Goal: Task Accomplishment & Management: Manage account settings

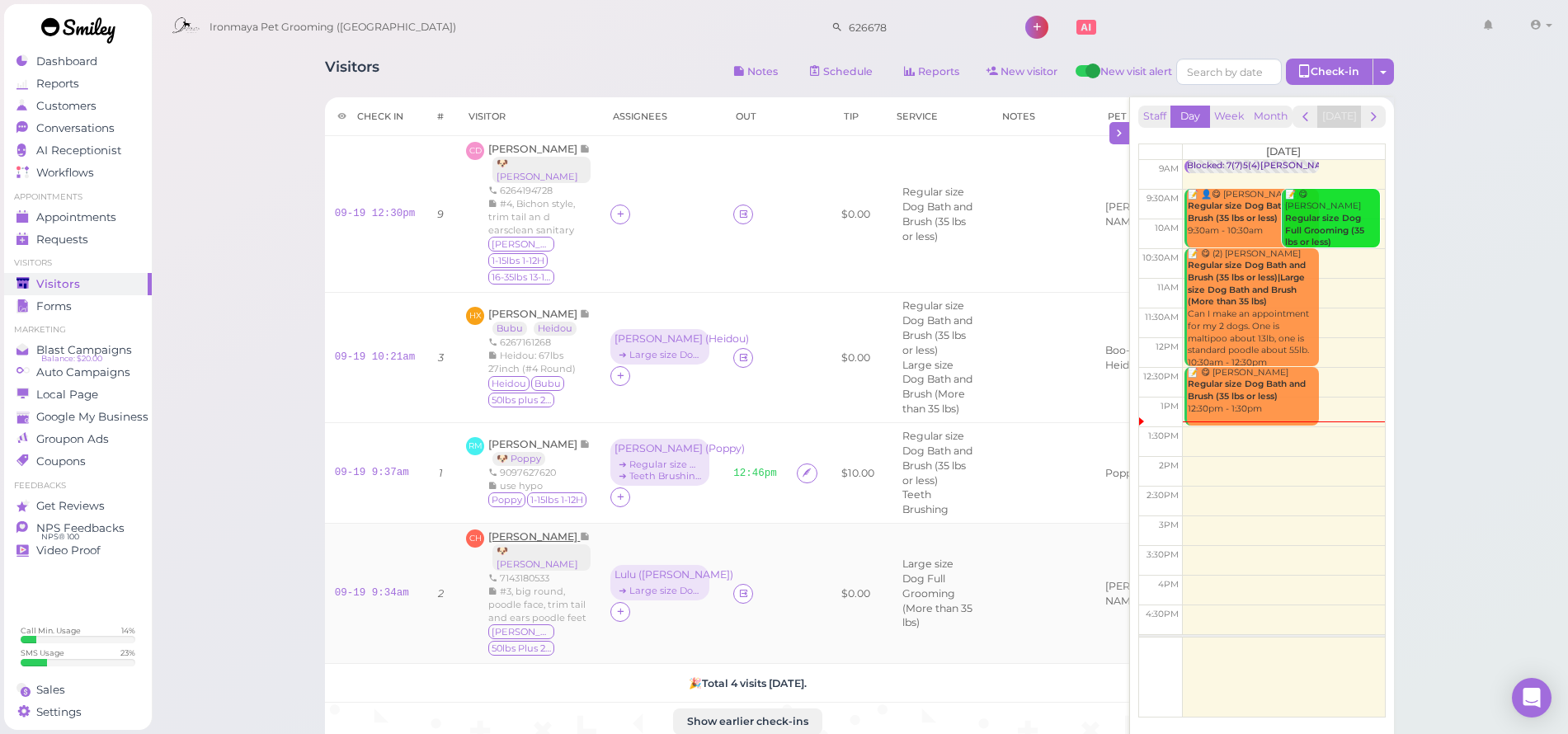
click at [536, 531] on span "[PERSON_NAME]" at bounding box center [533, 536] width 92 height 12
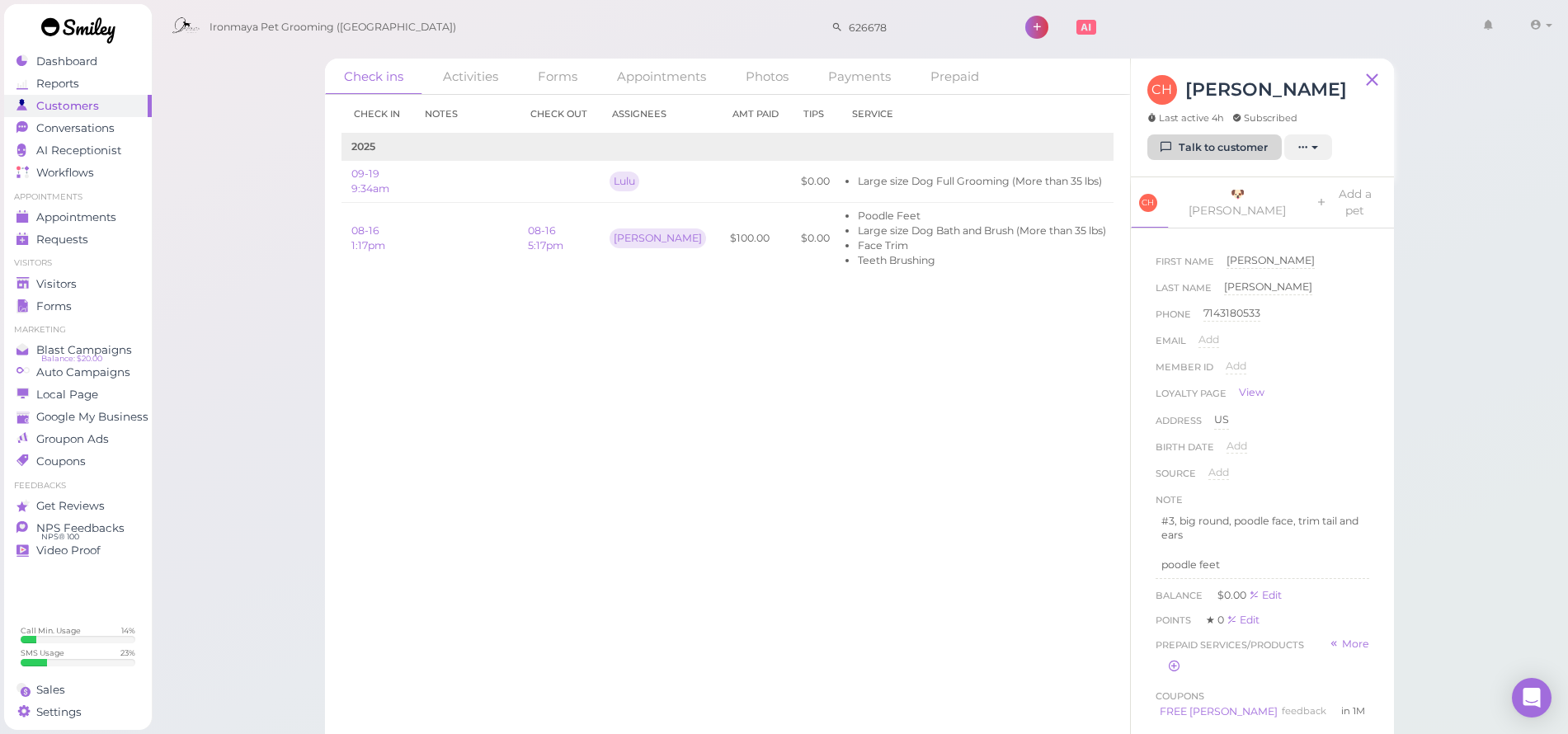
drag, startPoint x: 1239, startPoint y: 142, endPoint x: 1220, endPoint y: 155, distance: 23.0
click at [1239, 142] on link "Talk to customer" at bounding box center [1215, 148] width 135 height 26
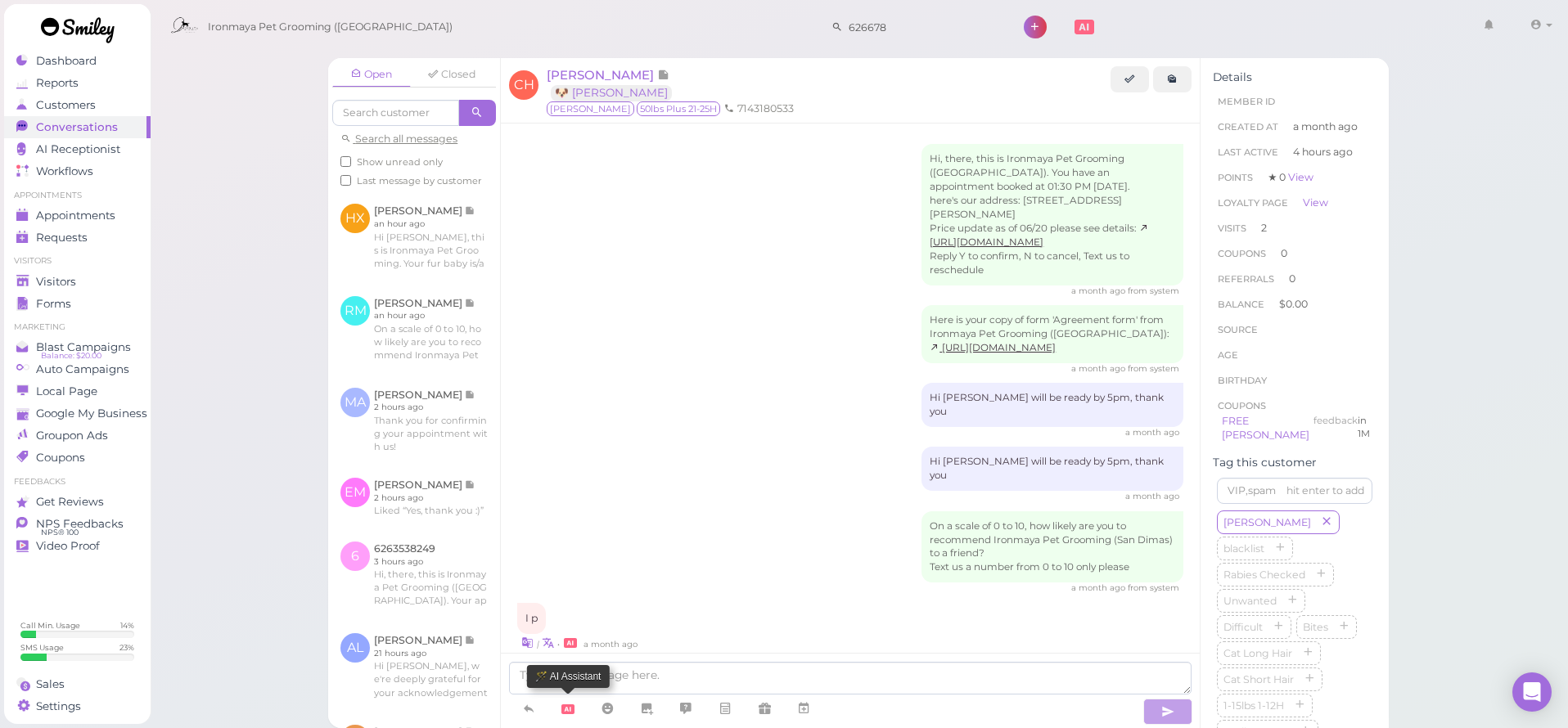
scroll to position [1327, 0]
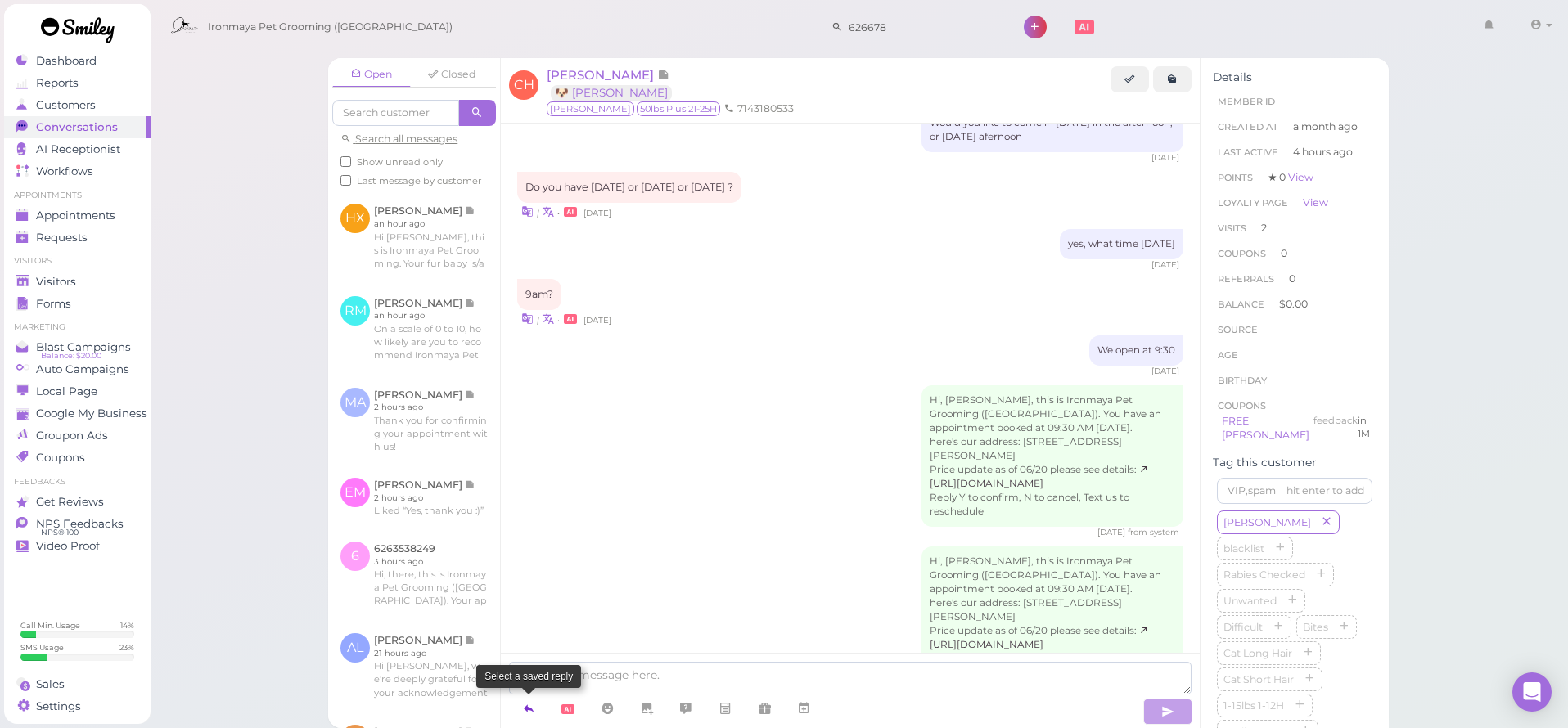
click at [531, 701] on icon at bounding box center [528, 709] width 13 height 17
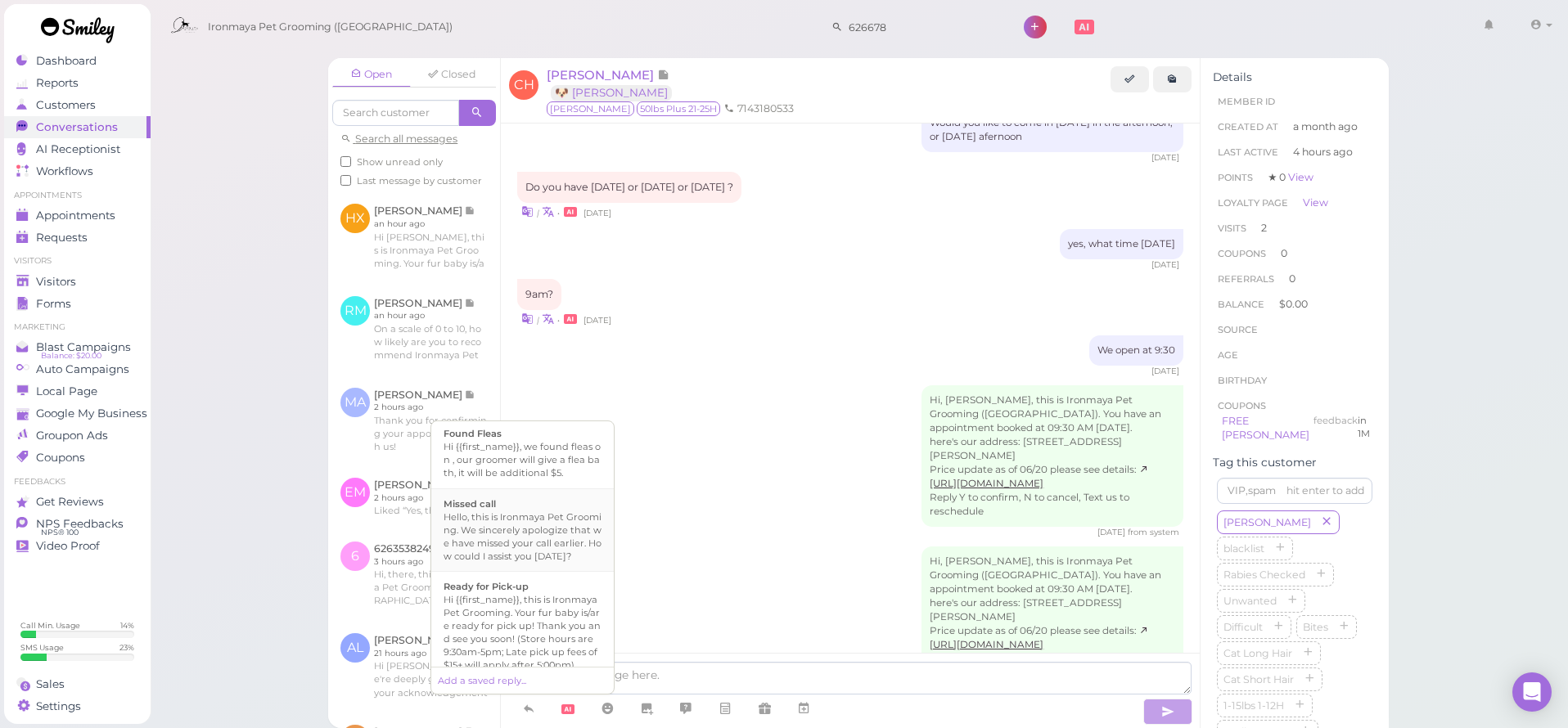
scroll to position [370, 0]
click at [548, 593] on li "Ready for Pick-up Hi {{first_name}}, this is Ironmaya Pet Grooming. Your fur ba…" at bounding box center [523, 603] width 182 height 110
type textarea "Hi {{first_name}}, this is Ironmaya Pet Grooming. Your fur baby is/are ready fo…"
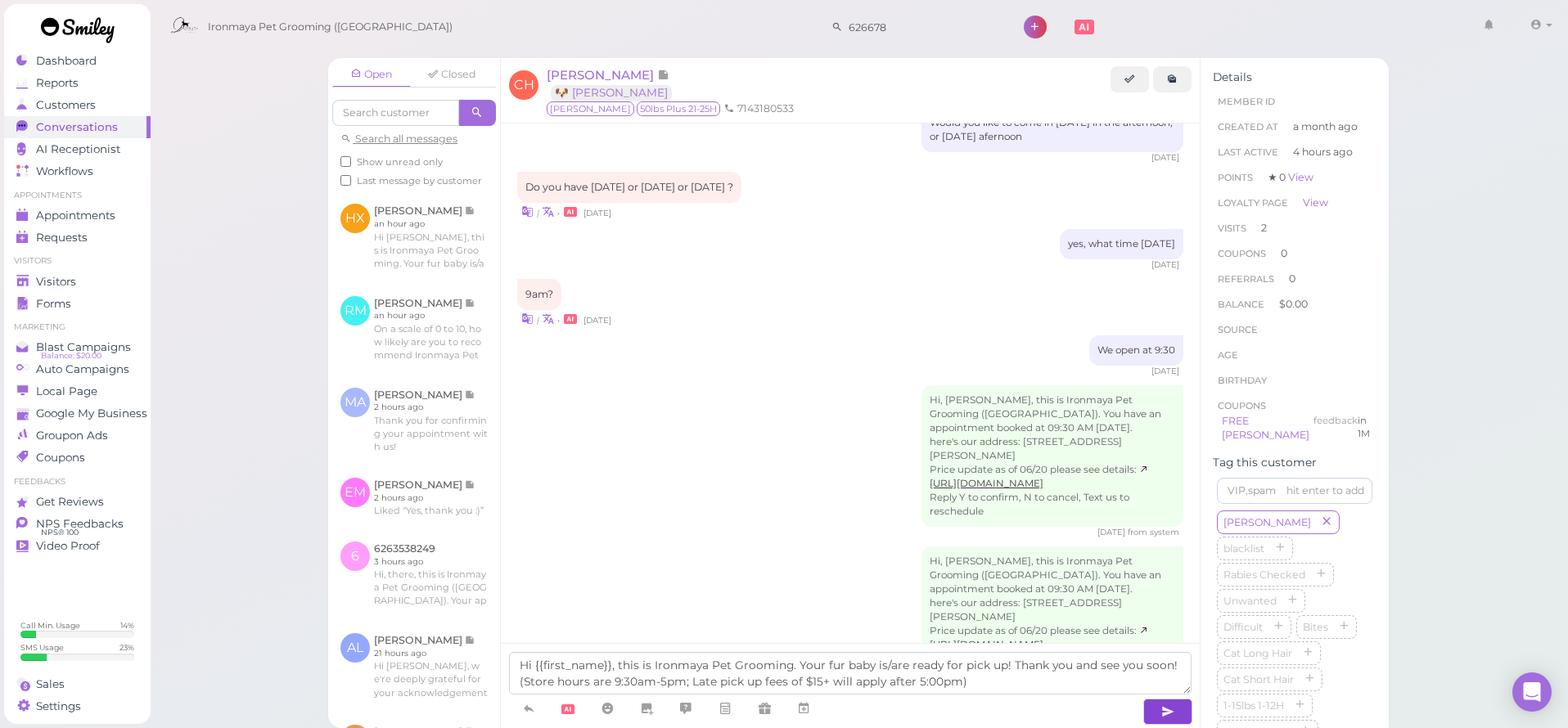
click at [1150, 708] on button "button" at bounding box center [1167, 711] width 49 height 26
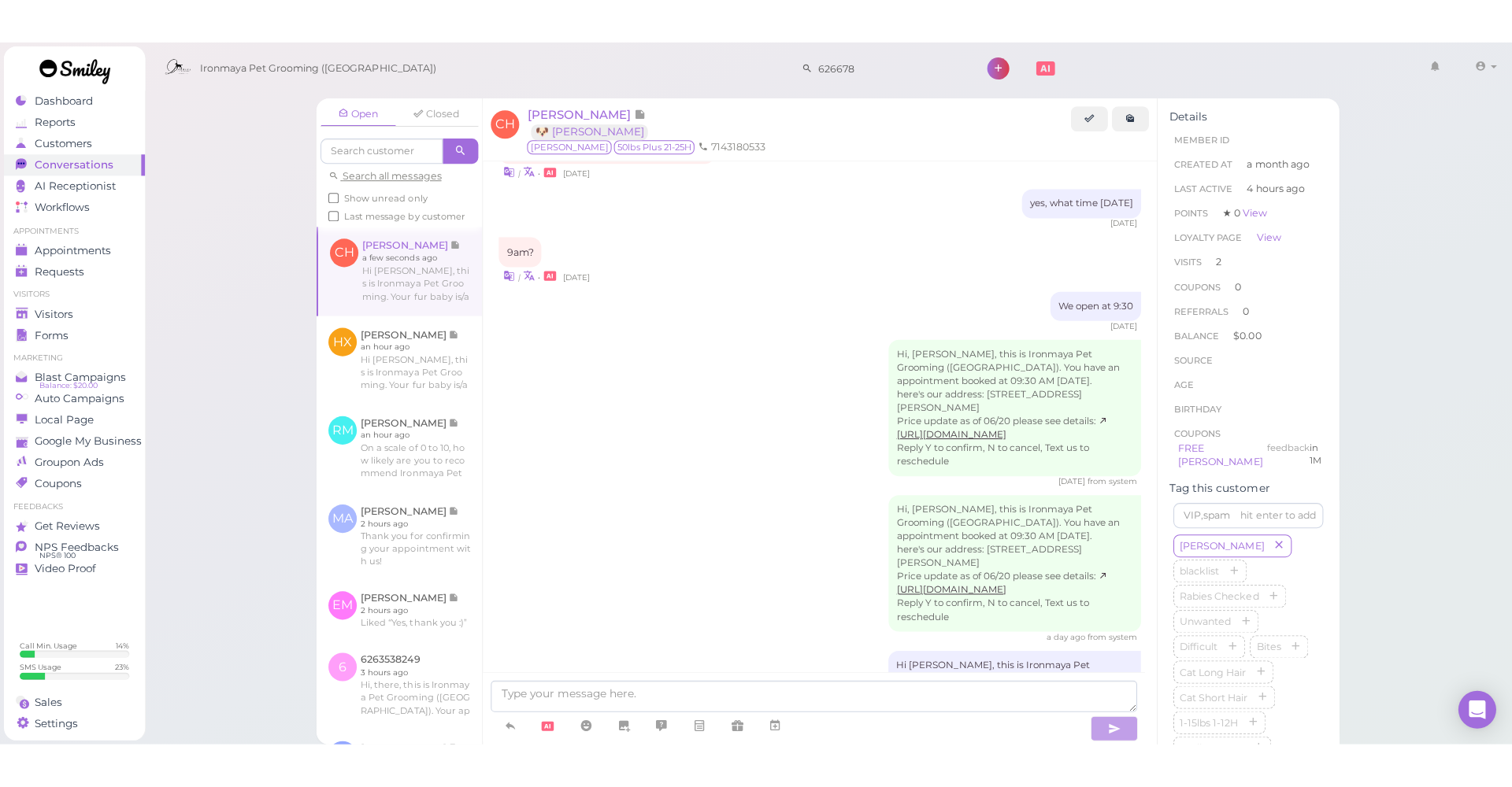
scroll to position [1264, 0]
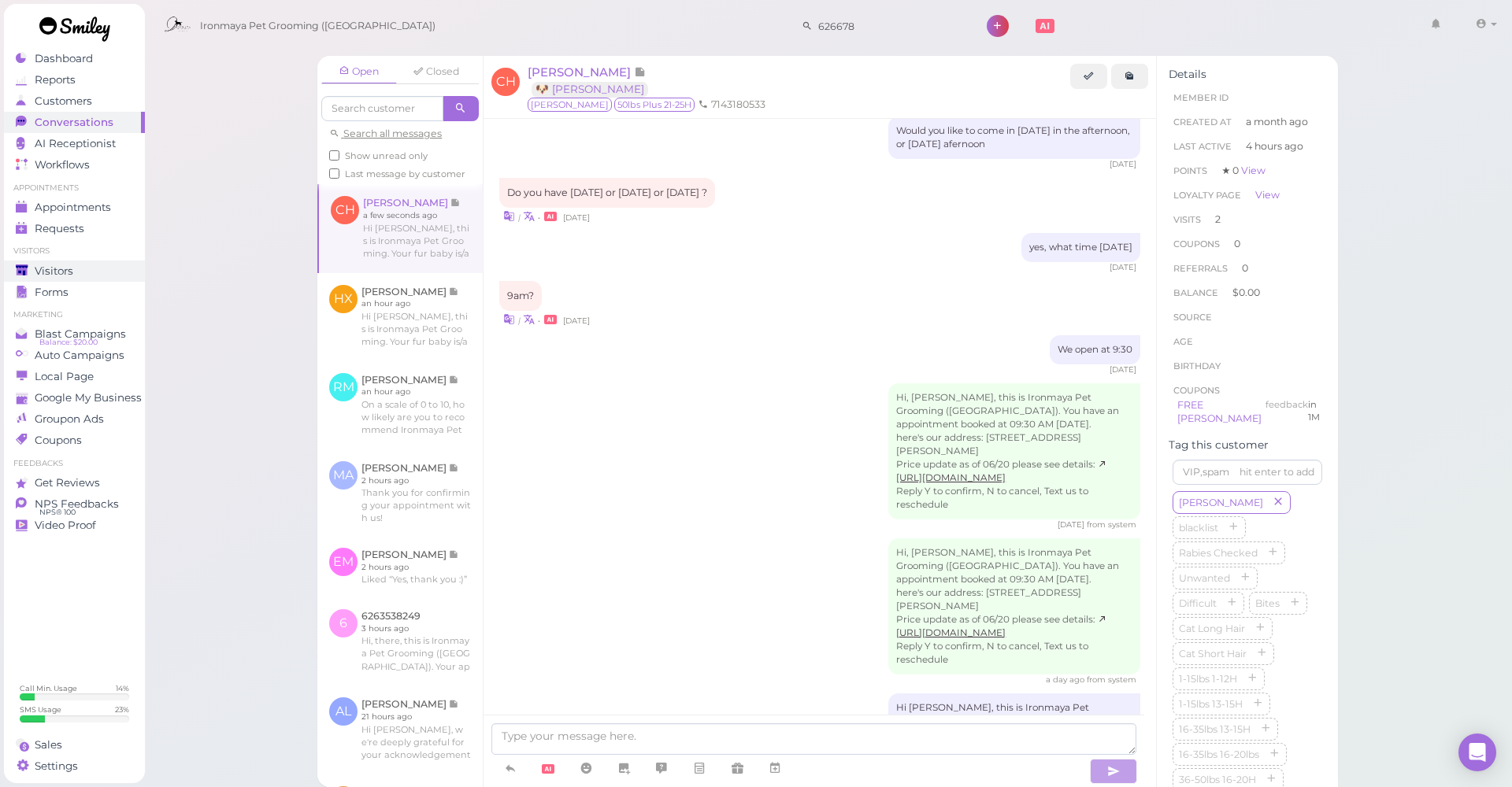
click at [60, 270] on span "Visitors" at bounding box center [54, 271] width 39 height 13
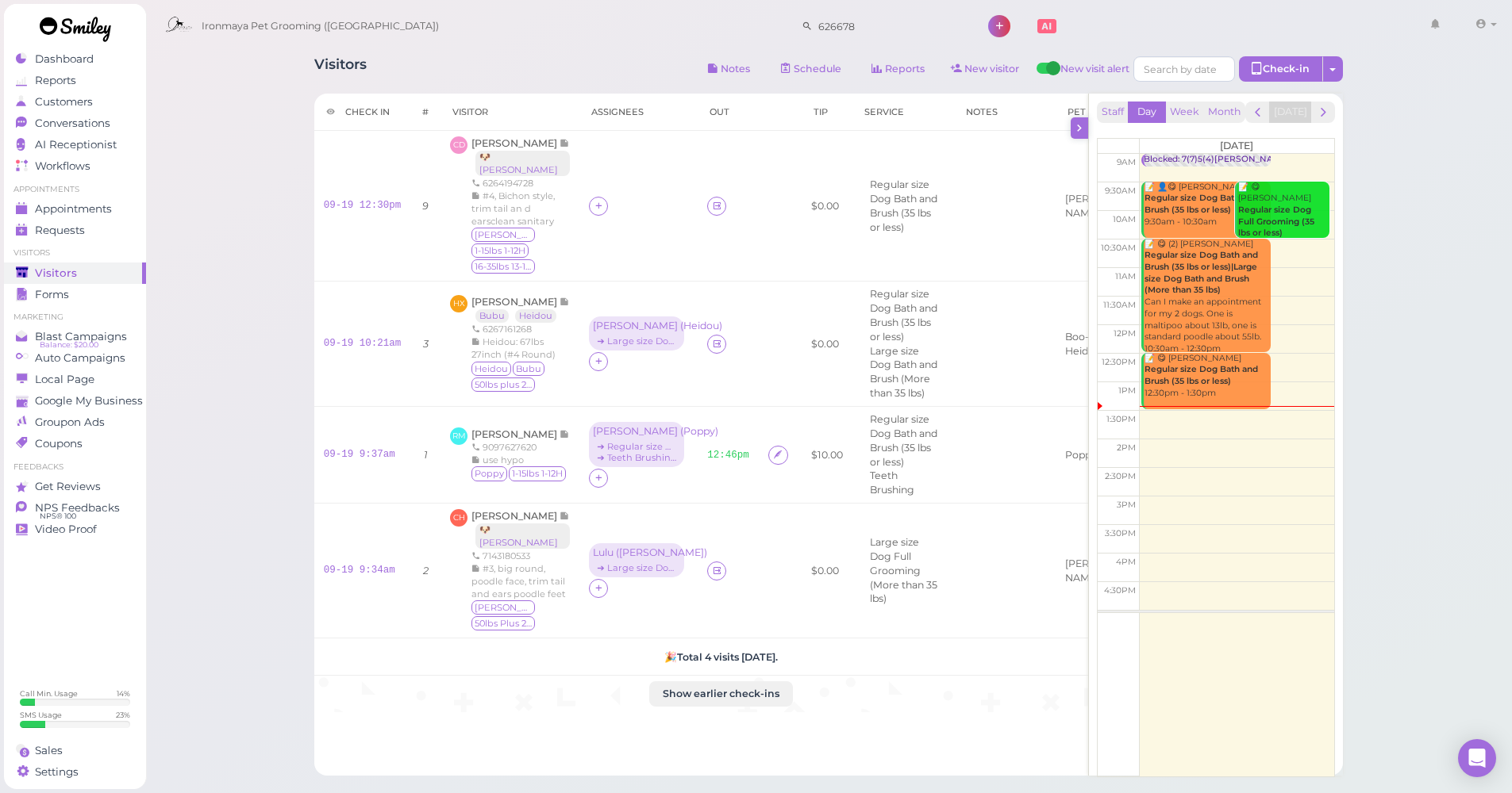
click at [1076, 128] on icon at bounding box center [1079, 128] width 14 height 17
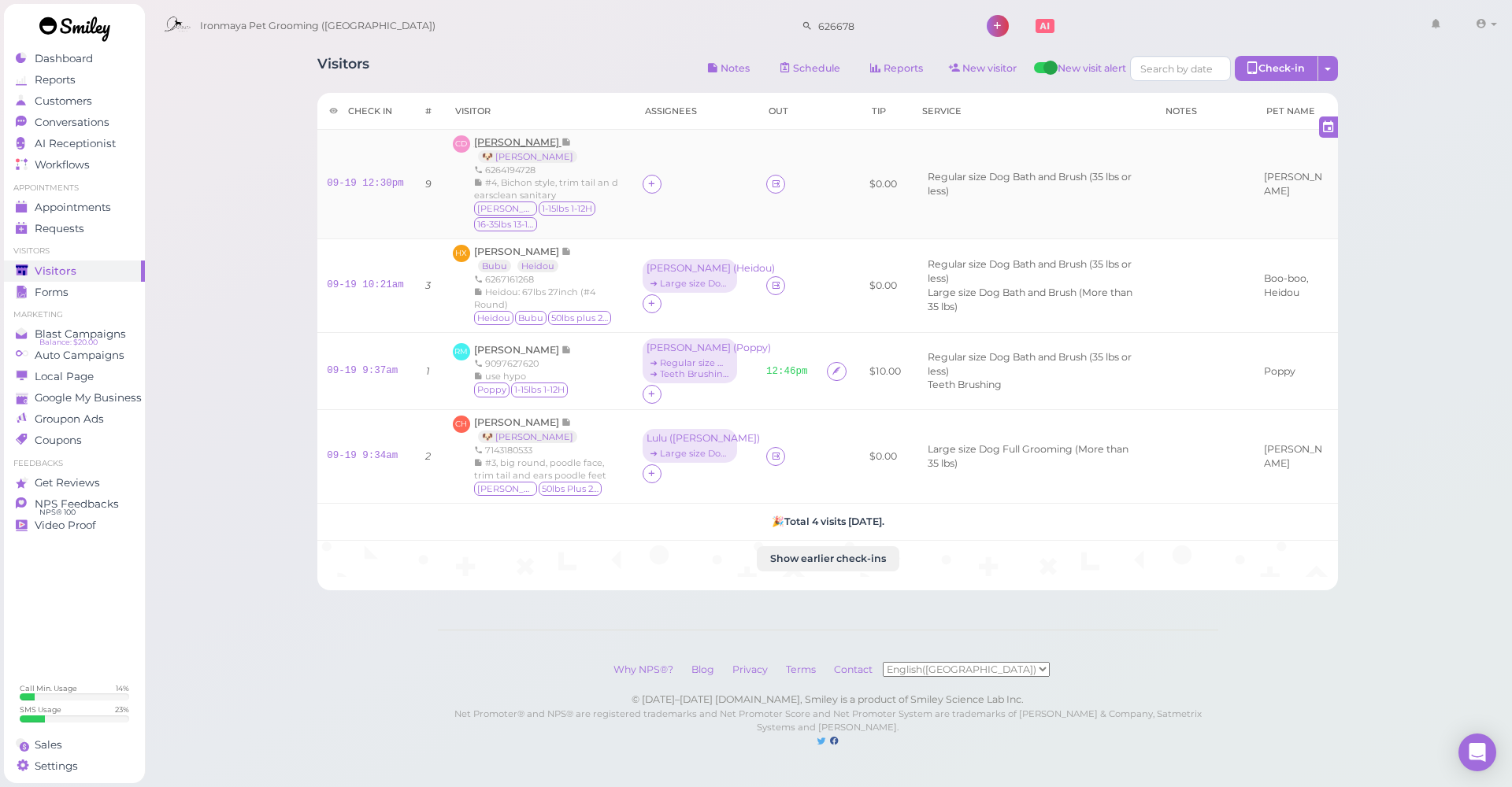
click at [544, 138] on span "[PERSON_NAME]" at bounding box center [517, 142] width 88 height 12
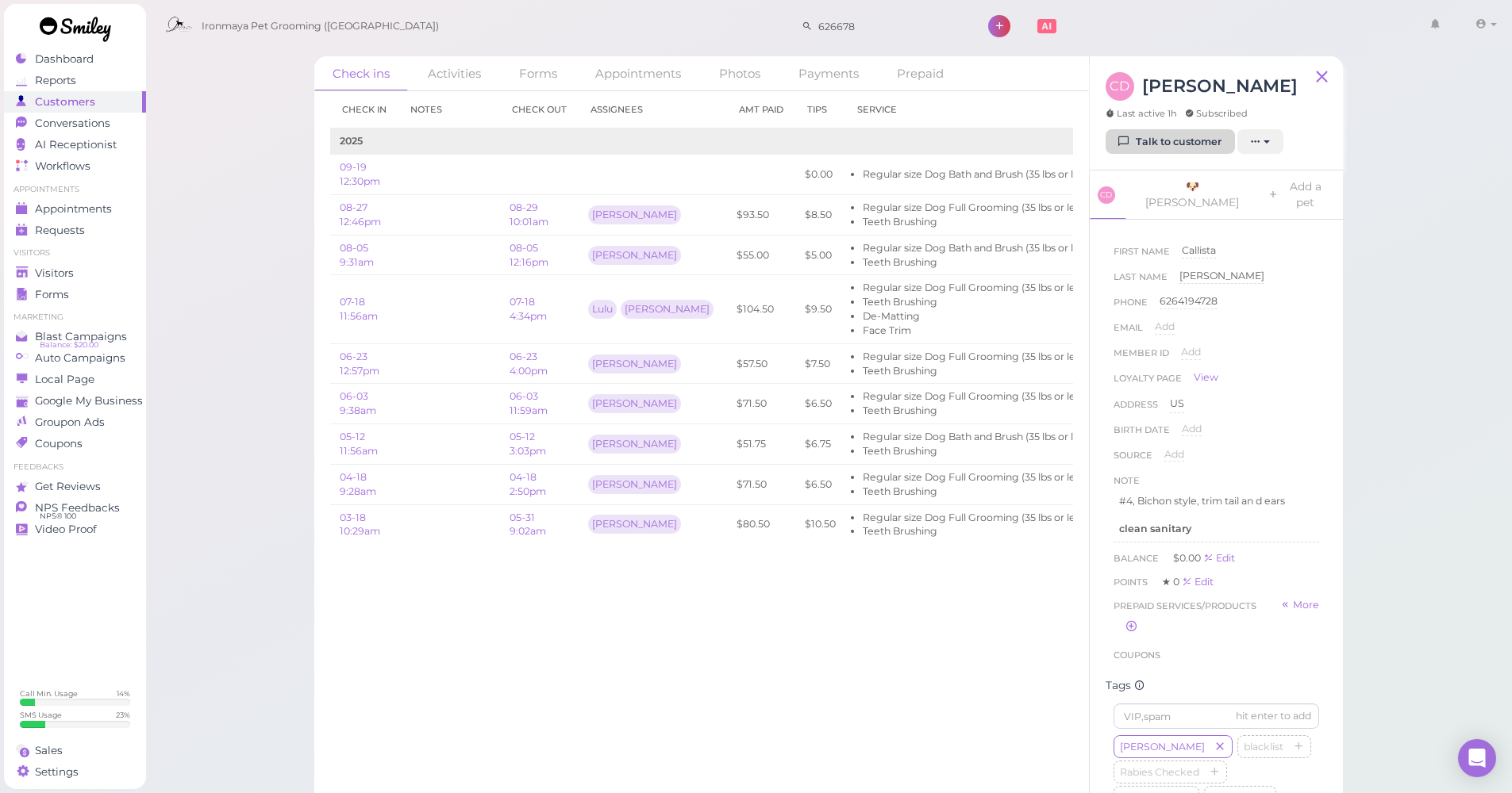
click at [1180, 146] on link "Talk to customer" at bounding box center [1169, 142] width 129 height 25
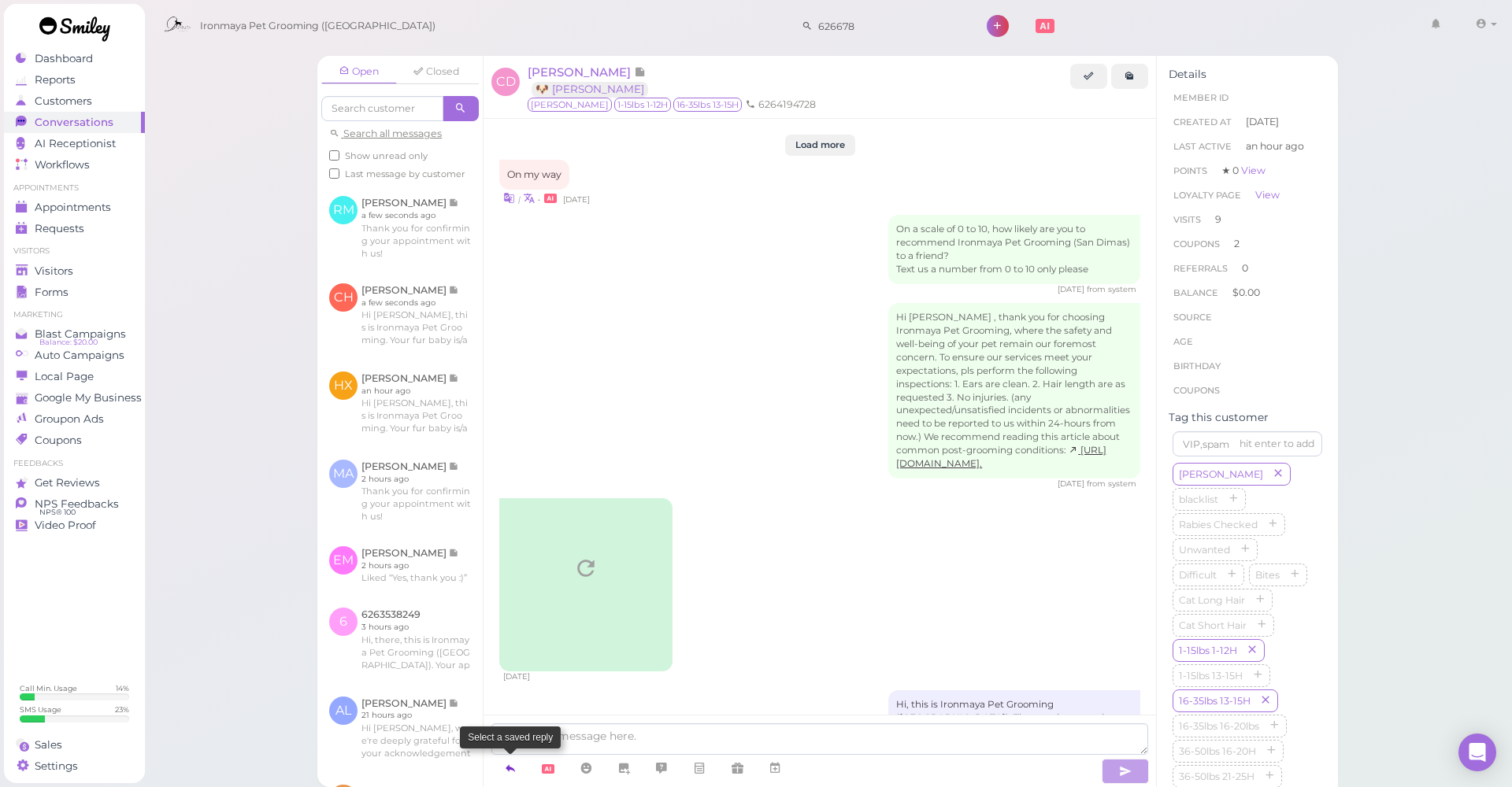
scroll to position [2514, 0]
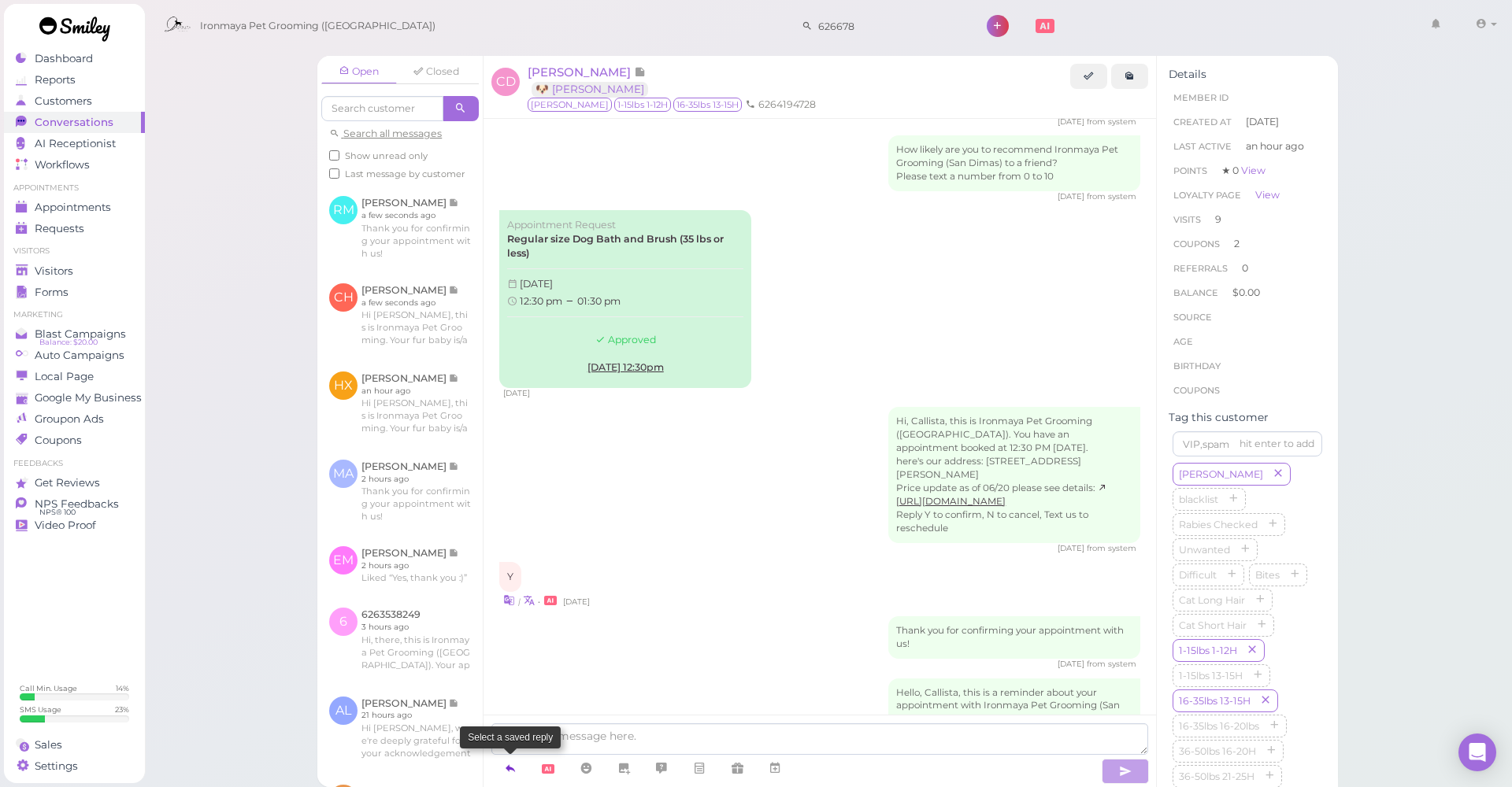
click at [507, 699] on icon at bounding box center [510, 768] width 12 height 16
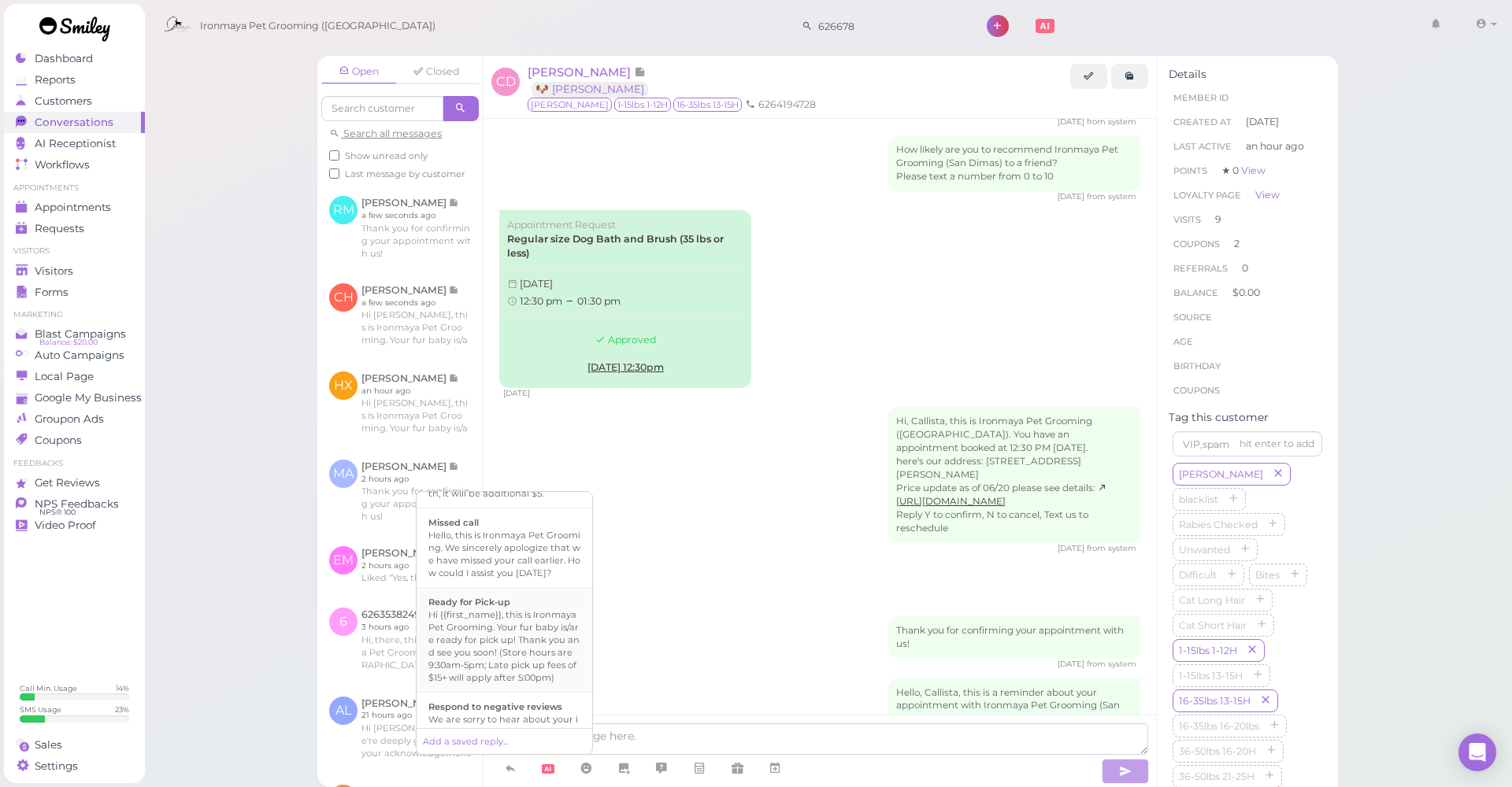
scroll to position [400, 0]
click at [532, 652] on div "Hi {{first_name}}, this is Ironmaya Pet Grooming. Your fur baby is/are ready fo…" at bounding box center [505, 629] width 152 height 75
type textarea "Hi {{first_name}}, this is Ironmaya Pet Grooming. Your fur baby is/are ready fo…"
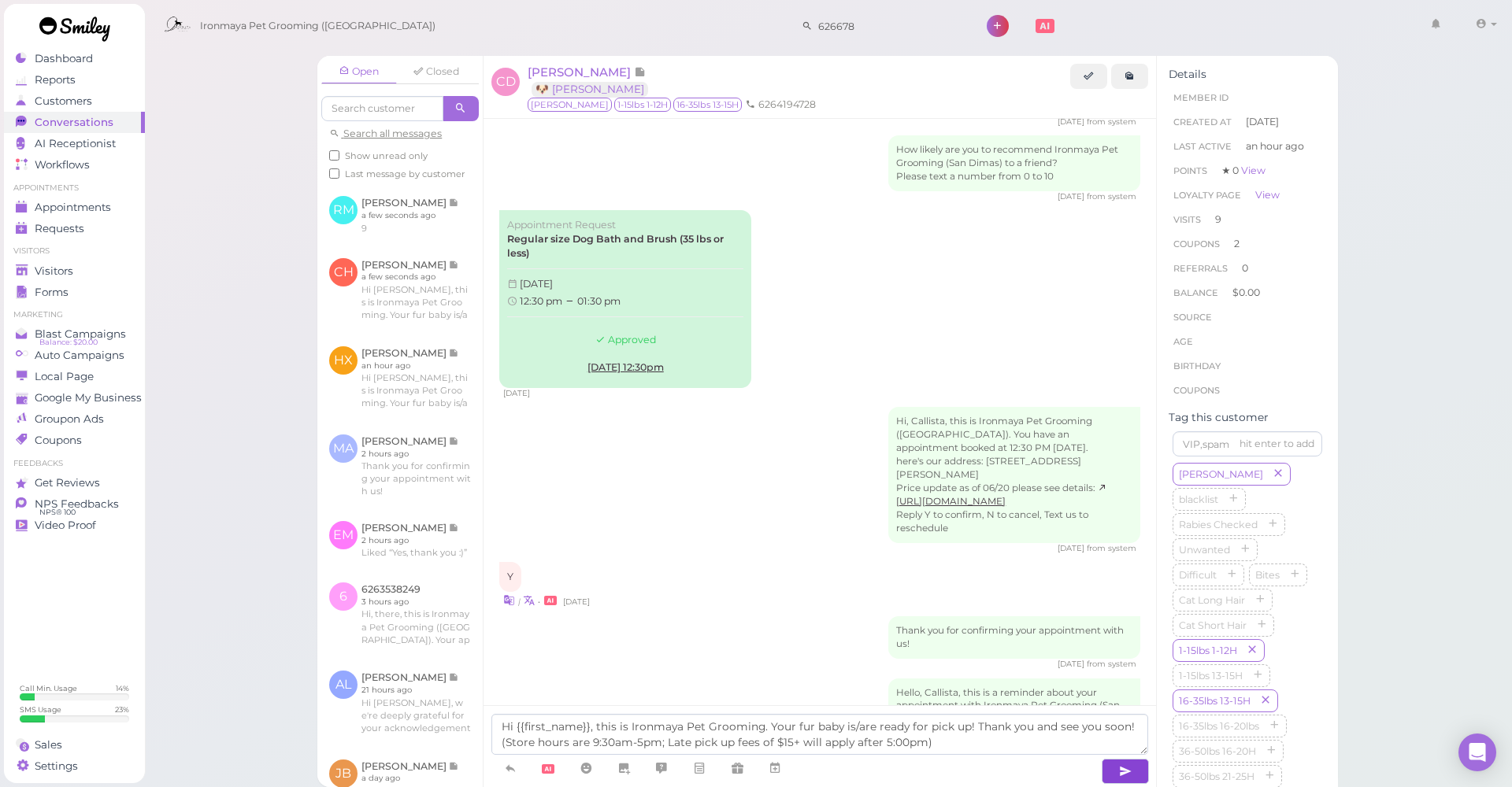
click at [1115, 699] on button "button" at bounding box center [1125, 771] width 47 height 25
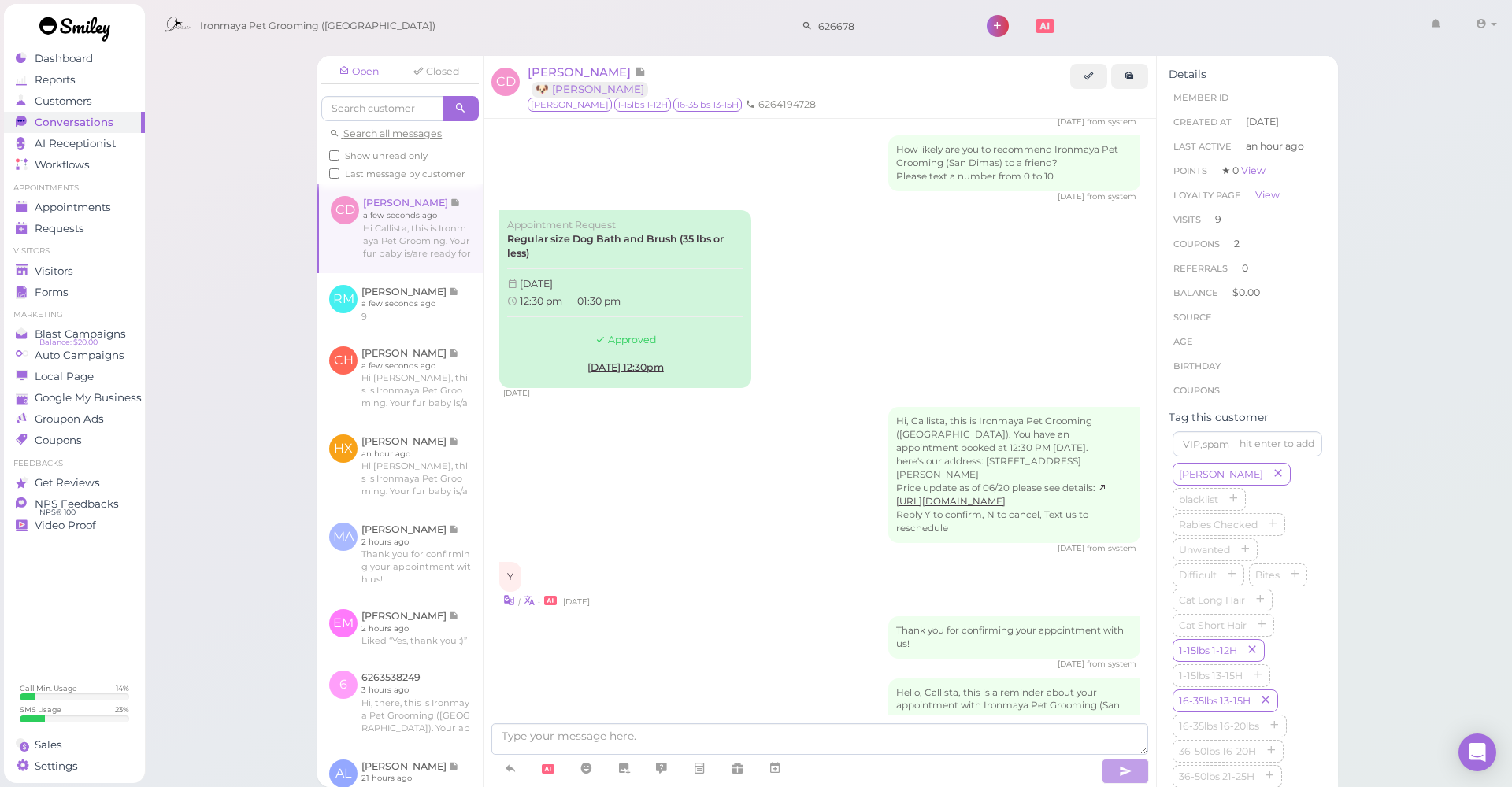
scroll to position [2589, 0]
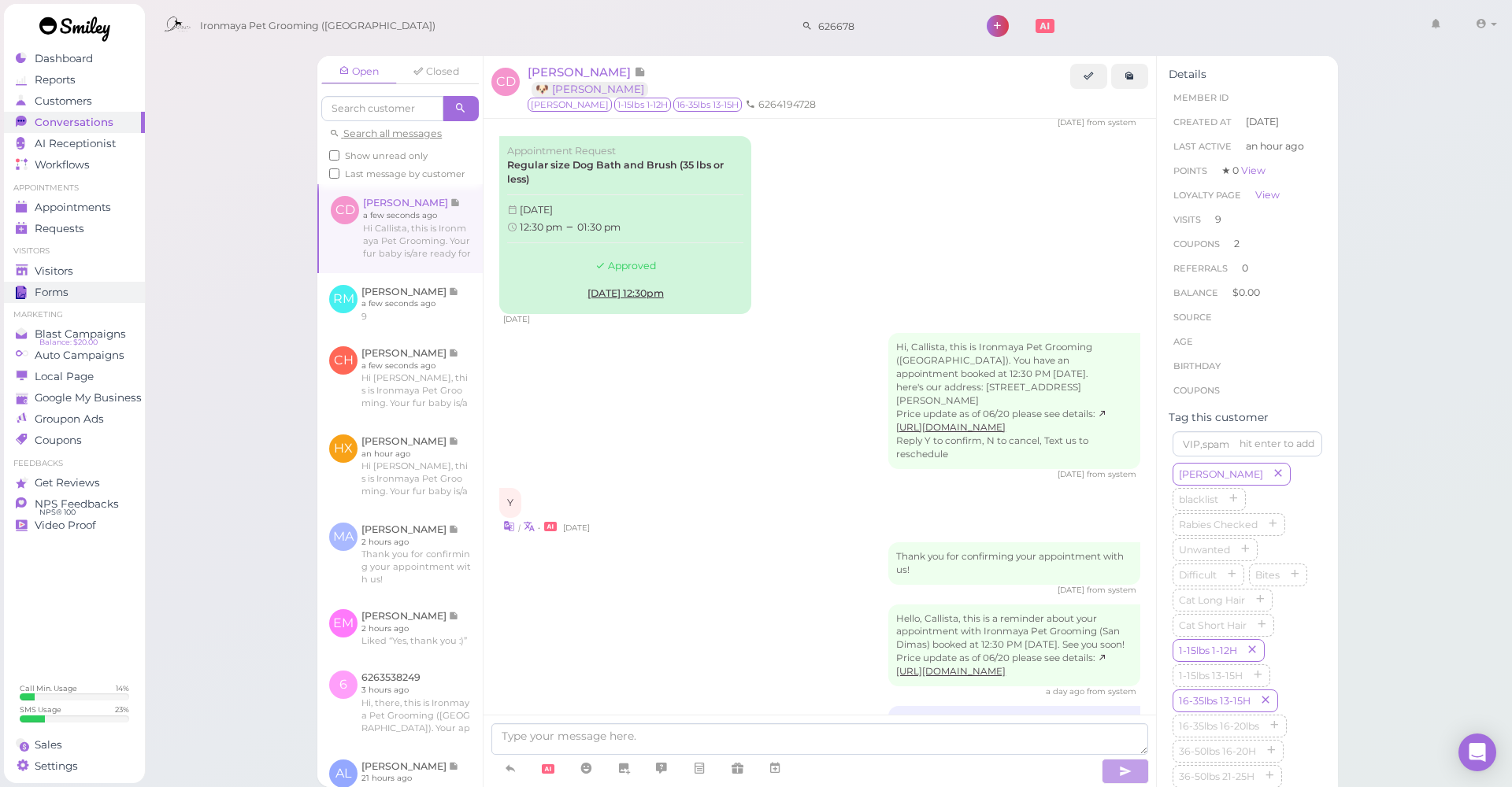
click at [70, 283] on link "Forms" at bounding box center [74, 292] width 141 height 21
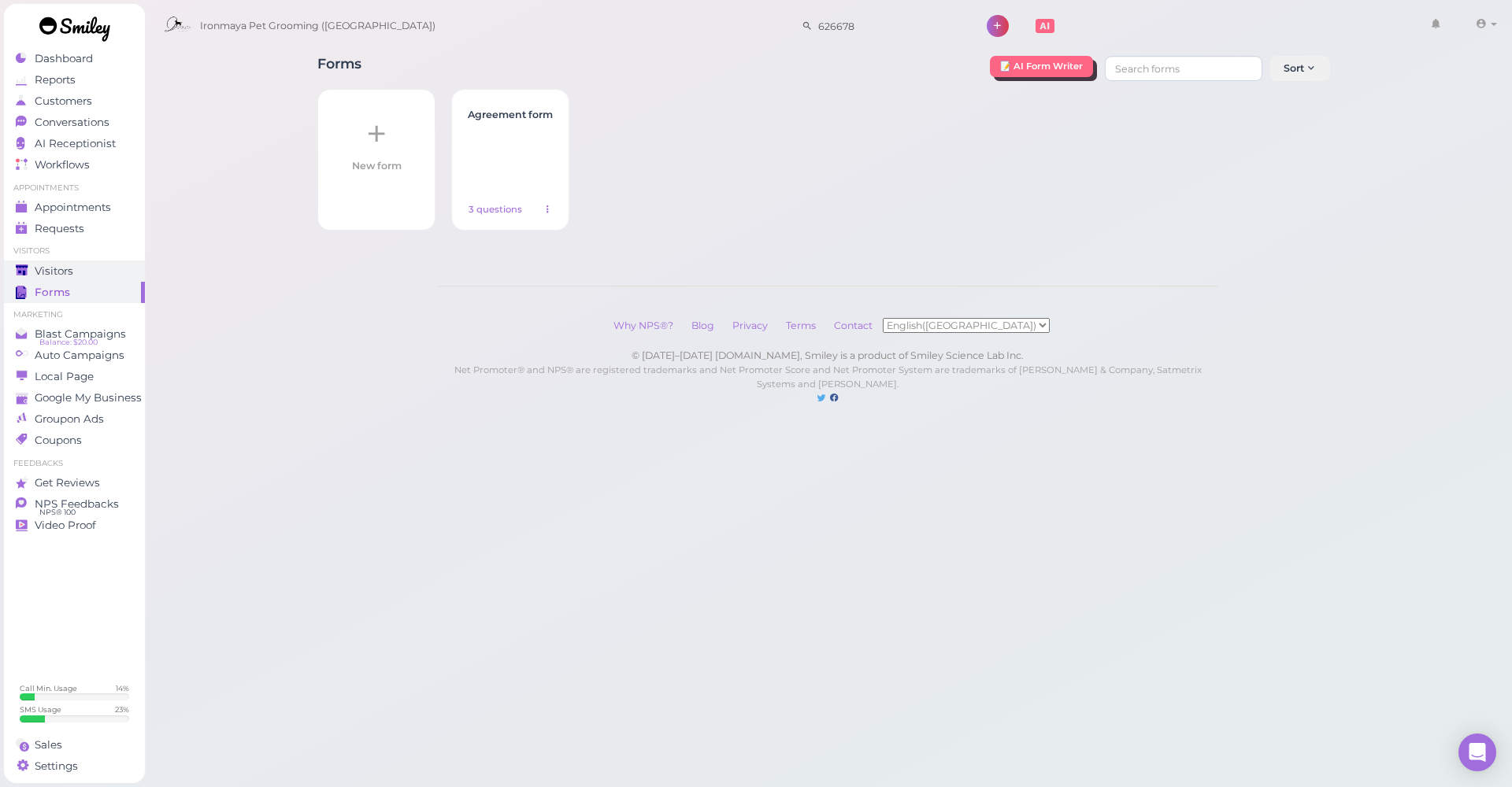
click at [72, 280] on link "Visitors" at bounding box center [74, 271] width 141 height 21
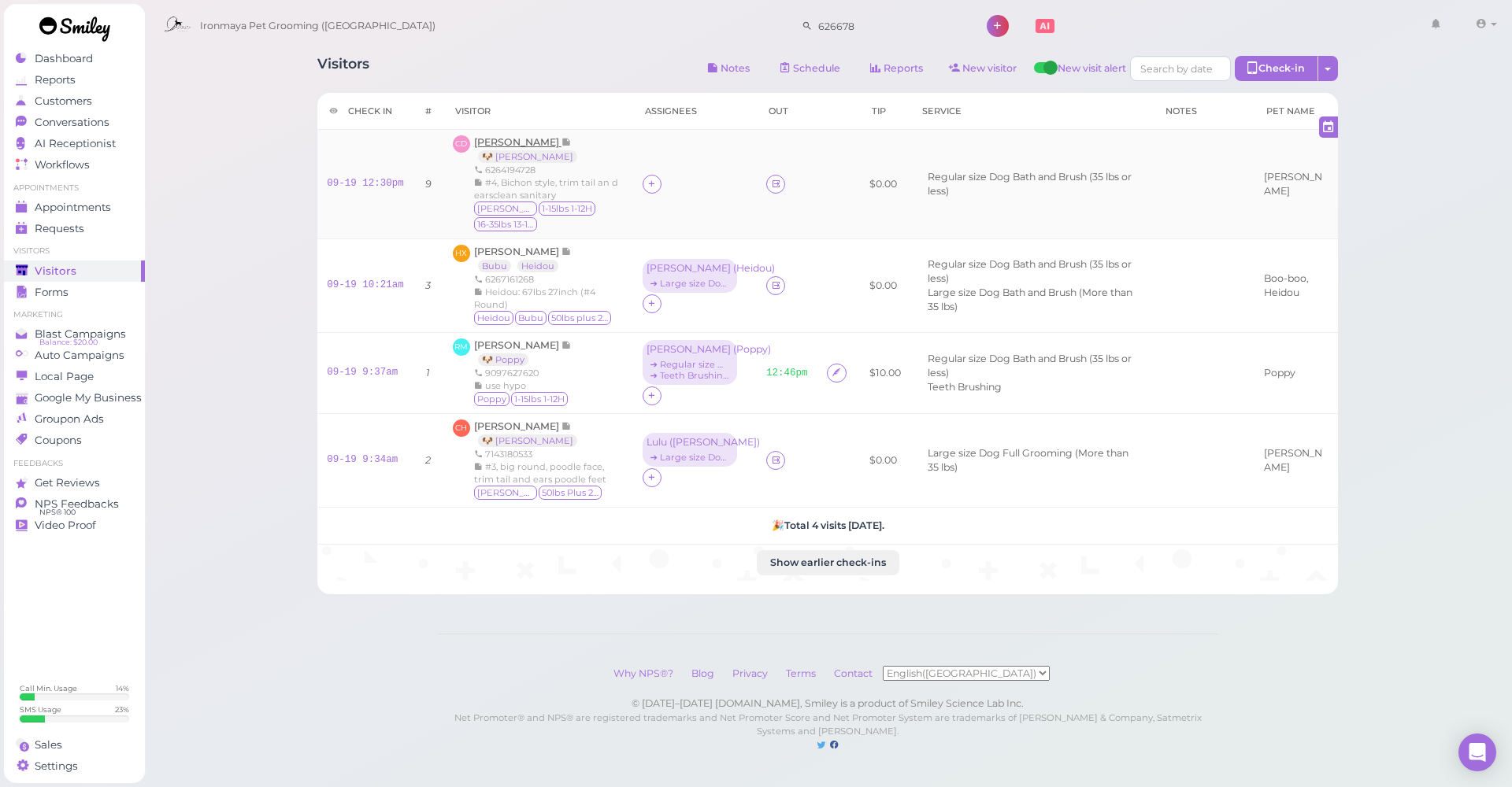
click at [540, 145] on span "[PERSON_NAME]" at bounding box center [517, 142] width 88 height 12
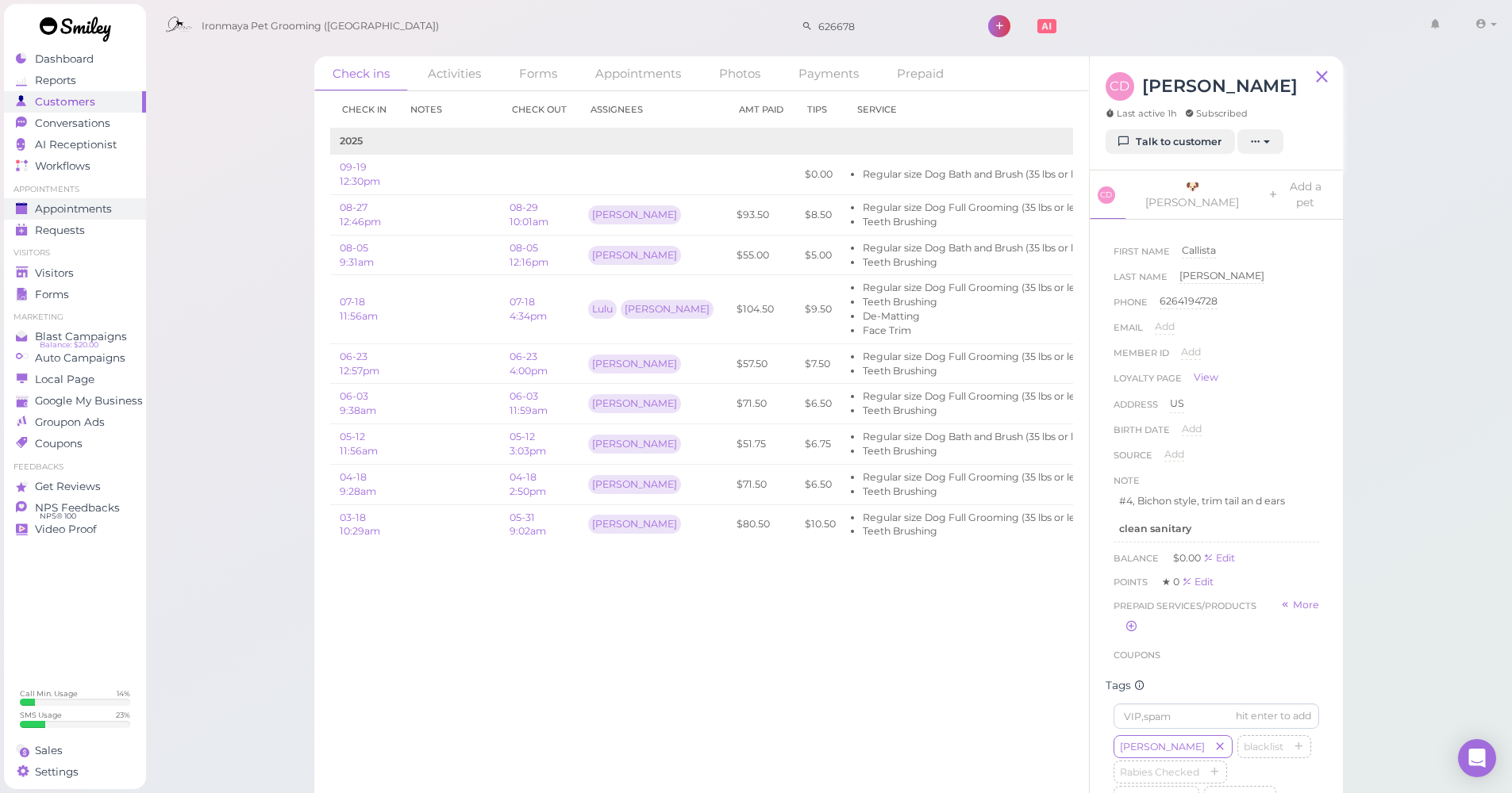
click at [97, 210] on span "Appointments" at bounding box center [73, 209] width 77 height 13
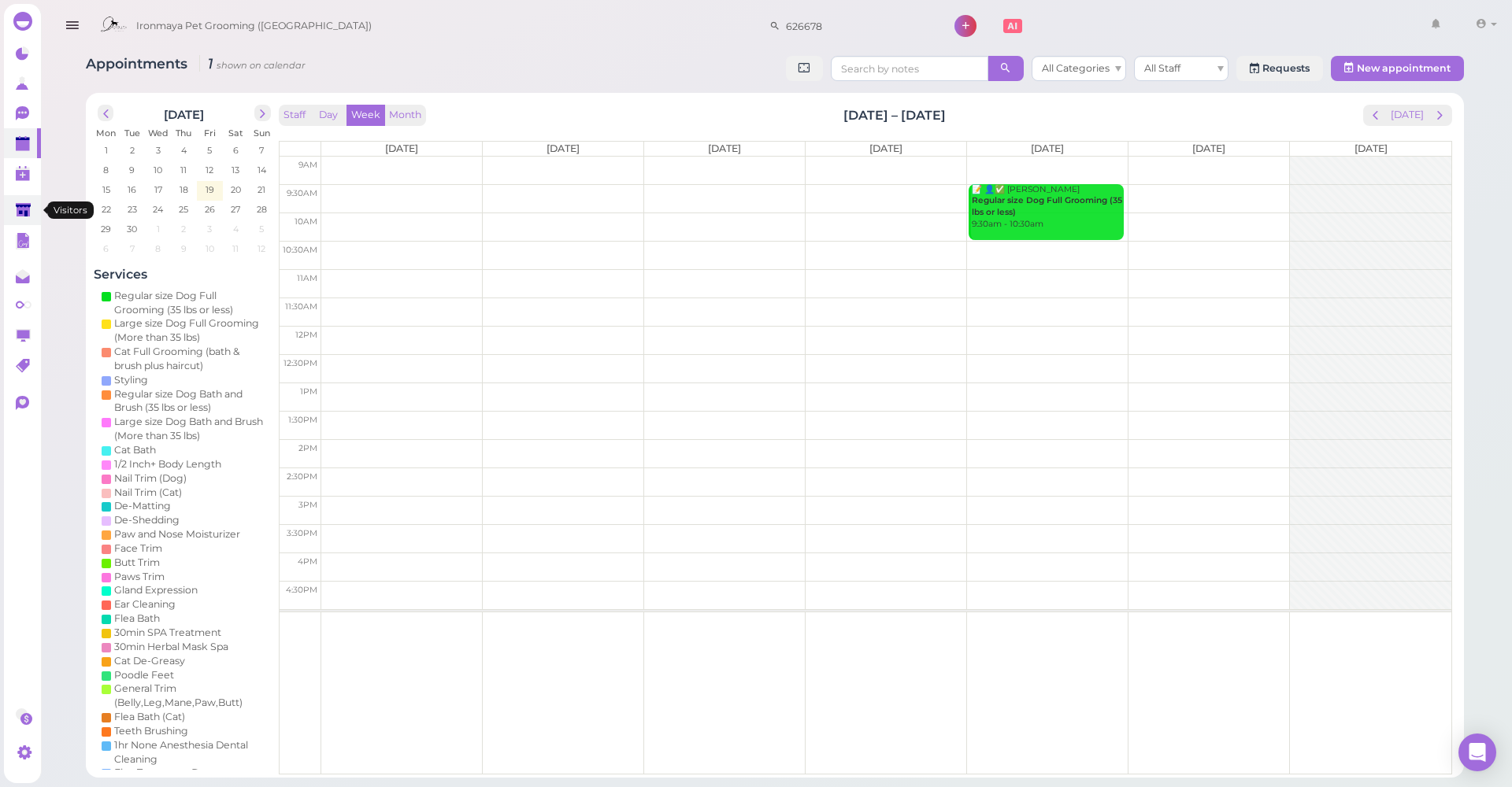
click at [25, 208] on polygon at bounding box center [23, 209] width 15 height 13
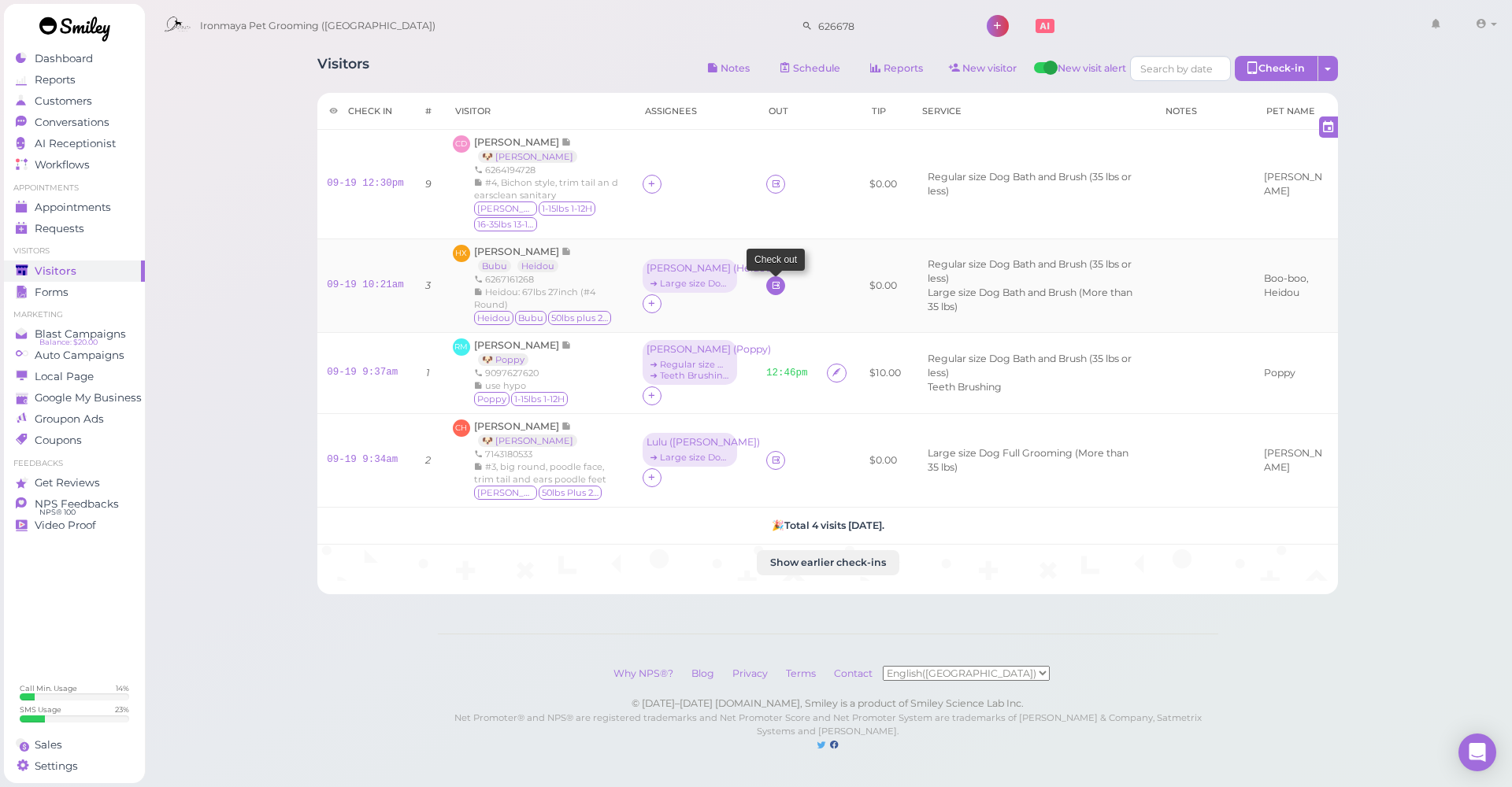
click at [771, 281] on icon at bounding box center [776, 285] width 11 height 12
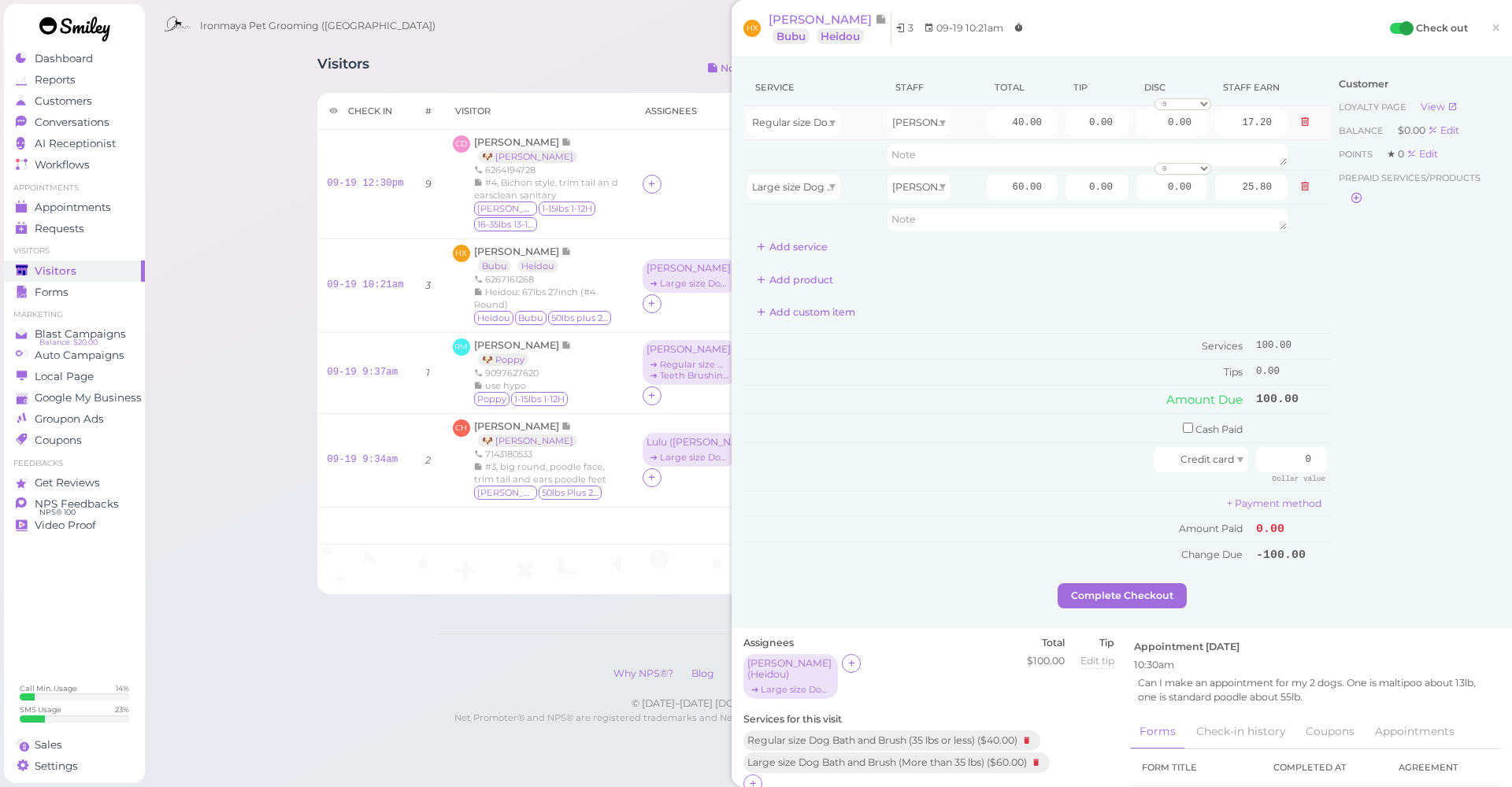
click at [797, 108] on td "Regular size Dog Bath and Brush (35 lbs or less)" at bounding box center [813, 123] width 140 height 34
click at [803, 126] on span "Regular size Dog Bath and Brush (35 lbs or less)" at bounding box center [865, 122] width 228 height 12
click at [983, 108] on td "40.00" at bounding box center [1022, 123] width 79 height 34
click at [929, 123] on div "[PERSON_NAME]" at bounding box center [919, 122] width 63 height 25
drag, startPoint x: 964, startPoint y: 92, endPoint x: 1281, endPoint y: 54, distance: 319.3
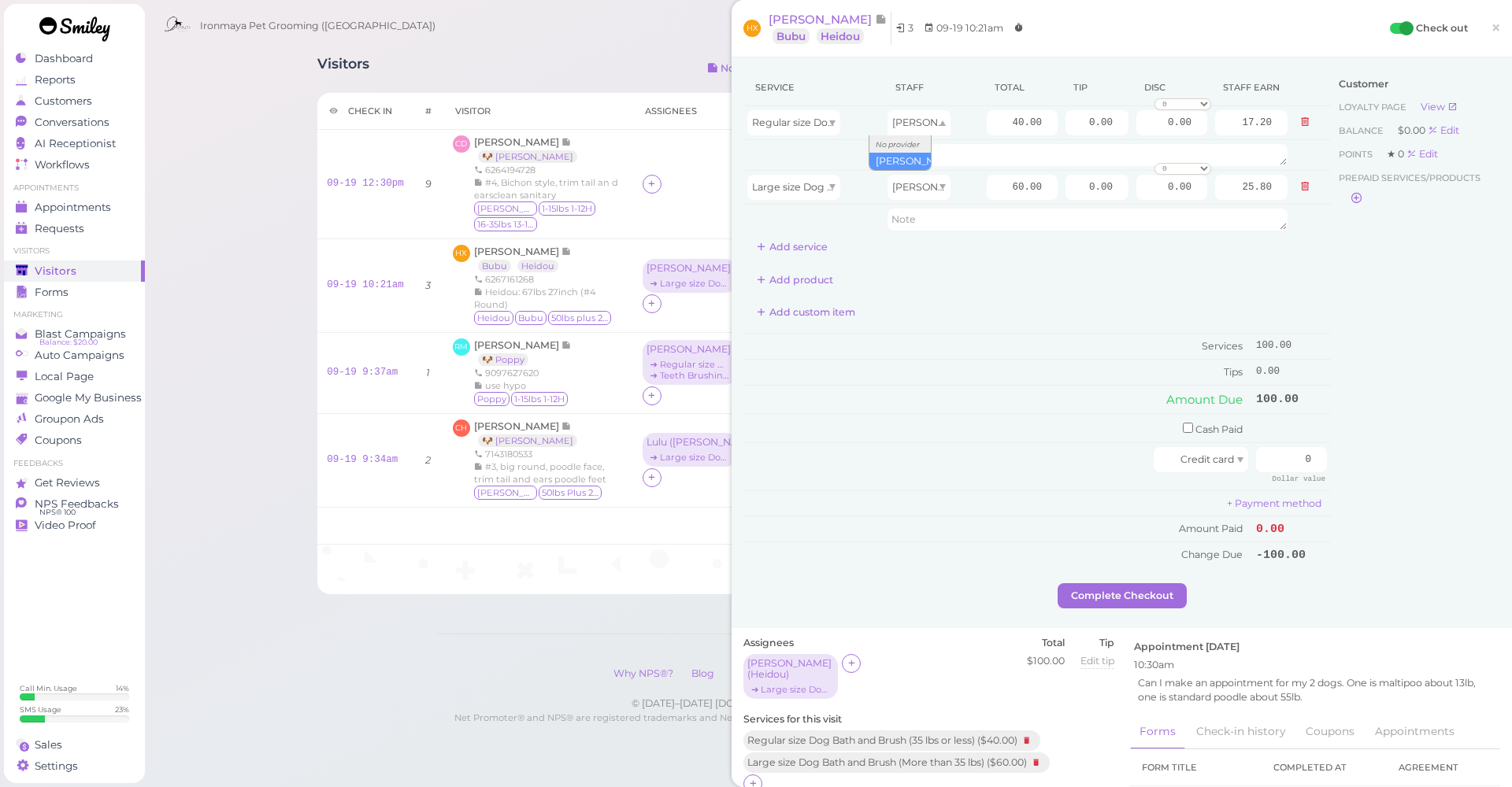
click at [964, 92] on th "Staff" at bounding box center [933, 88] width 99 height 37
click at [1491, 25] on span "×" at bounding box center [1496, 27] width 11 height 22
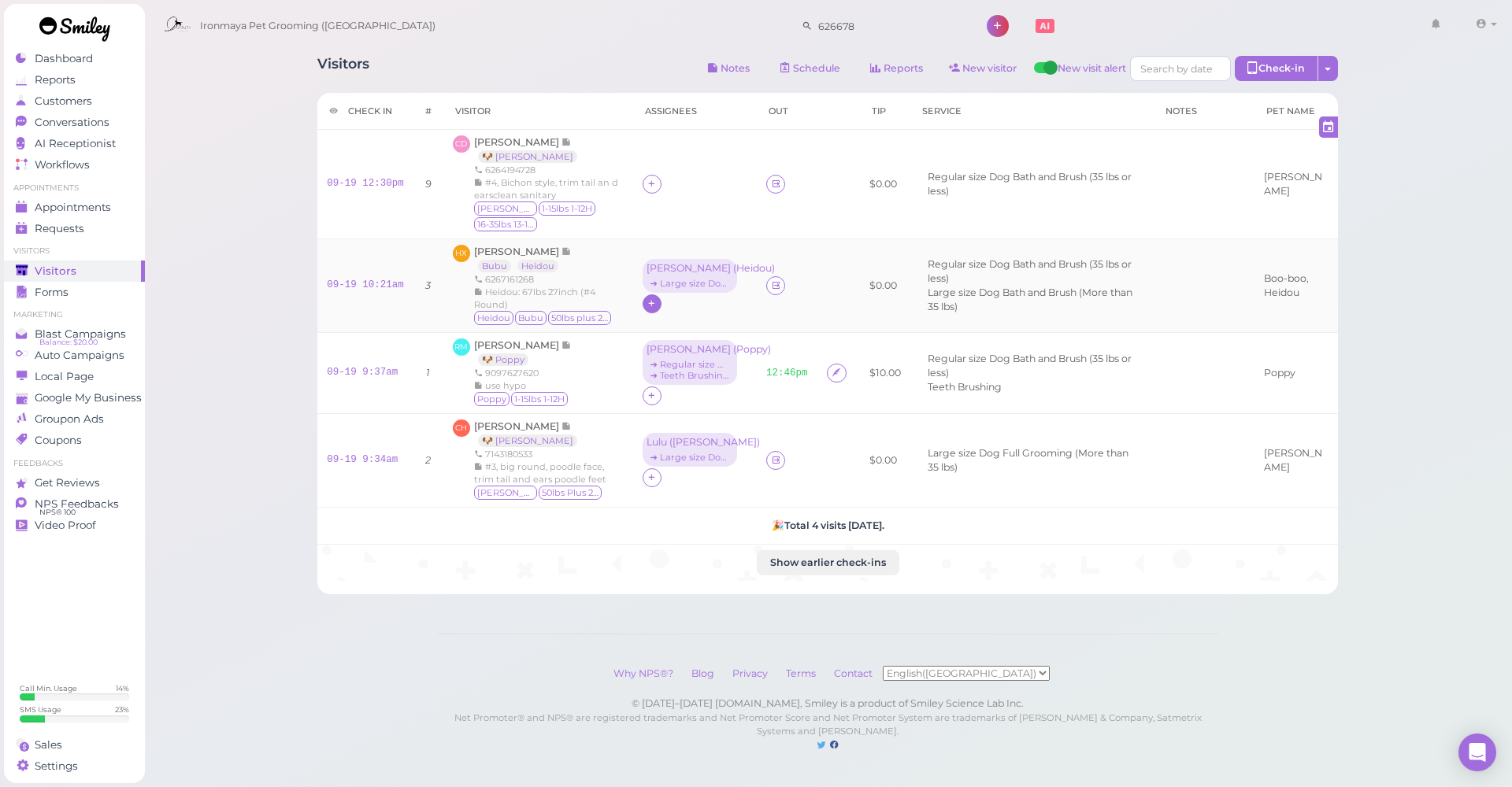
click at [649, 303] on icon at bounding box center [652, 303] width 11 height 12
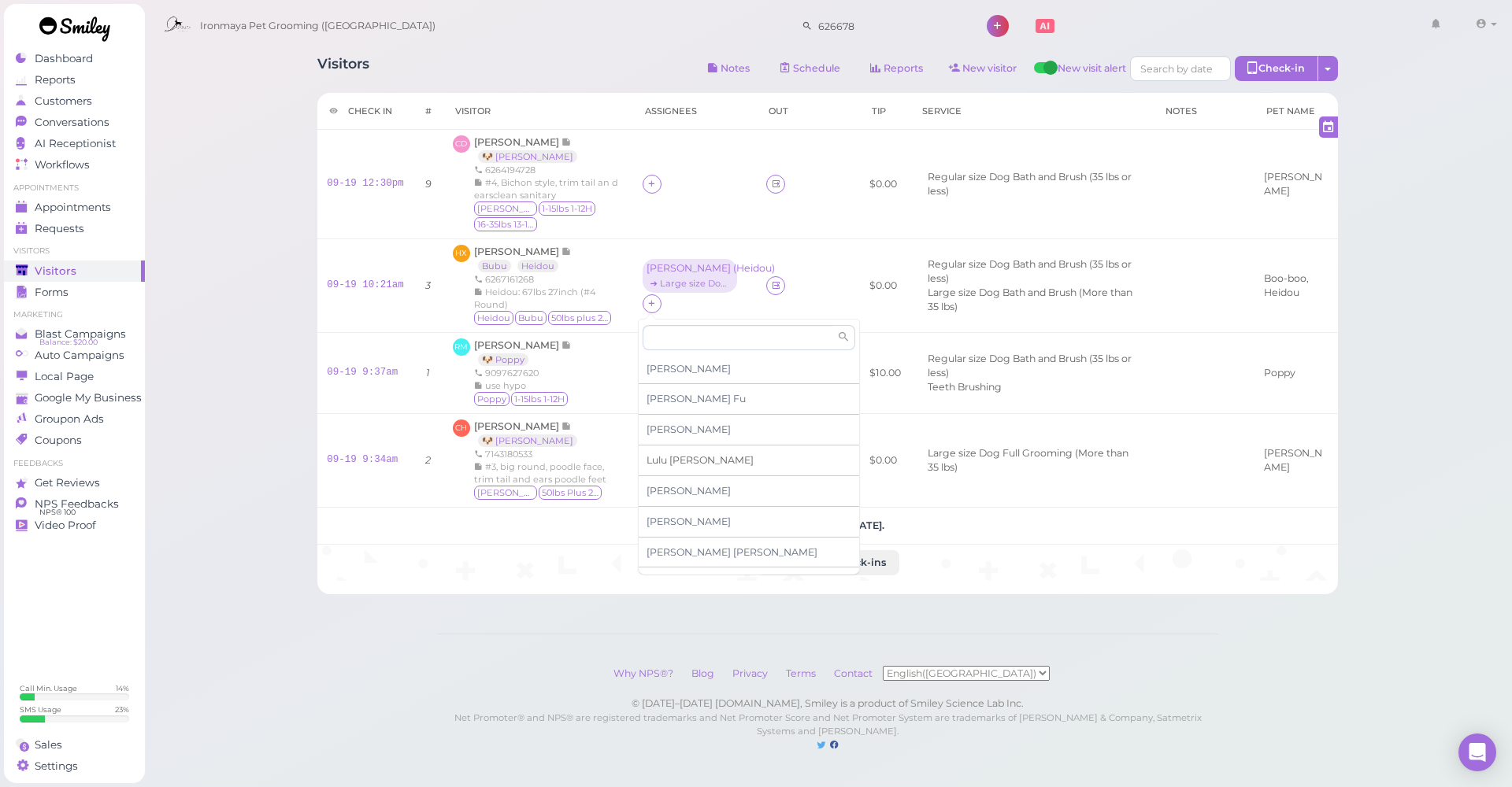
click at [666, 451] on div "[PERSON_NAME]" at bounding box center [748, 460] width 221 height 31
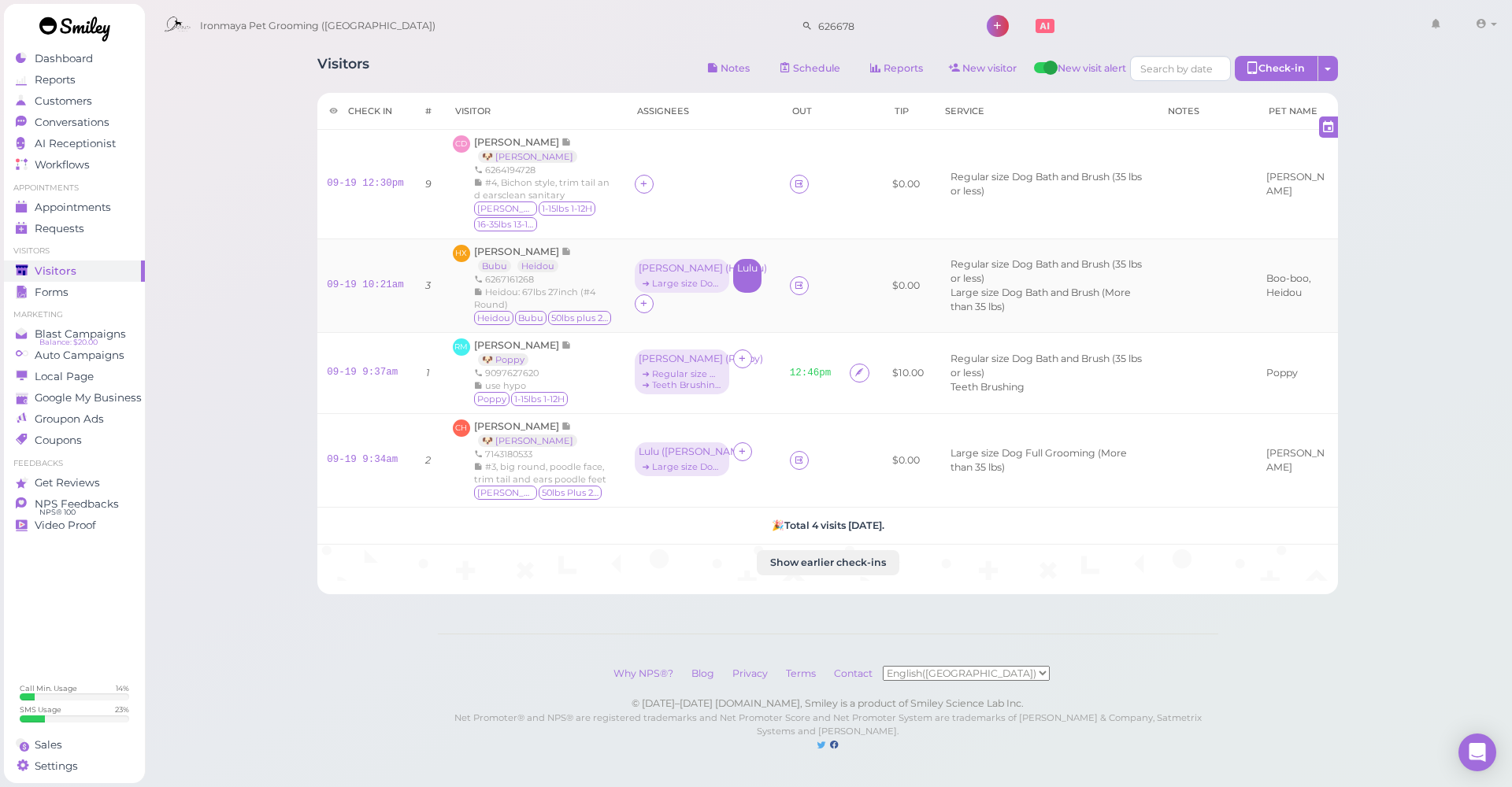
click at [742, 274] on div "Lulu" at bounding box center [748, 275] width 28 height 34
click at [757, 330] on ul "Select services" at bounding box center [708, 332] width 144 height 18
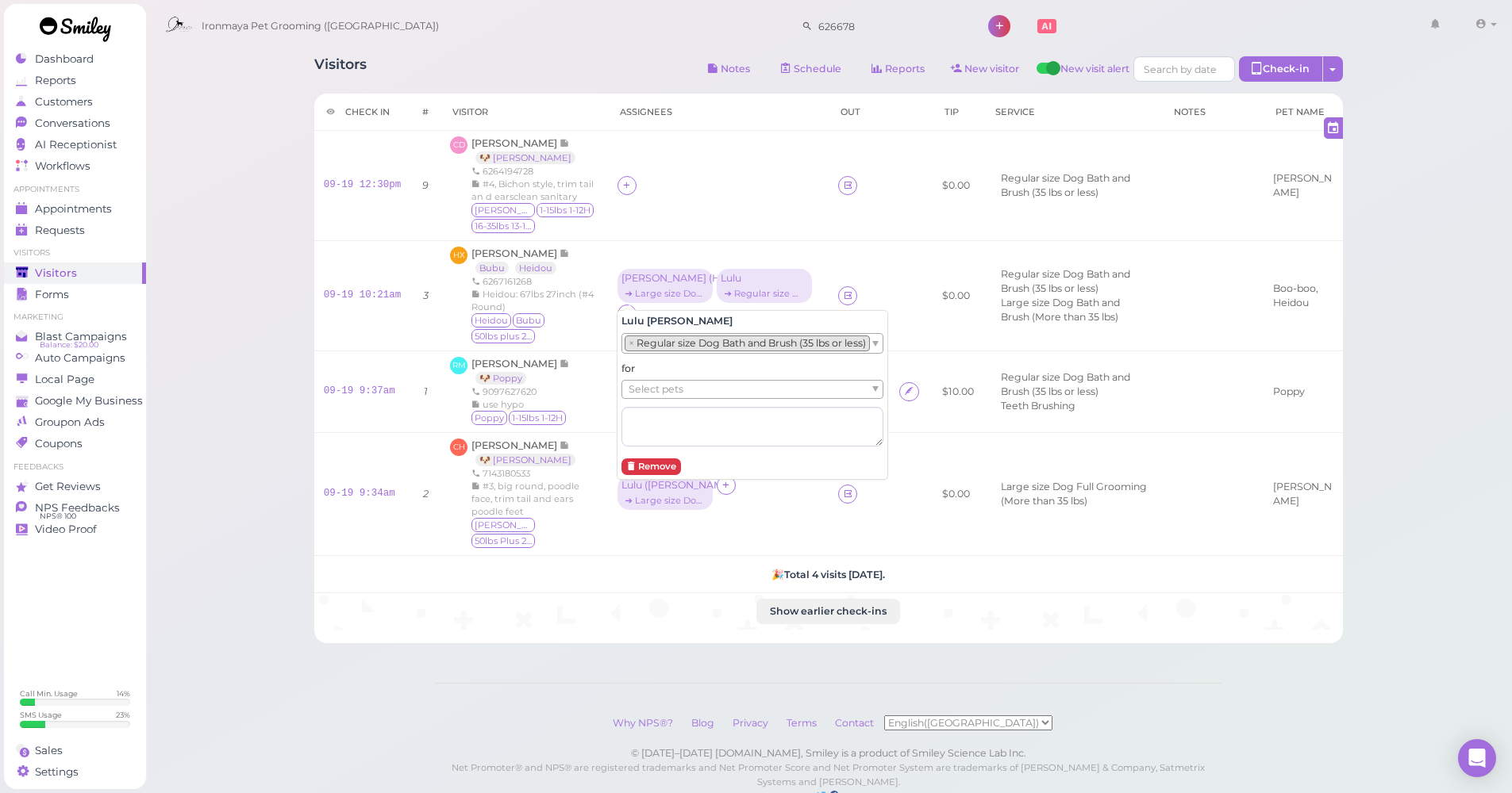
click at [719, 377] on div "for Select pets" at bounding box center [752, 403] width 262 height 84
click at [717, 395] on ul "Select pets" at bounding box center [745, 390] width 247 height 18
click at [852, 297] on td at bounding box center [859, 296] width 61 height 111
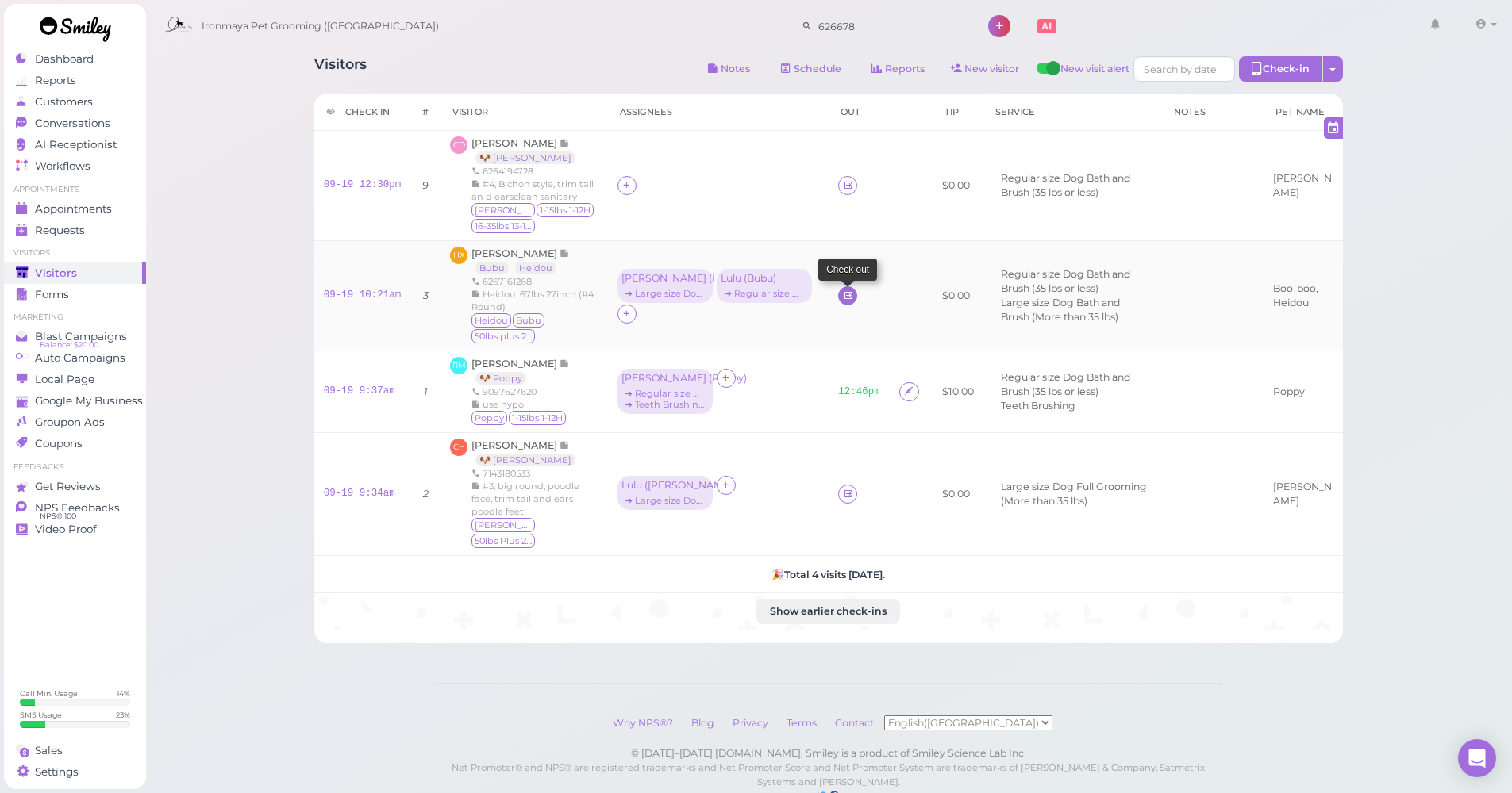
click at [851, 297] on link at bounding box center [847, 295] width 19 height 19
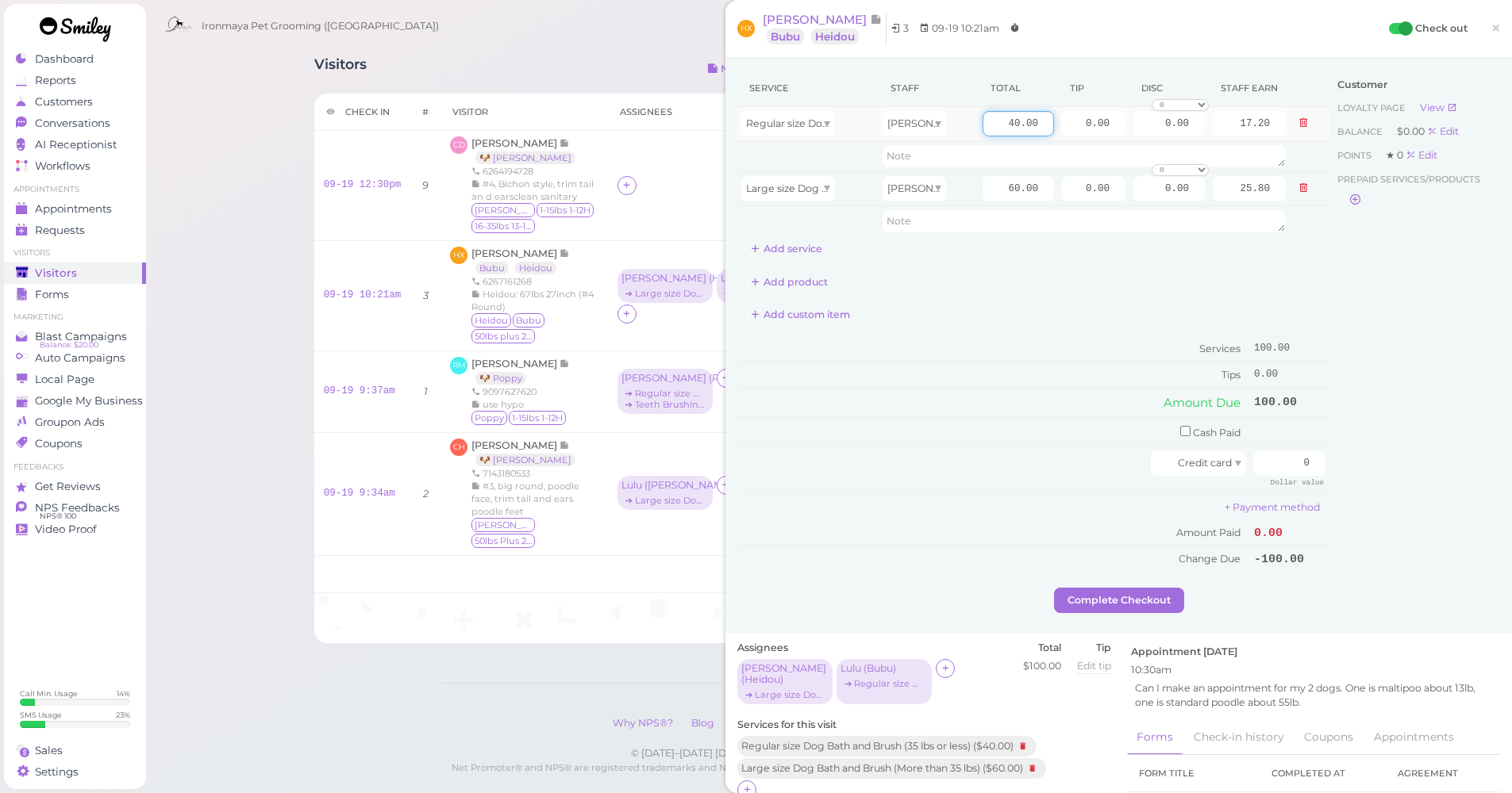
click at [983, 121] on input "40.00" at bounding box center [1018, 123] width 71 height 25
type input "55"
type input "23.65"
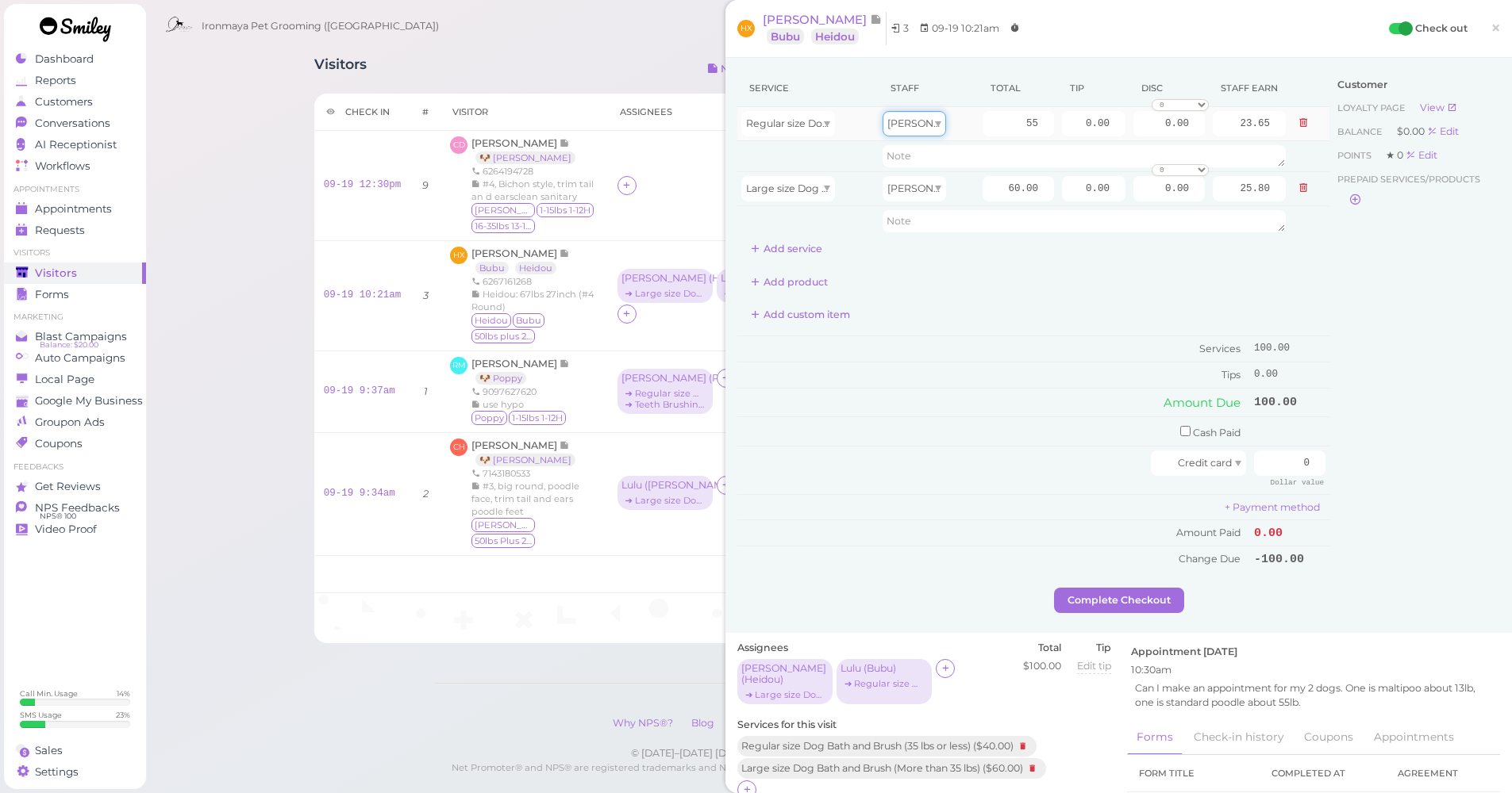
click at [921, 128] on div "[PERSON_NAME]" at bounding box center [914, 123] width 63 height 25
click at [1329, 287] on div "Customer Loyalty page View Balance $0.00 Edit Points ★ 0 Edit Prepaid services/…" at bounding box center [1414, 328] width 170 height 518
click at [993, 194] on input "60.00" at bounding box center [1018, 188] width 71 height 25
type input "95"
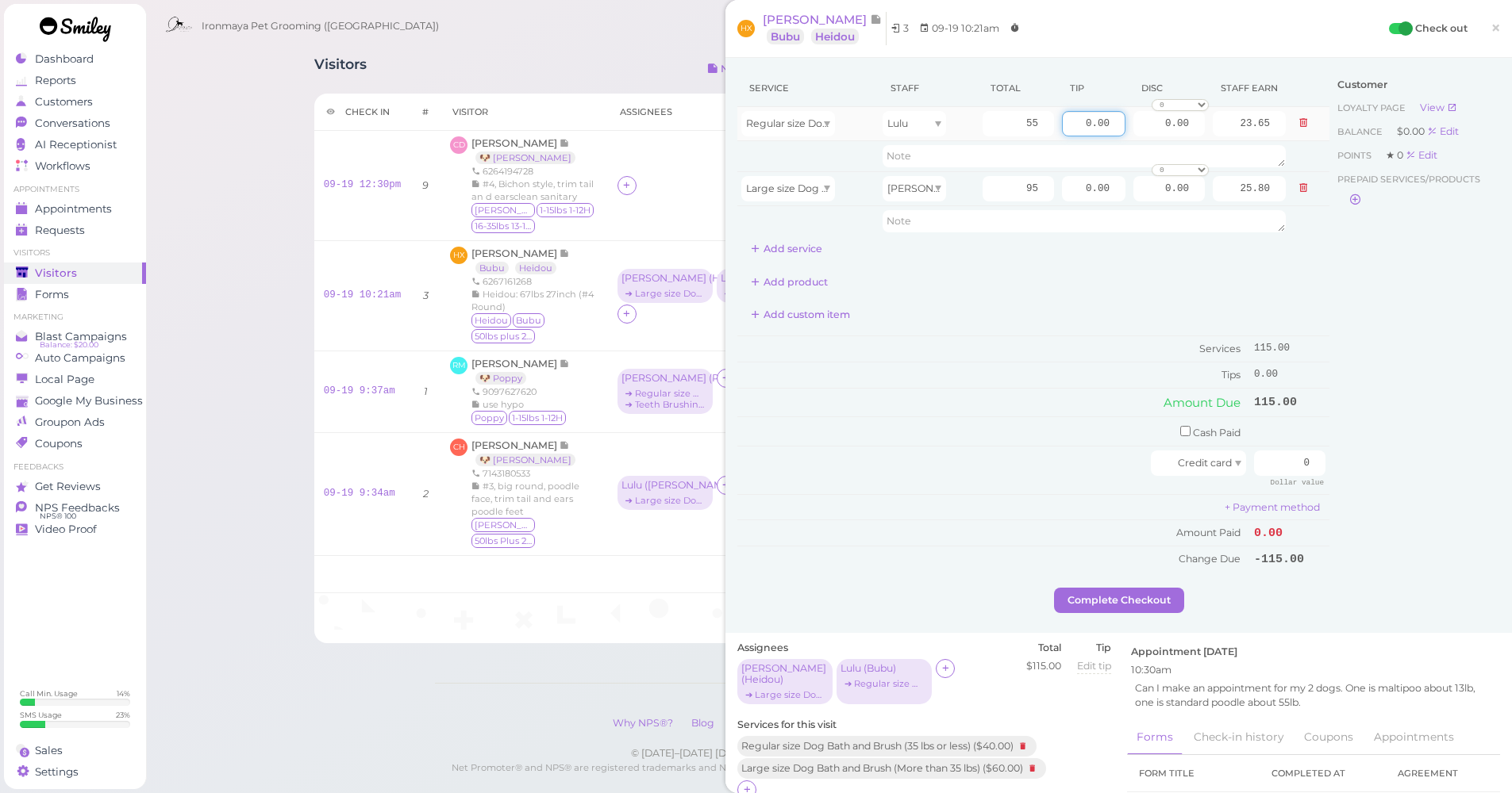
type input "40.85"
click at [1068, 122] on input "0.00" at bounding box center [1093, 123] width 63 height 25
type input "5.5"
click at [1070, 186] on input "0.00" at bounding box center [1093, 188] width 63 height 25
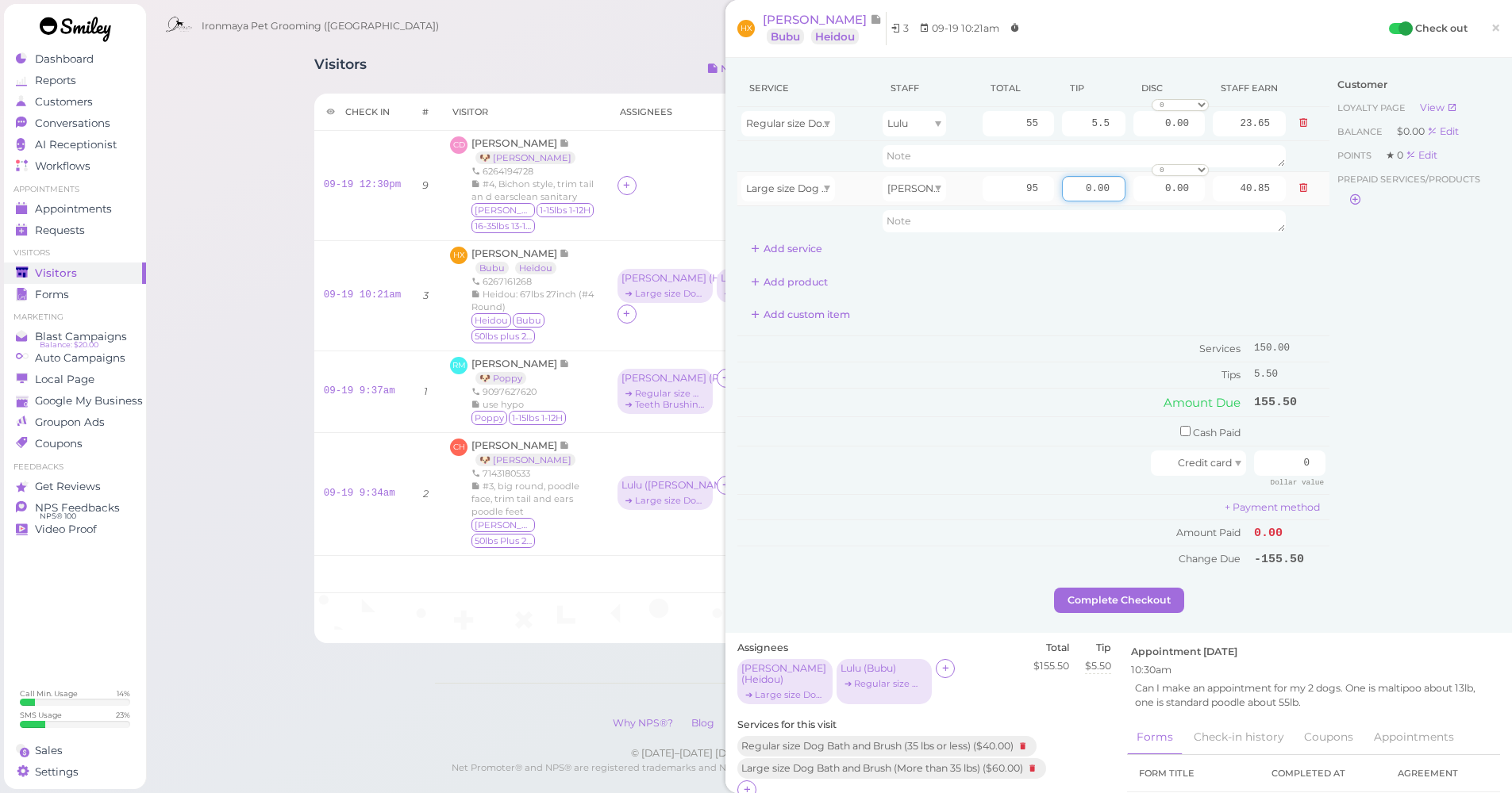
click at [1070, 186] on input "0.00" at bounding box center [1093, 188] width 63 height 25
type input "9.5"
click at [1329, 373] on div "Customer Loyalty page View Balance $0.00 Edit Points ★ 0 Edit Prepaid services/…" at bounding box center [1414, 328] width 170 height 518
click at [1286, 453] on input "0" at bounding box center [1290, 463] width 71 height 25
click at [1284, 457] on input "0" at bounding box center [1290, 463] width 71 height 25
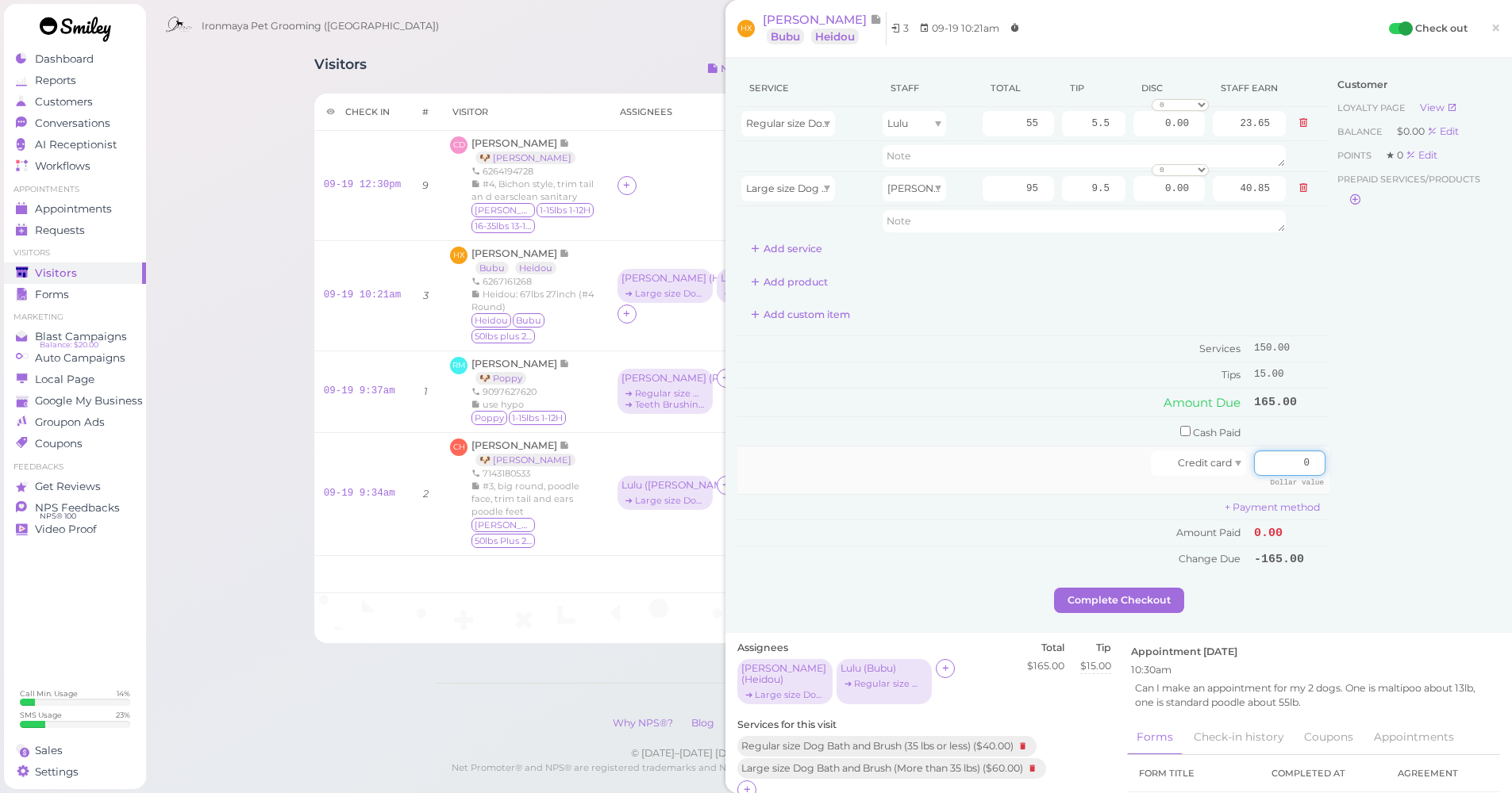
click at [1284, 457] on input "0" at bounding box center [1290, 463] width 71 height 25
type input "165"
click at [1329, 493] on div "Customer Loyalty page View Balance $0.00 Edit Points ★ 0 Edit Prepaid services/…" at bounding box center [1414, 328] width 170 height 518
click at [1138, 596] on button "Complete Checkout" at bounding box center [1119, 600] width 130 height 25
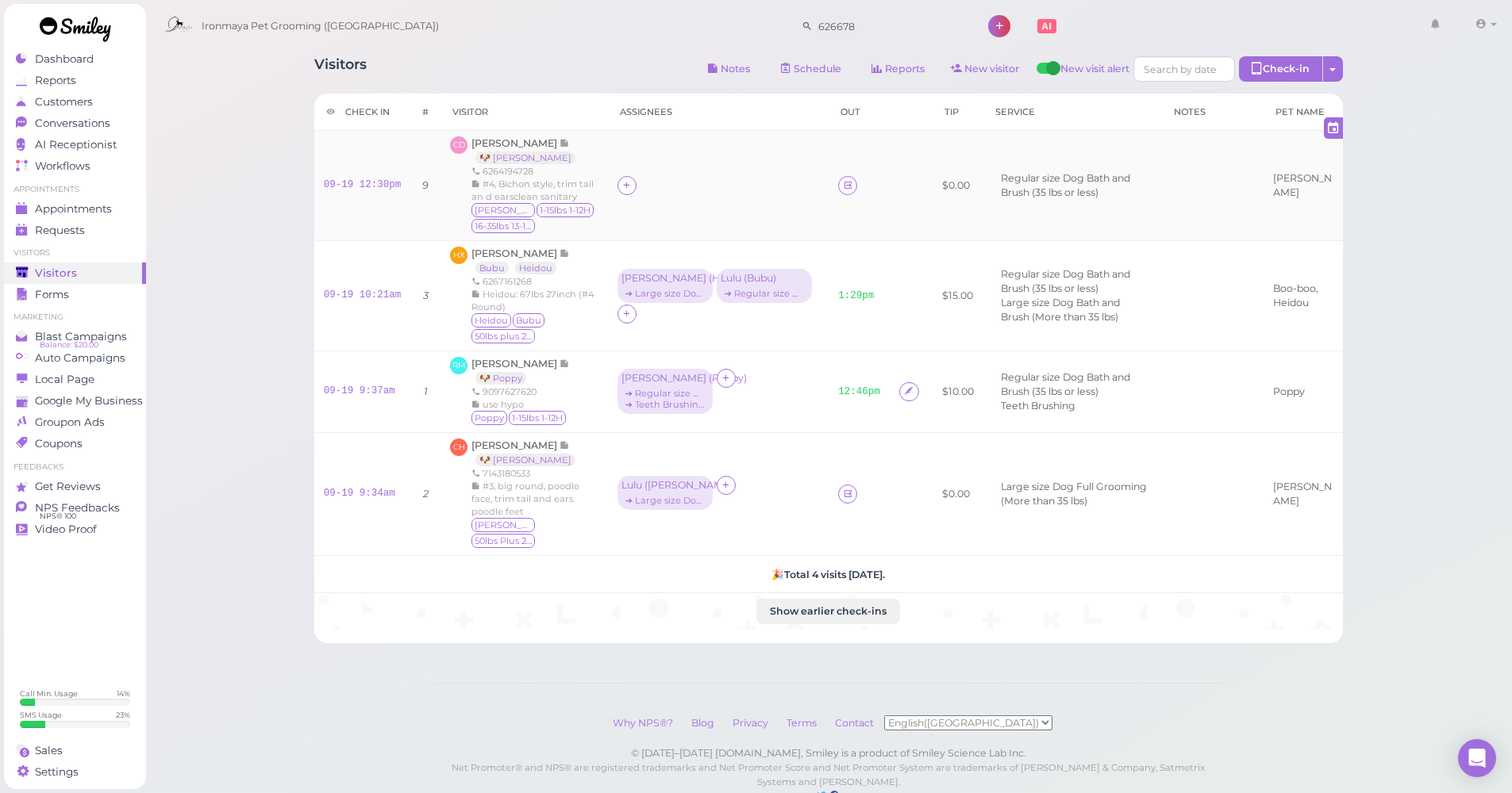
click at [619, 176] on div at bounding box center [627, 185] width 19 height 19
click at [669, 440] on div "[PERSON_NAME]" at bounding box center [728, 438] width 222 height 31
click at [640, 189] on div "[PERSON_NAME]" at bounding box center [663, 185] width 85 height 11
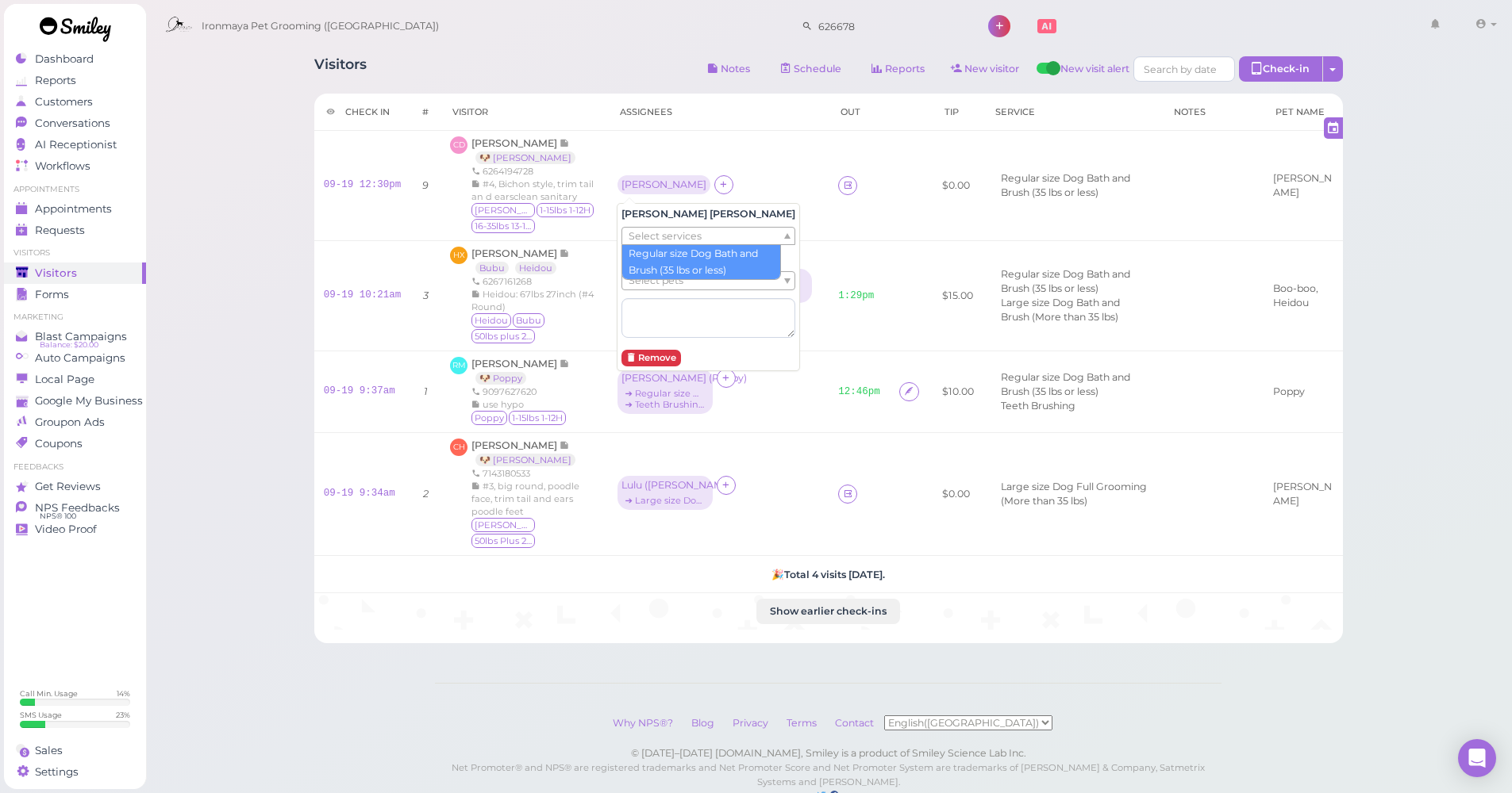
click at [660, 236] on span "Select services" at bounding box center [665, 236] width 73 height 18
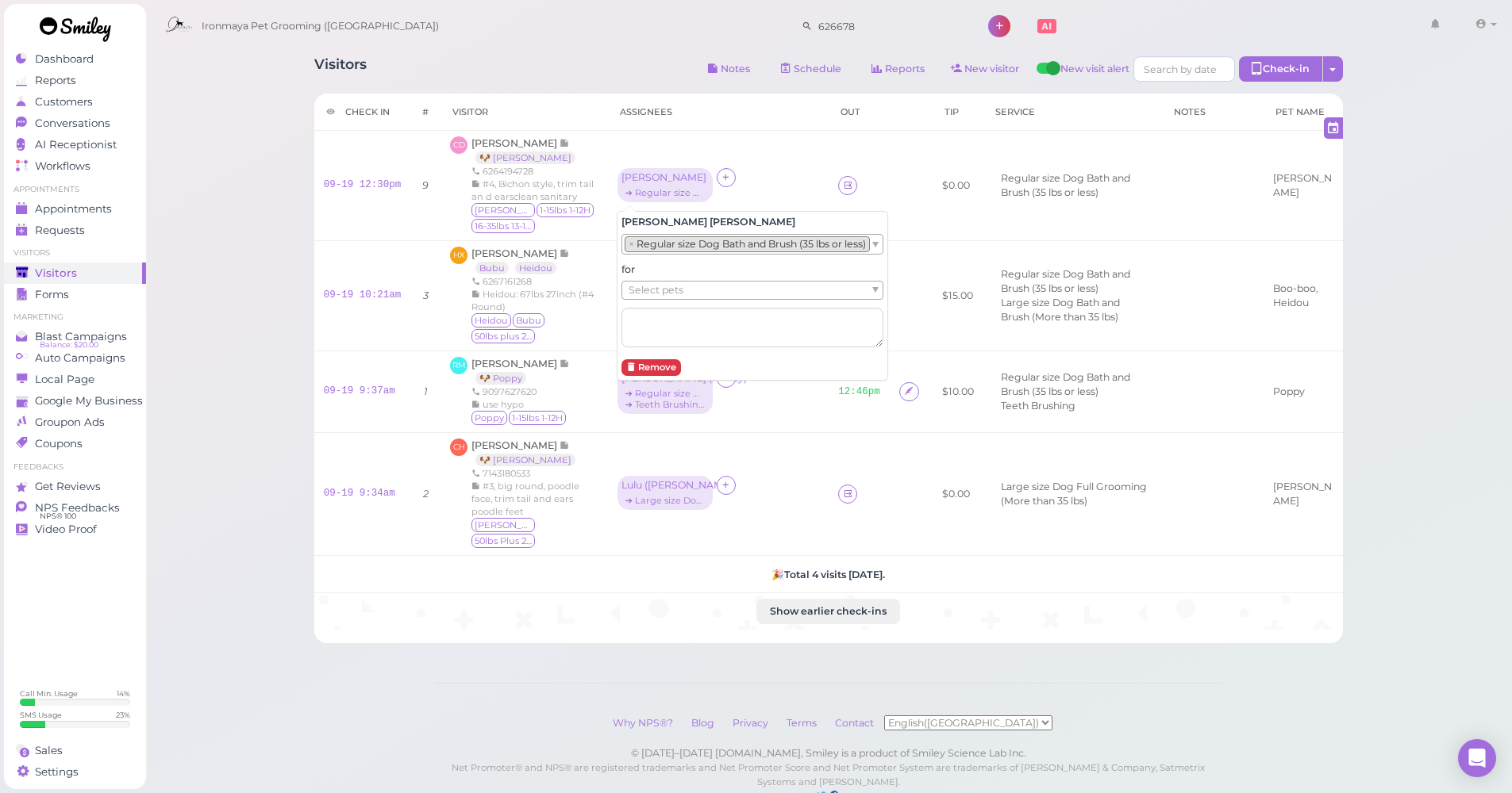
click at [667, 286] on span "Select pets" at bounding box center [655, 291] width 54 height 18
click at [297, 282] on div "Visitors Notes Schedule Reports New visitor New visit alert Check-in Customer c…" at bounding box center [828, 343] width 1068 height 599
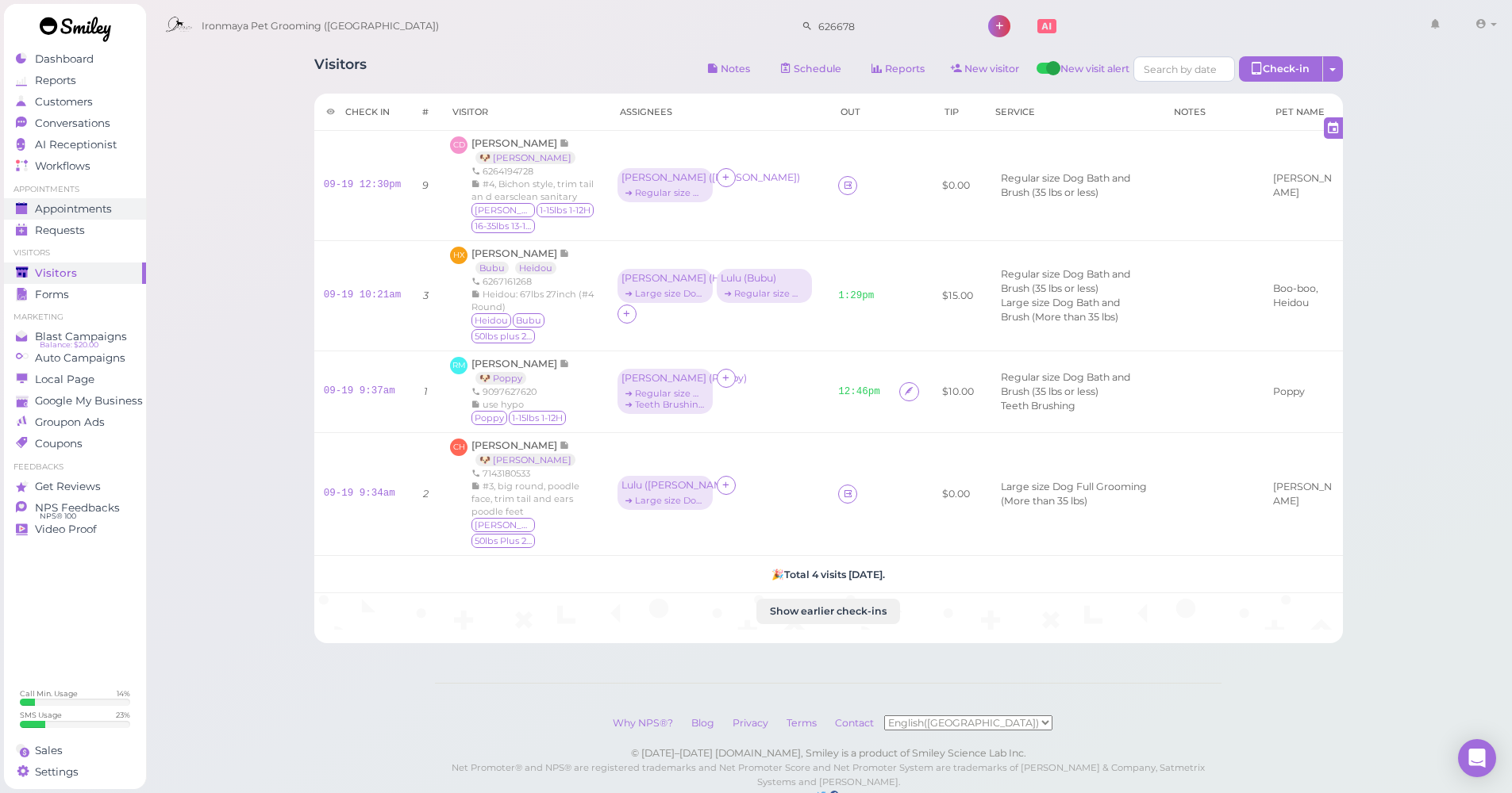
click at [86, 211] on span "Appointments" at bounding box center [73, 209] width 77 height 13
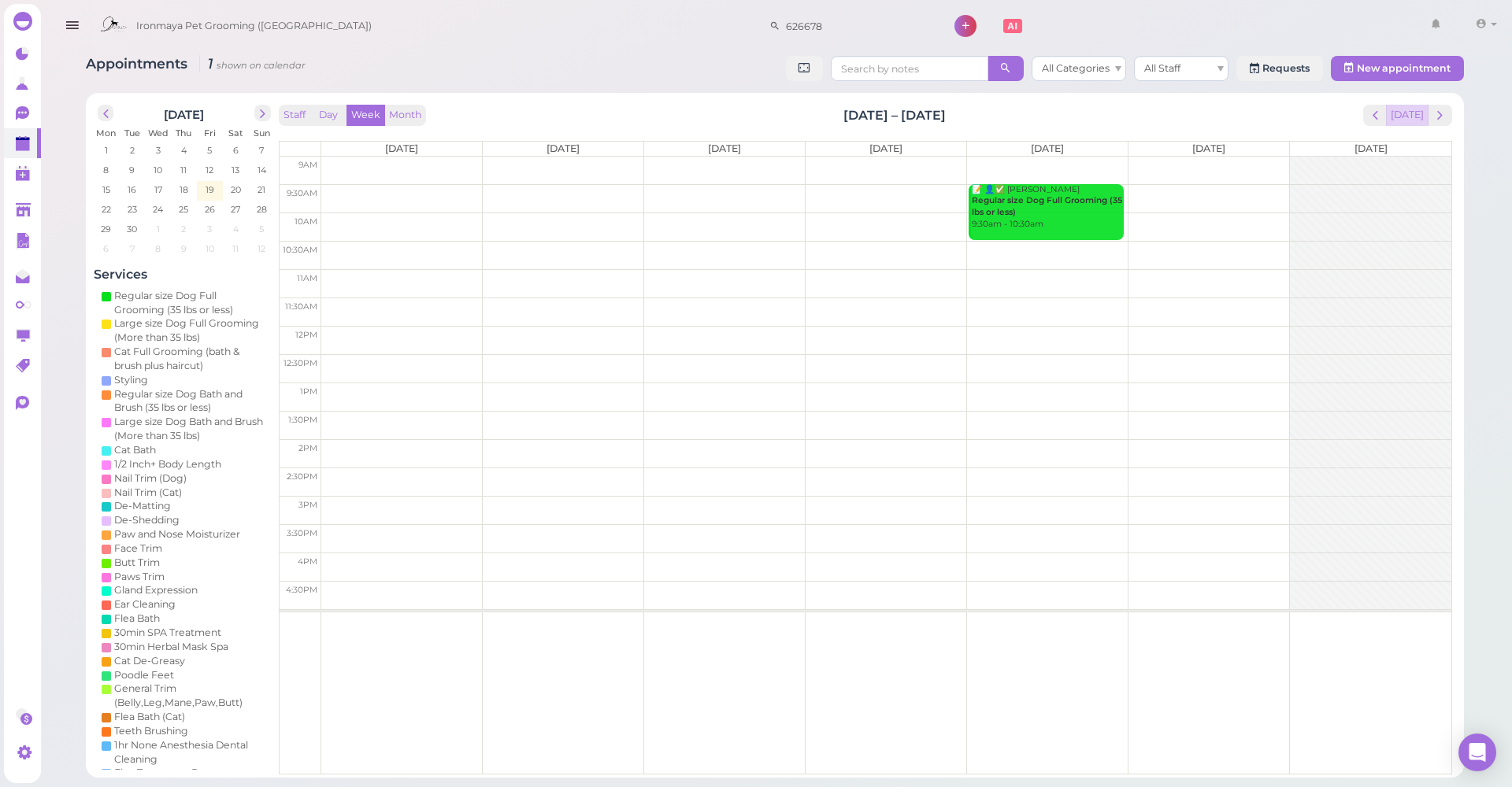
click at [1419, 108] on button "[DATE]" at bounding box center [1407, 115] width 43 height 21
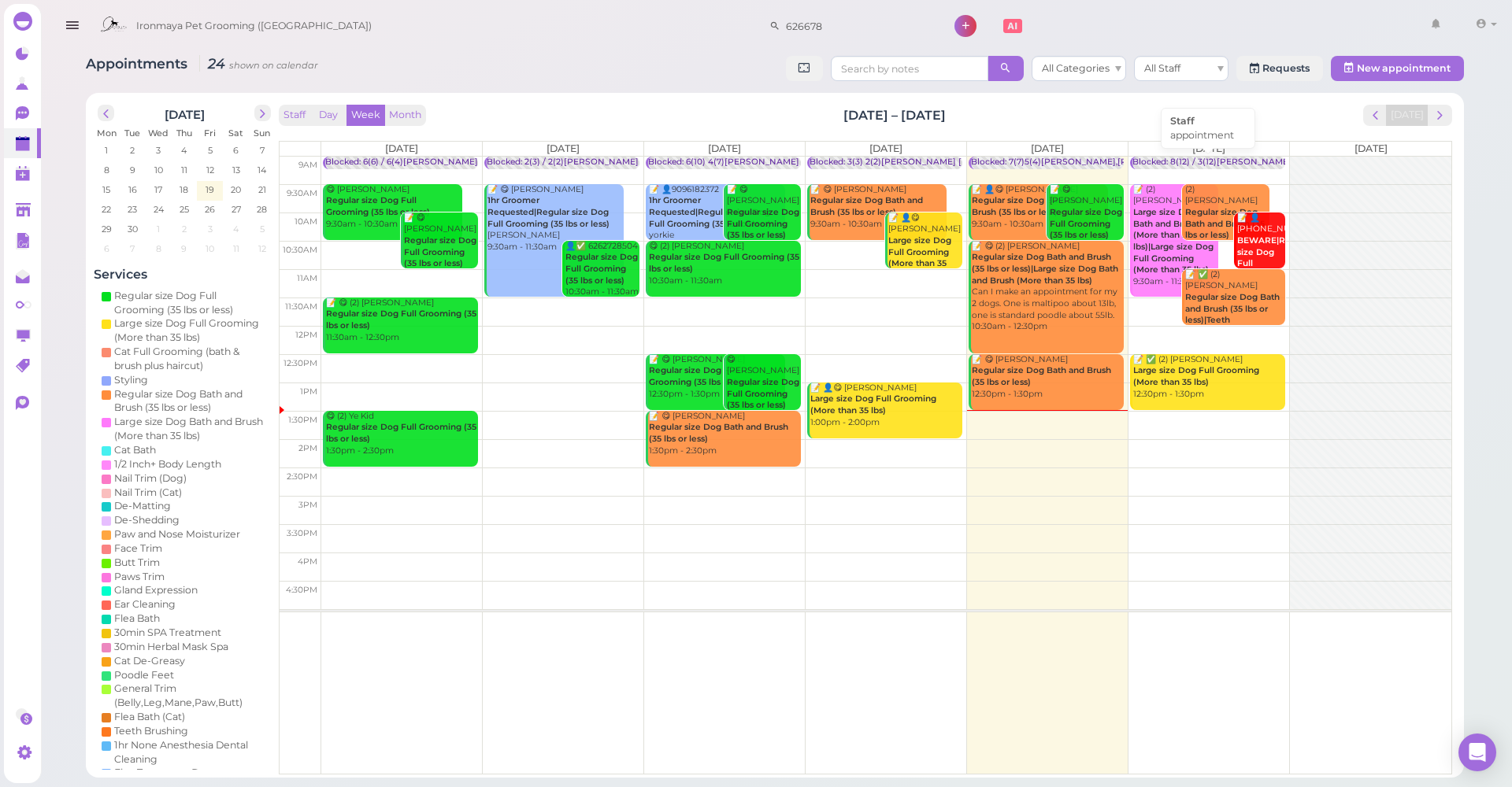
click at [1210, 160] on div "Blocked: 8(12) / 3(12)[PERSON_NAME], • appointment" at bounding box center [1243, 162] width 222 height 12
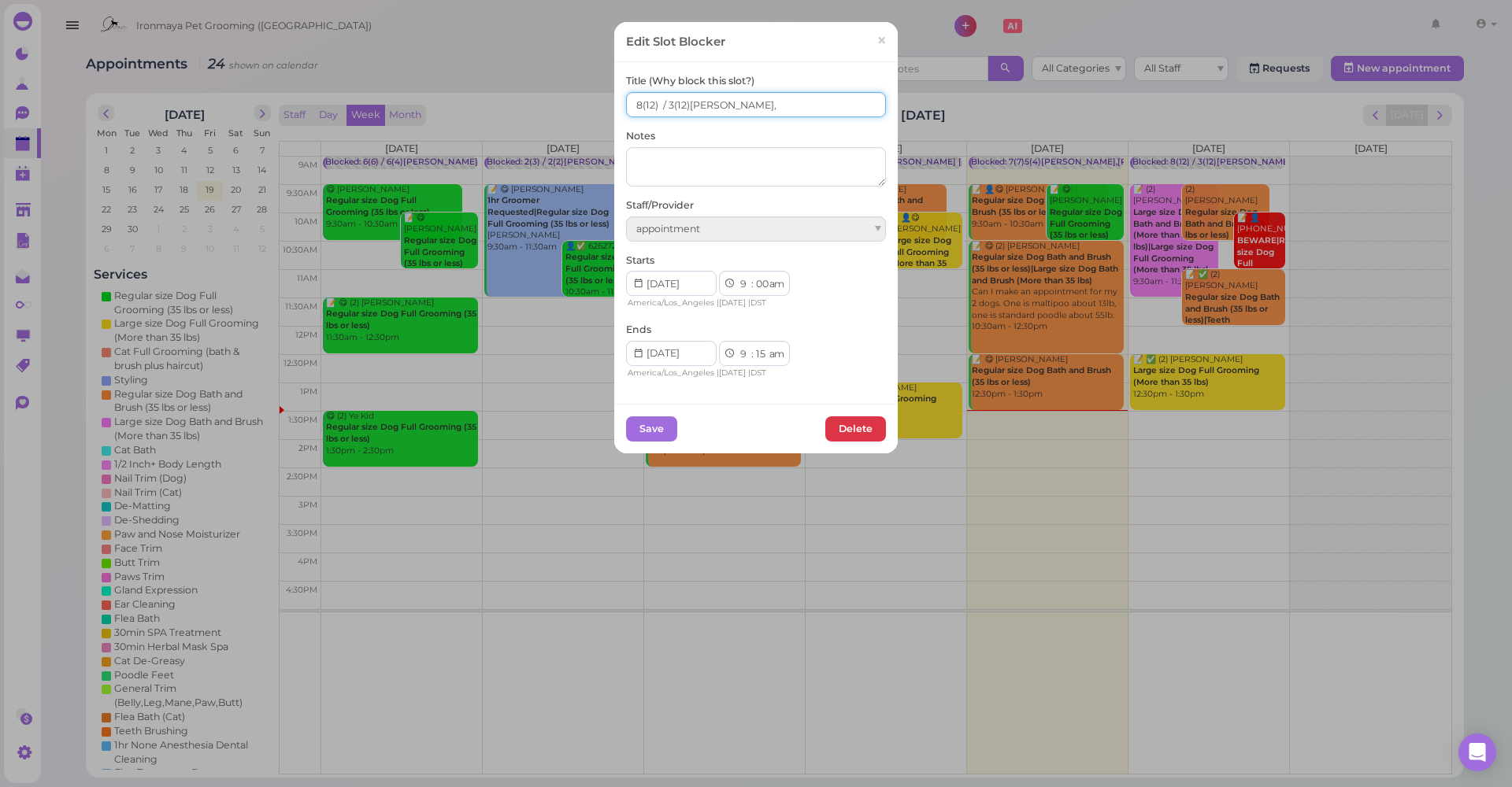
click at [667, 105] on input "8(12) / 3(12)[PERSON_NAME]," at bounding box center [756, 104] width 260 height 25
click at [663, 104] on input "8(12) / 3(12)[PERSON_NAME]," at bounding box center [756, 104] width 260 height 25
click at [629, 110] on input "8(12) / 5(12)[PERSON_NAME]," at bounding box center [756, 104] width 260 height 25
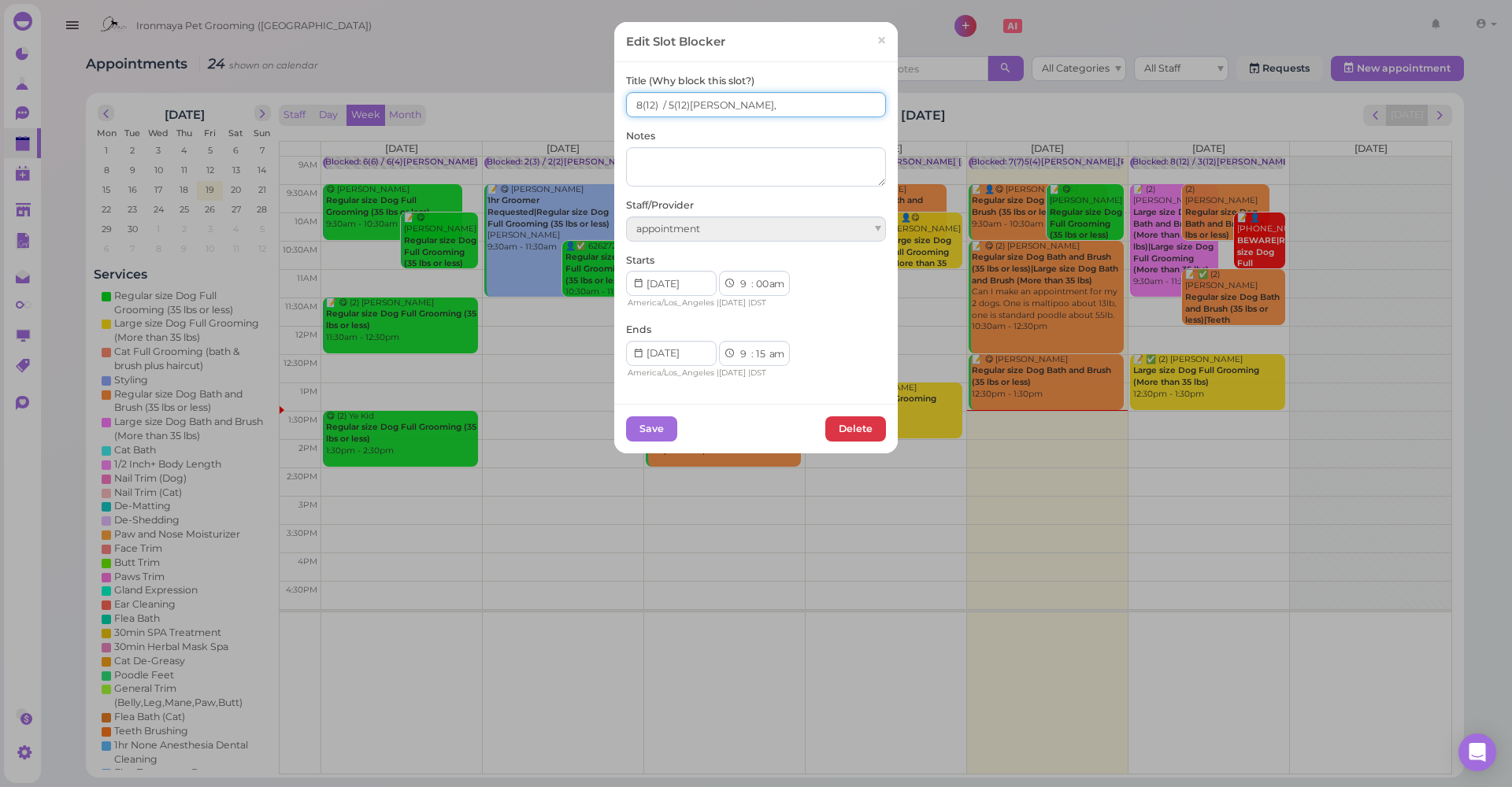
click at [630, 110] on input "8(12) / 5(12)[PERSON_NAME]," at bounding box center [756, 104] width 260 height 25
type input "10(12) / 5(12)[PERSON_NAME],"
click at [642, 430] on button "Save" at bounding box center [652, 428] width 51 height 25
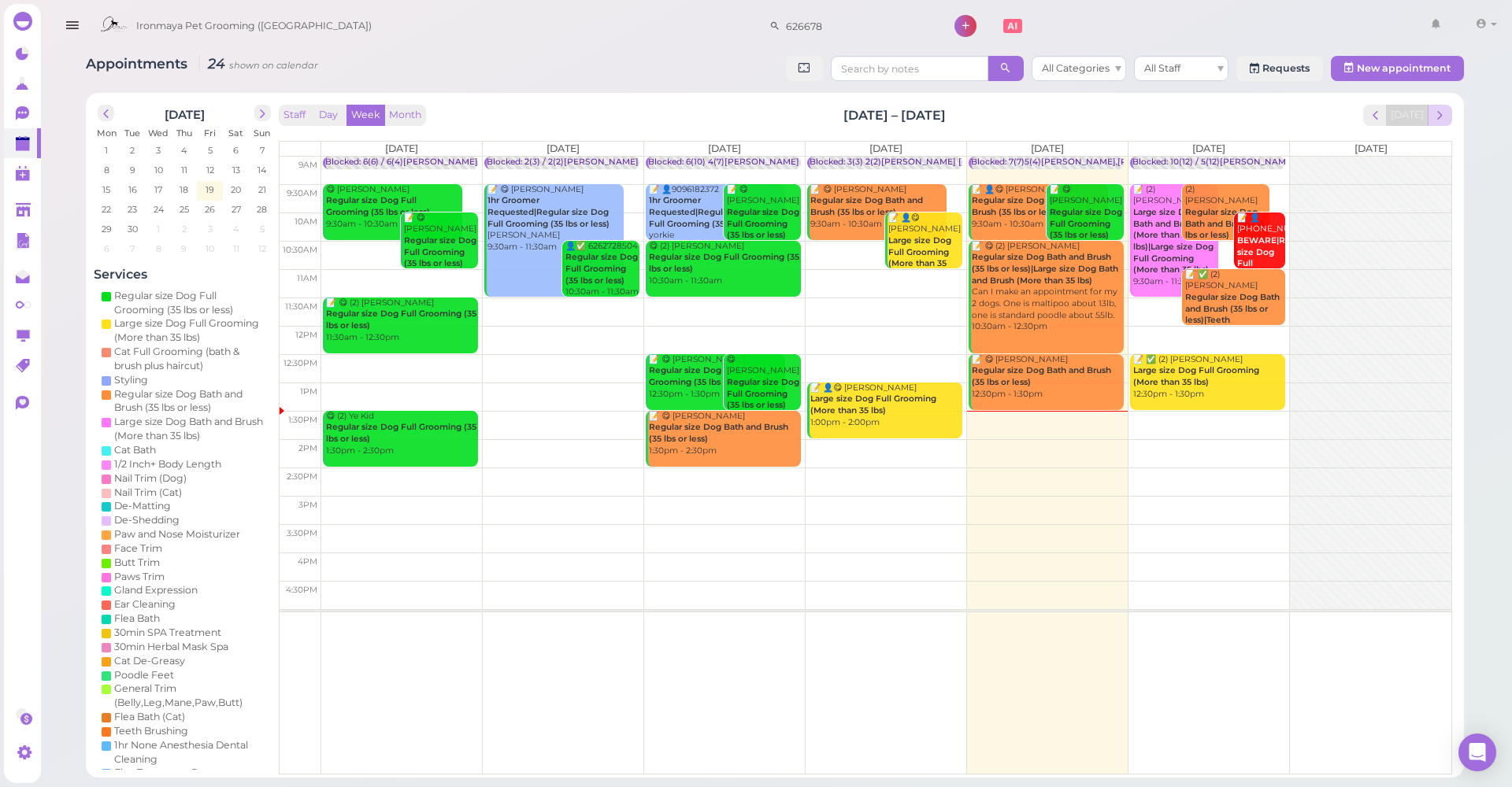
click at [1446, 116] on span "next" at bounding box center [1439, 115] width 15 height 15
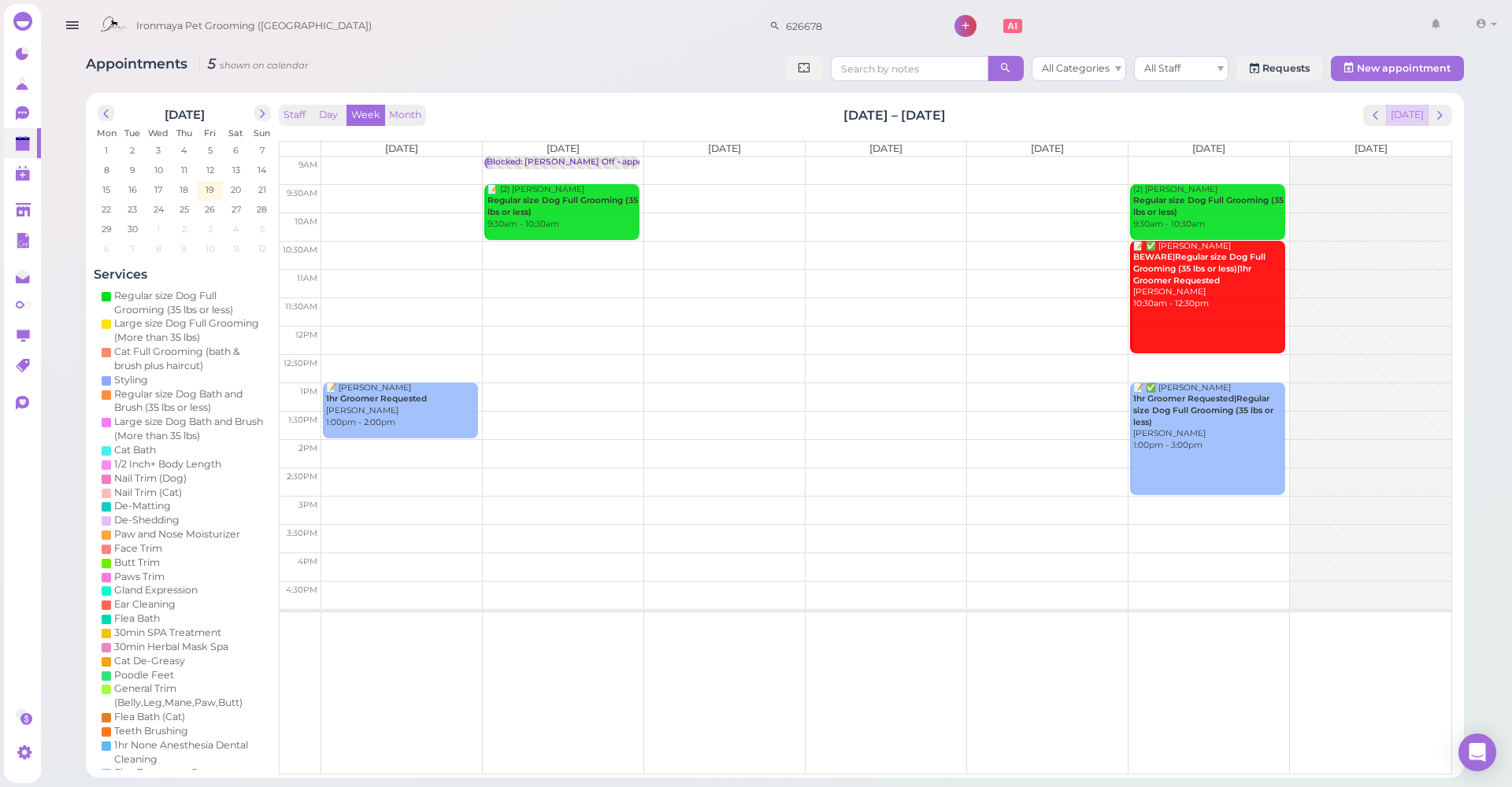
click at [1400, 120] on button "[DATE]" at bounding box center [1407, 115] width 43 height 21
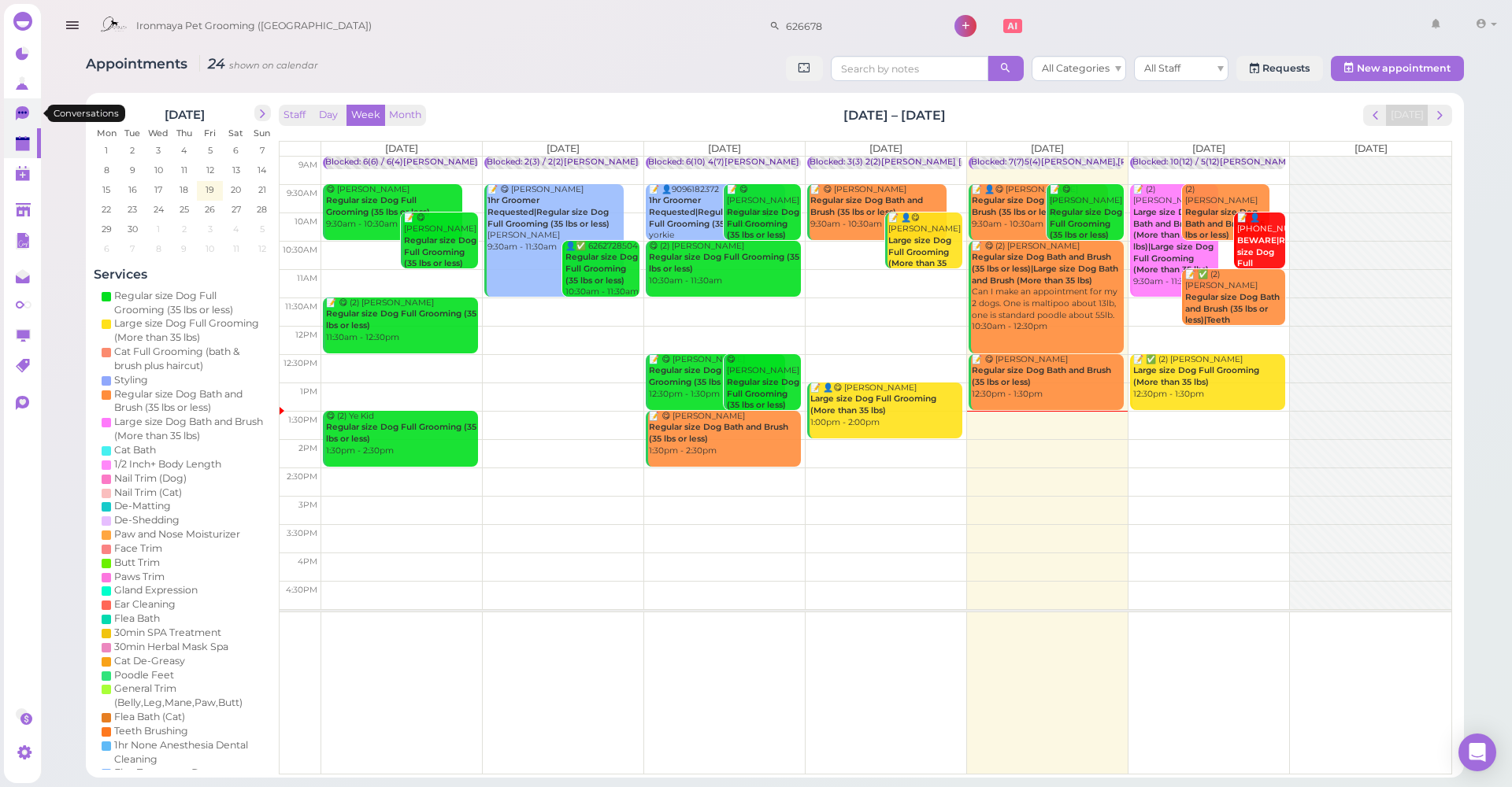
click at [13, 108] on link "0" at bounding box center [22, 113] width 37 height 30
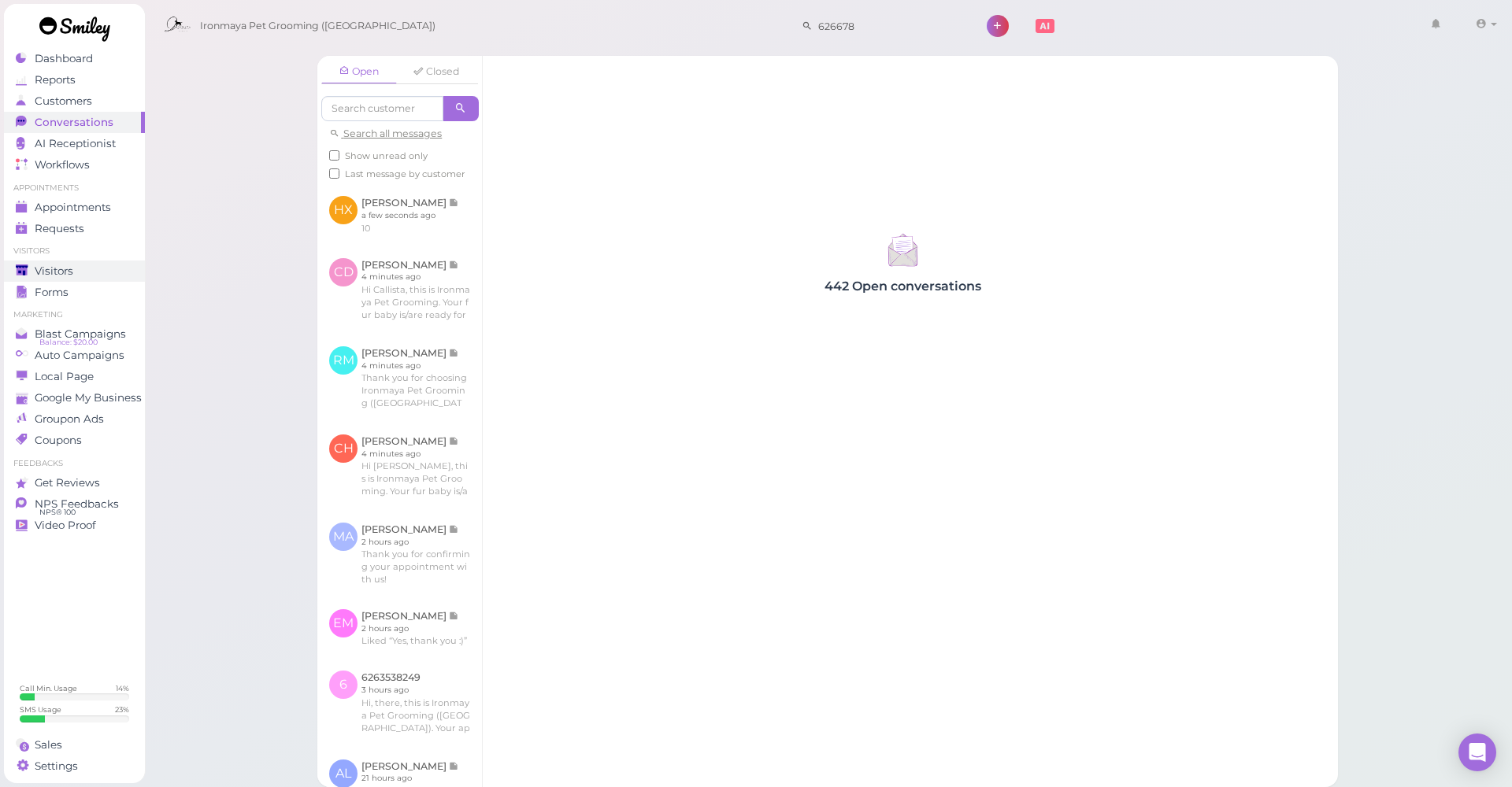
click at [136, 264] on link "Visitors" at bounding box center [74, 271] width 141 height 21
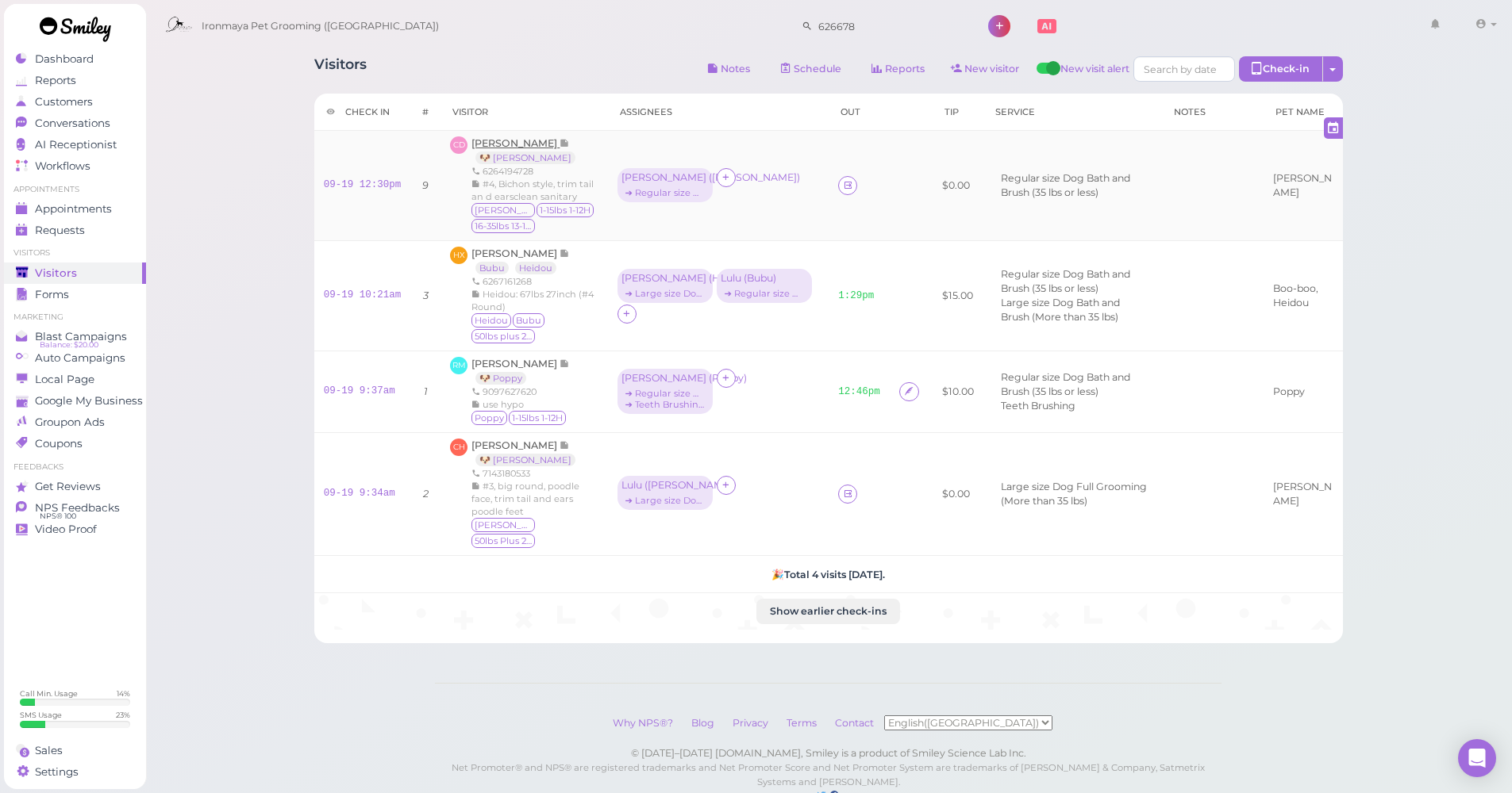
click at [539, 138] on span "[PERSON_NAME]" at bounding box center [515, 143] width 88 height 12
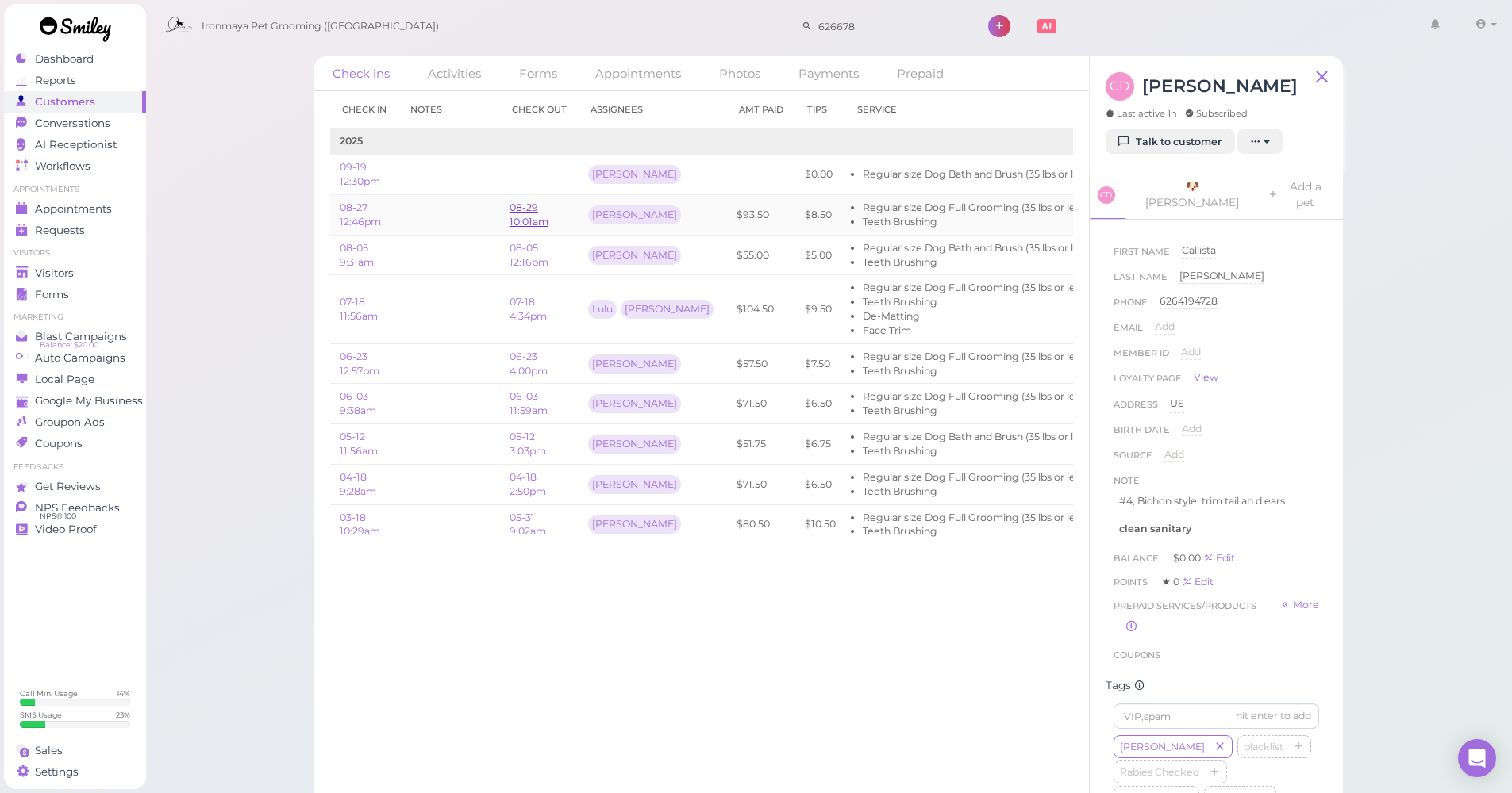
click at [523, 212] on link "08-29 10:01am" at bounding box center [529, 214] width 39 height 26
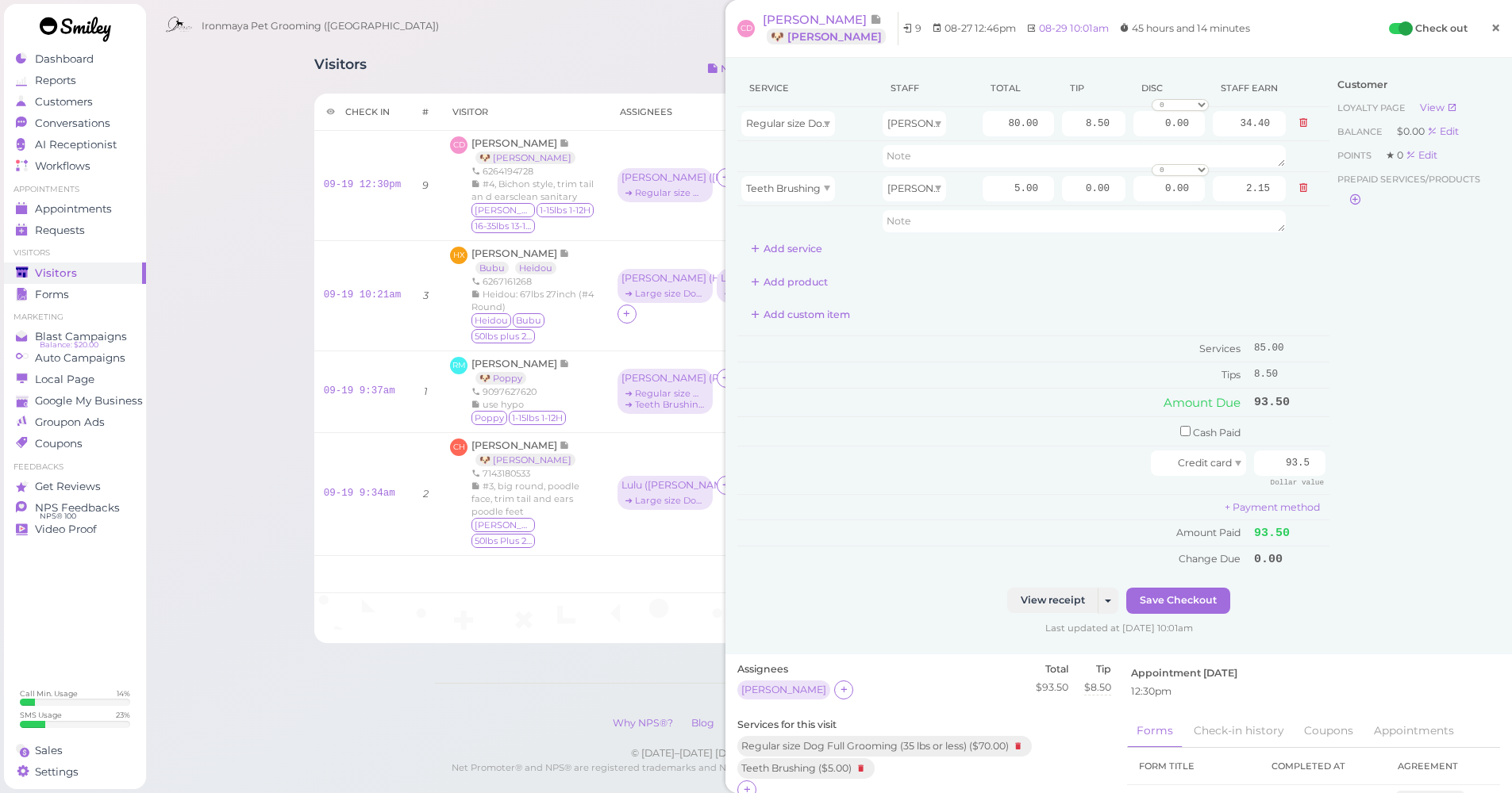
click at [1491, 24] on span "×" at bounding box center [1496, 28] width 11 height 22
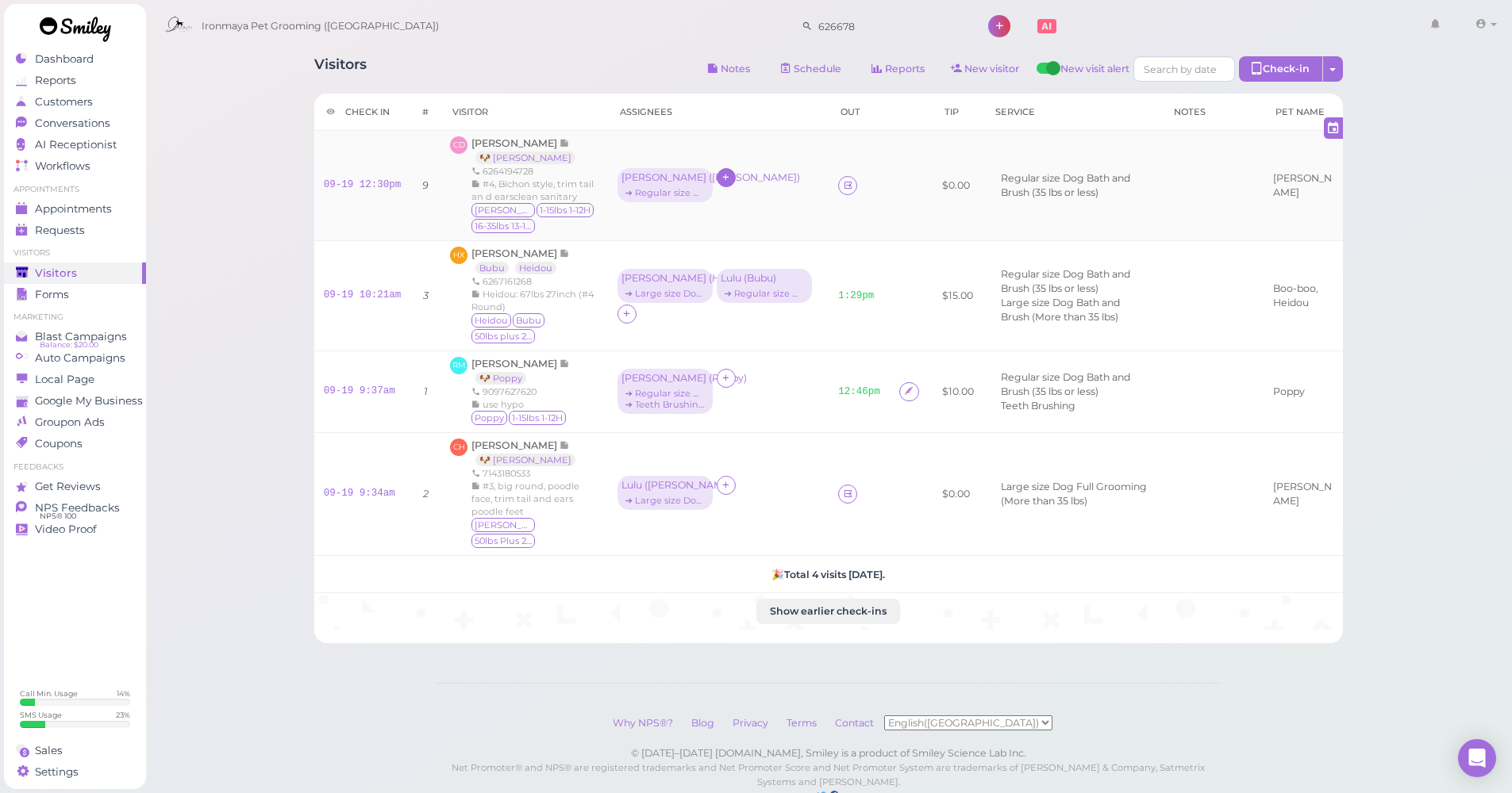
click at [731, 168] on div at bounding box center [726, 177] width 19 height 19
click at [759, 169] on div "[PERSON_NAME] ( [PERSON_NAME] ) ➔ Regular size Dog Bath and Brush (35 lbs or le…" at bounding box center [719, 186] width 203 height 36
click at [852, 186] on link at bounding box center [847, 185] width 19 height 19
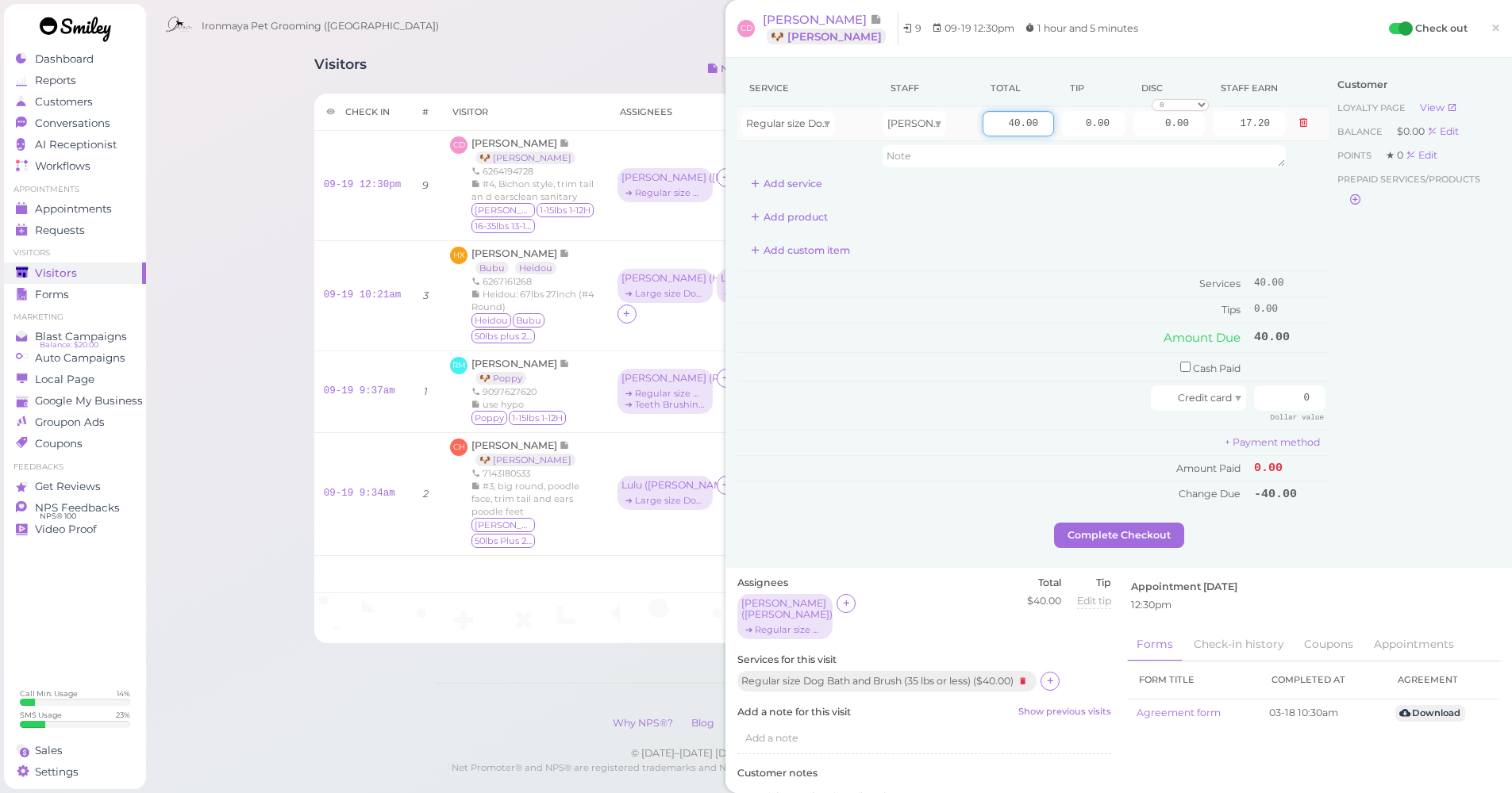
click at [983, 132] on input "40.00" at bounding box center [1018, 123] width 71 height 25
type input "55"
type input "23.65"
drag, startPoint x: 1299, startPoint y: 239, endPoint x: 1291, endPoint y: 251, distance: 14.4
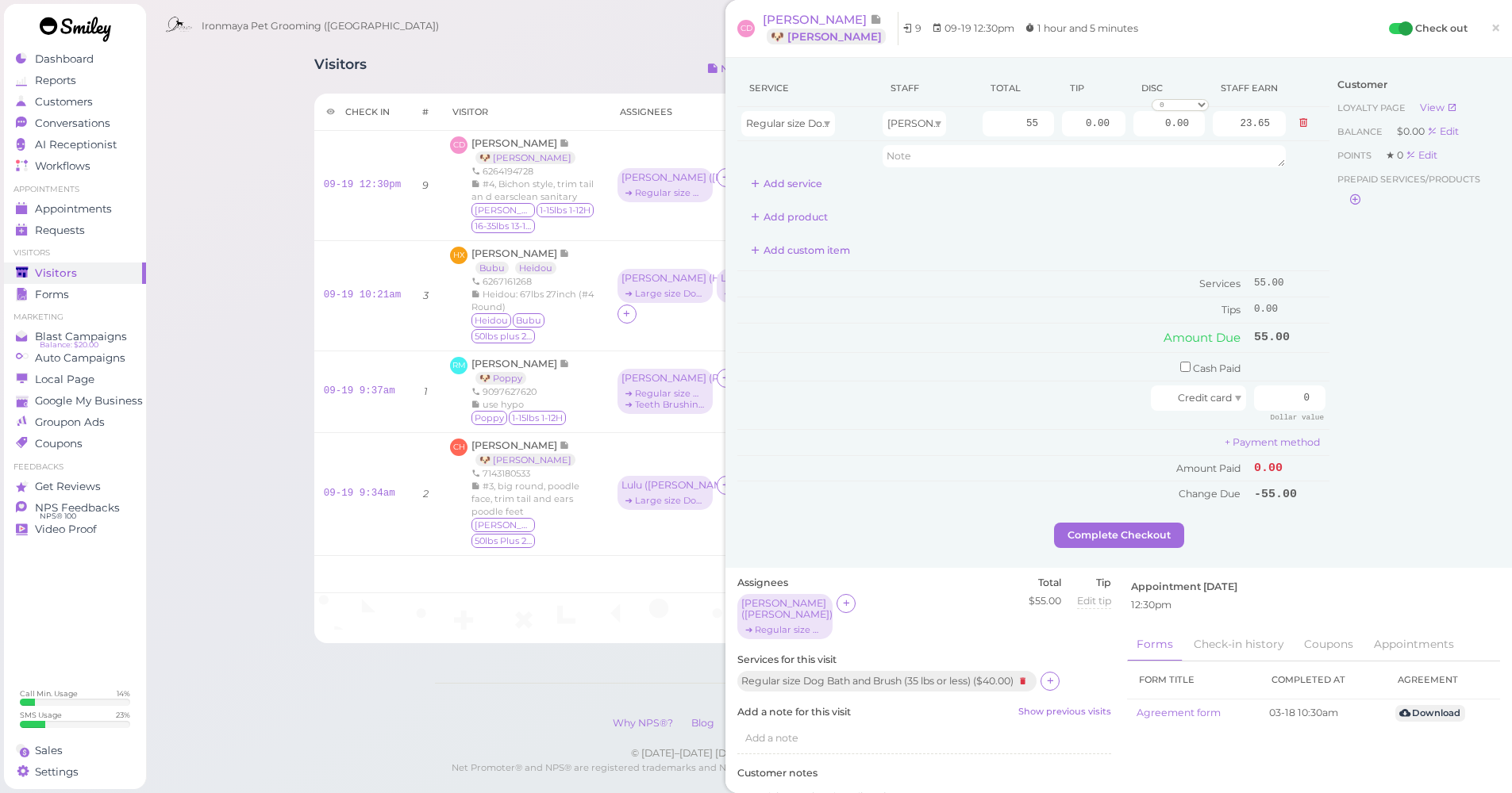
click at [1299, 239] on div "Add custom item" at bounding box center [1033, 251] width 592 height 25
click at [1055, 675] on icon at bounding box center [1051, 681] width 11 height 12
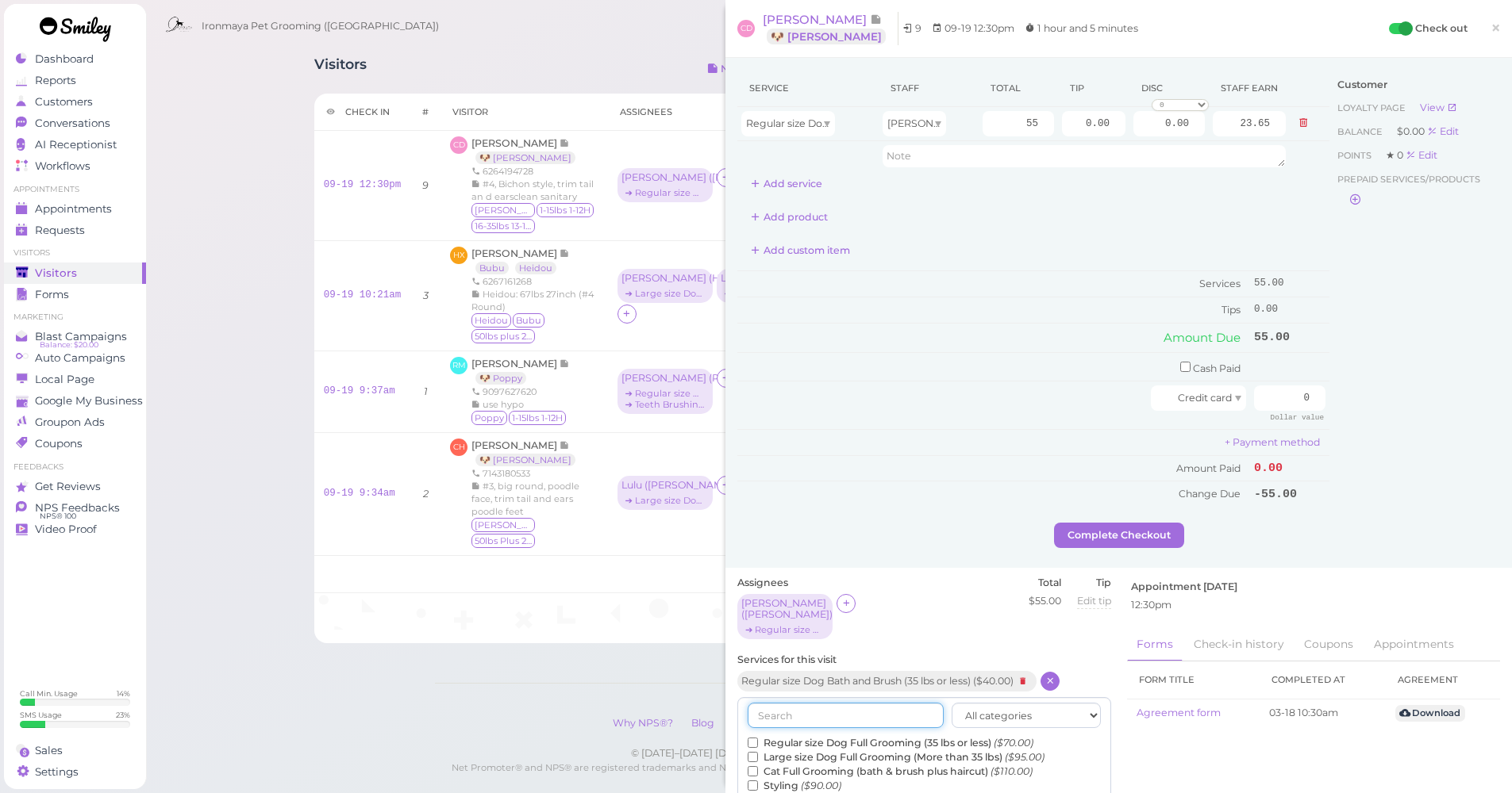
click at [868, 704] on input "text" at bounding box center [845, 715] width 196 height 25
type input "teet"
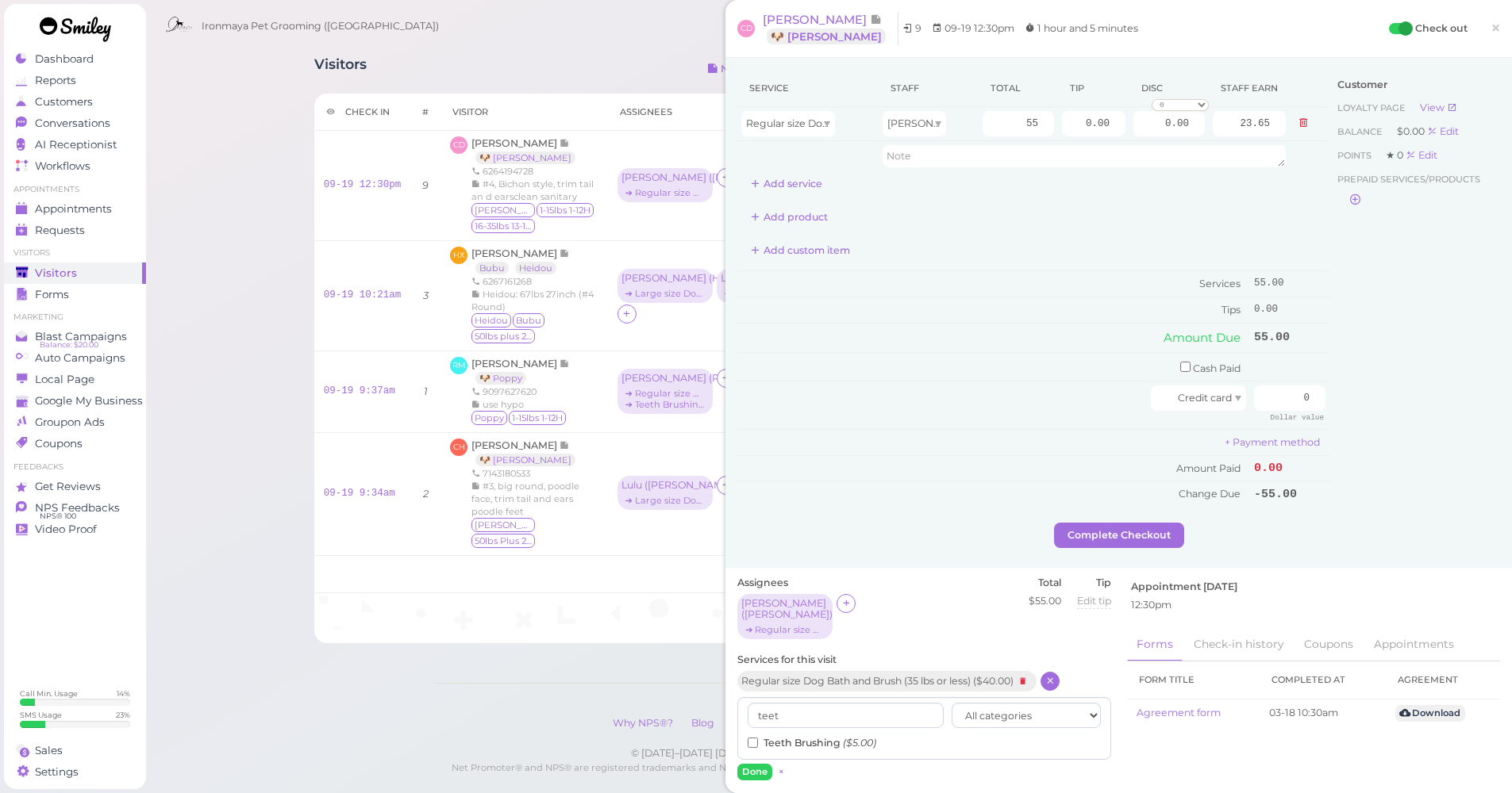
click at [794, 705] on div "teet All categories Full Grooming Bath & Brush Add-ons Special Requests Ironmay…" at bounding box center [924, 728] width 374 height 62
click at [795, 705] on div "teet All categories Full Grooming Bath & Brush Add-ons Special Requests Ironmay…" at bounding box center [924, 728] width 374 height 62
click at [796, 705] on label "Teeth Brushing ($5.00)" at bounding box center [811, 743] width 129 height 14
click at [758, 705] on input "Teeth Brushing ($5.00)" at bounding box center [752, 743] width 11 height 11
click at [763, 705] on button "Done" at bounding box center [754, 772] width 35 height 17
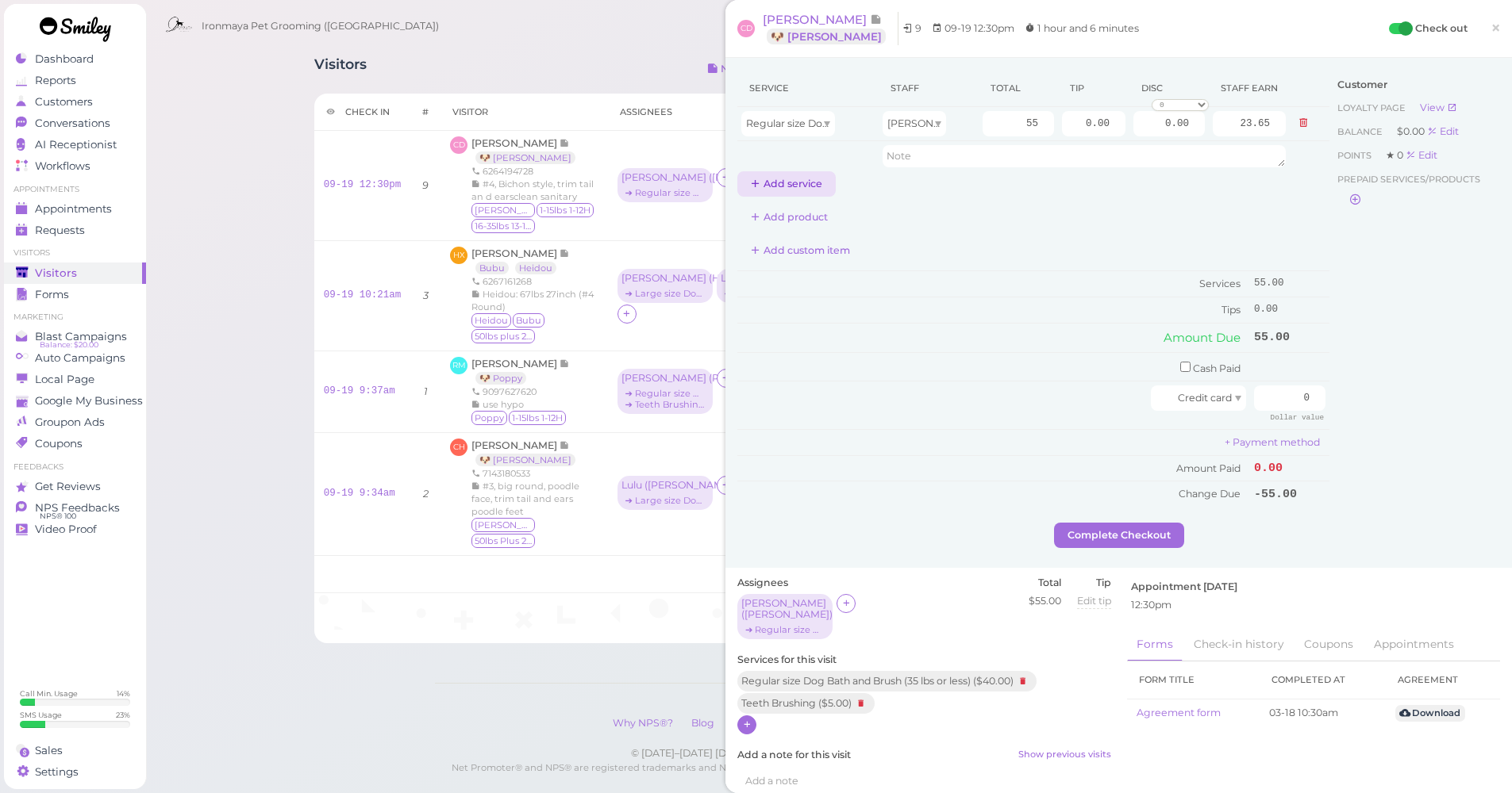
click at [787, 180] on button "Add service" at bounding box center [786, 184] width 98 height 25
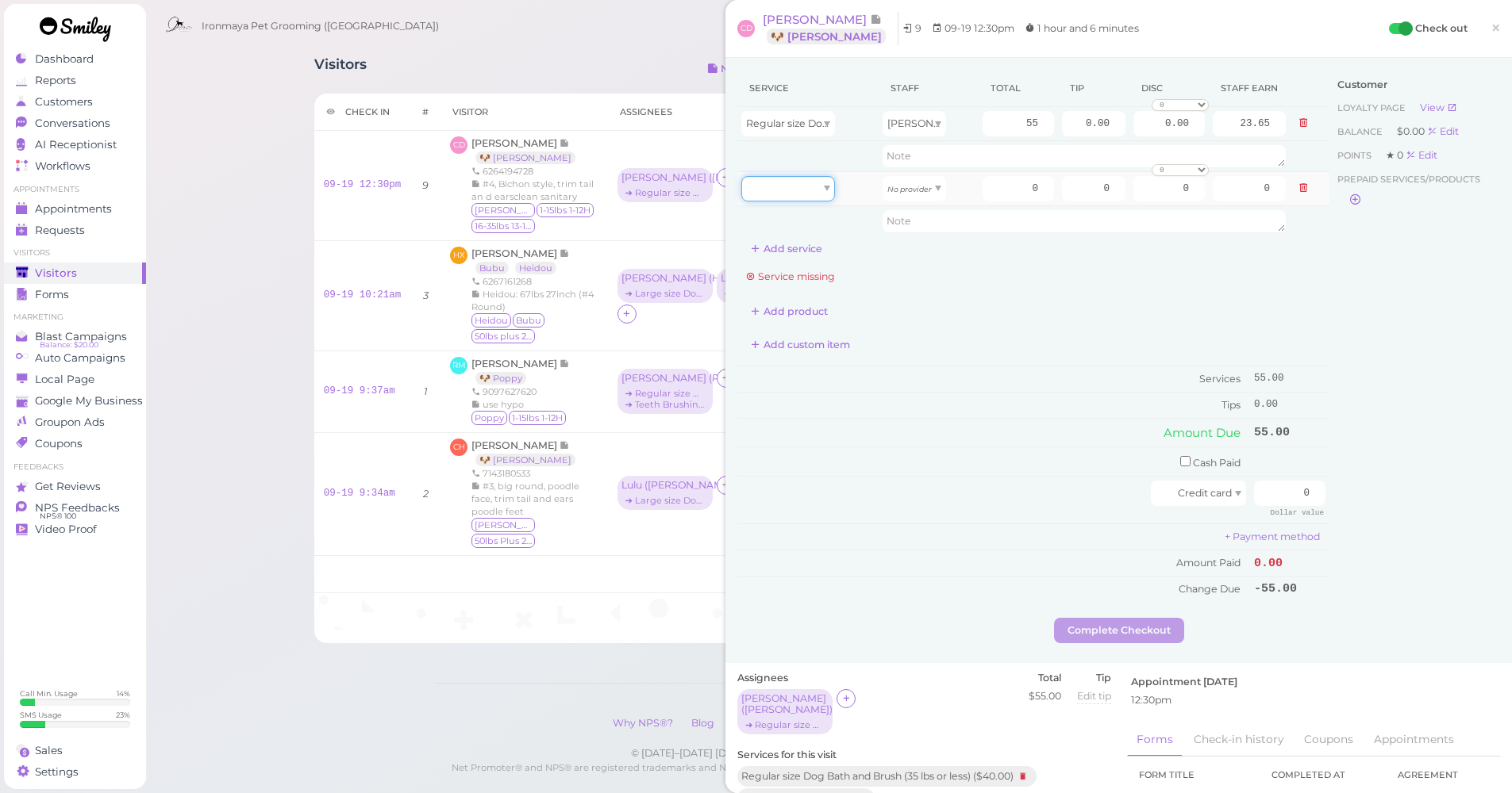
click at [809, 191] on div at bounding box center [787, 188] width 94 height 25
type input "5.00"
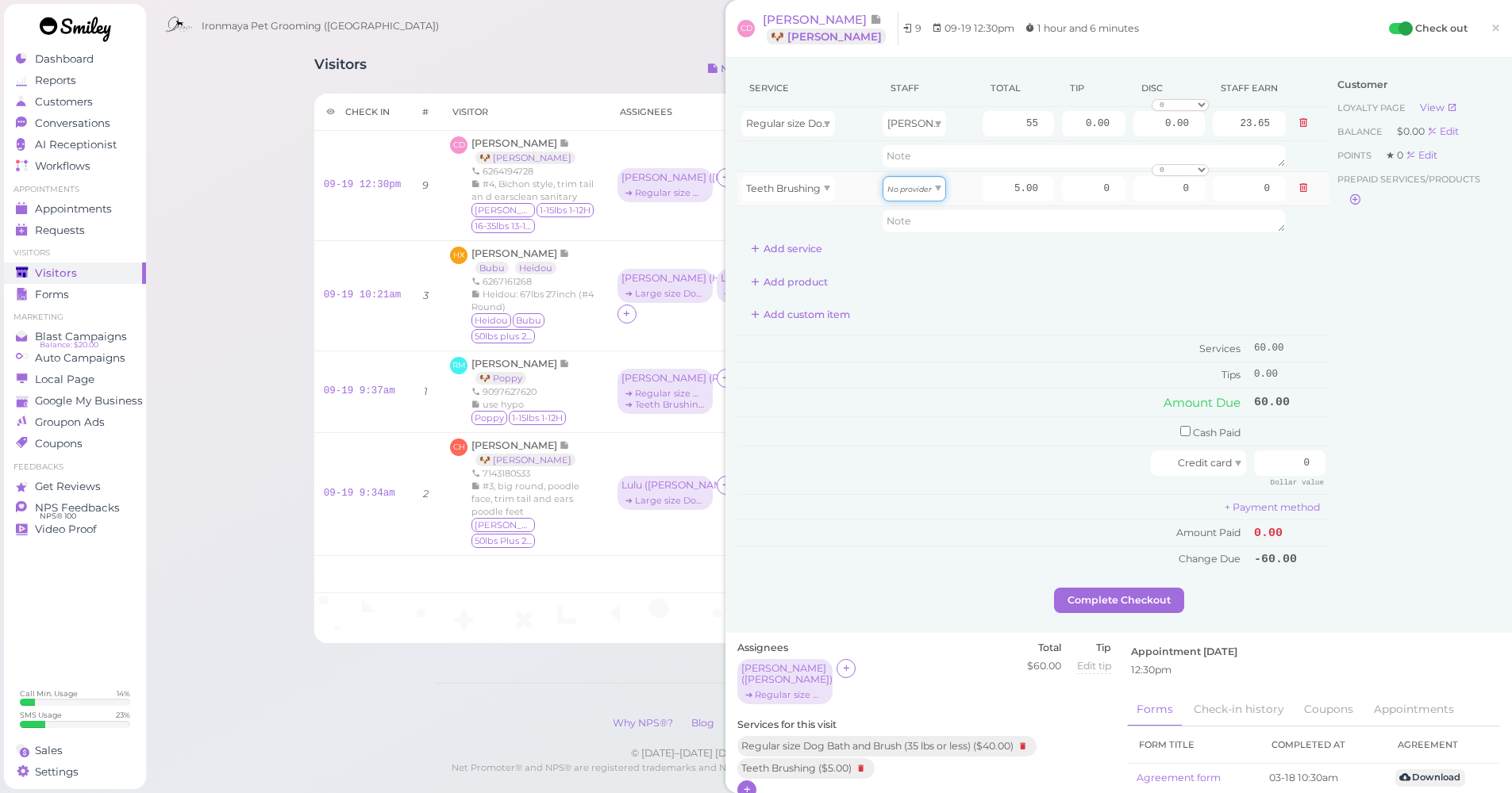
click at [889, 198] on div "No provider" at bounding box center [914, 188] width 63 height 25
type input "2.15"
click at [1425, 368] on div "Customer Loyalty page View Balance $0.00 Edit Points ★ 0 Edit Prepaid services/…" at bounding box center [1414, 328] width 170 height 518
click at [1064, 128] on input "0.00" at bounding box center [1093, 123] width 63 height 25
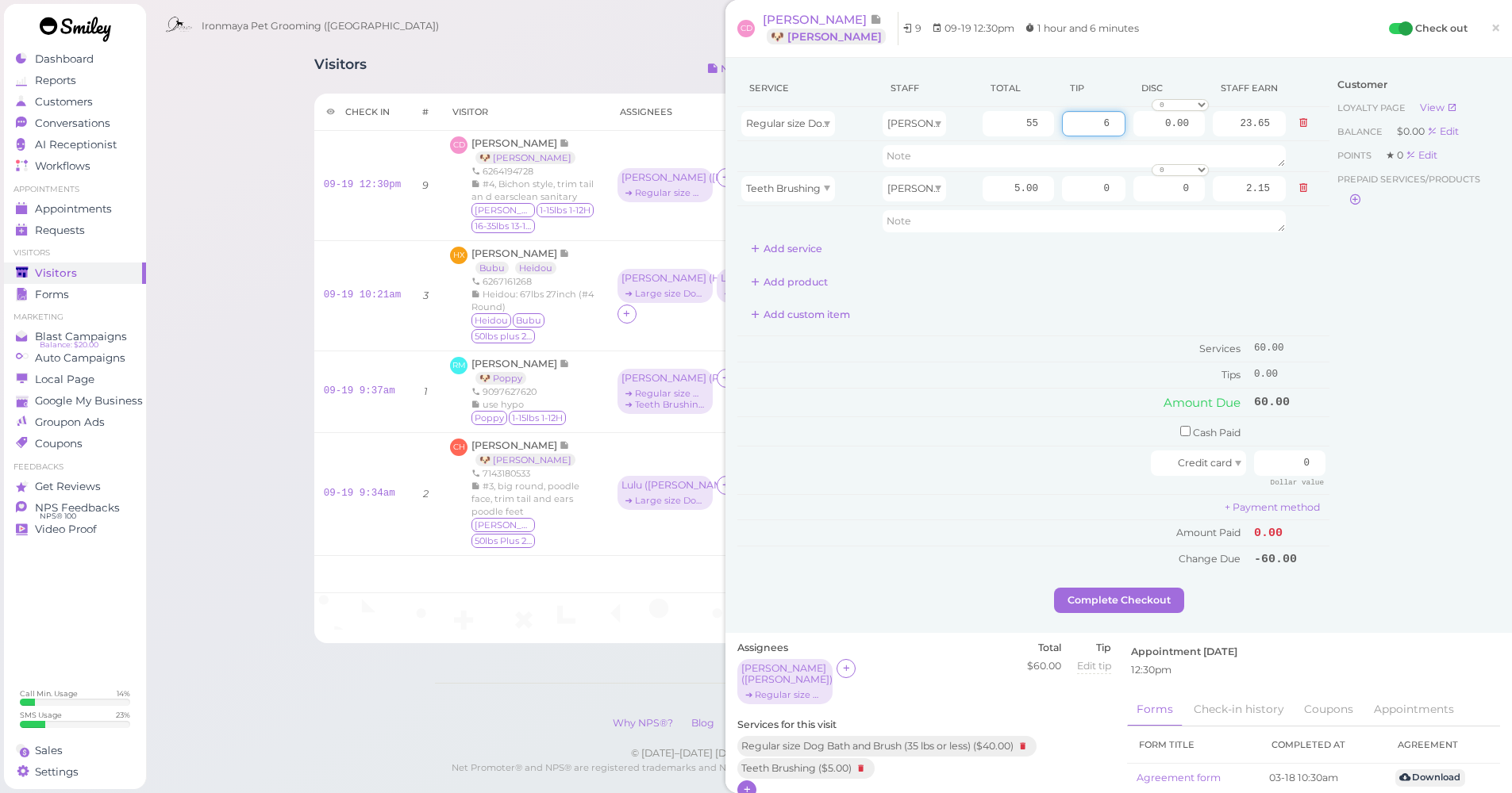
type input "6"
drag, startPoint x: 1391, startPoint y: 350, endPoint x: 1333, endPoint y: 406, distance: 80.6
click at [1388, 349] on div "Customer Loyalty page View Balance $0.00 Edit Points ★ 0 Edit Prepaid services/…" at bounding box center [1414, 328] width 170 height 518
click at [1284, 452] on input "0" at bounding box center [1290, 463] width 71 height 25
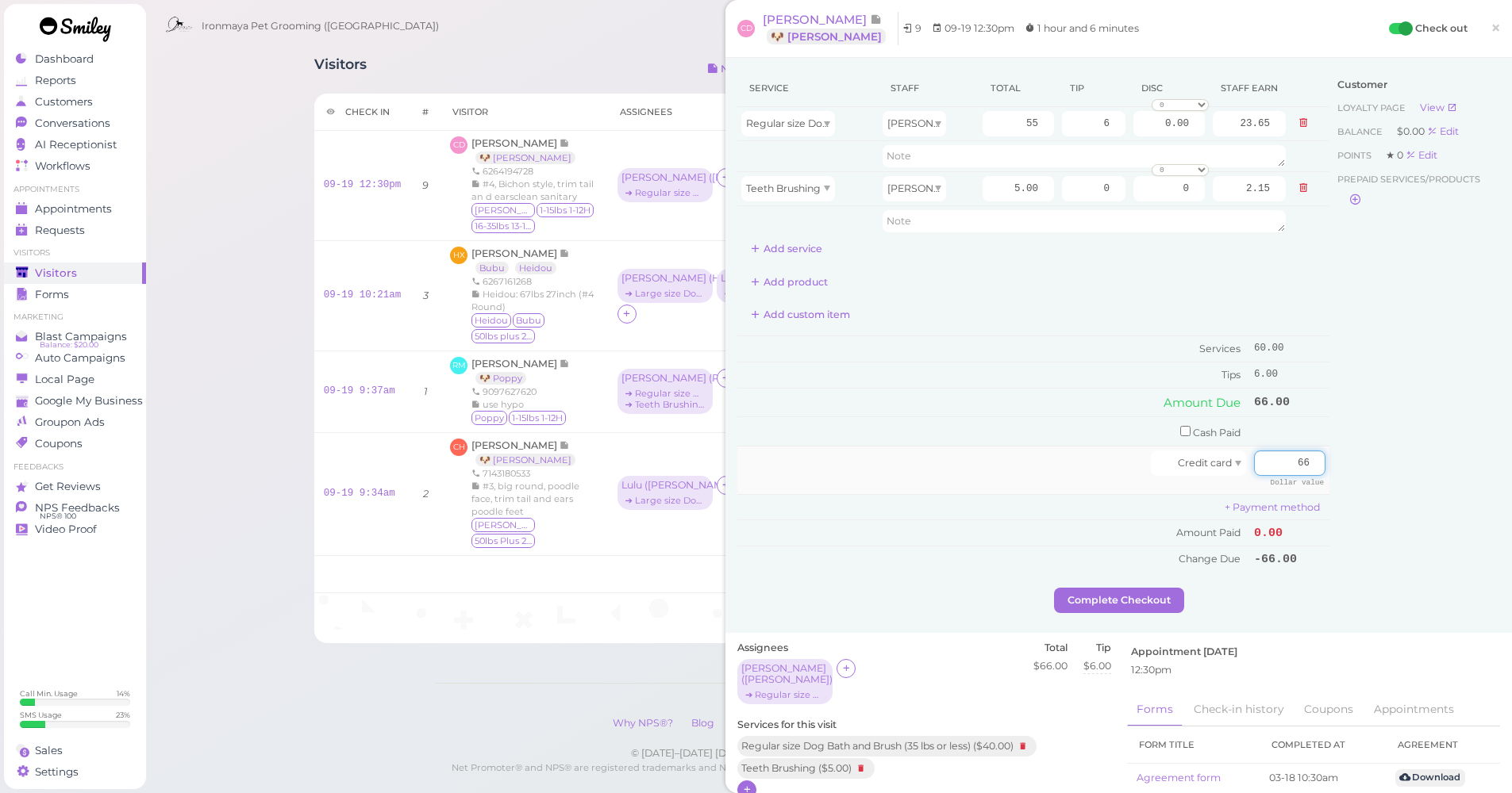
type input "66"
click at [1316, 447] on td "66 Dollar value" at bounding box center [1289, 470] width 79 height 47
click at [1125, 588] on button "Complete Checkout" at bounding box center [1119, 600] width 130 height 25
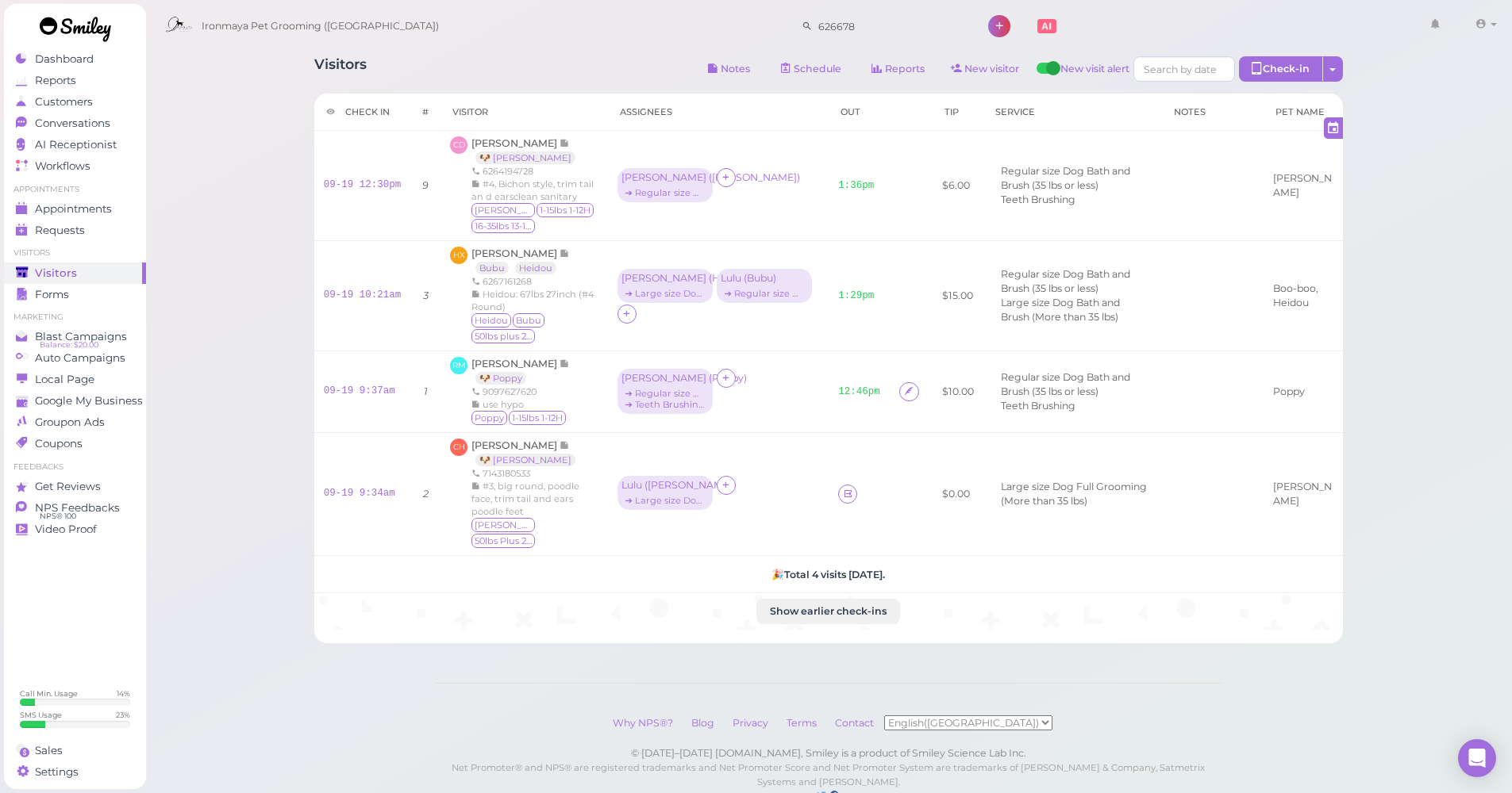
click at [284, 300] on div "Visitors Notes Schedule Reports New visitor New visit alert Check-in Customer c…" at bounding box center [829, 417] width 1367 height 834
click at [123, 219] on link "Requests 0" at bounding box center [74, 230] width 142 height 21
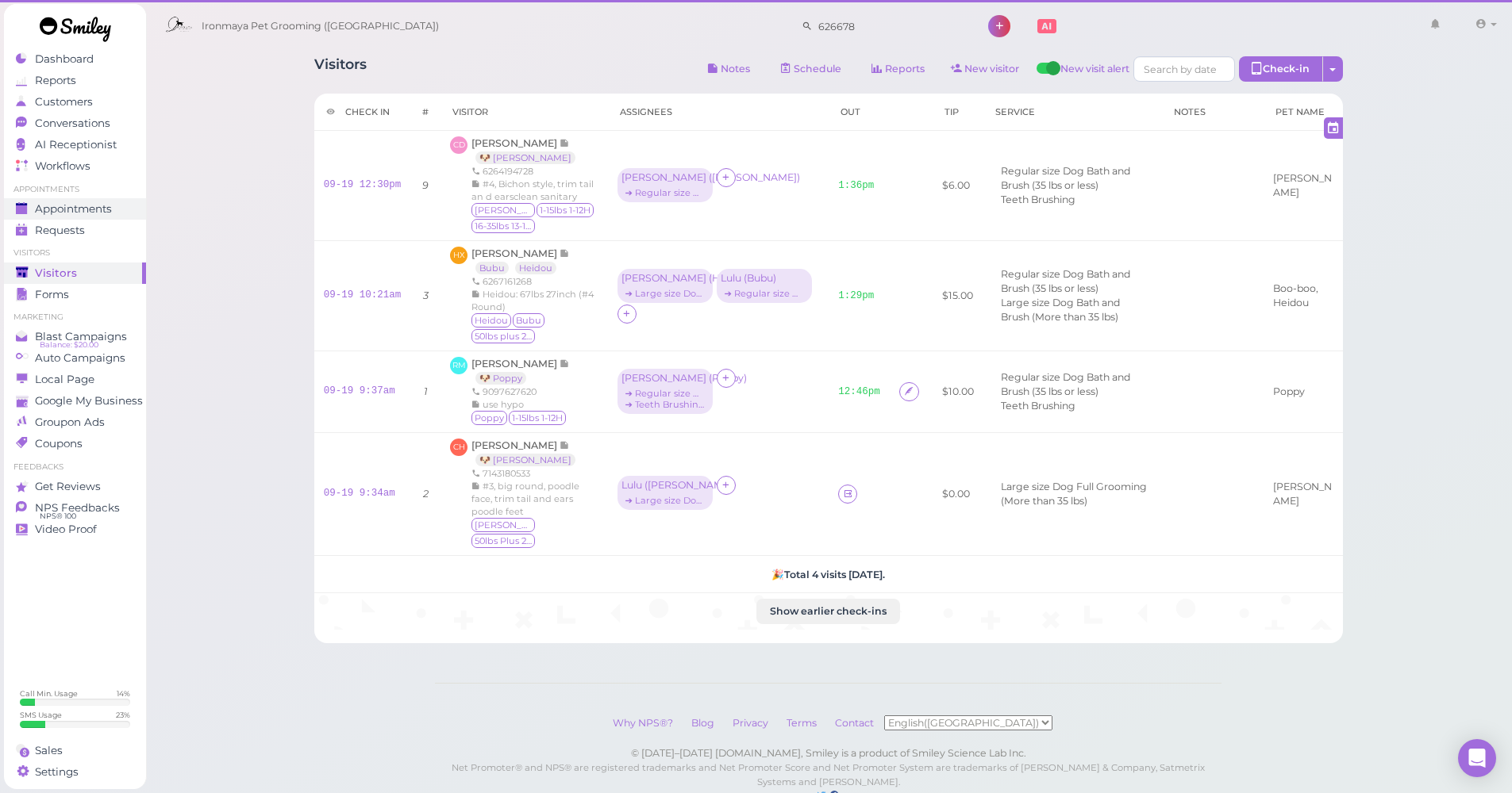
click at [111, 211] on span "Appointments" at bounding box center [73, 209] width 77 height 13
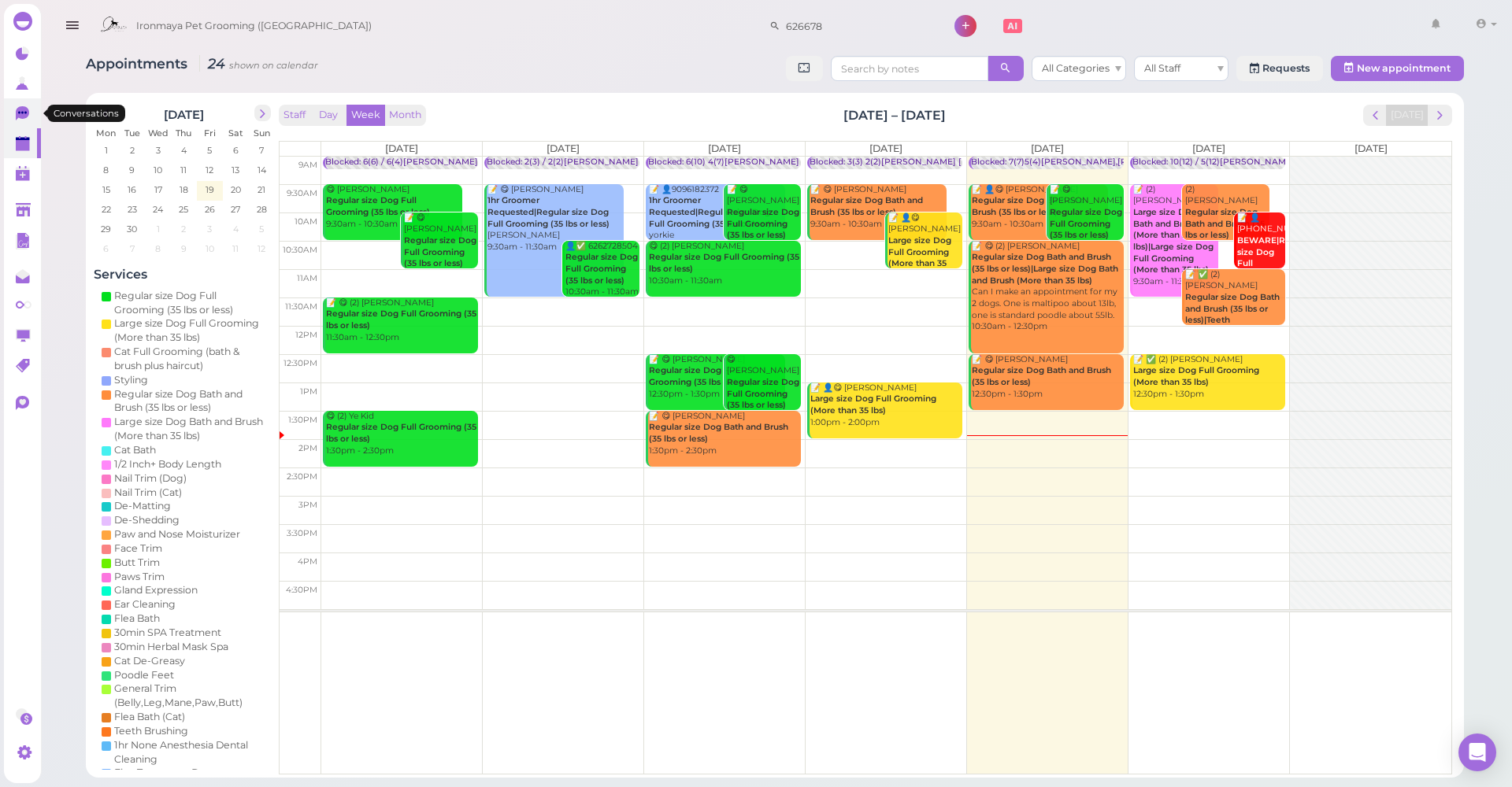
click at [21, 117] on icon at bounding box center [22, 113] width 13 height 14
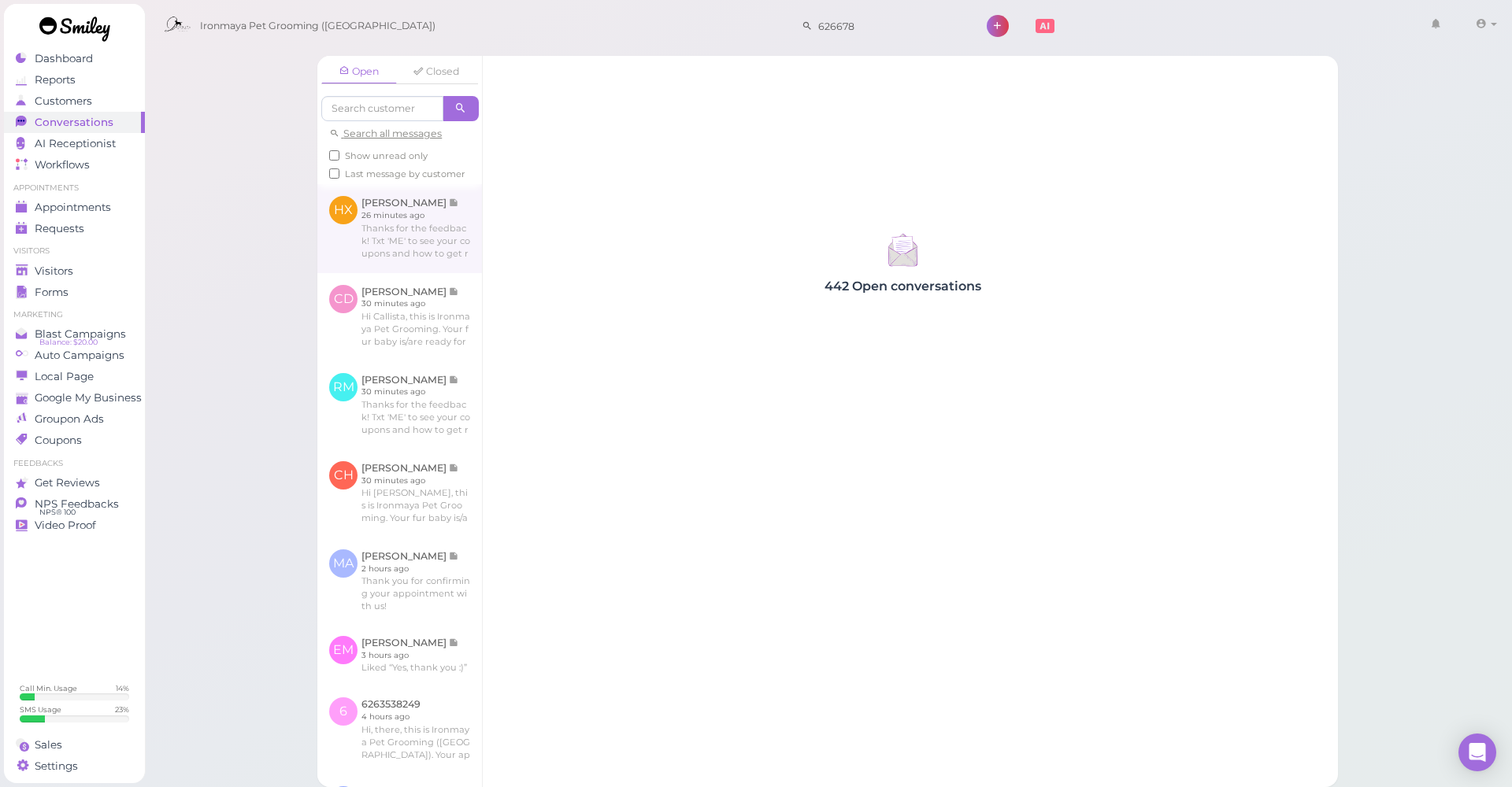
click at [349, 220] on link at bounding box center [399, 228] width 165 height 89
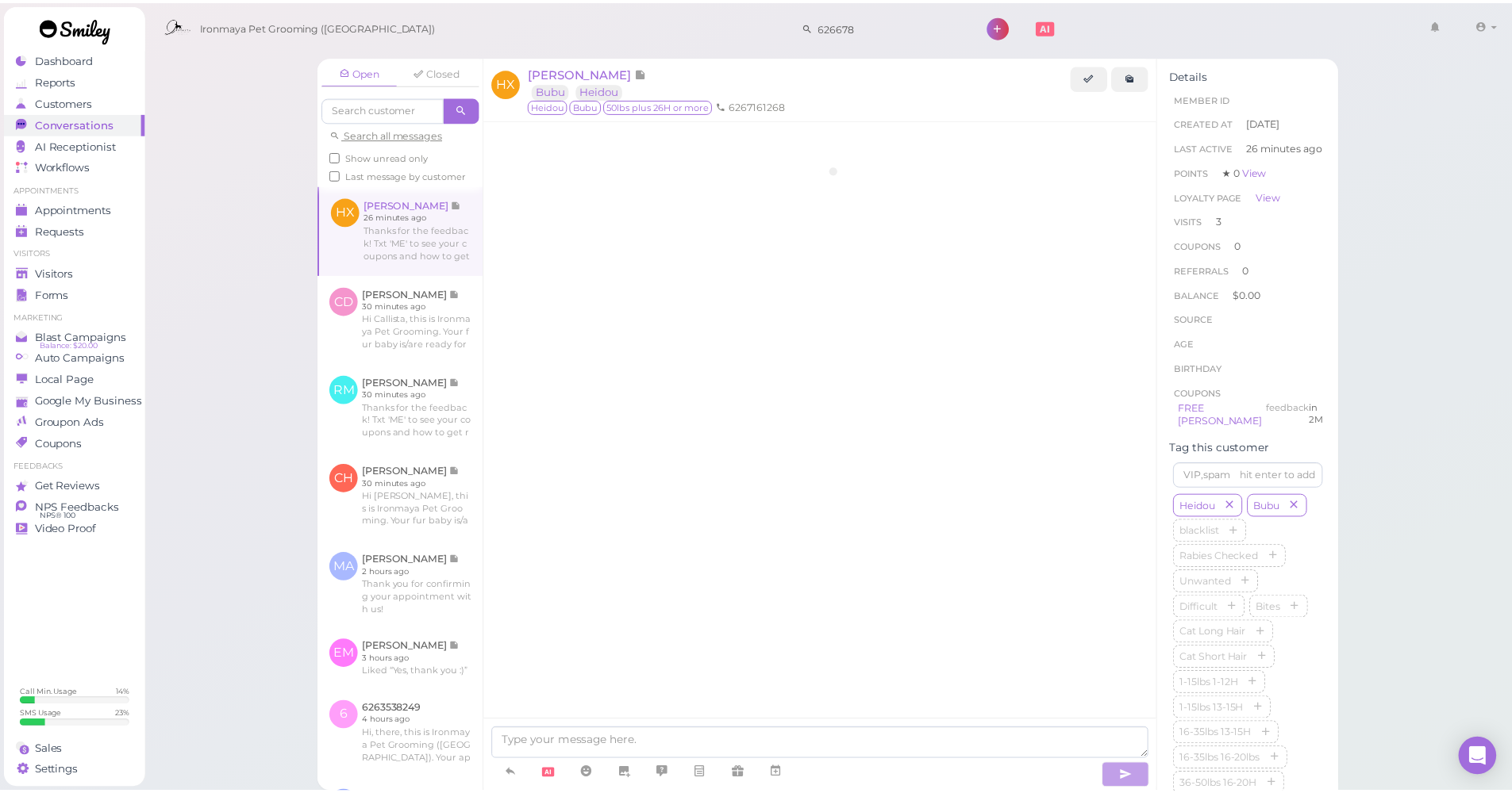
scroll to position [2083, 0]
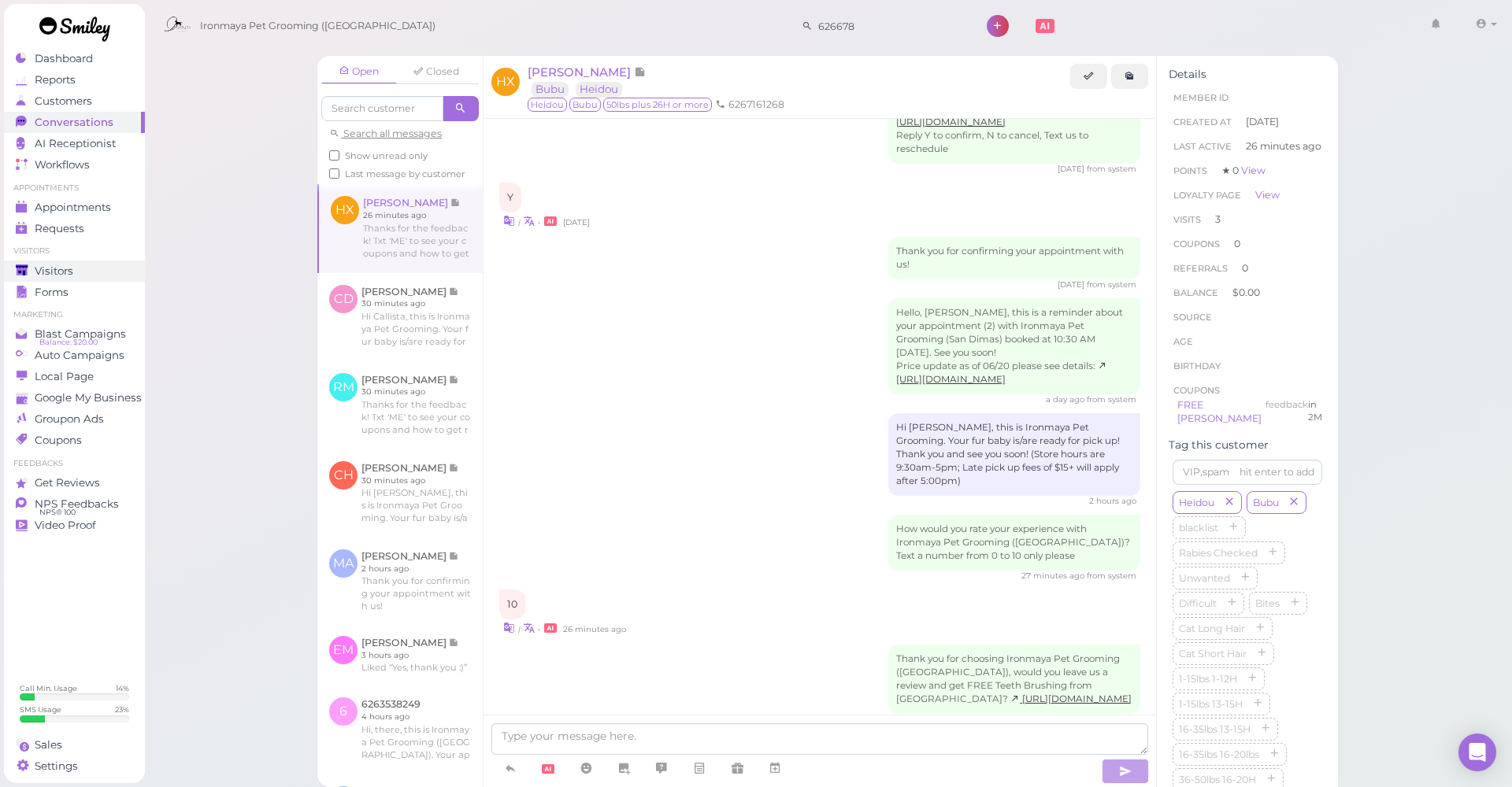
click at [119, 270] on div "Visitors" at bounding box center [73, 271] width 113 height 13
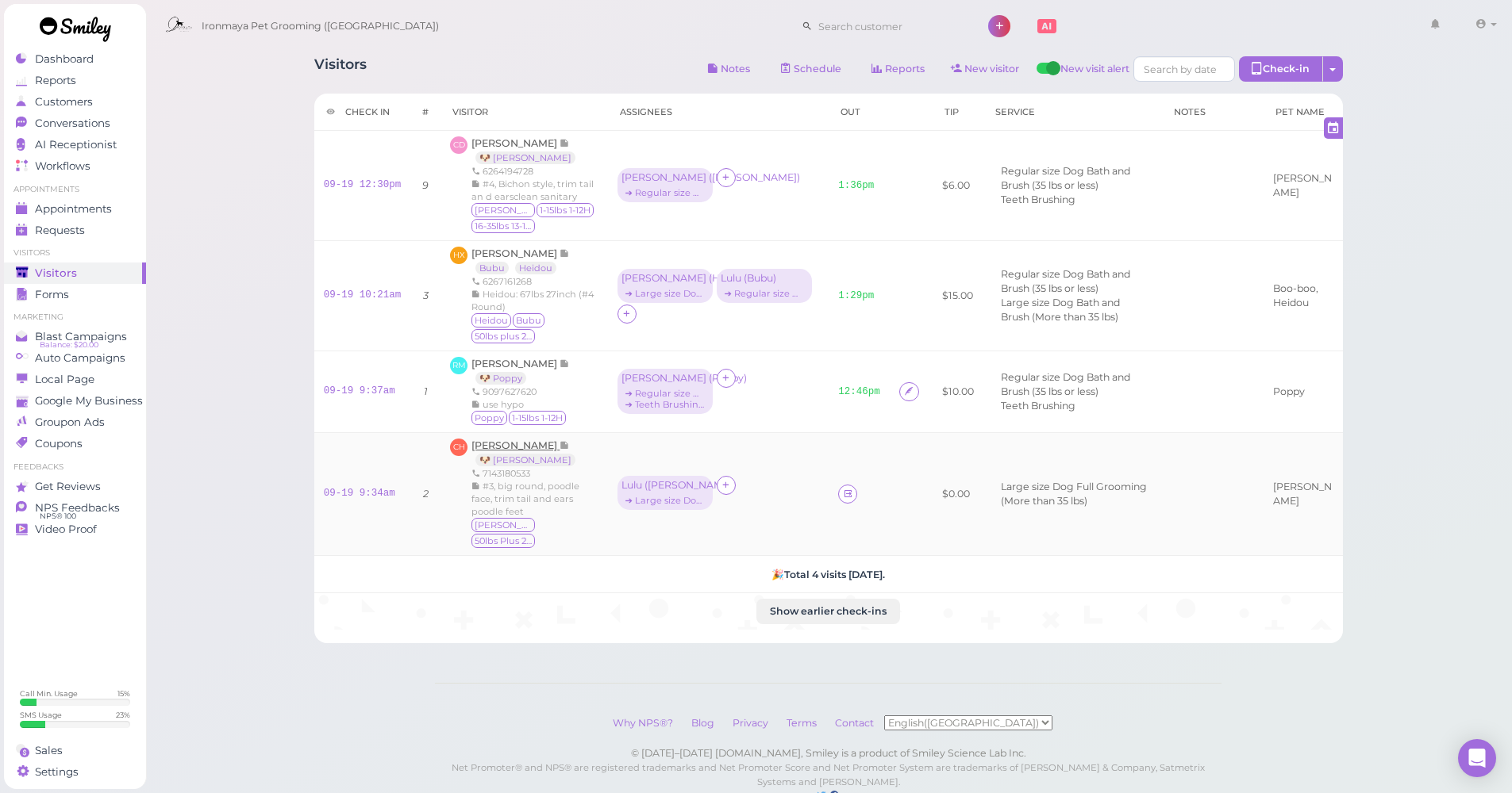
click at [519, 442] on span "[PERSON_NAME]" at bounding box center [515, 445] width 88 height 12
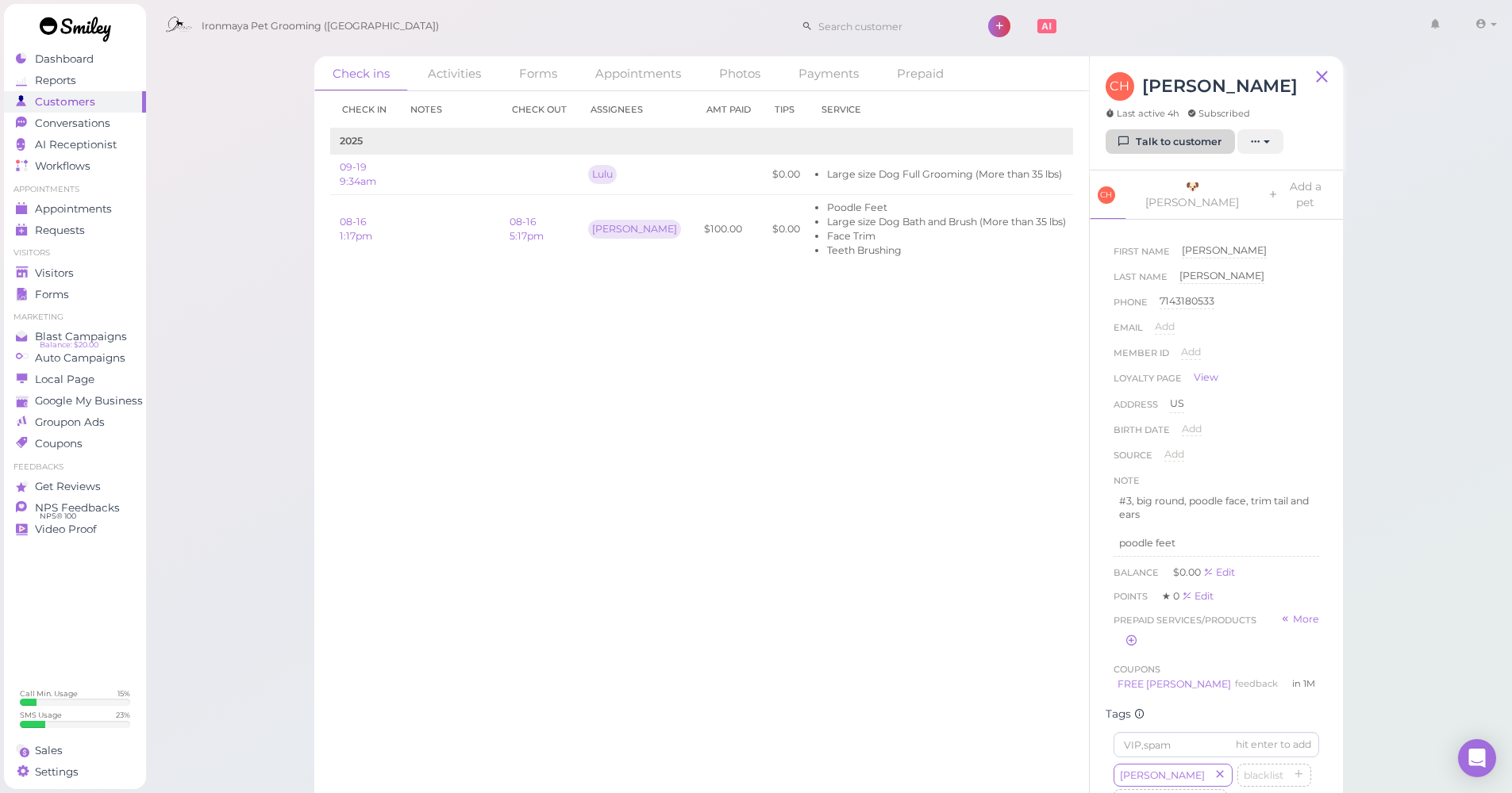
click at [1164, 143] on link "Talk to customer" at bounding box center [1169, 142] width 129 height 25
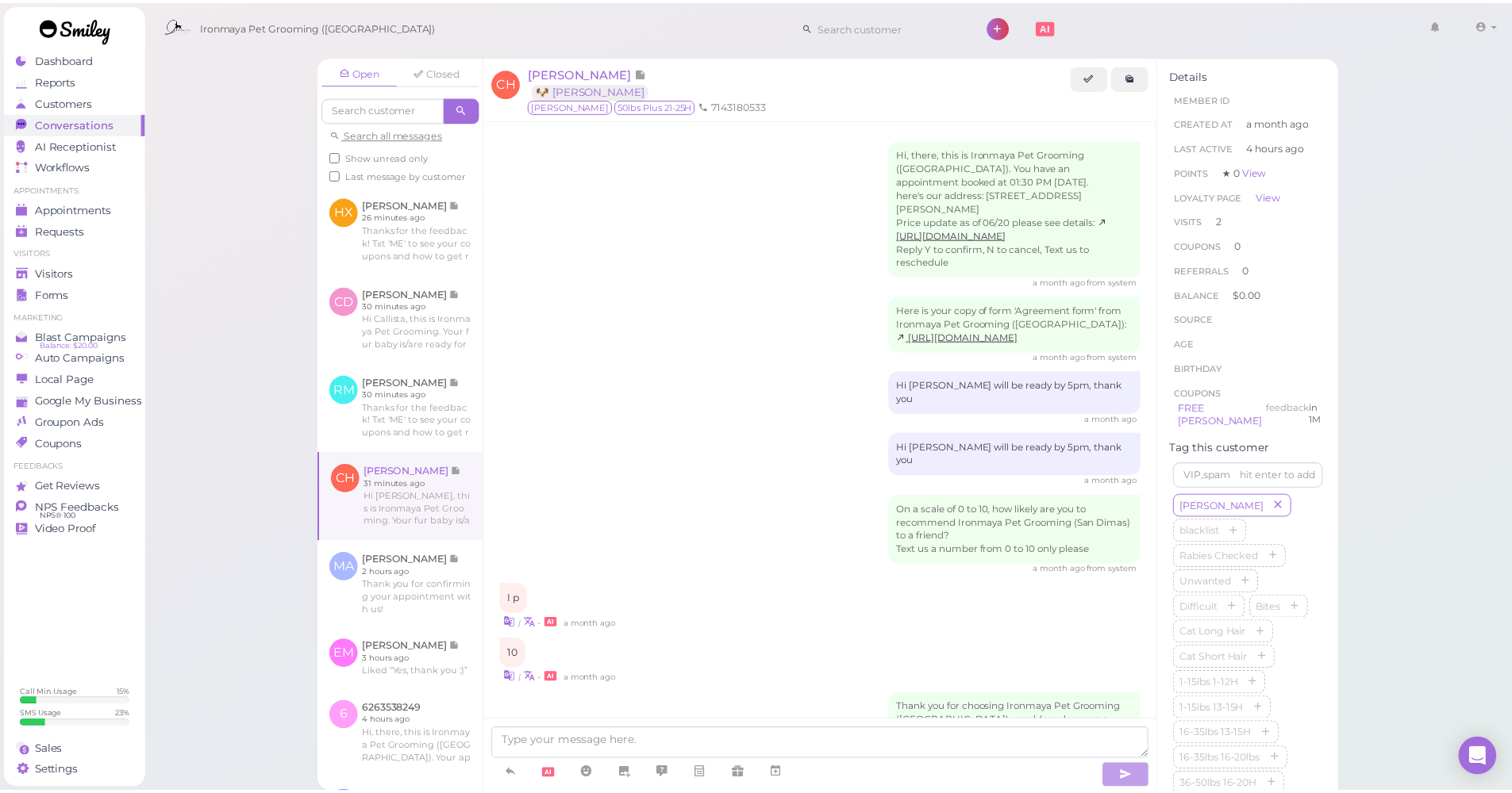
scroll to position [1284, 0]
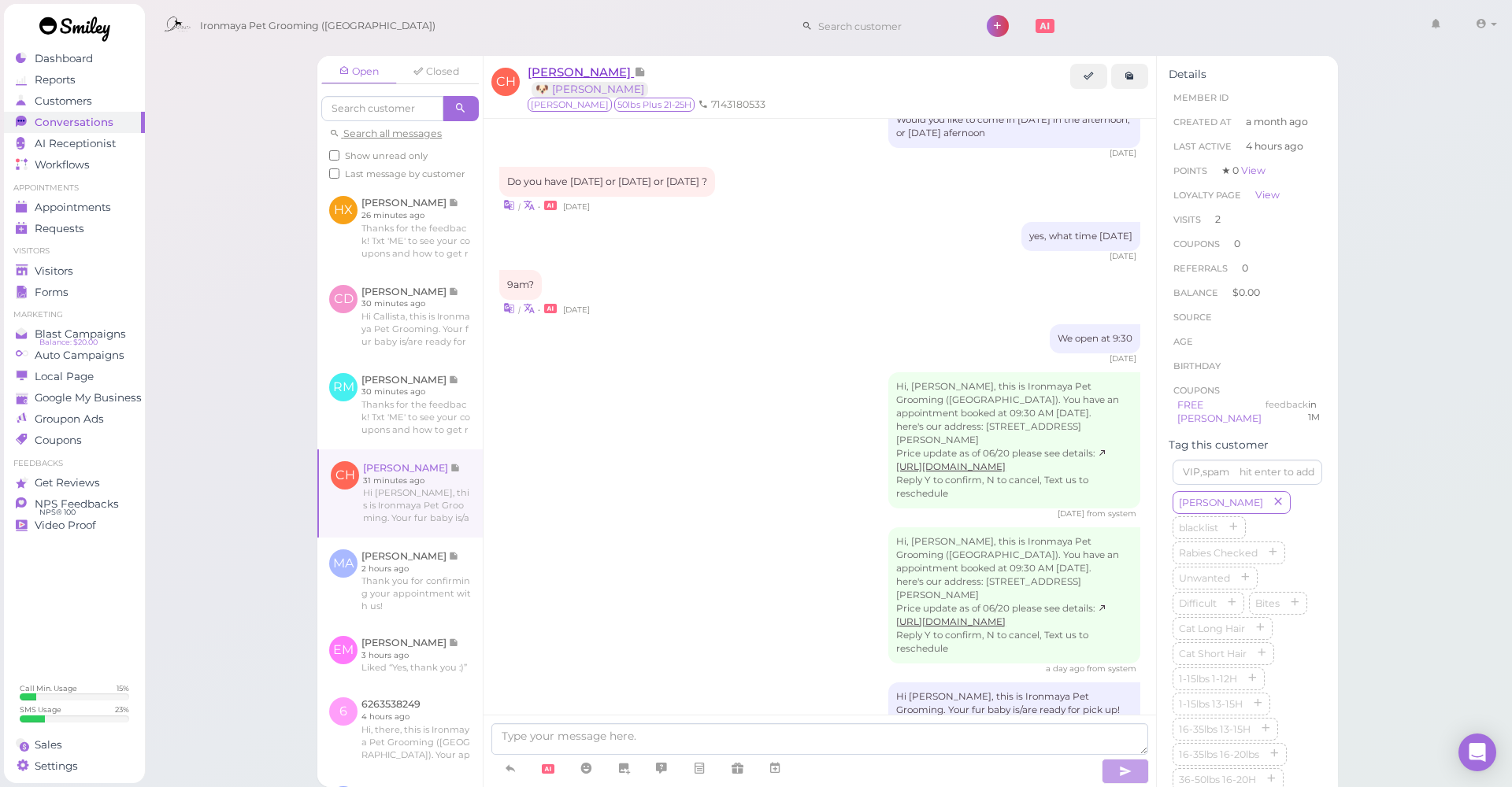
click at [585, 69] on span "[PERSON_NAME]" at bounding box center [581, 72] width 106 height 15
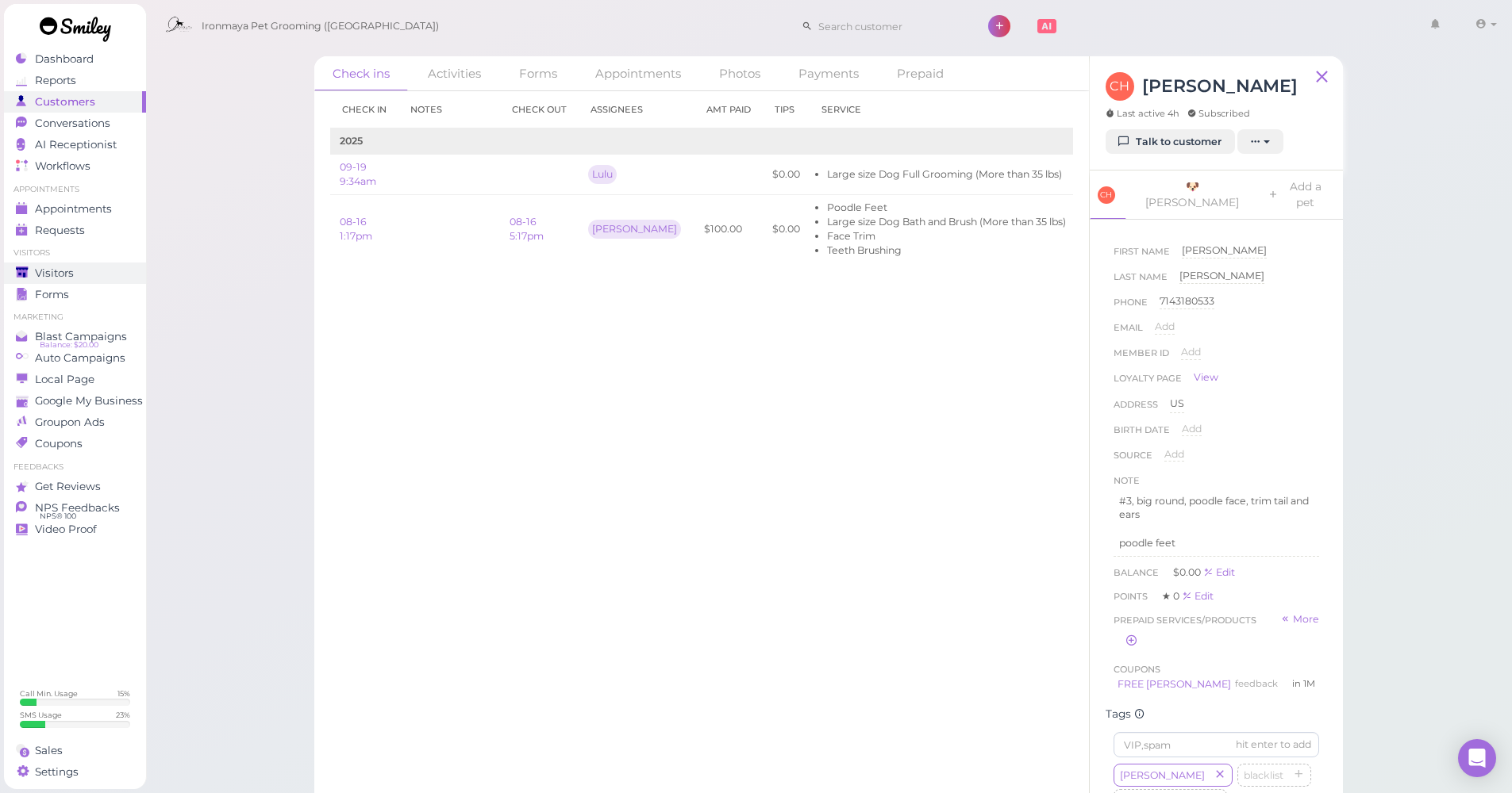
click at [65, 274] on span "Visitors" at bounding box center [54, 273] width 39 height 13
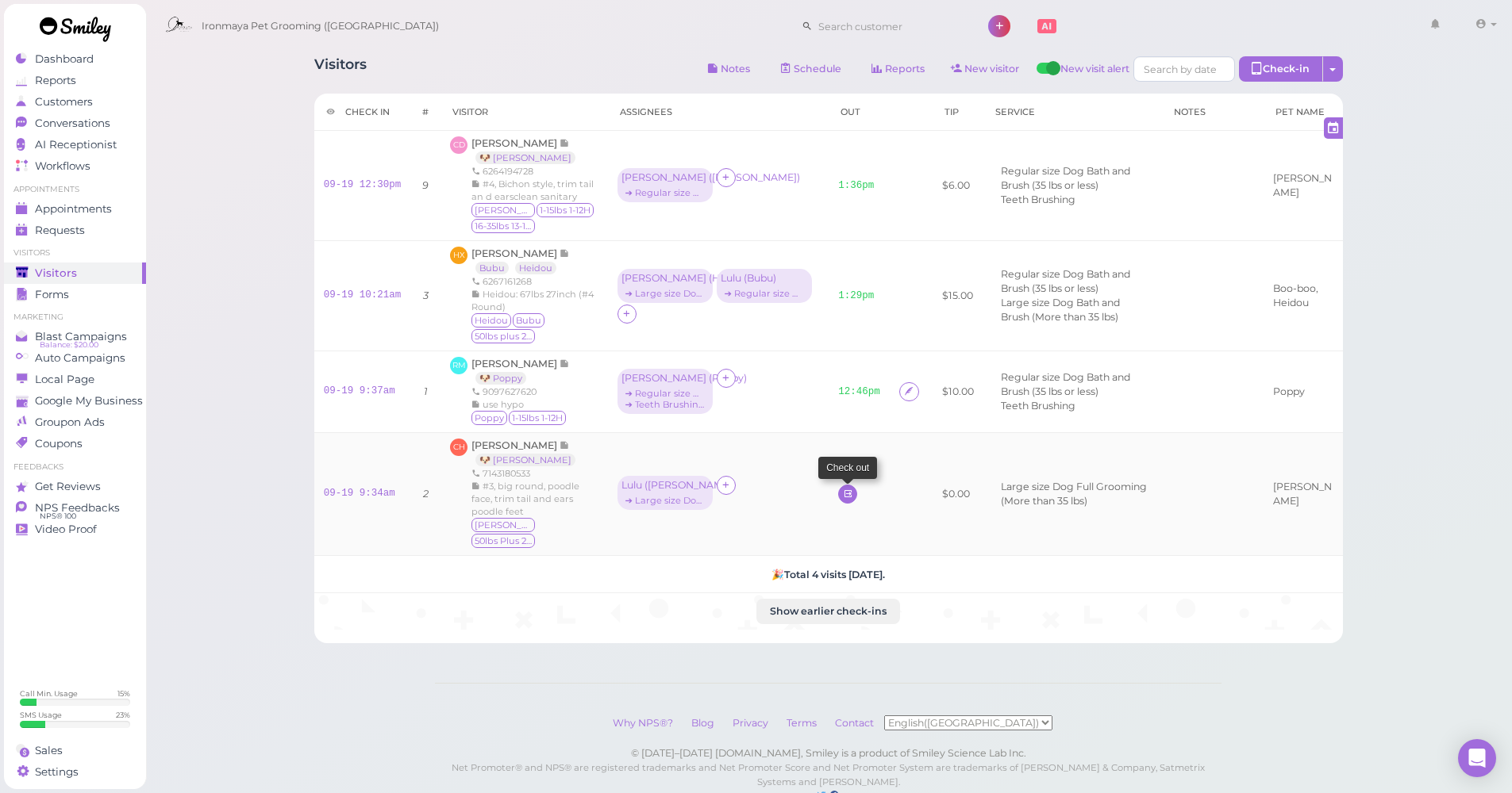
click at [846, 488] on icon at bounding box center [848, 493] width 11 height 12
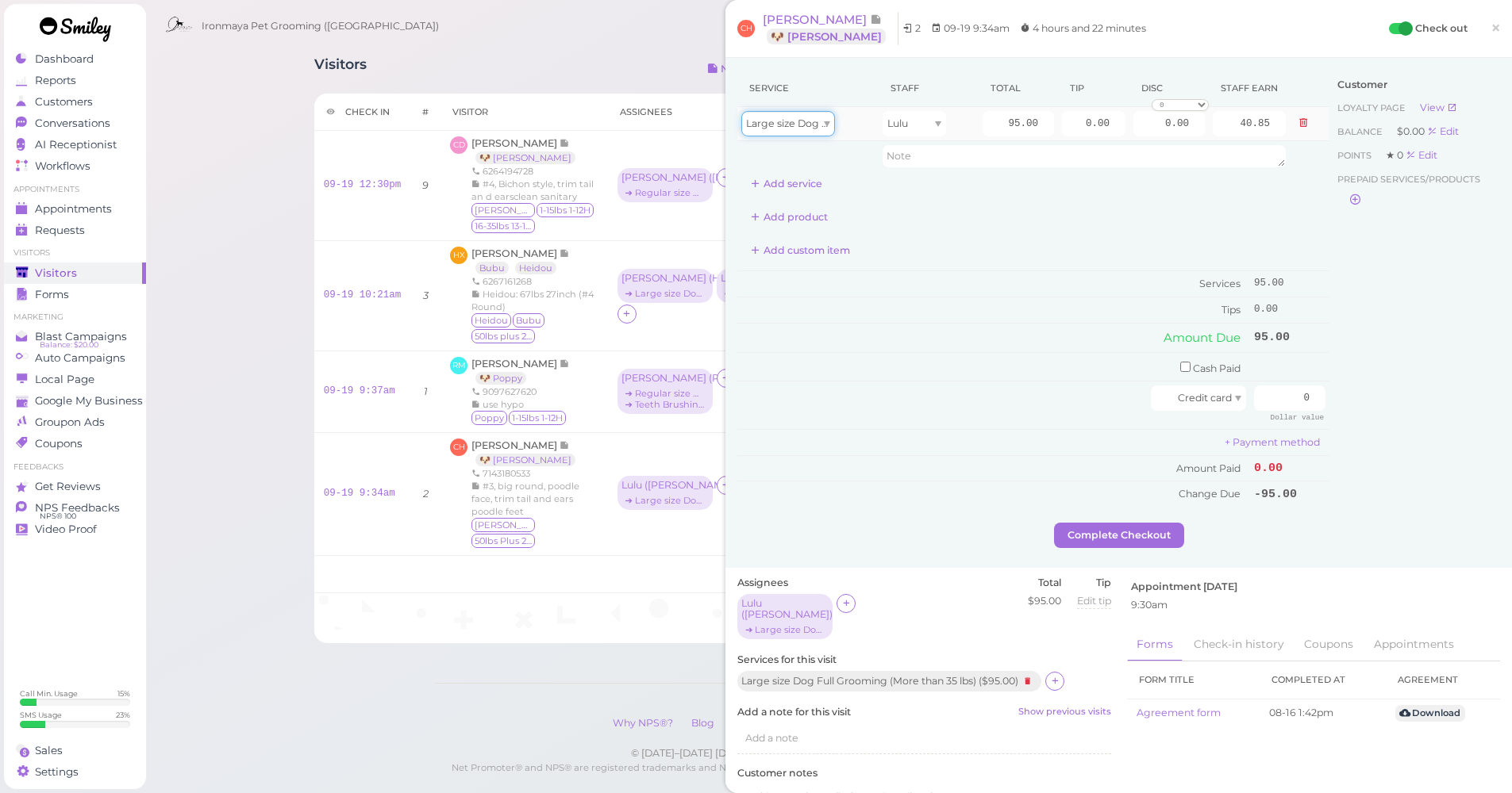
click at [782, 120] on span "Large size Dog Full Grooming (More than 35 lbs)" at bounding box center [863, 123] width 235 height 12
click at [839, 102] on th "Service" at bounding box center [808, 88] width 141 height 37
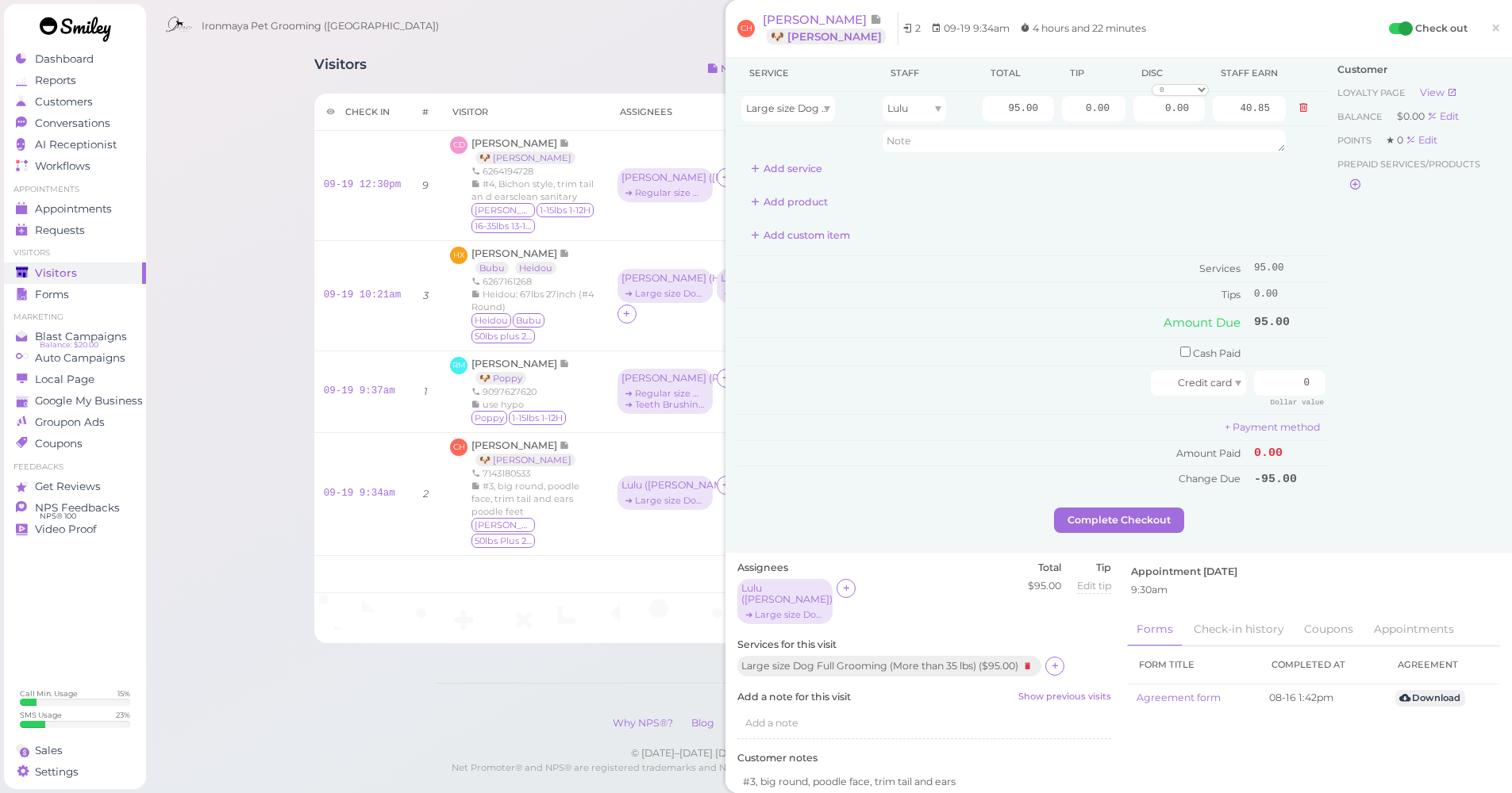
scroll to position [54, 0]
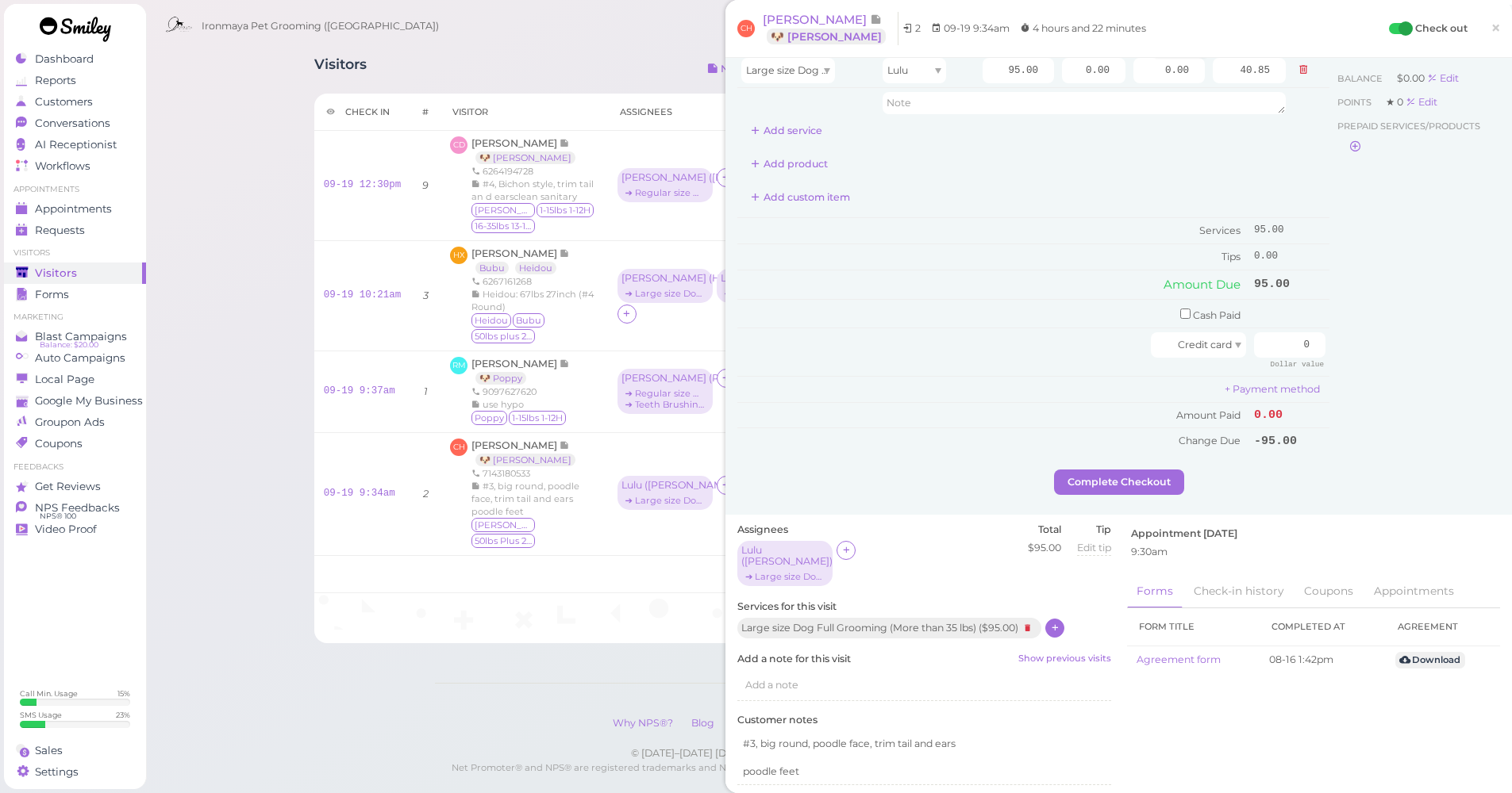
click at [1060, 622] on icon at bounding box center [1055, 627] width 11 height 12
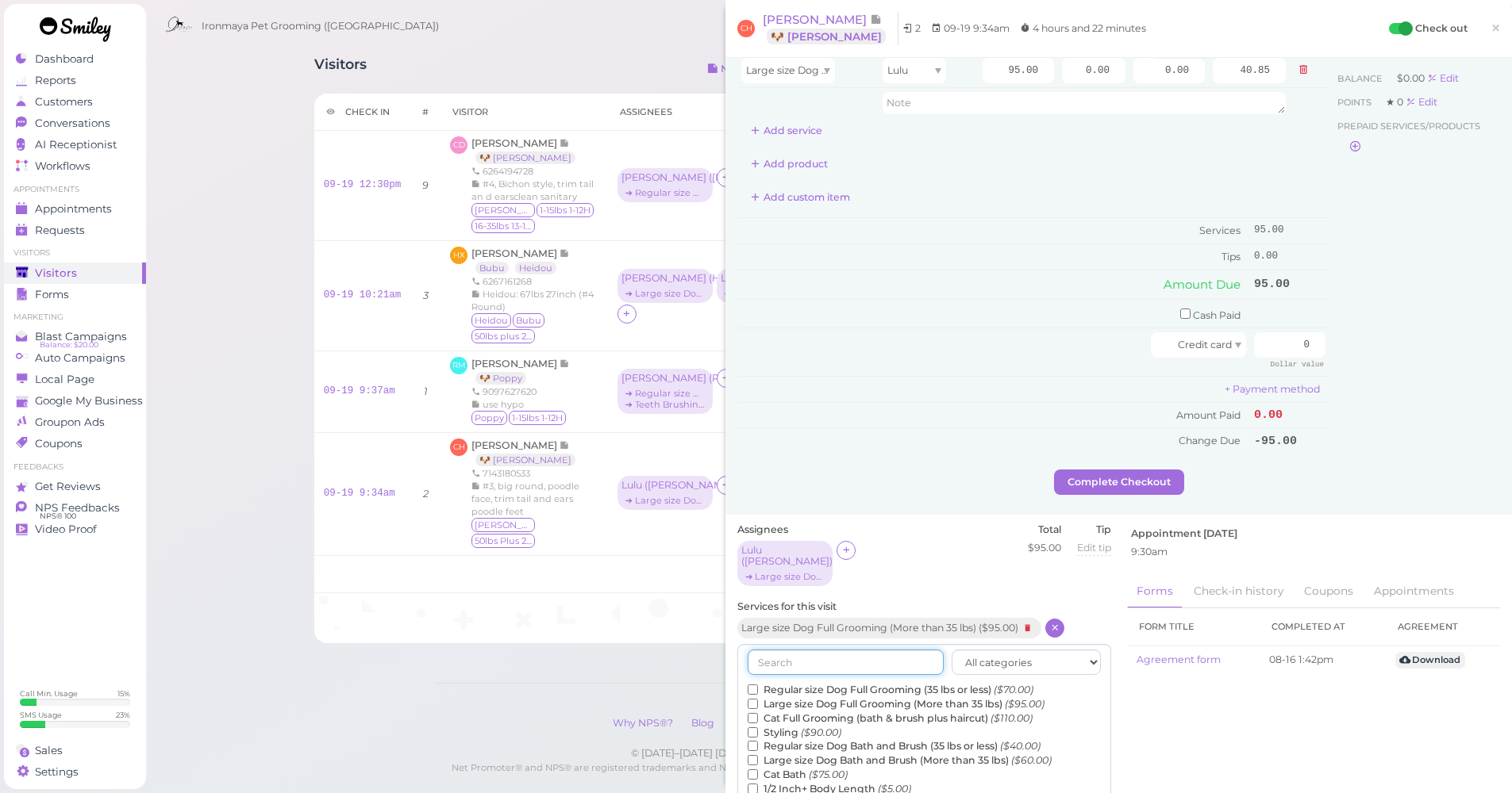
click at [798, 649] on input "text" at bounding box center [845, 662] width 196 height 25
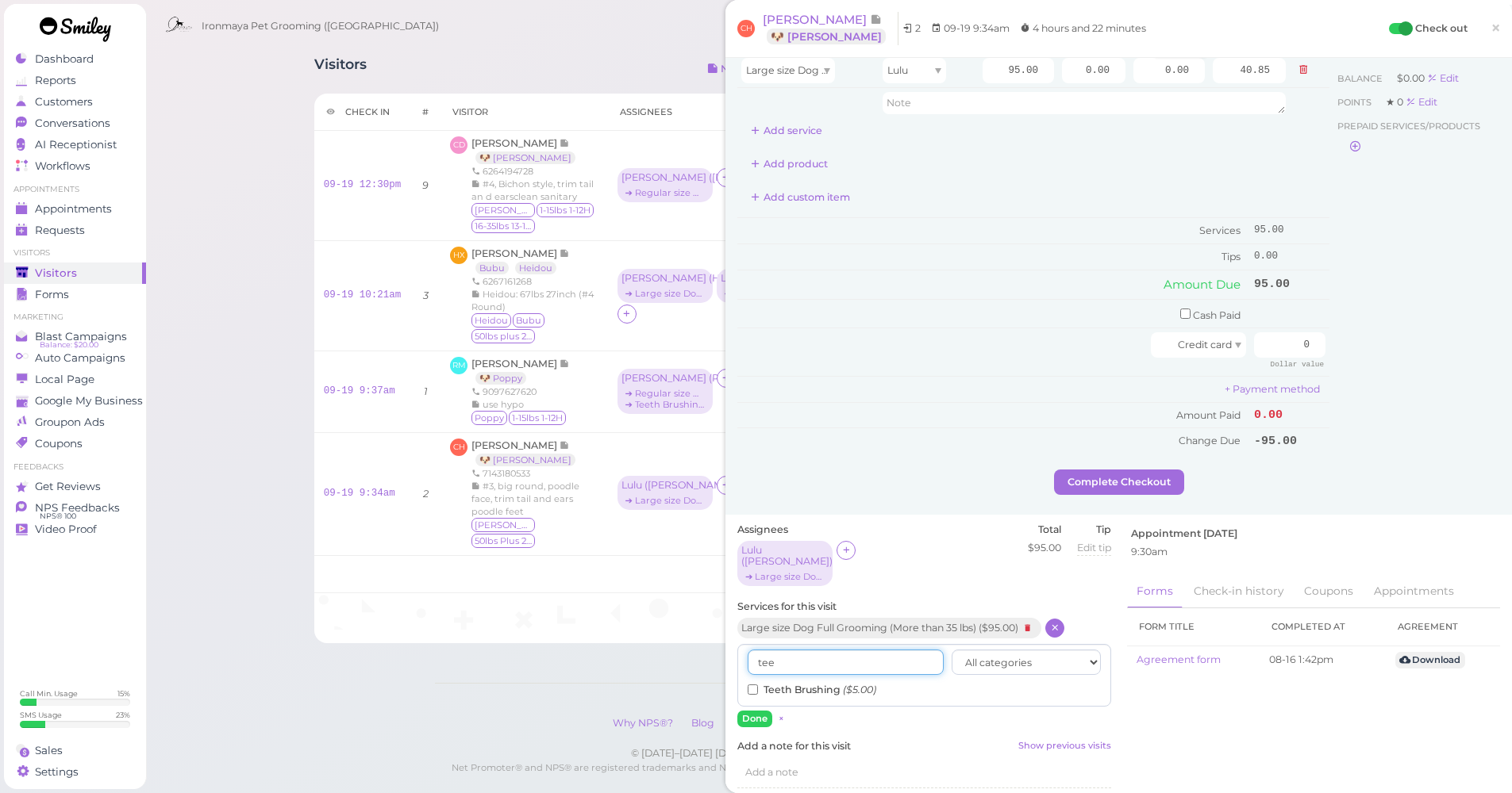
type input "tee"
click at [797, 679] on div "tee All categories Full Grooming Bath & Brush Add-ons Special Requests Ironmaya…" at bounding box center [924, 675] width 374 height 62
click at [797, 678] on div "tee All categories Full Grooming Bath & Brush Add-ons Special Requests Ironmaya…" at bounding box center [924, 675] width 374 height 62
click at [797, 682] on label "Teeth Brushing ($5.00)" at bounding box center [811, 690] width 129 height 14
click at [758, 684] on input "Teeth Brushing ($5.00)" at bounding box center [752, 690] width 11 height 11
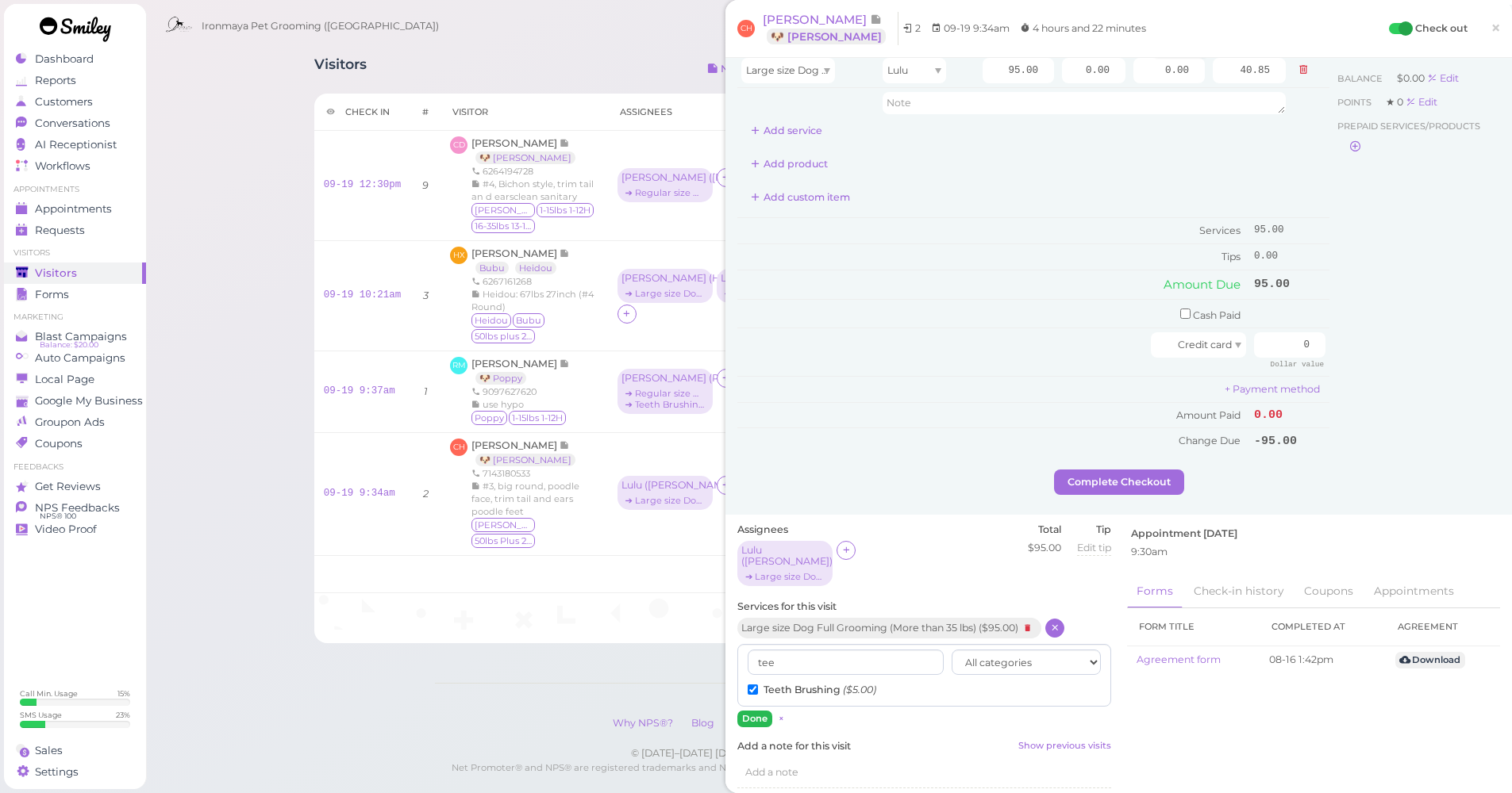
click at [754, 711] on button "Done" at bounding box center [754, 719] width 35 height 17
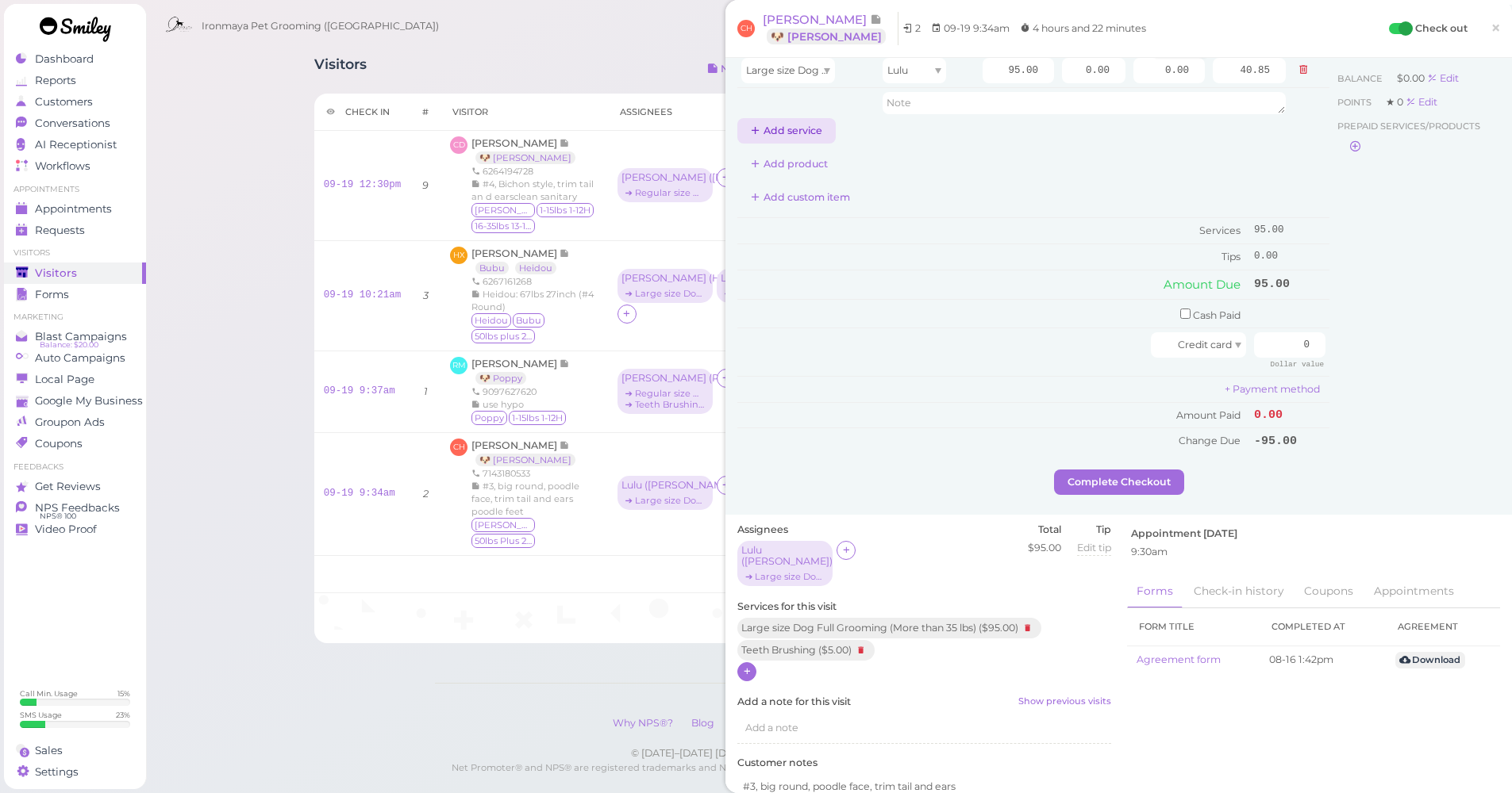
click at [754, 136] on icon at bounding box center [756, 130] width 11 height 12
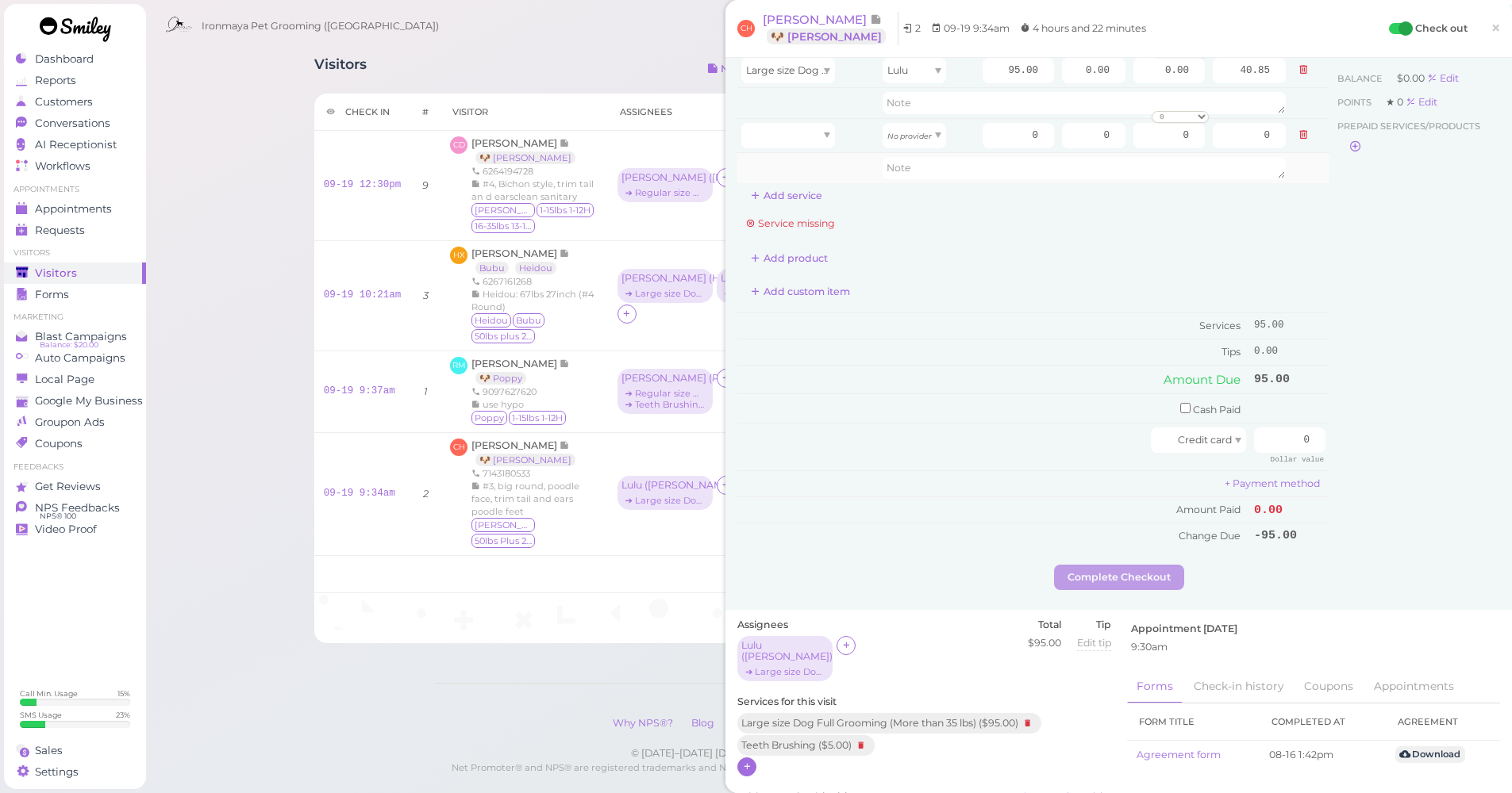
click at [774, 155] on td at bounding box center [808, 168] width 141 height 30
click at [777, 136] on div at bounding box center [787, 136] width 94 height 25
type input "5.00"
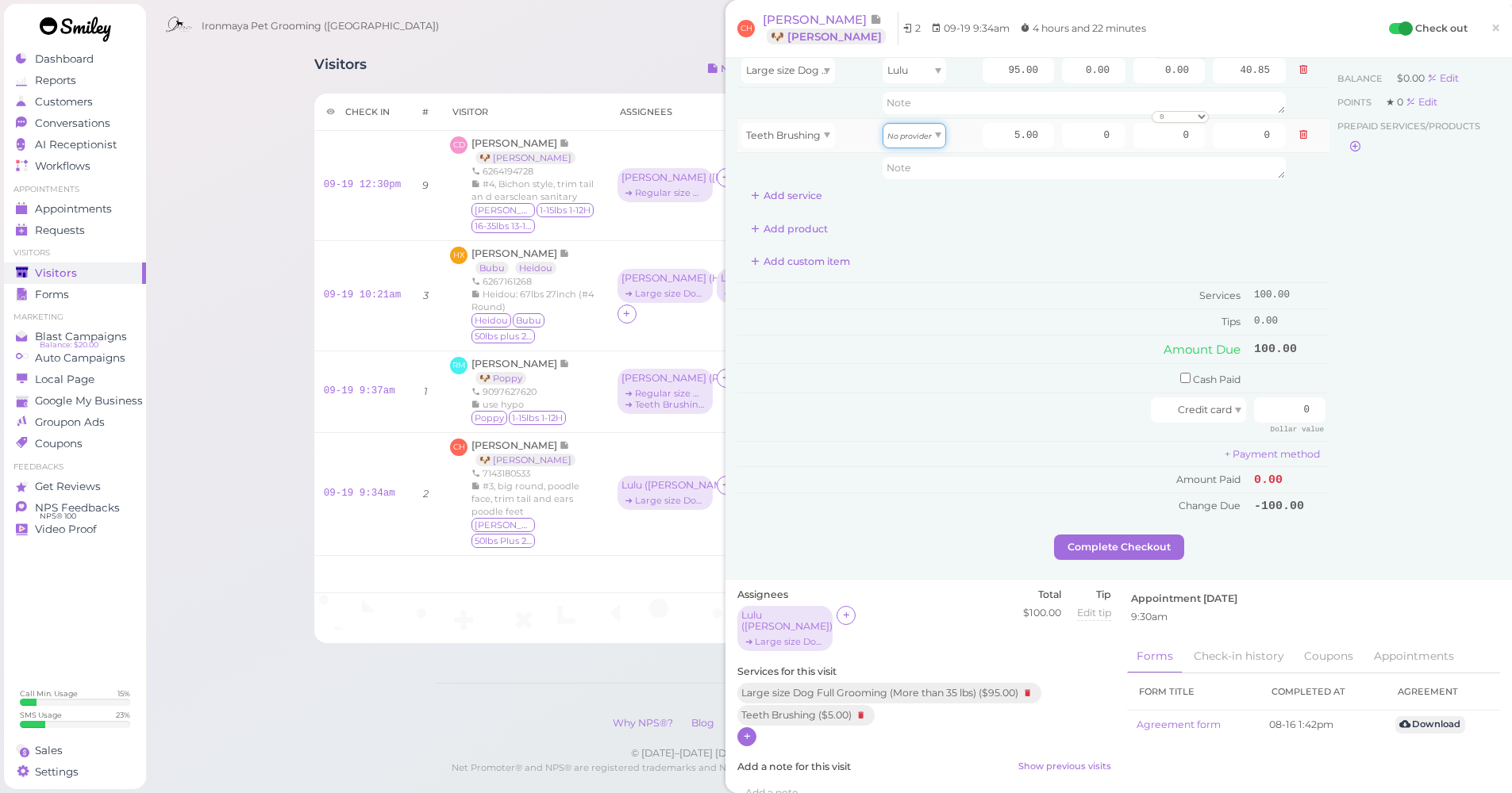
drag, startPoint x: 938, startPoint y: 141, endPoint x: 928, endPoint y: 140, distance: 10.0
click at [937, 141] on div "No provider" at bounding box center [914, 136] width 63 height 25
click at [924, 139] on div "No provider" at bounding box center [914, 136] width 63 height 25
click at [898, 138] on icon "No provider" at bounding box center [910, 136] width 45 height 9
type input "2.15"
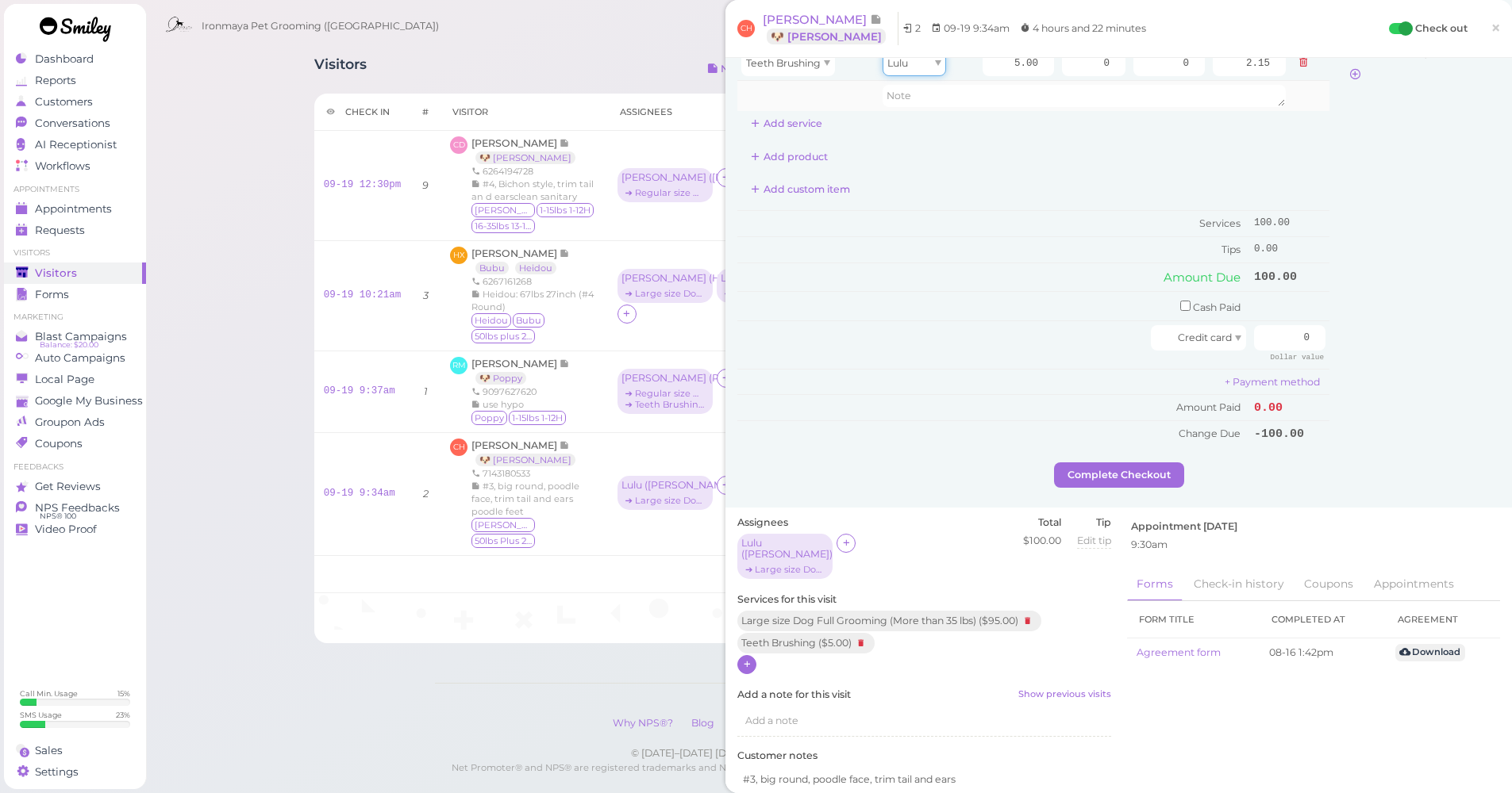
scroll to position [0, 0]
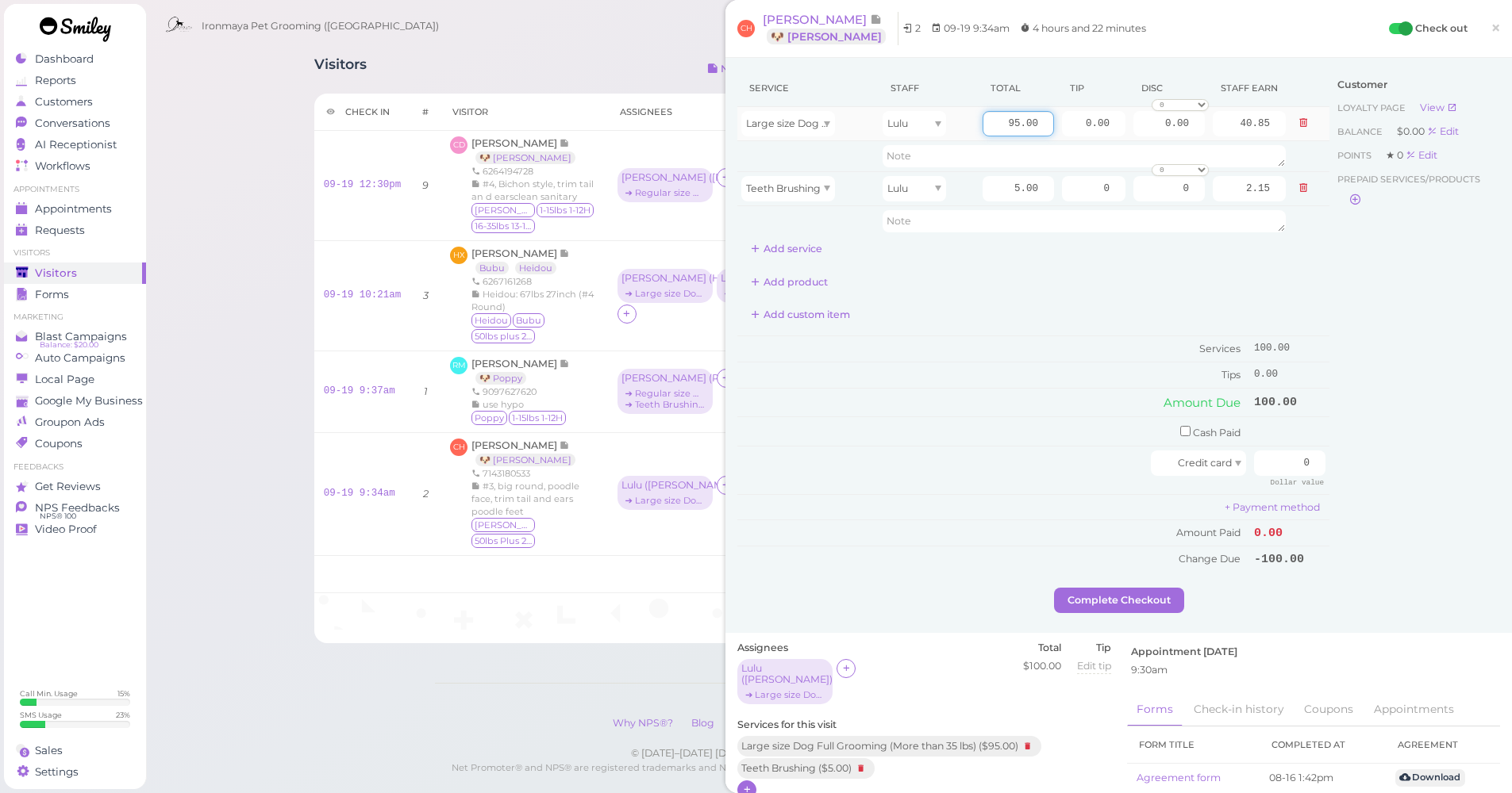
click at [983, 123] on input "95.00" at bounding box center [1018, 123] width 71 height 25
type input "150"
type input "64.50"
drag, startPoint x: 1433, startPoint y: 484, endPoint x: 1412, endPoint y: 486, distance: 21.1
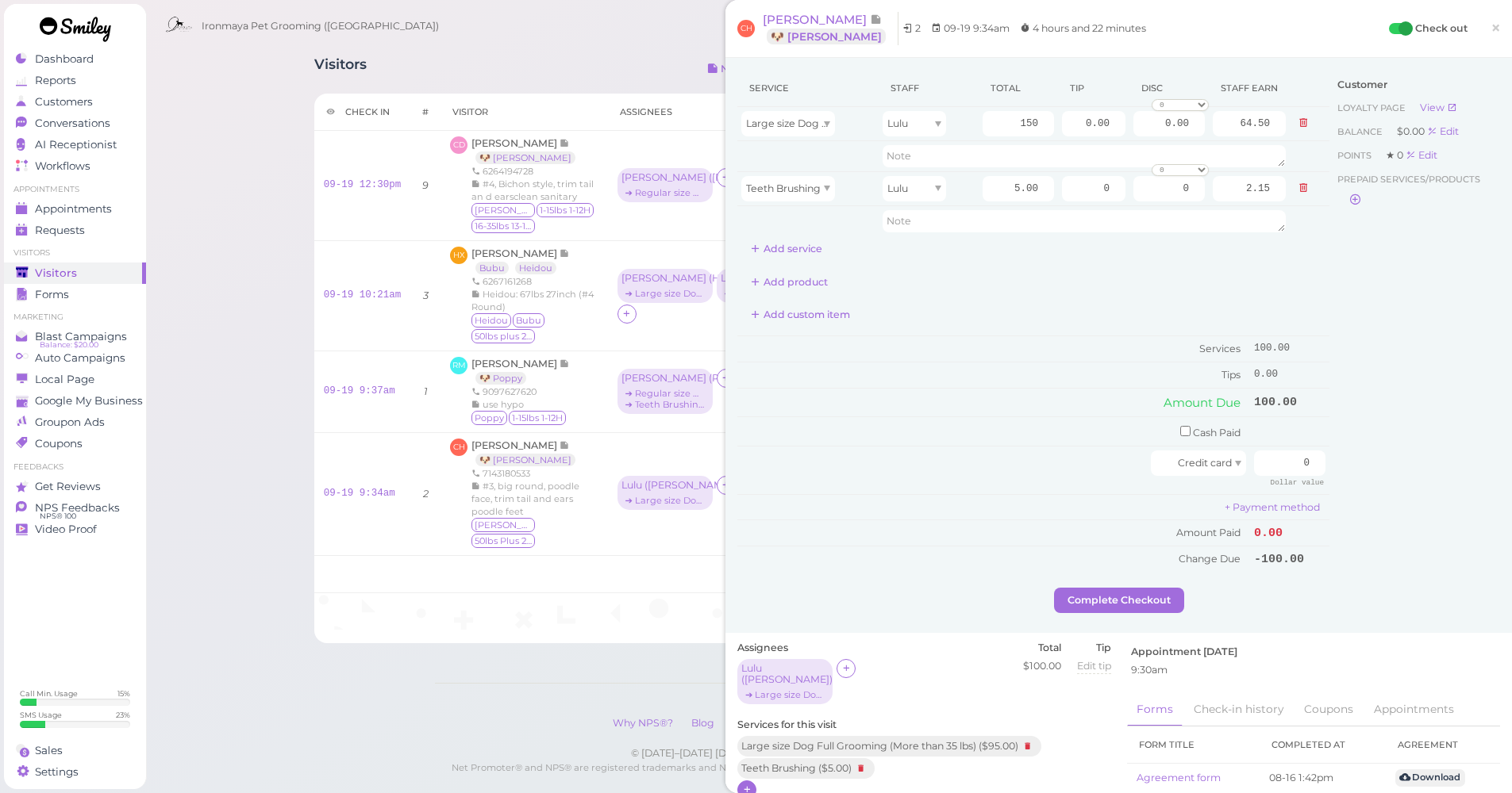
click at [1433, 484] on div "Customer Loyalty page View Balance $0.00 Edit Points ★ 0 Edit Prepaid services/…" at bounding box center [1414, 328] width 170 height 518
click at [1277, 456] on input "0" at bounding box center [1290, 463] width 71 height 25
click at [1277, 455] on input "0" at bounding box center [1290, 463] width 71 height 25
type input "155"
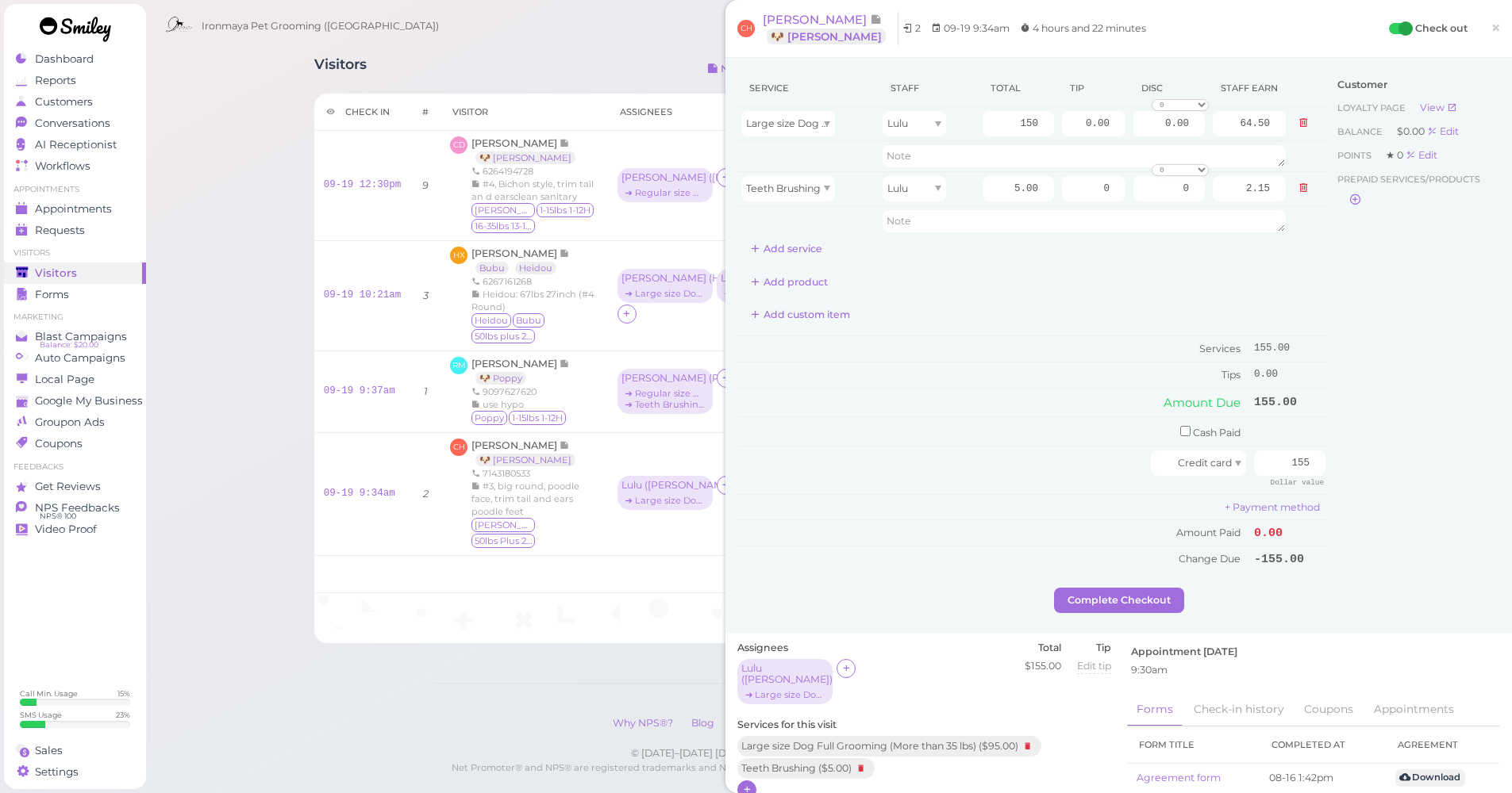
click at [1348, 485] on div "Customer Loyalty page View Balance $0.00 Edit Points ★ 0 Edit Prepaid services/…" at bounding box center [1414, 328] width 170 height 518
click at [388, 31] on div "Ironmaya Pet Grooming (San Dimas) 1 Account" at bounding box center [829, 26] width 1345 height 45
click at [1298, 184] on button at bounding box center [1302, 188] width 19 height 17
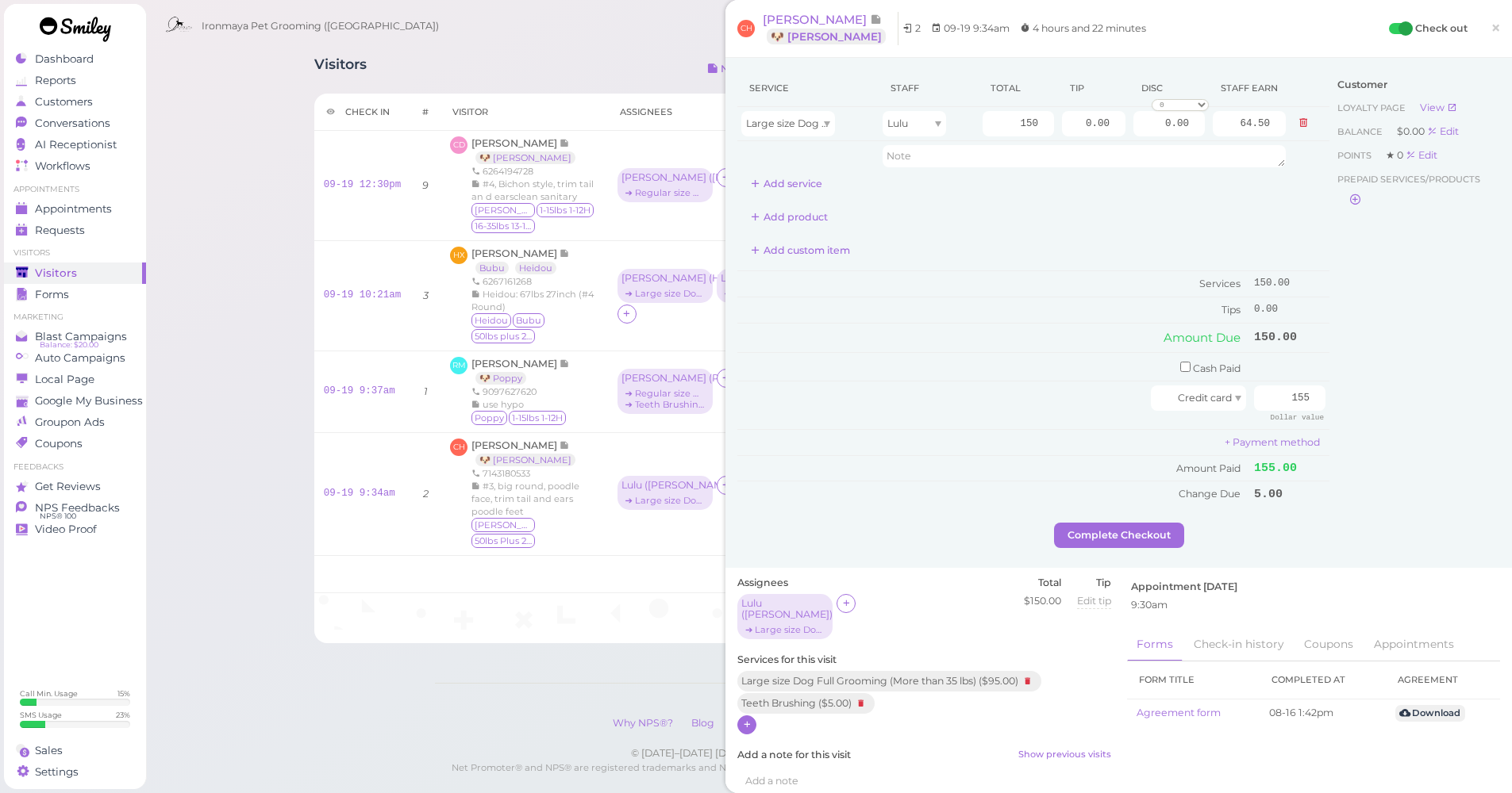
click at [863, 695] on icon at bounding box center [860, 704] width 19 height 18
click at [1491, 33] on span "×" at bounding box center [1496, 28] width 11 height 22
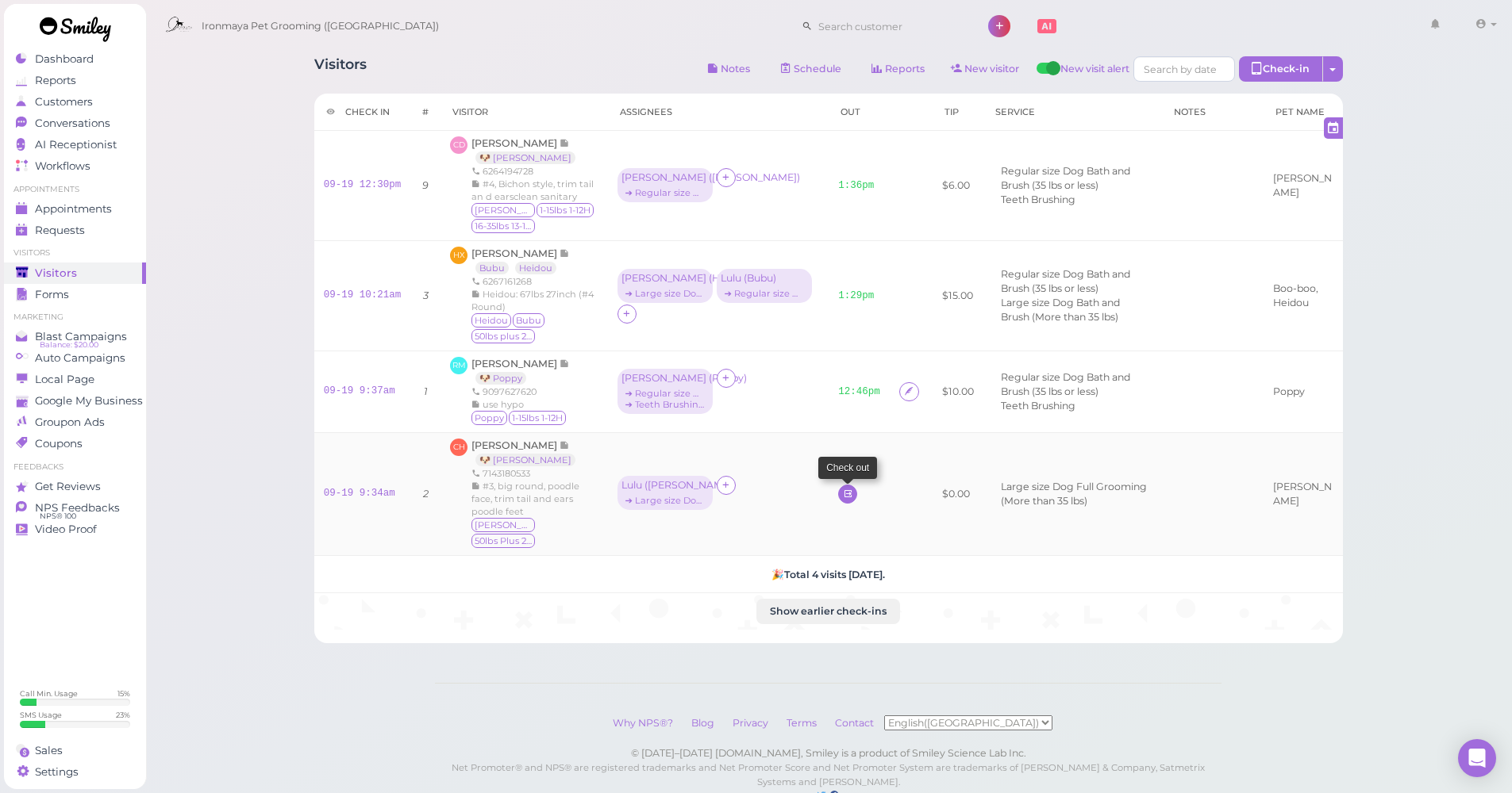
click at [843, 488] on icon at bounding box center [848, 493] width 11 height 12
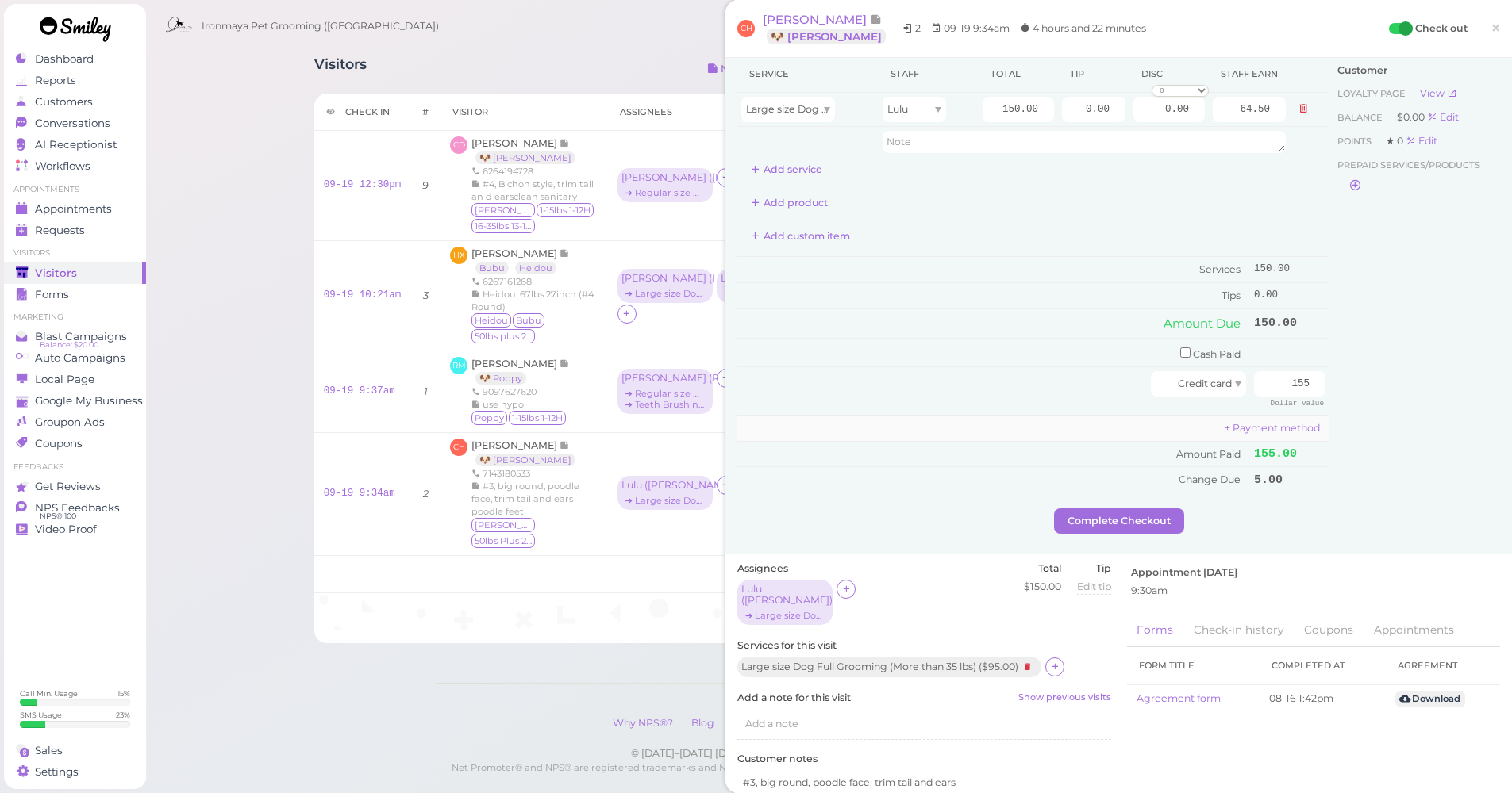
scroll to position [125, 0]
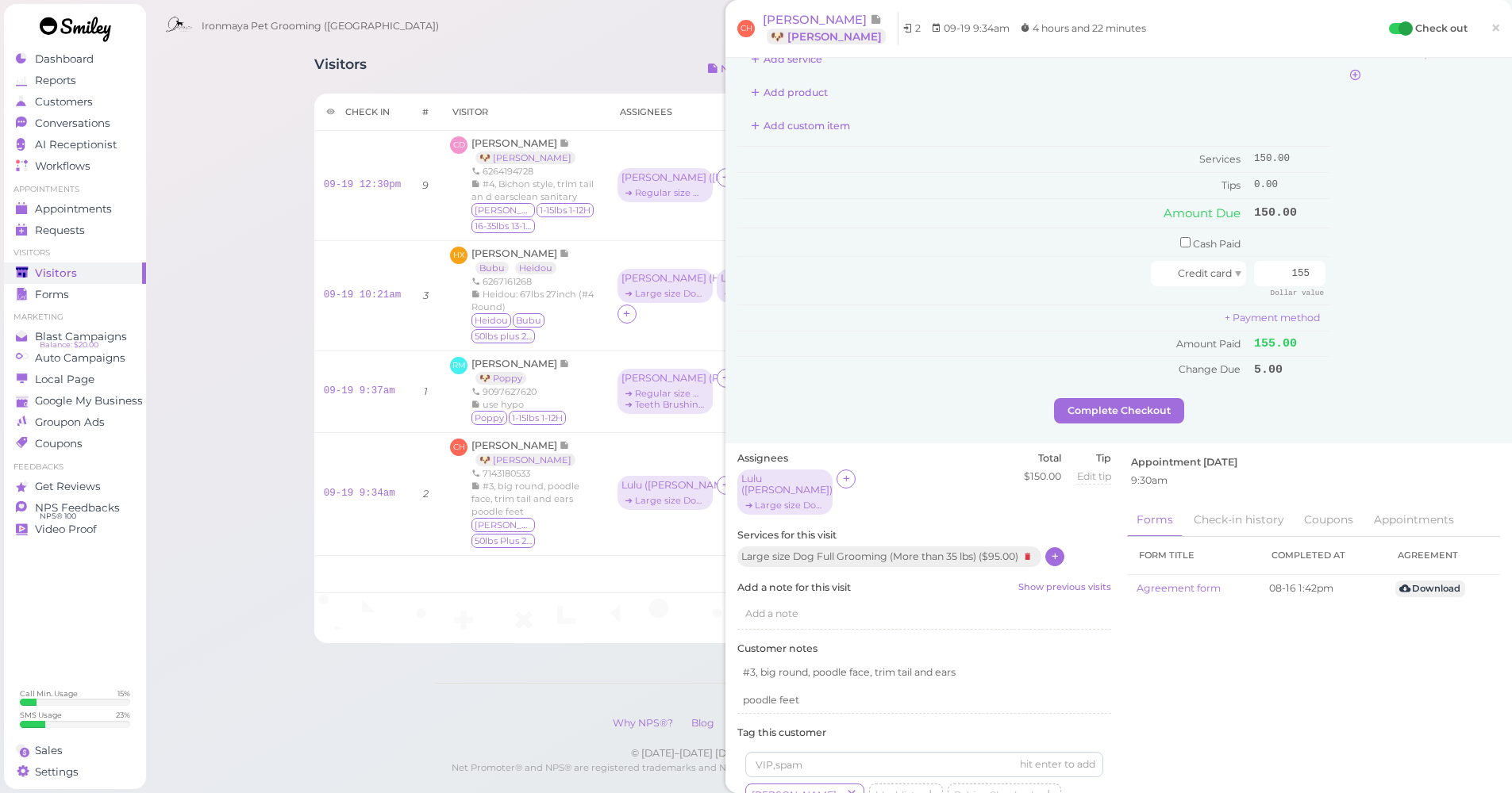
click at [1056, 550] on icon at bounding box center [1055, 556] width 11 height 12
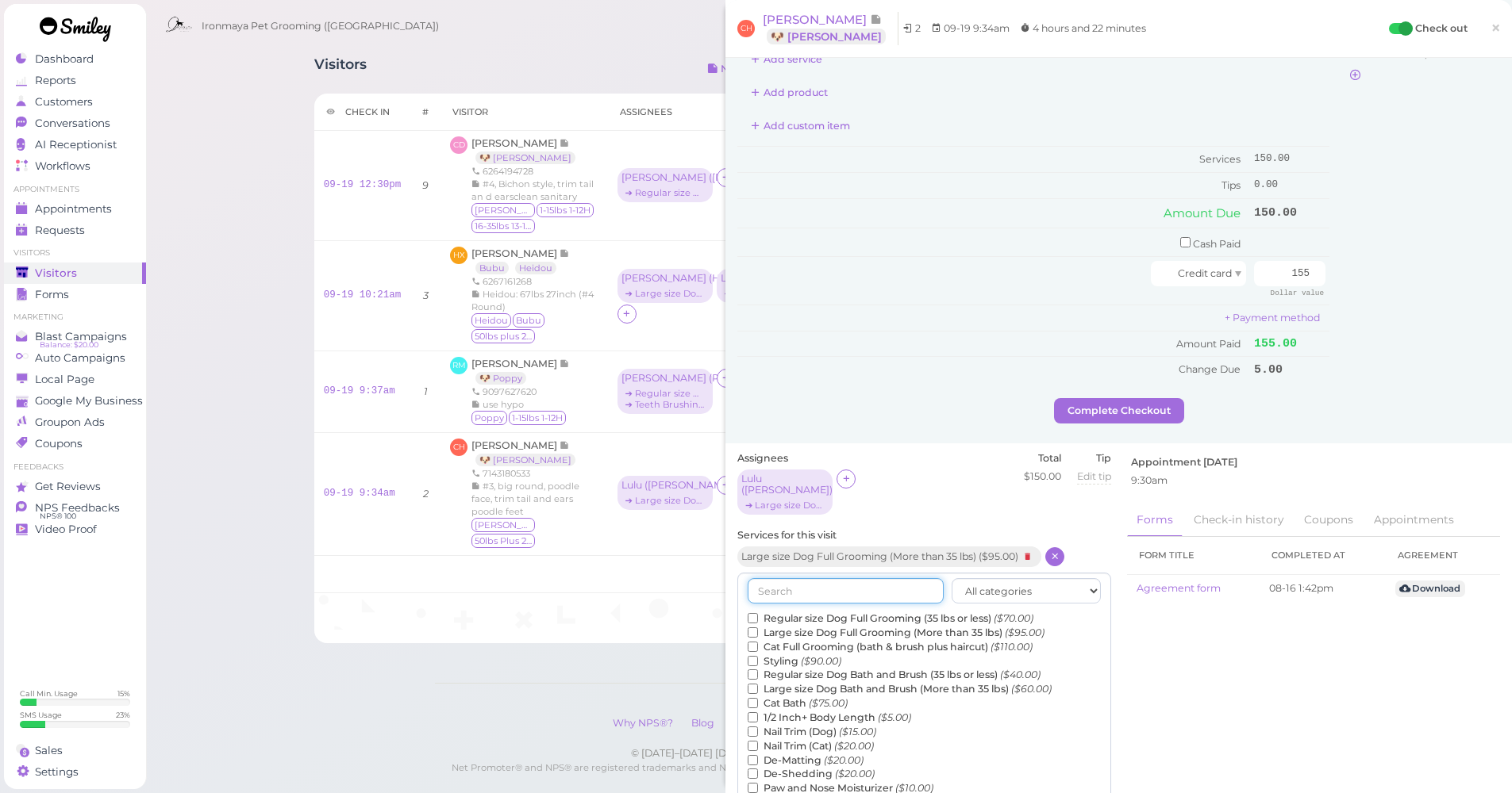
click at [892, 578] on input "text" at bounding box center [845, 591] width 196 height 25
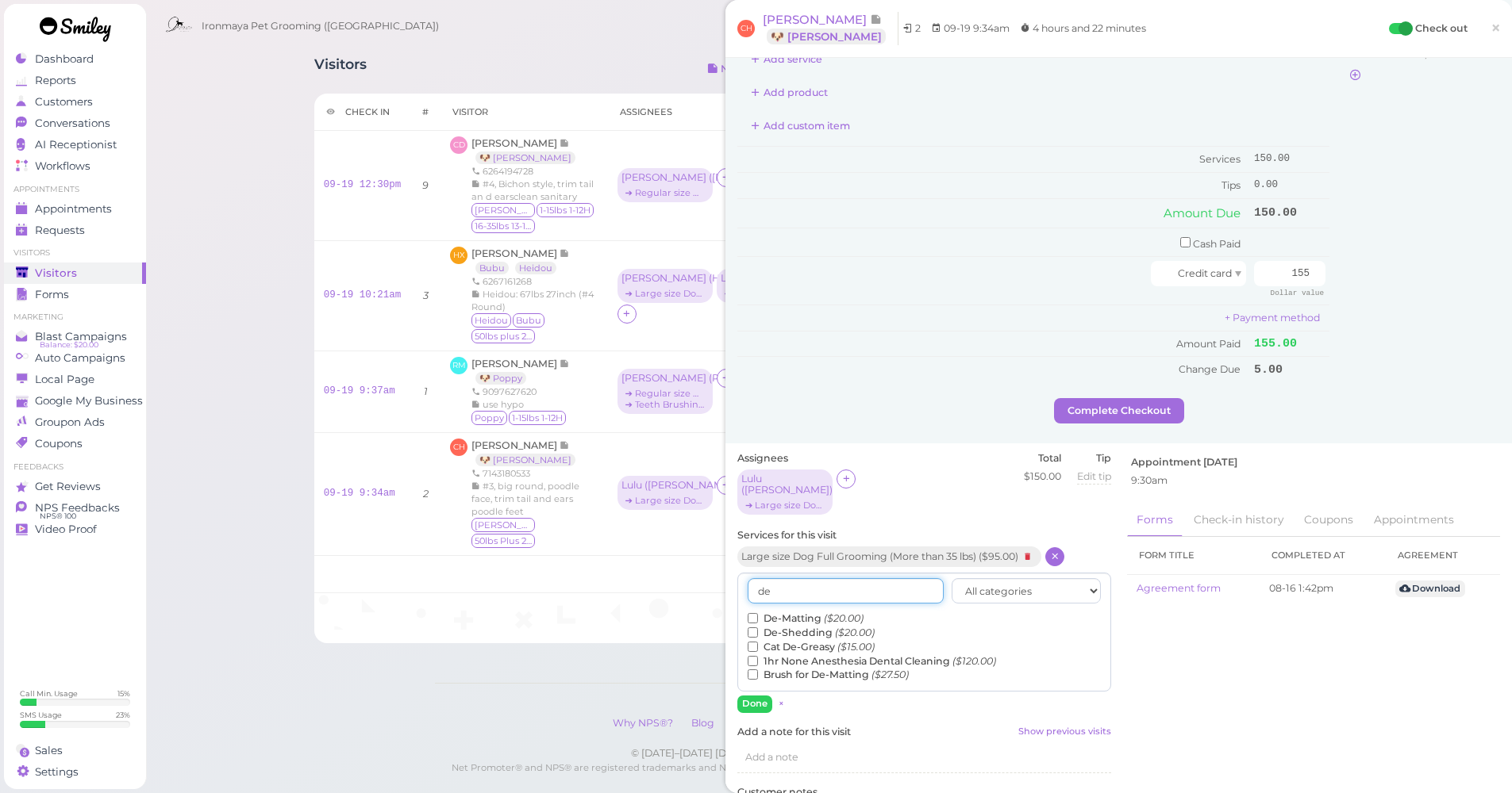
type input "de"
click at [757, 611] on label "De-Matting ($20.00)" at bounding box center [805, 618] width 116 height 14
click at [757, 613] on input "De-Matting ($20.00)" at bounding box center [752, 618] width 11 height 11
click at [759, 696] on button "Done" at bounding box center [754, 704] width 35 height 17
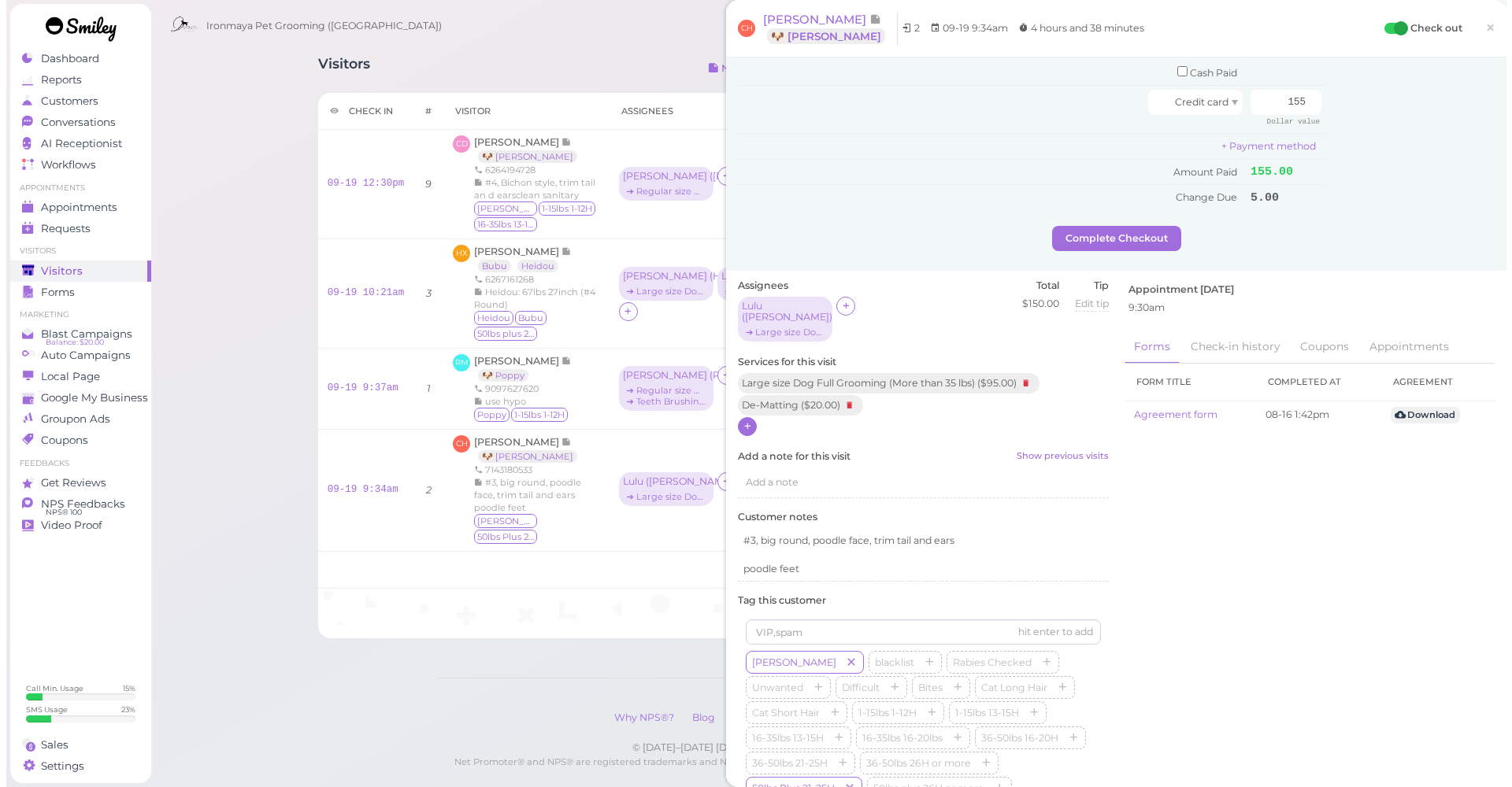
scroll to position [0, 0]
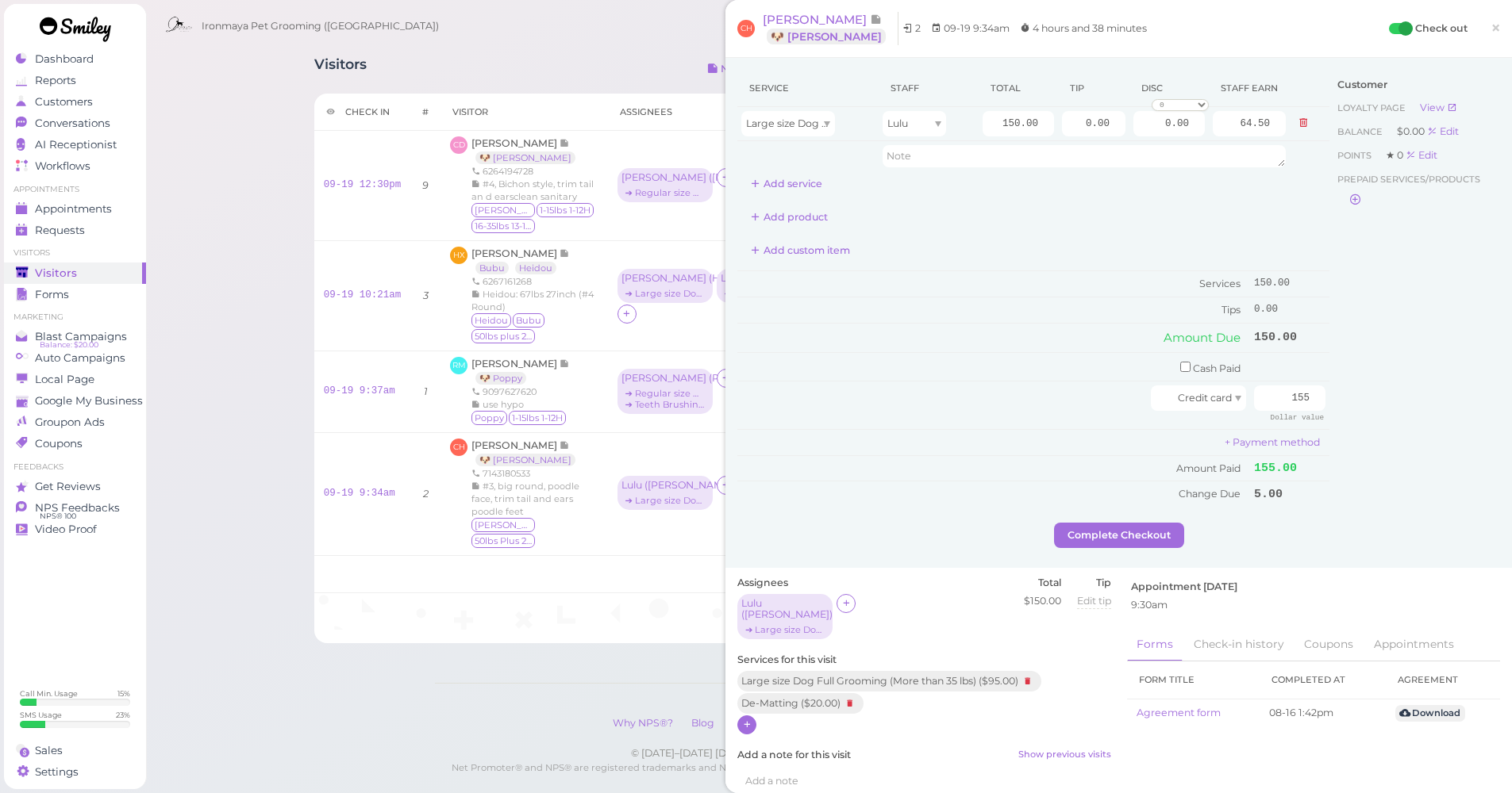
click at [805, 196] on div "Service Staff Total Tip Disc Staff earn Large size Dog Full Grooming (More than…" at bounding box center [1033, 288] width 592 height 437
click at [802, 180] on button "Add service" at bounding box center [786, 184] width 98 height 25
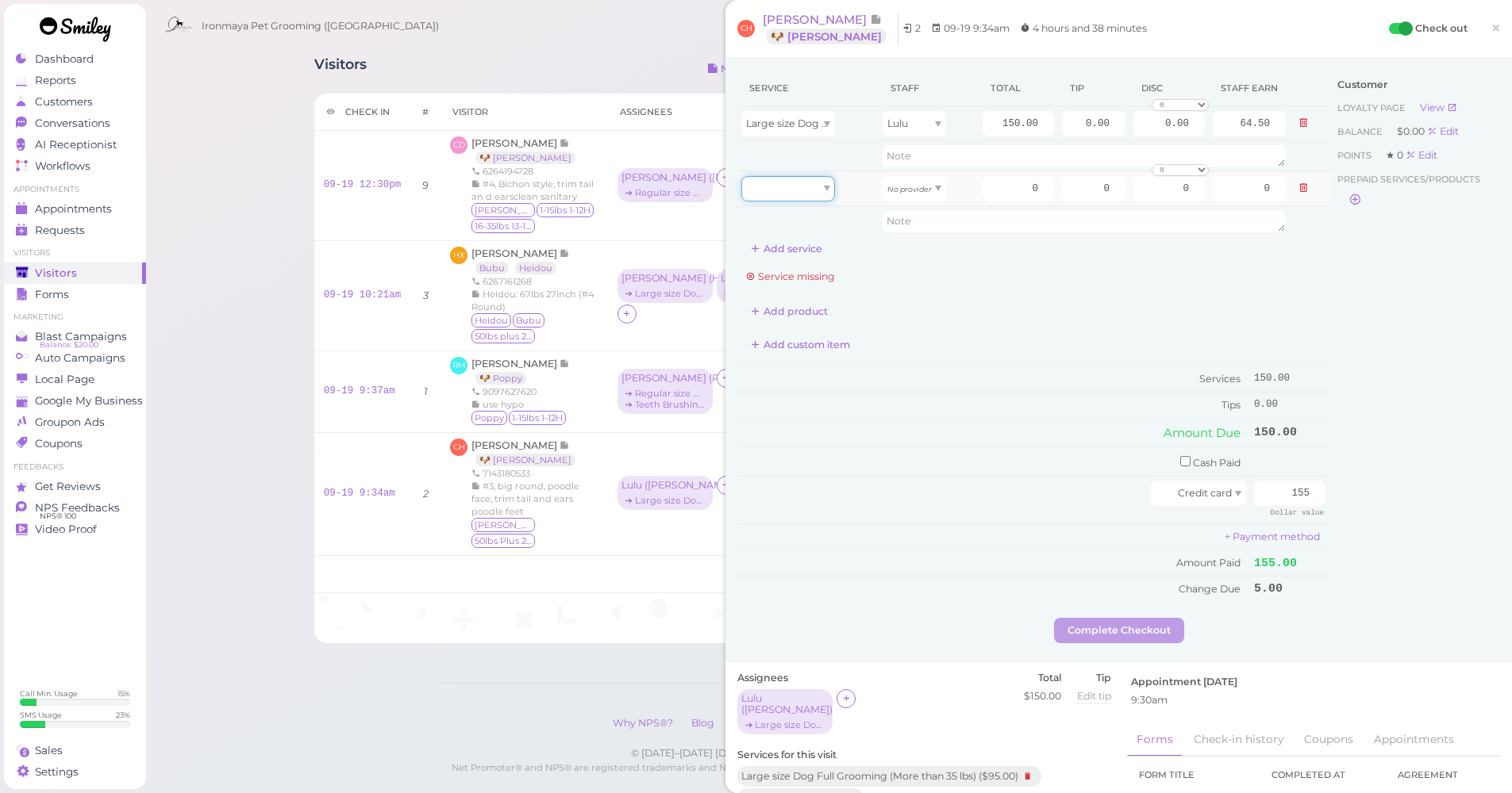
click at [806, 188] on div at bounding box center [787, 188] width 94 height 25
drag, startPoint x: 799, startPoint y: 278, endPoint x: 821, endPoint y: 252, distance: 34.1
type input "20.00"
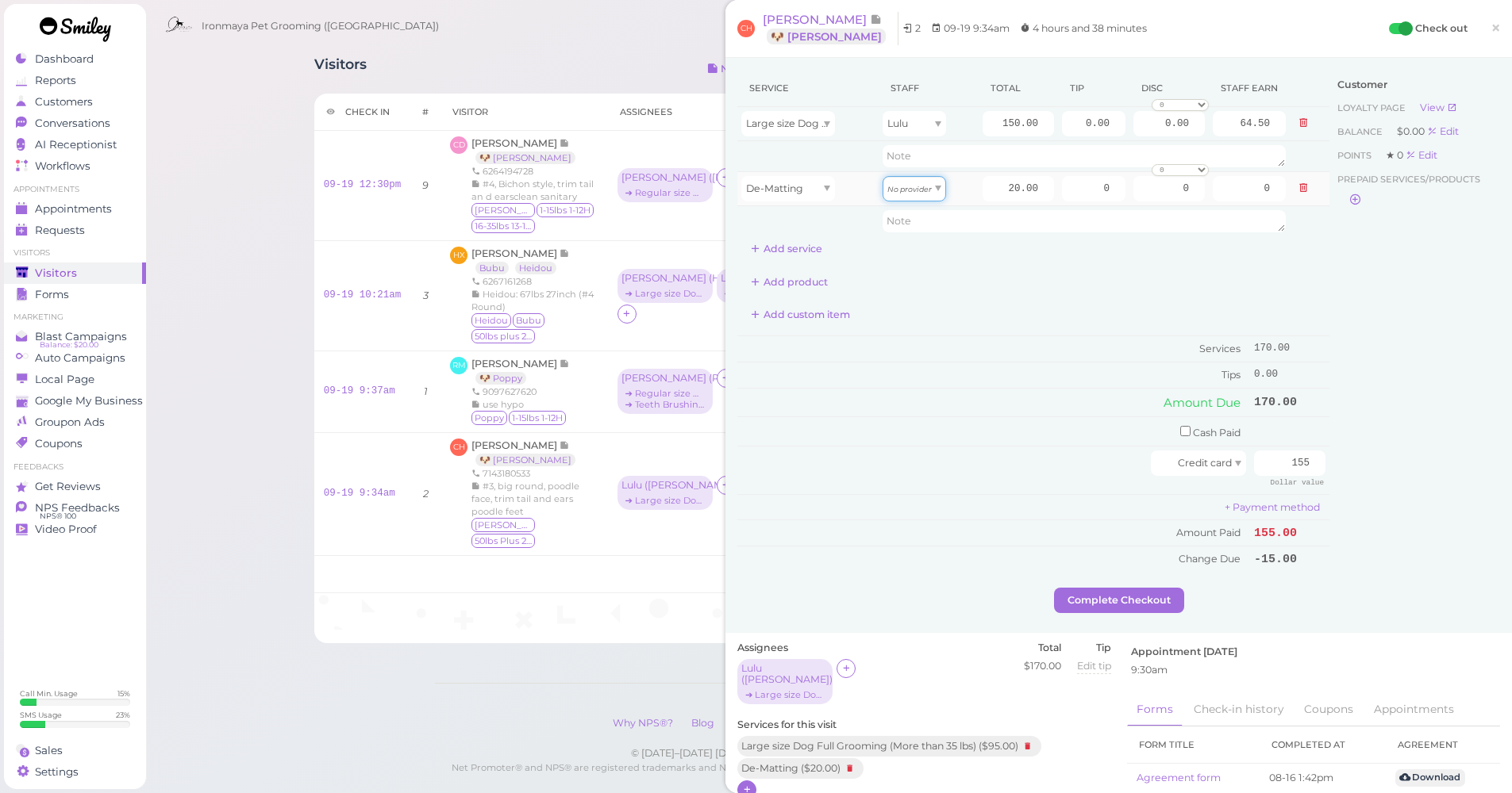
click at [904, 185] on icon "No provider" at bounding box center [910, 189] width 45 height 9
type input "8.60"
click at [989, 181] on input "20.00" at bounding box center [1018, 188] width 71 height 25
type input "4"
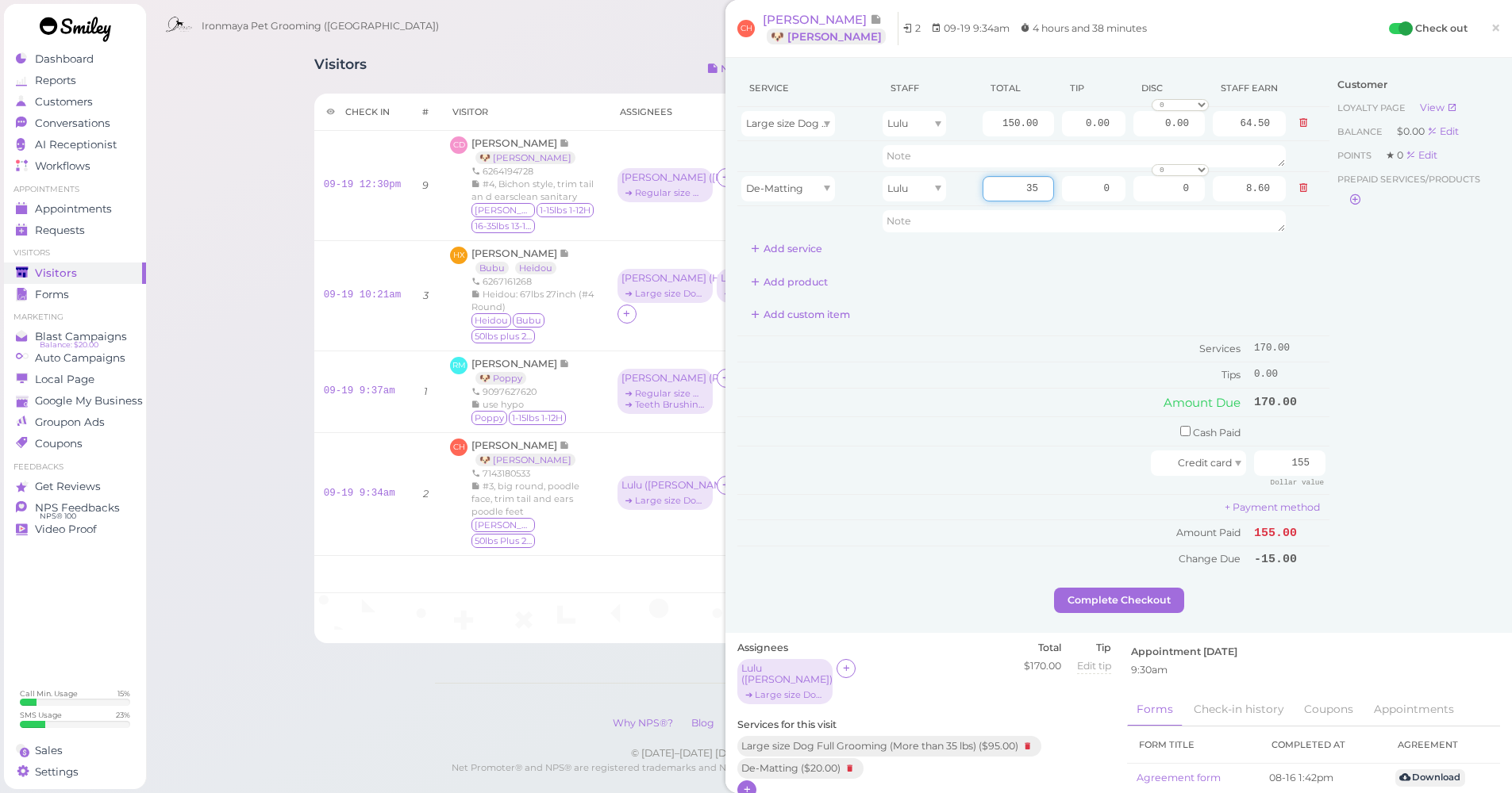
type input "35"
type input "15.05"
click at [1329, 315] on div "Customer Loyalty page View Balance $0.00 Edit Points ★ 0 Edit Prepaid services/…" at bounding box center [1414, 328] width 170 height 518
click at [1425, 298] on div "Customer Loyalty page View Balance $0.00 Edit Points ★ 0 Edit Prepaid services/…" at bounding box center [1414, 328] width 170 height 518
click at [1491, 31] on span "×" at bounding box center [1496, 28] width 11 height 22
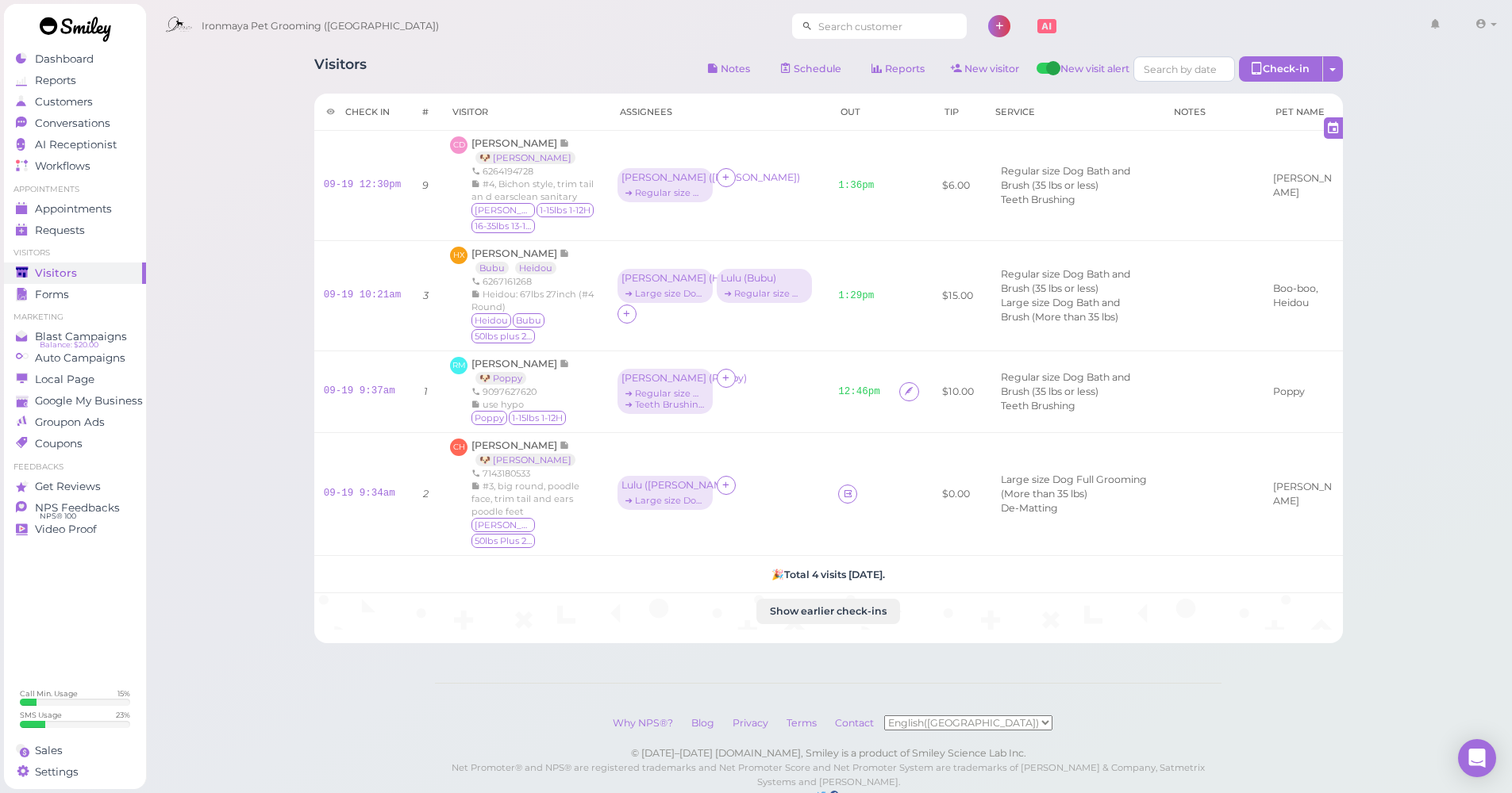
click at [812, 29] on input at bounding box center [889, 26] width 154 height 25
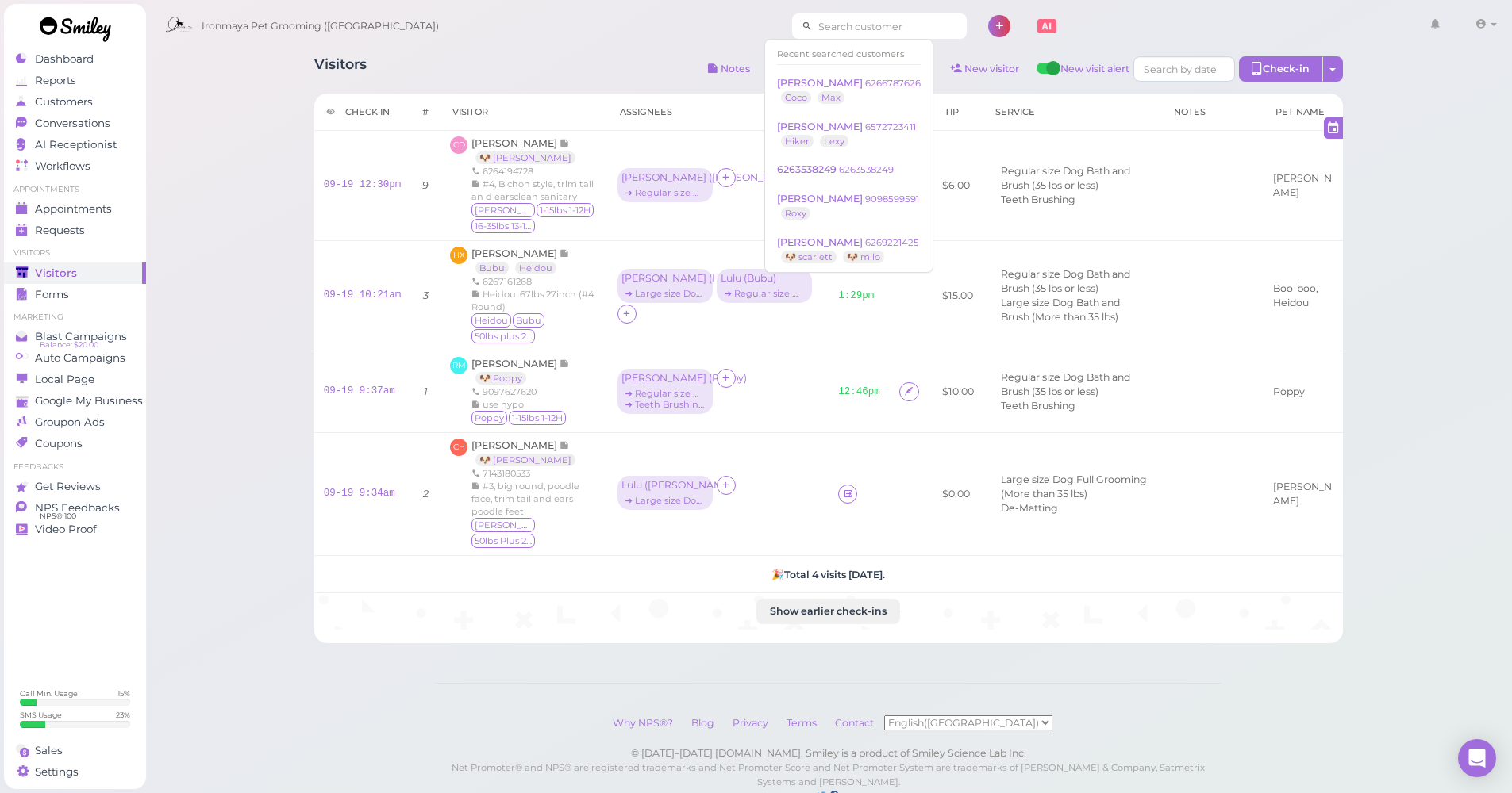
click at [814, 30] on input at bounding box center [889, 26] width 154 height 25
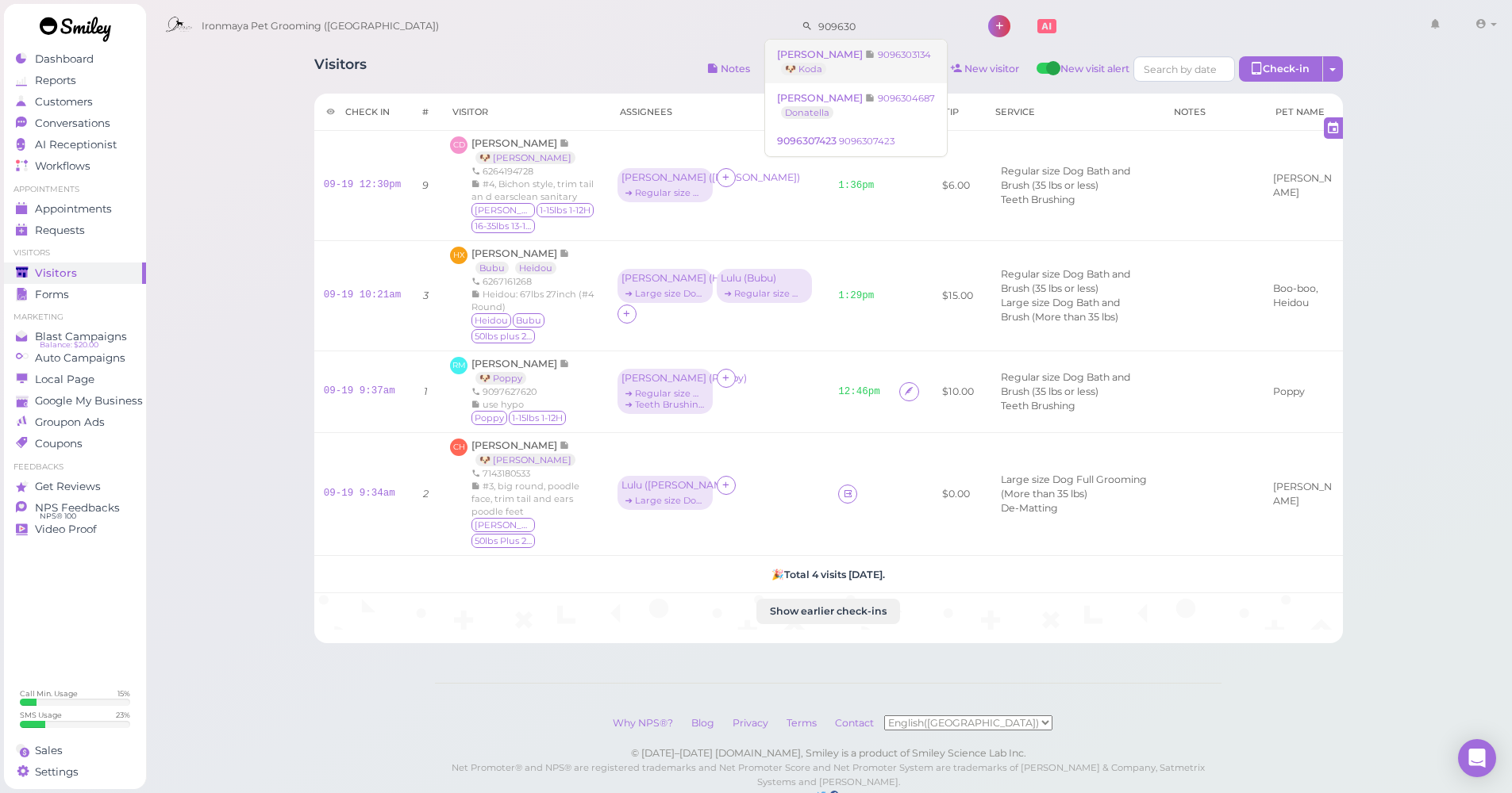
type input "909630"
click at [833, 54] on span "Daryl Williams" at bounding box center [820, 54] width 88 height 12
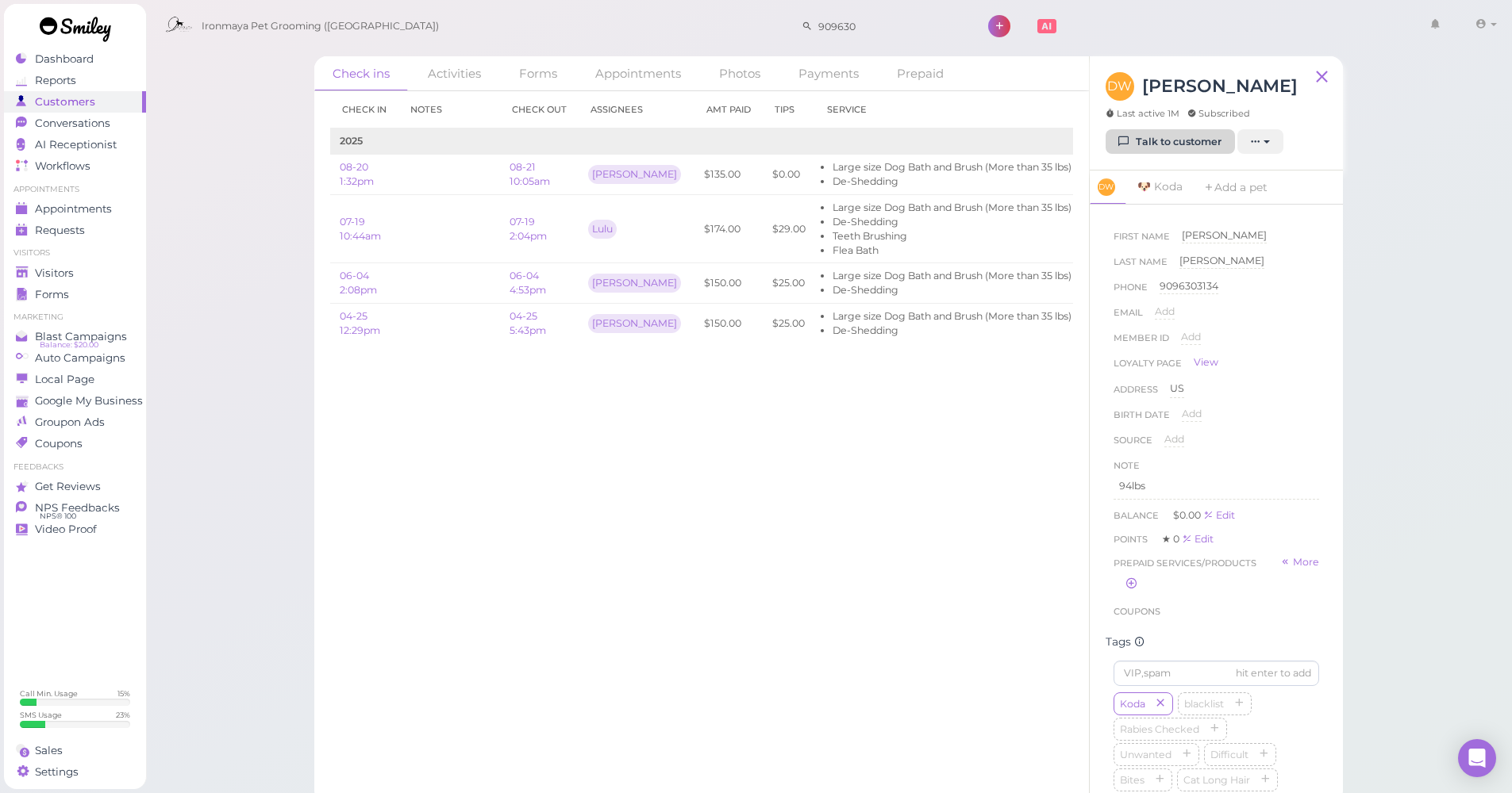
click at [1151, 144] on link "Talk to customer" at bounding box center [1169, 142] width 129 height 25
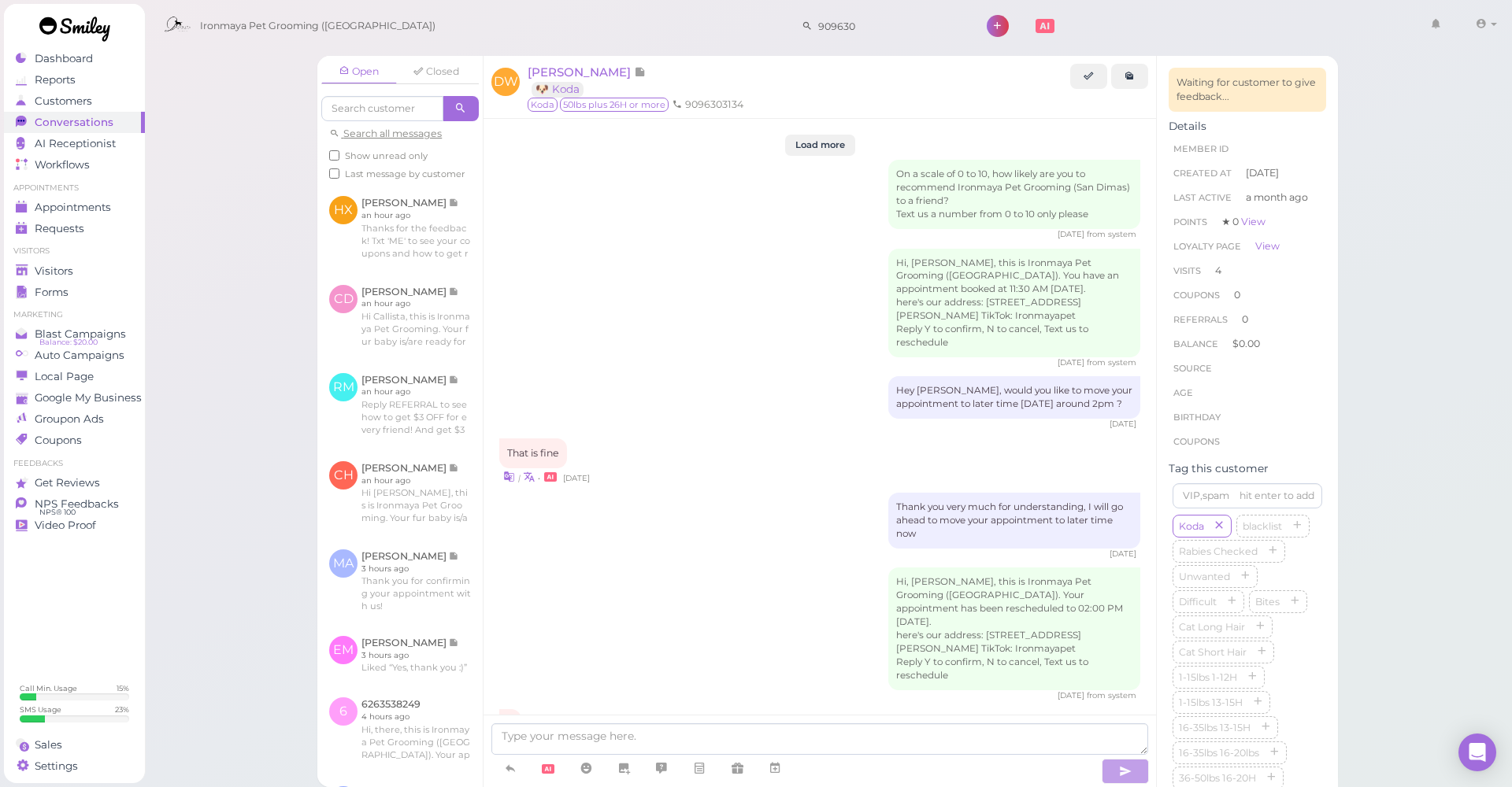
scroll to position [2382, 0]
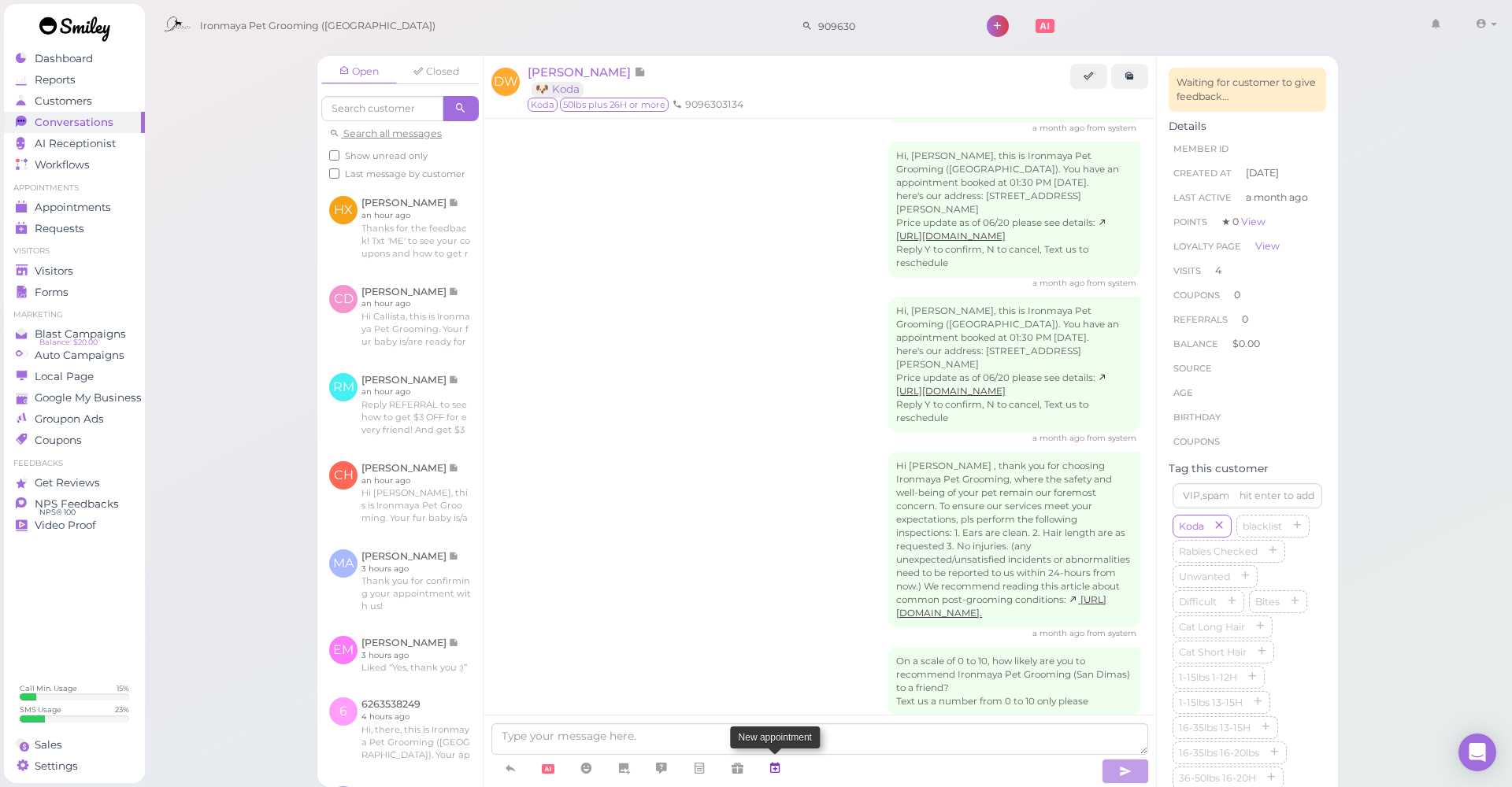
click at [776, 768] on icon at bounding box center [775, 768] width 12 height 16
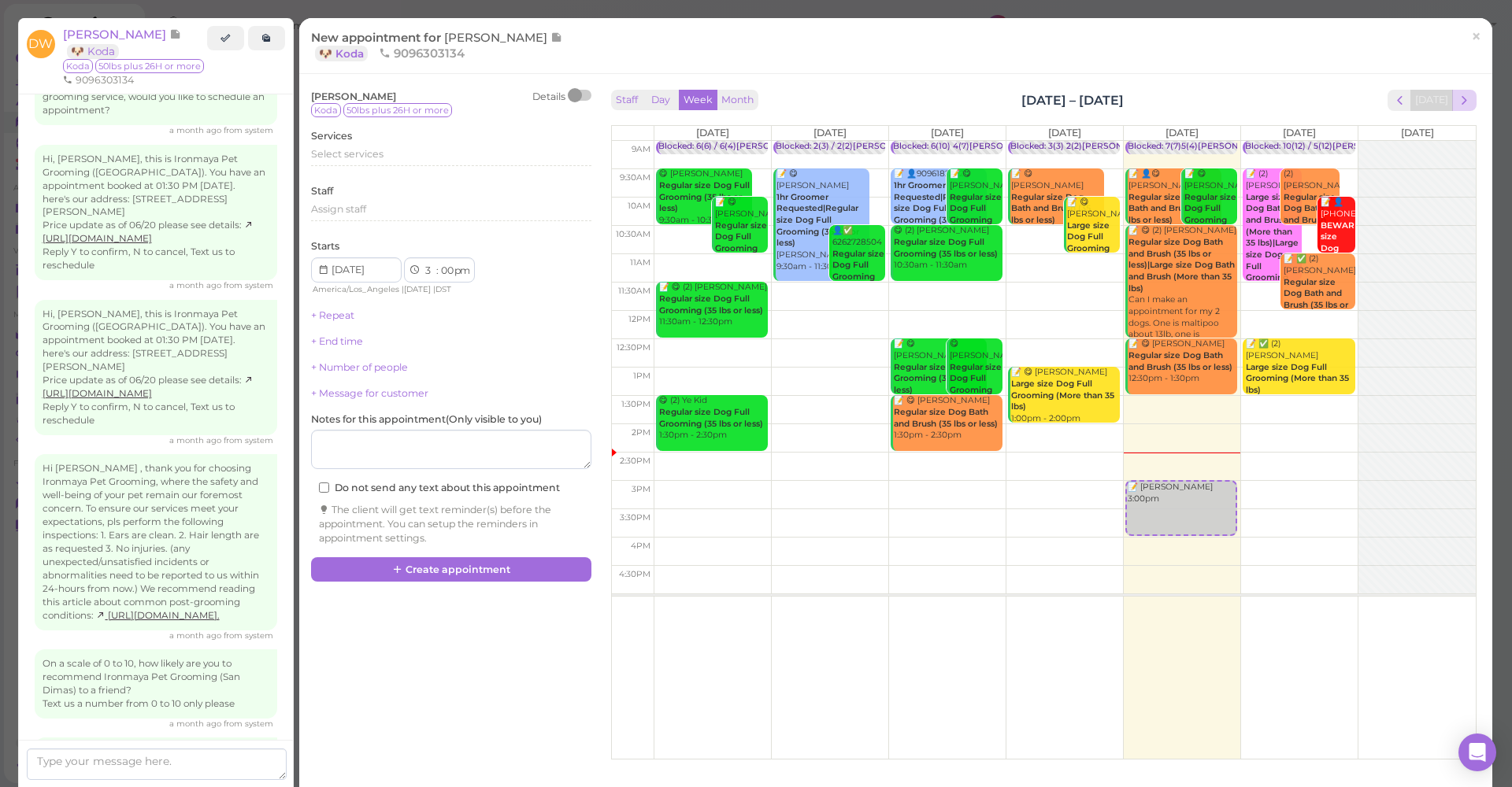
click at [1457, 93] on span "next" at bounding box center [1464, 100] width 15 height 15
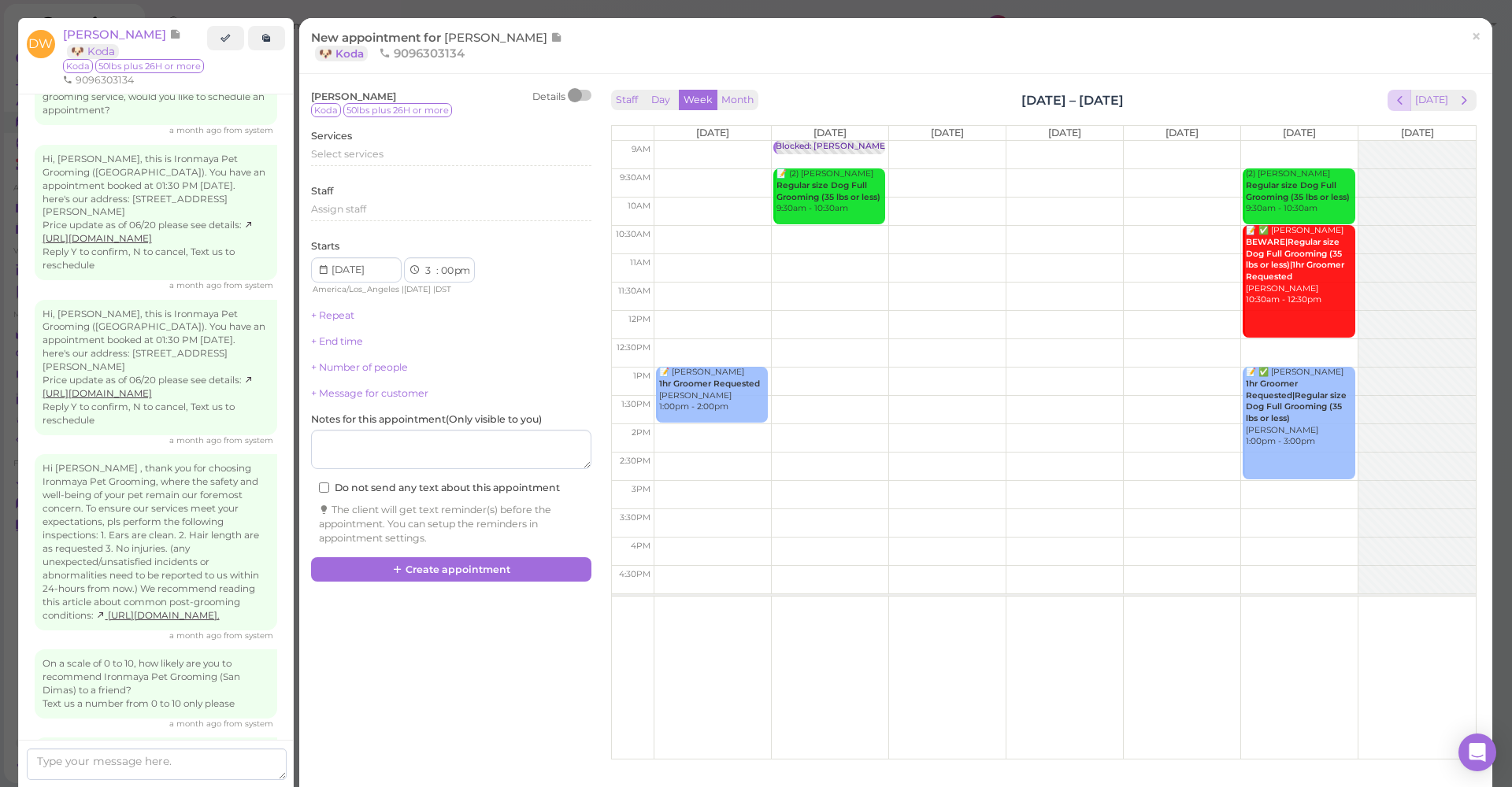
click at [1387, 108] on button "prev" at bounding box center [1400, 100] width 25 height 21
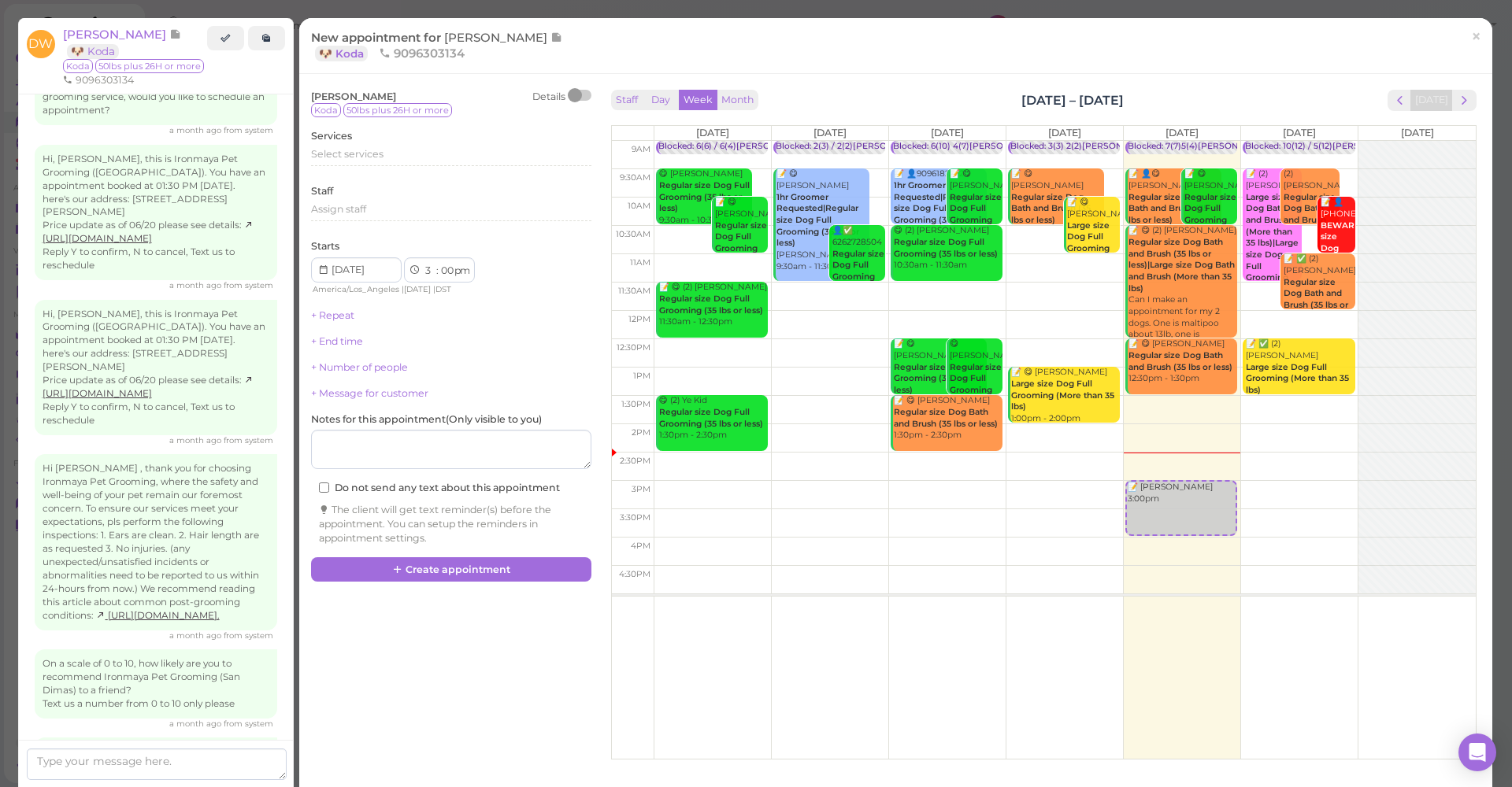
click at [1359, 368] on div at bounding box center [1417, 366] width 117 height 452
type input "2025-09-21"
select select "1"
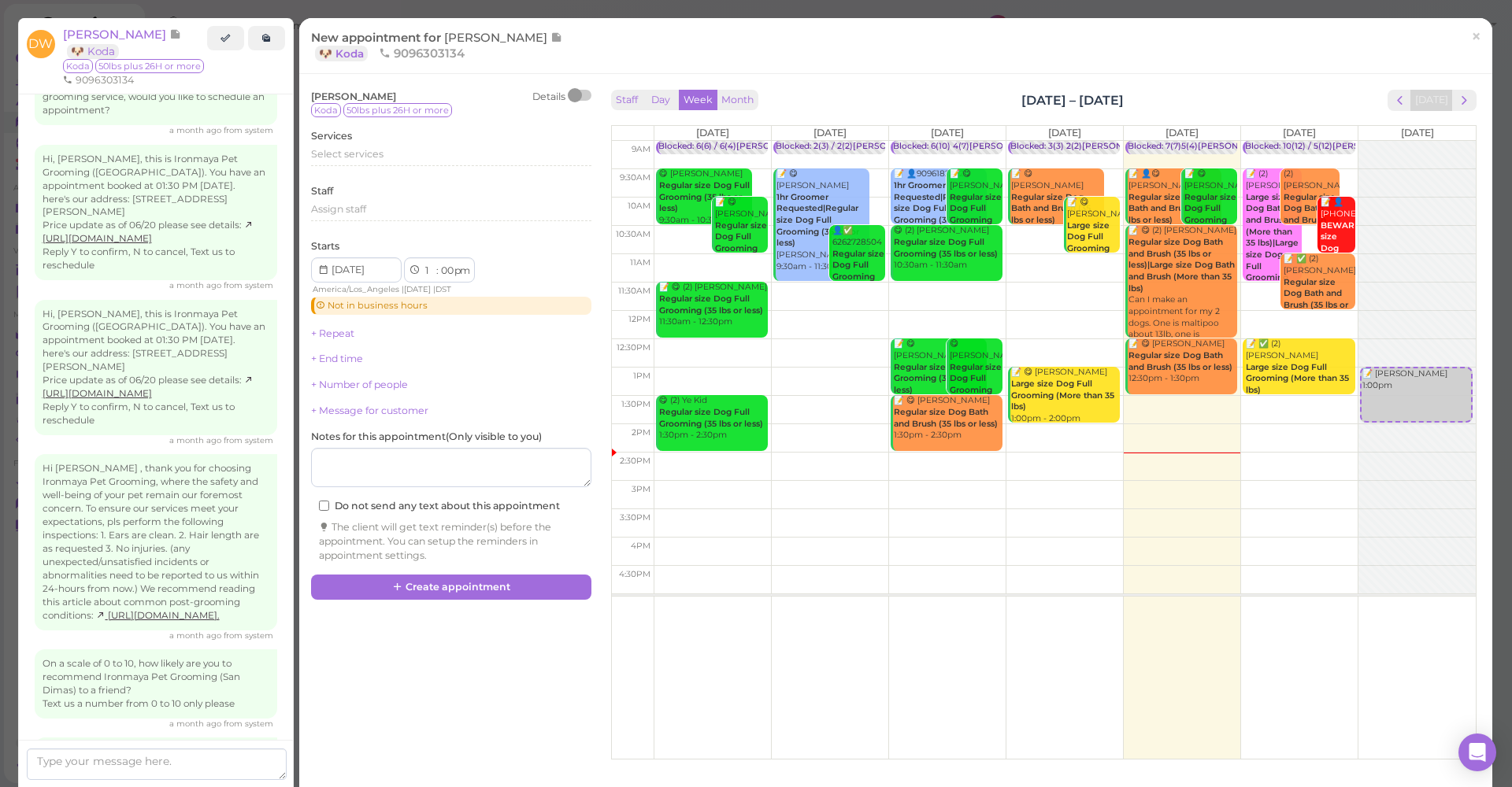
click at [1343, 373] on div "📝 ✅ (2) Maritsa Arroyo Large size Dog Full Grooming (More than 35 lbs) 12:30pm …" at bounding box center [1300, 373] width 110 height 69
click at [1346, 369] on td at bounding box center [1065, 382] width 822 height 28
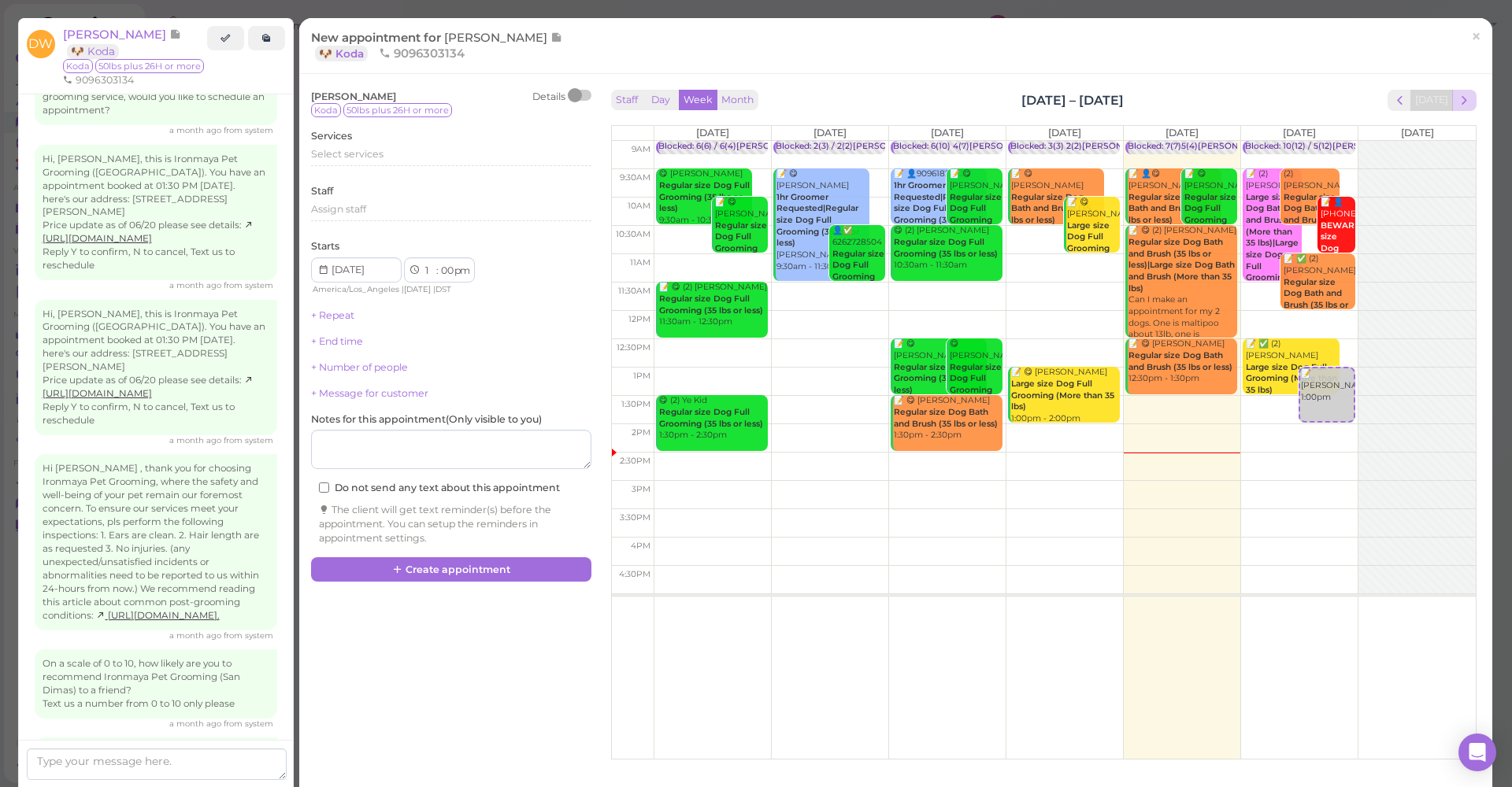
click at [1461, 102] on button "next" at bounding box center [1464, 100] width 25 height 21
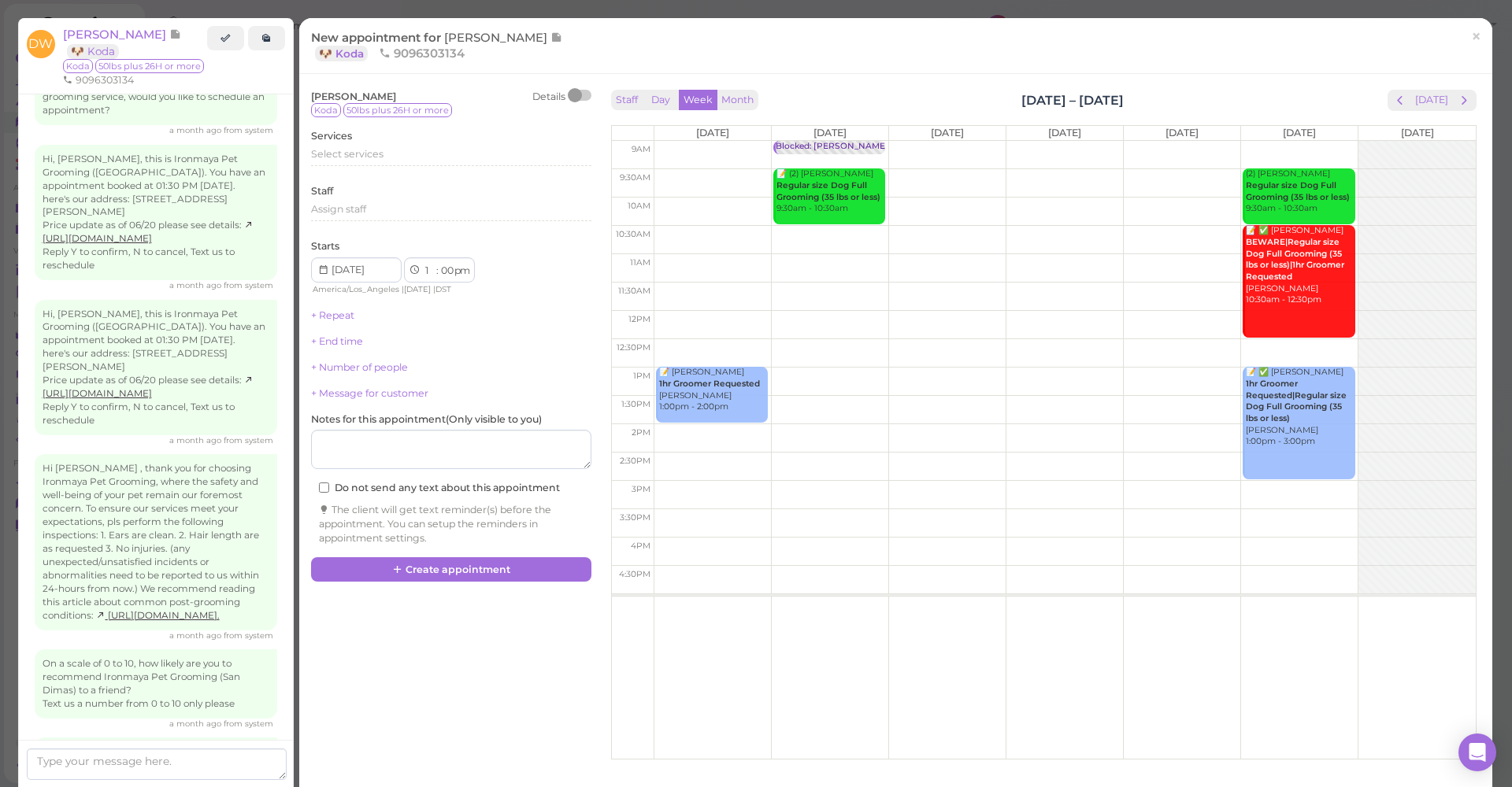
click at [965, 178] on td at bounding box center [1065, 183] width 822 height 28
type input "2025-09-24"
select select "9"
select select "30"
select select "am"
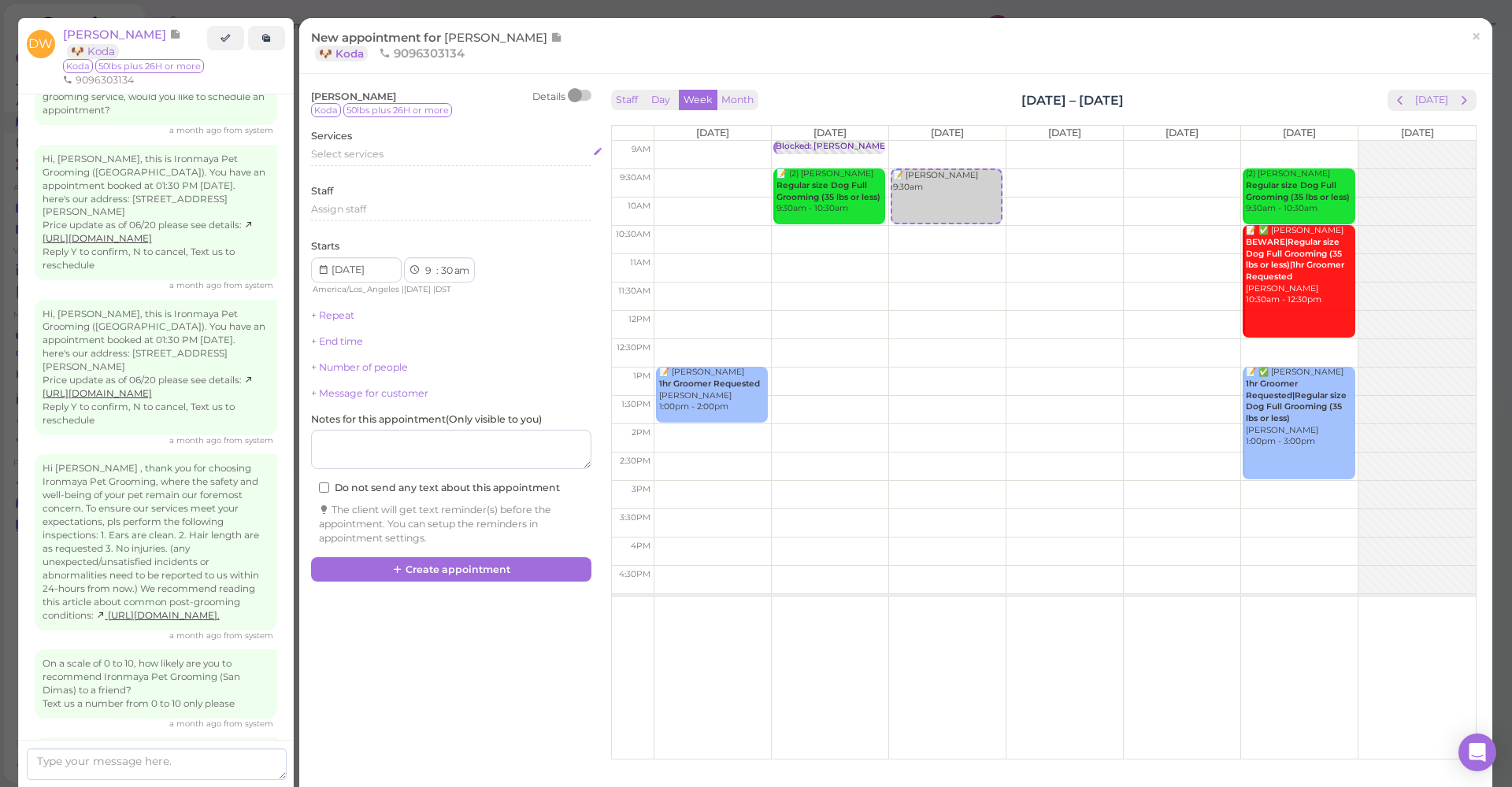
click at [392, 150] on div "Select services" at bounding box center [451, 154] width 280 height 14
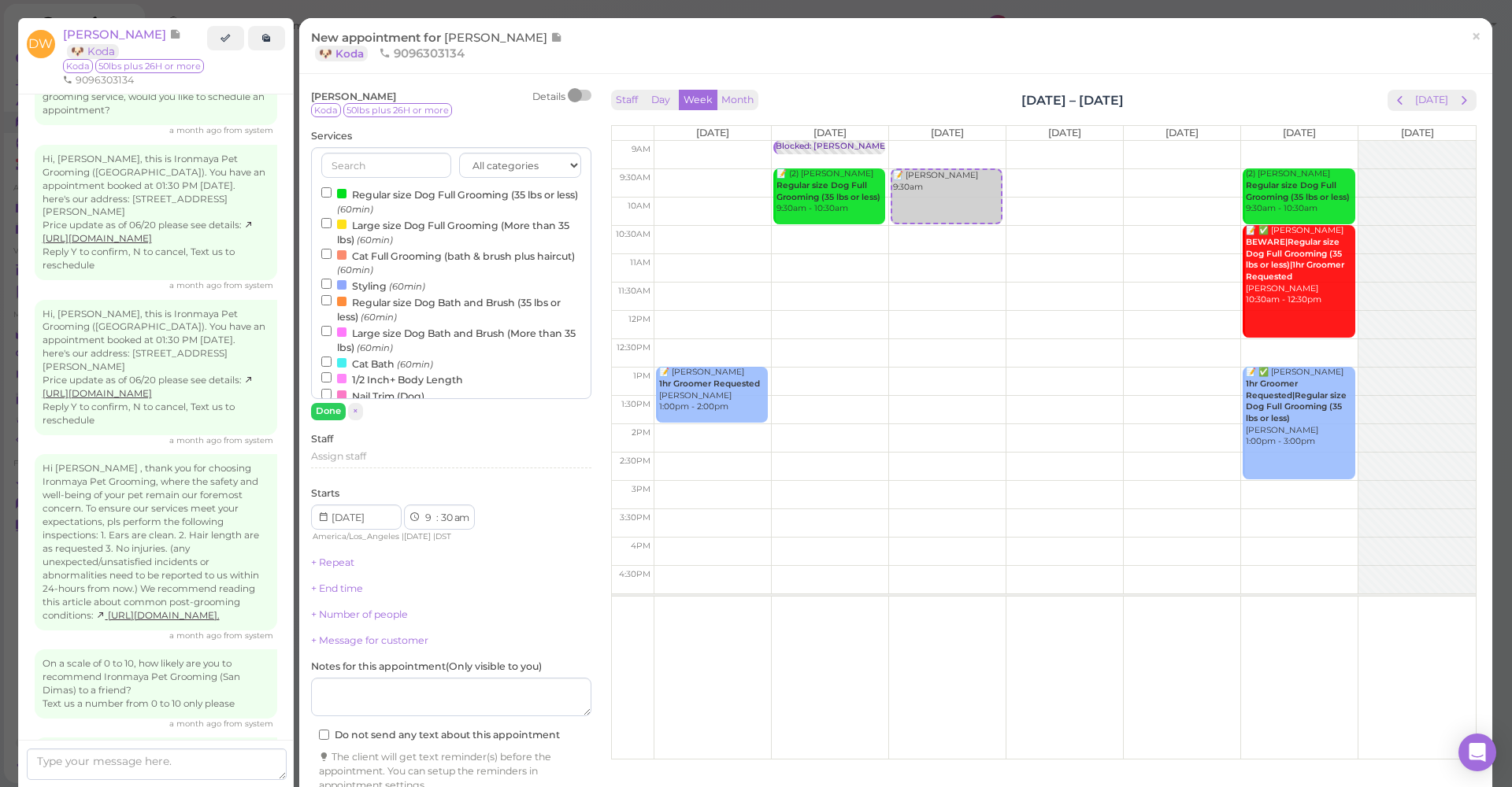
click at [409, 223] on label "Large size Dog Full Grooming (More than 35 lbs) (60min)" at bounding box center [451, 231] width 260 height 31
click at [331, 223] on input "Large size Dog Full Grooming (More than 35 lbs) (60min)" at bounding box center [327, 223] width 11 height 11
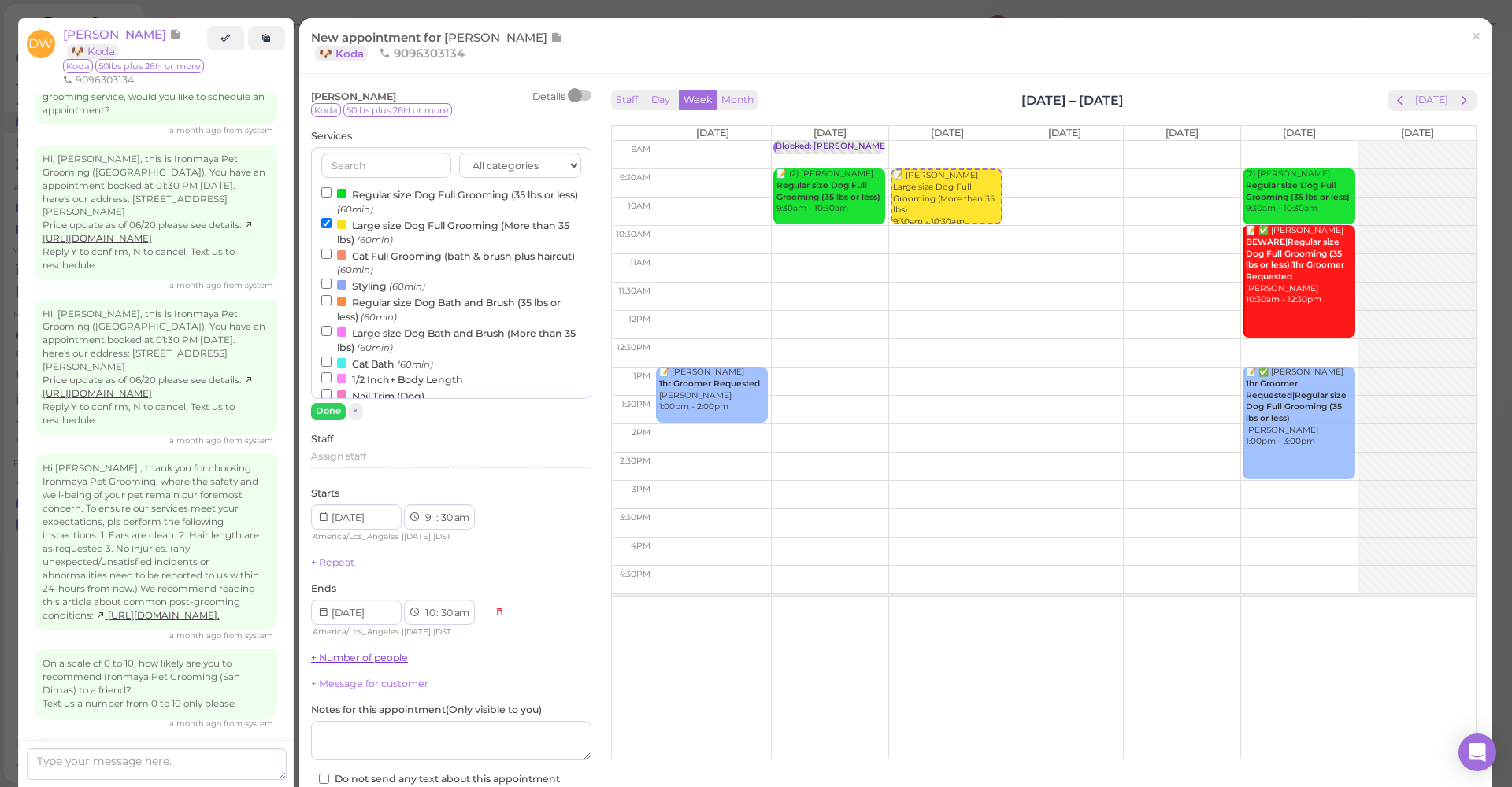
click at [337, 405] on button "Done" at bounding box center [328, 411] width 35 height 17
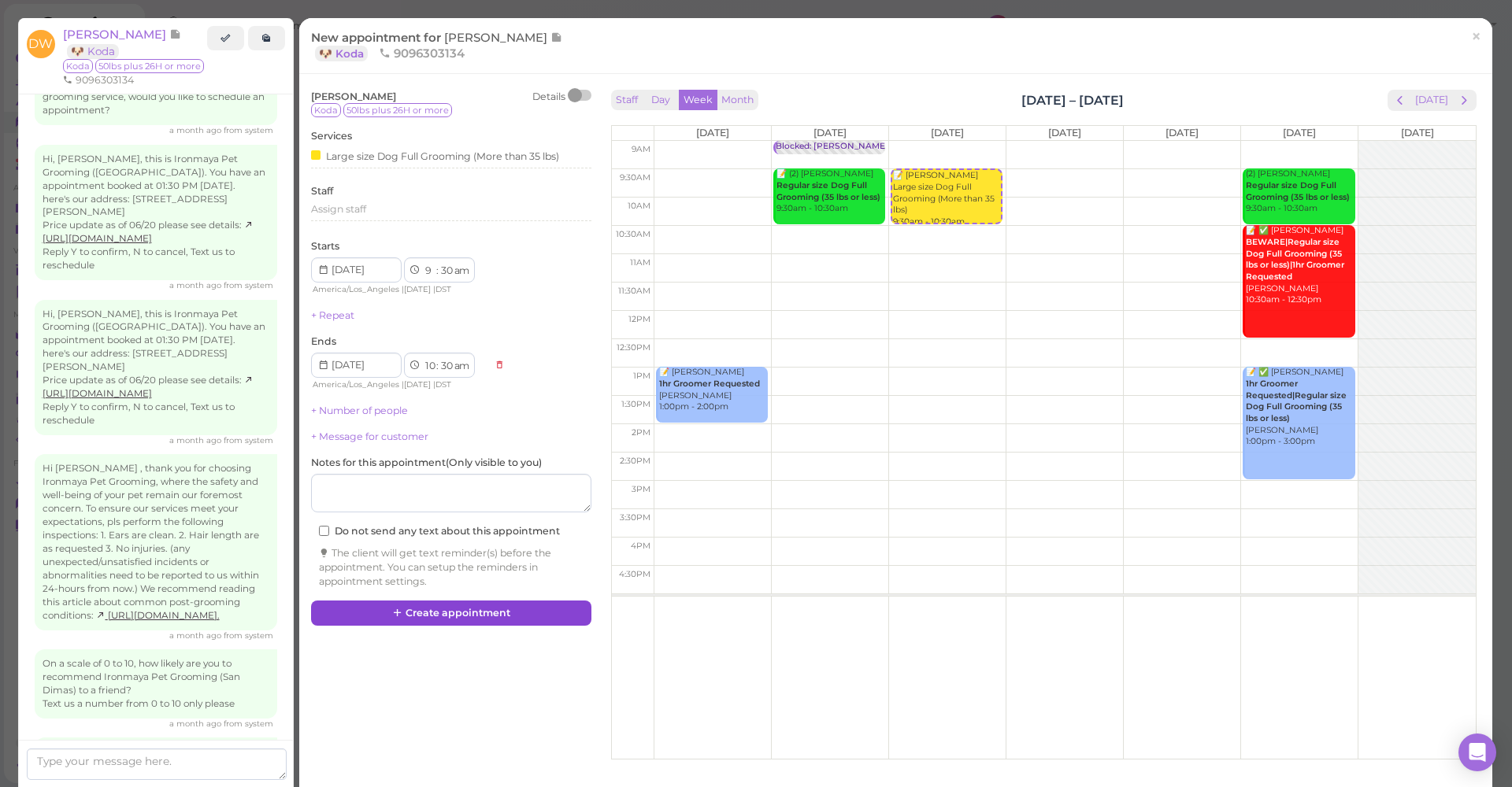
click at [414, 604] on button "Create appointment" at bounding box center [451, 613] width 280 height 25
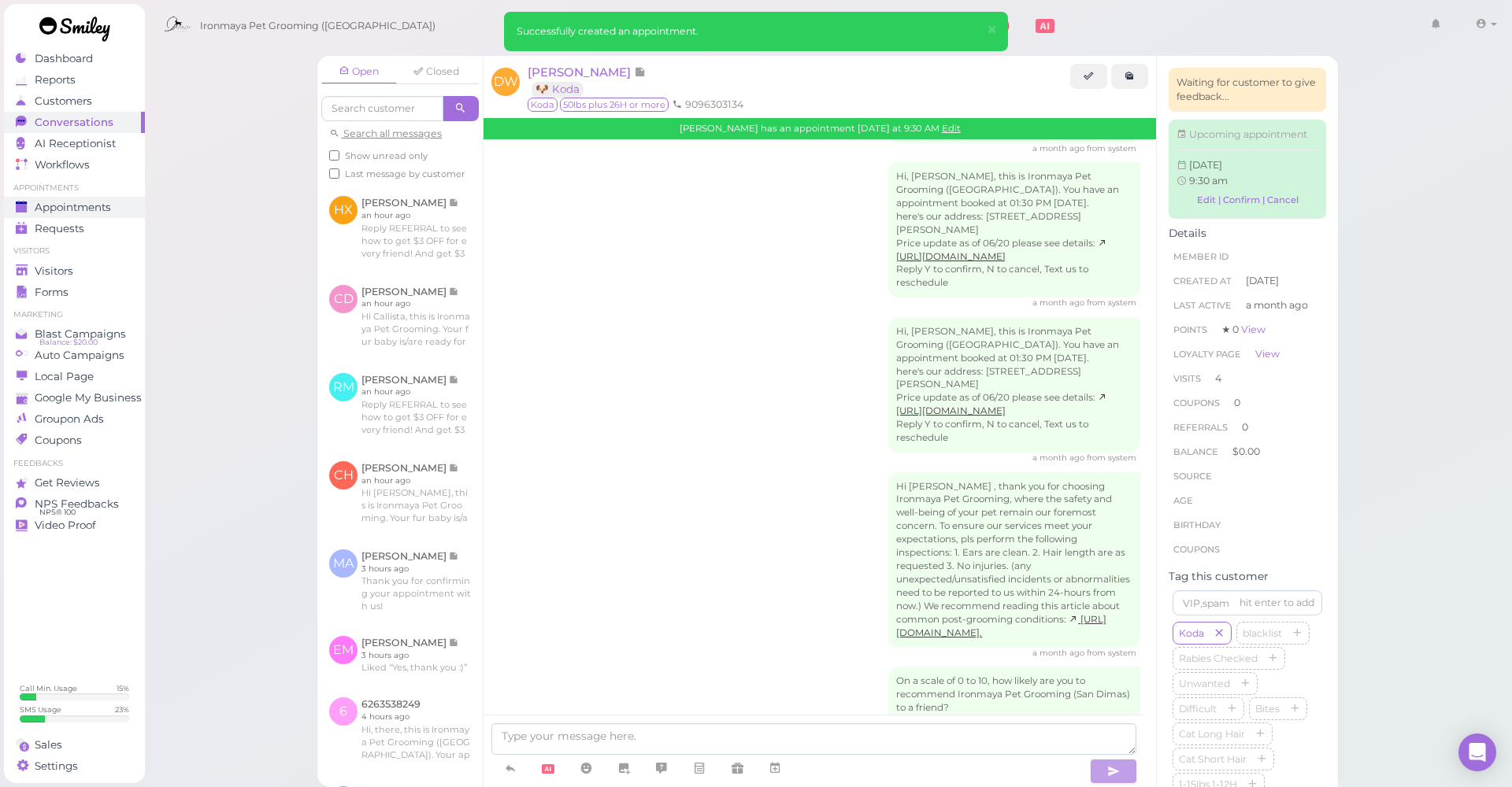
scroll to position [2537, 0]
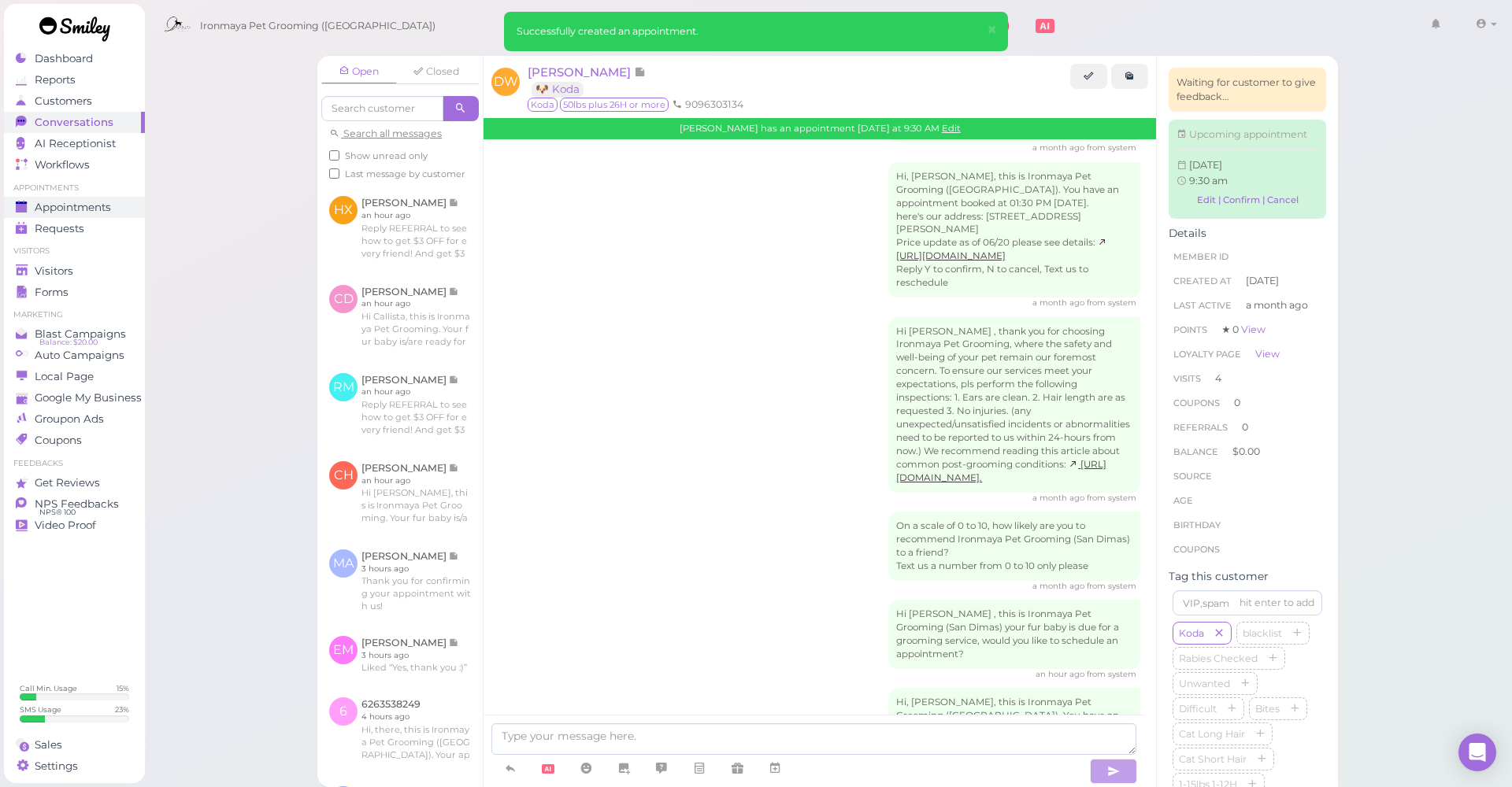
click at [106, 202] on span "Appointments" at bounding box center [73, 207] width 76 height 13
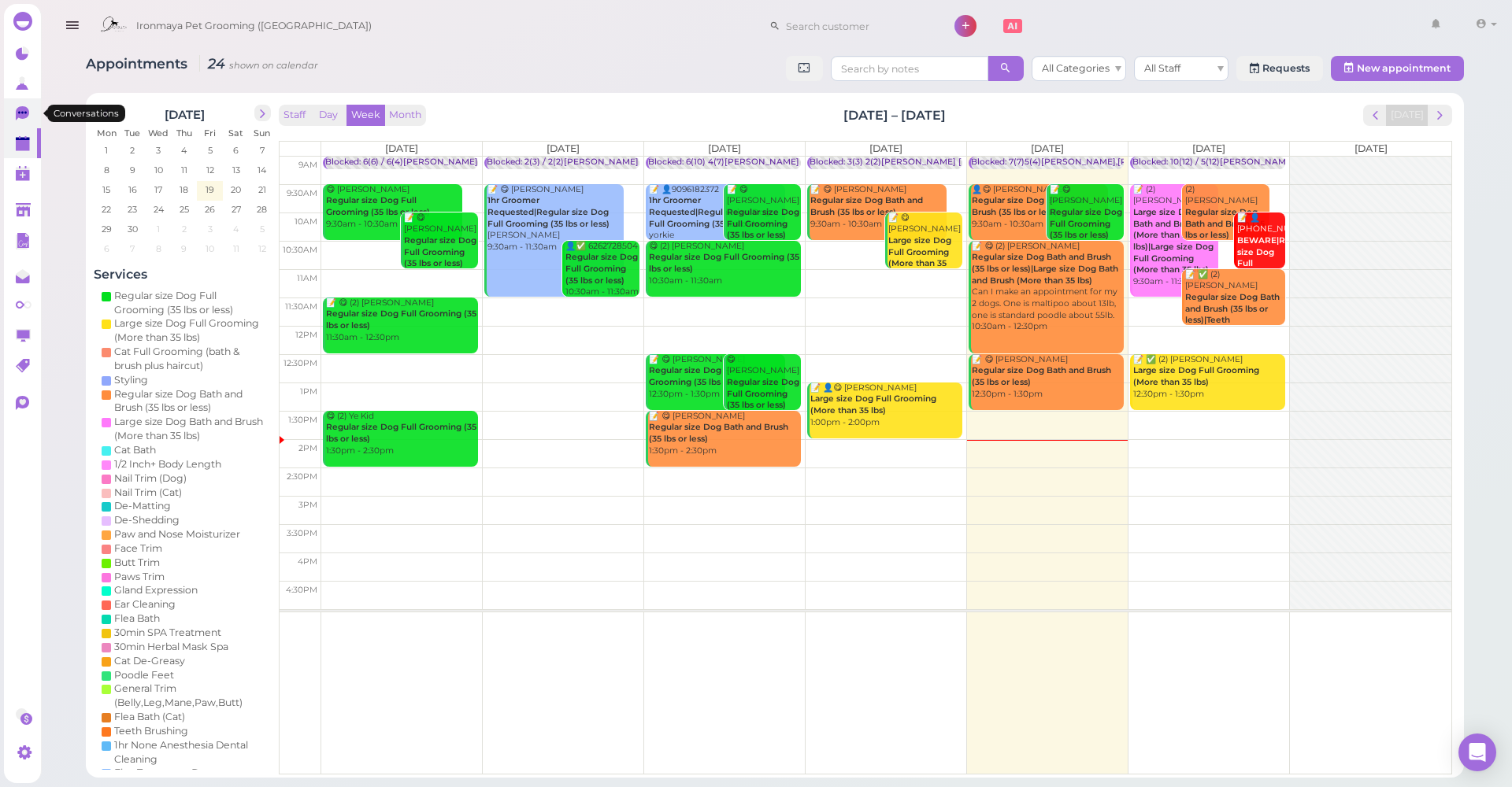
click at [13, 118] on link "0" at bounding box center [22, 113] width 37 height 30
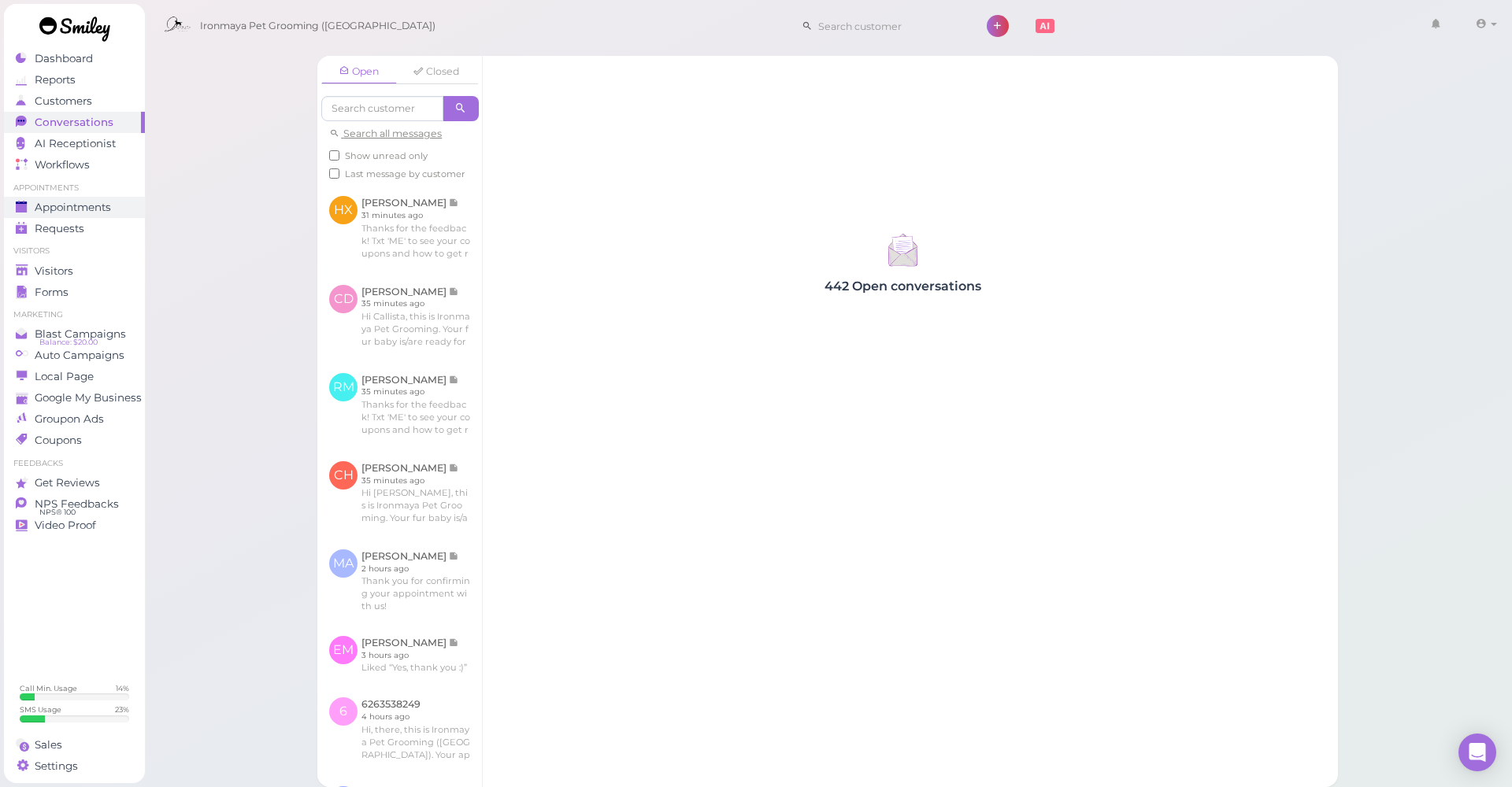
click at [52, 216] on link "Appointments" at bounding box center [74, 207] width 141 height 21
